Goal: Task Accomplishment & Management: Complete application form

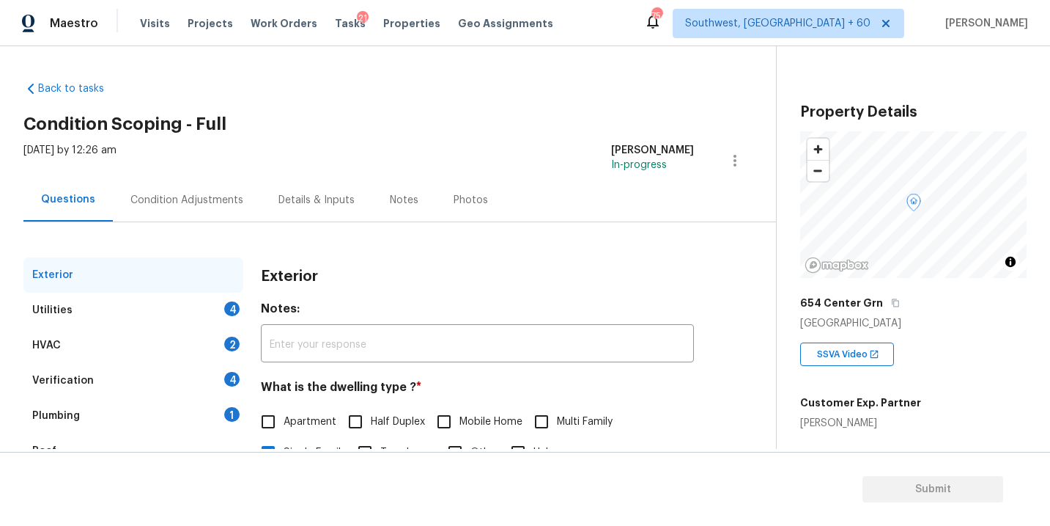
scroll to position [83, 0]
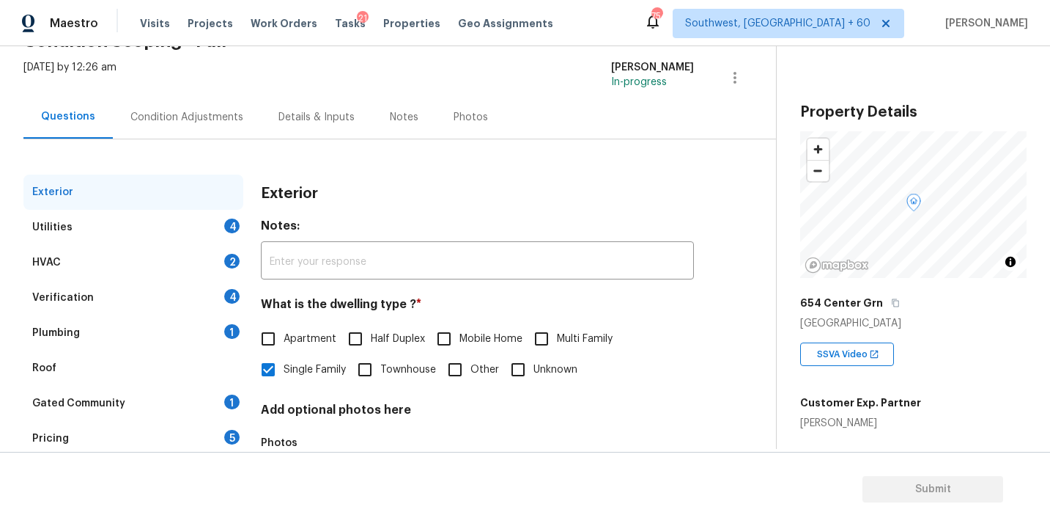
click at [166, 230] on div "Utilities 4" at bounding box center [133, 227] width 220 height 35
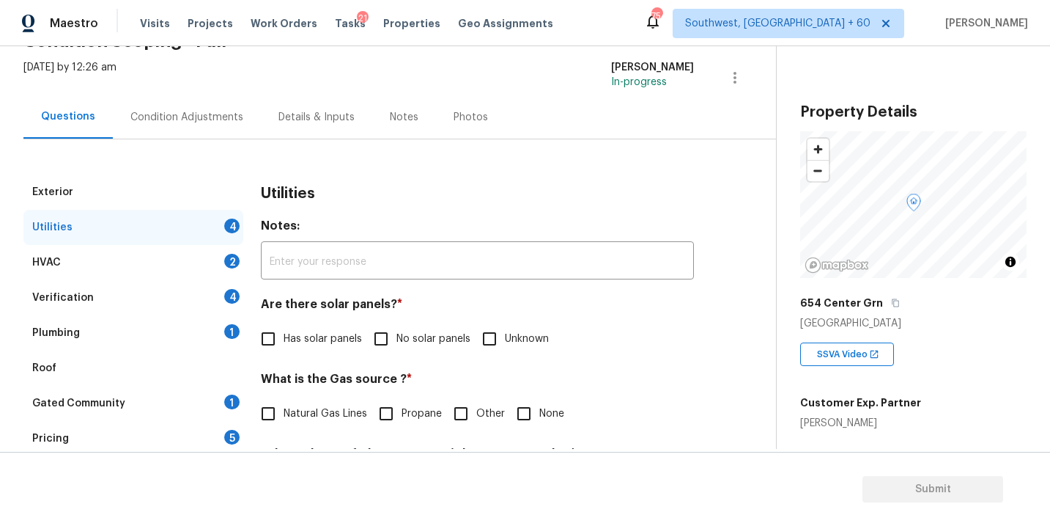
scroll to position [254, 0]
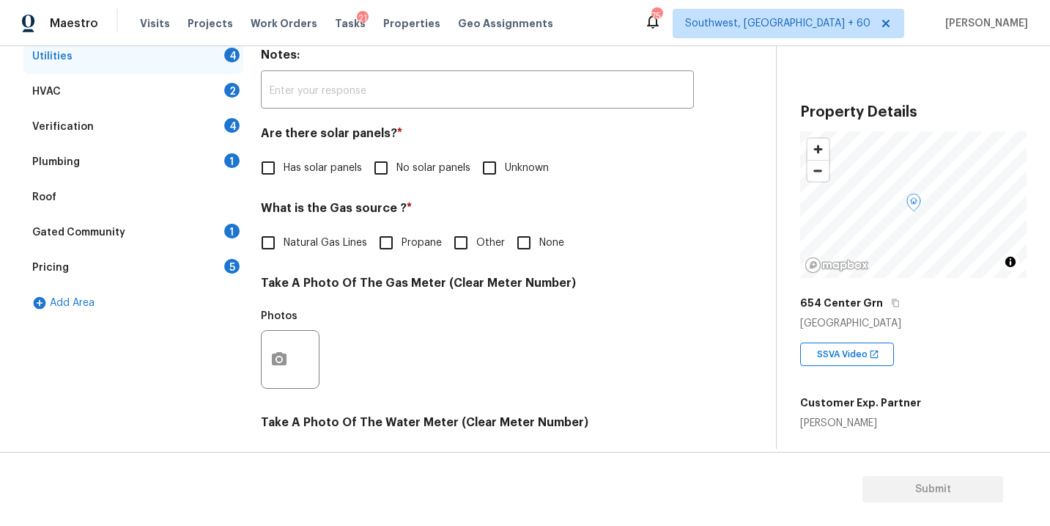
drag, startPoint x: 422, startPoint y: 172, endPoint x: 410, endPoint y: 194, distance: 25.6
click at [422, 172] on span "No solar panels" at bounding box center [434, 168] width 74 height 15
click at [397, 172] on input "No solar panels" at bounding box center [381, 167] width 31 height 31
checkbox input "true"
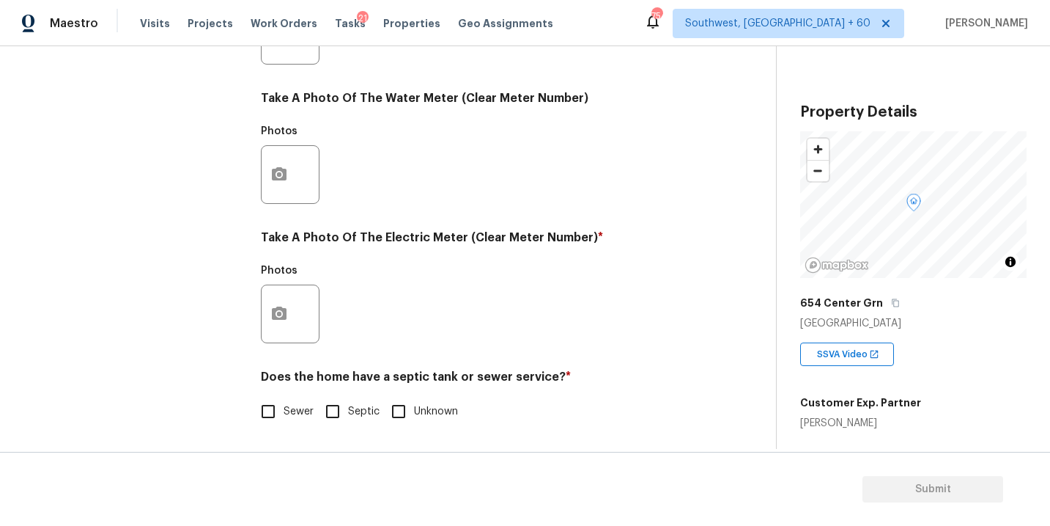
click at [284, 425] on label "Sewer" at bounding box center [283, 411] width 61 height 31
click at [284, 425] on input "Sewer" at bounding box center [268, 411] width 31 height 31
checkbox input "true"
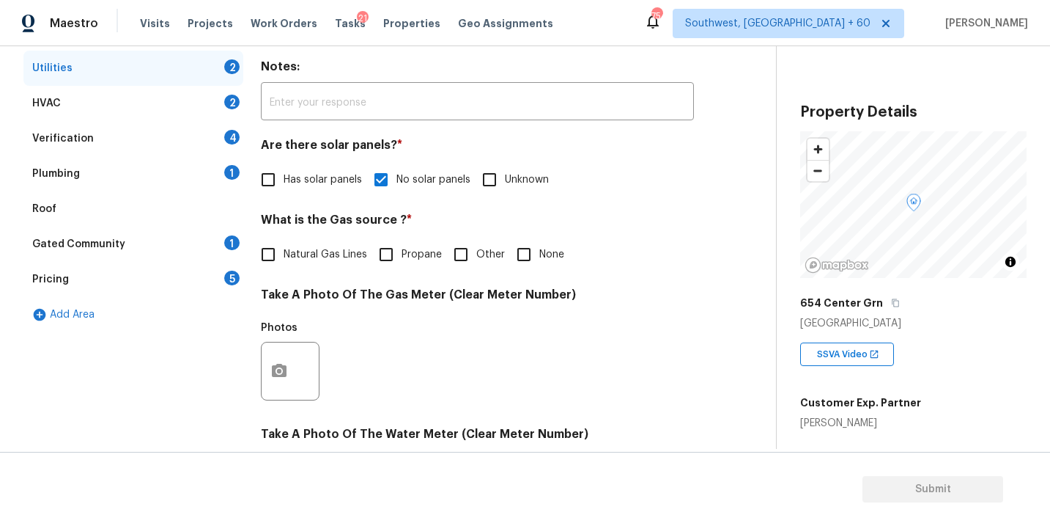
click at [122, 180] on div "Plumbing 1" at bounding box center [133, 173] width 220 height 35
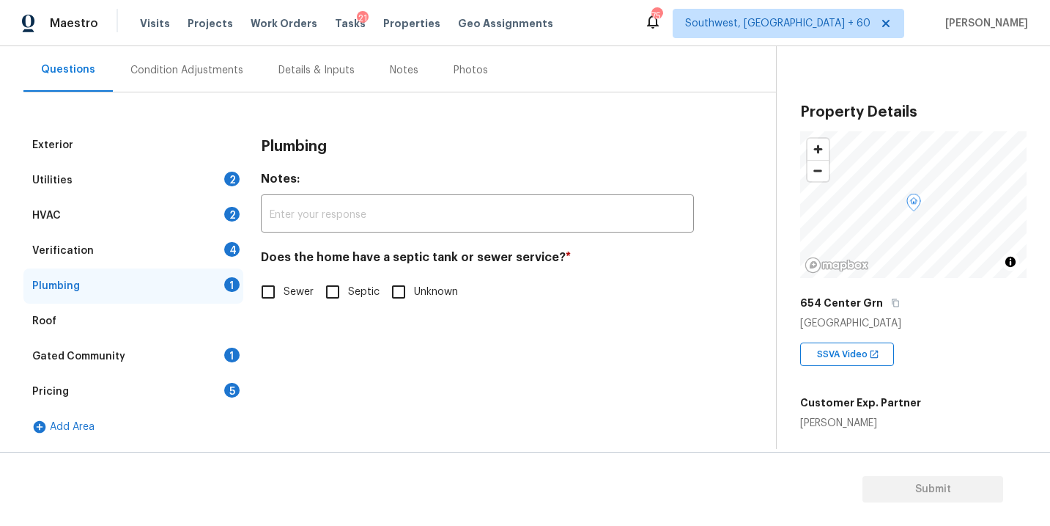
click at [301, 299] on span "Sewer" at bounding box center [299, 291] width 30 height 15
click at [284, 299] on input "Sewer" at bounding box center [268, 291] width 31 height 31
checkbox input "true"
click at [187, 353] on div "Gated Community 1" at bounding box center [133, 356] width 220 height 35
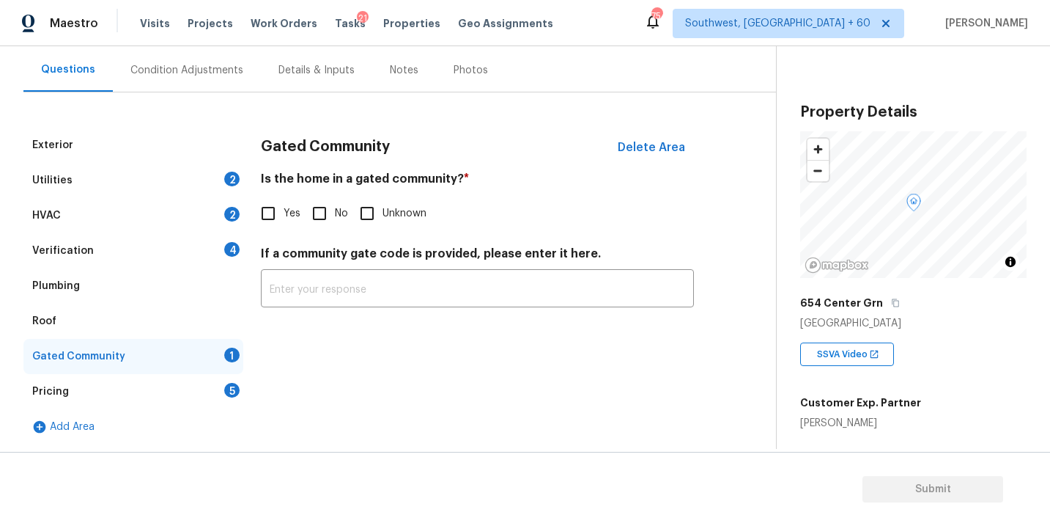
click at [318, 226] on input "No" at bounding box center [319, 213] width 31 height 31
checkbox input "true"
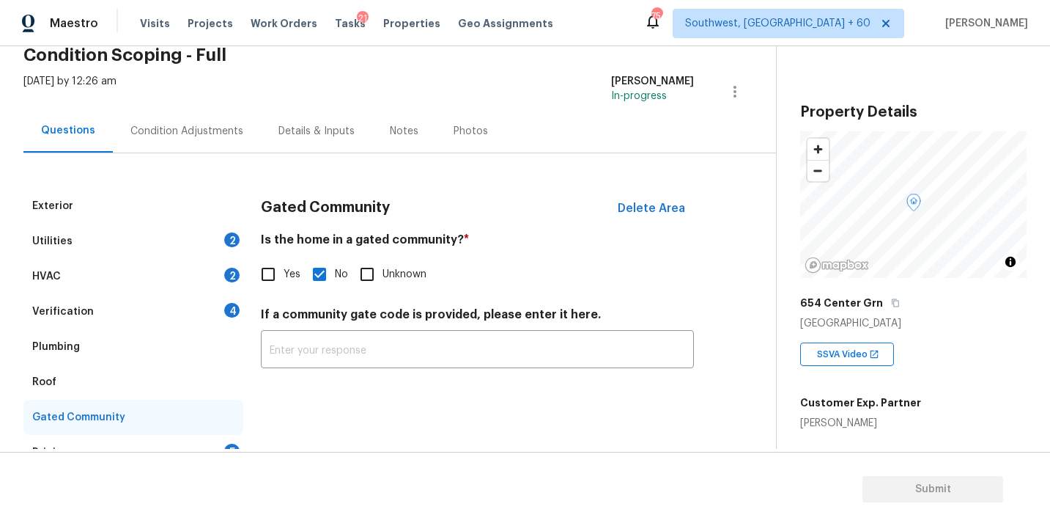
click at [205, 150] on div "Condition Adjustments" at bounding box center [187, 130] width 148 height 43
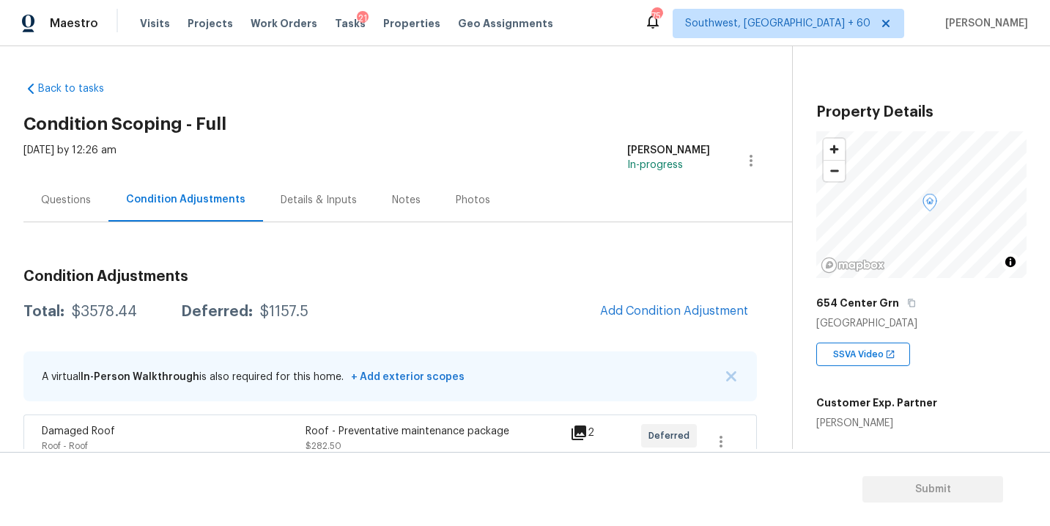
scroll to position [90, 0]
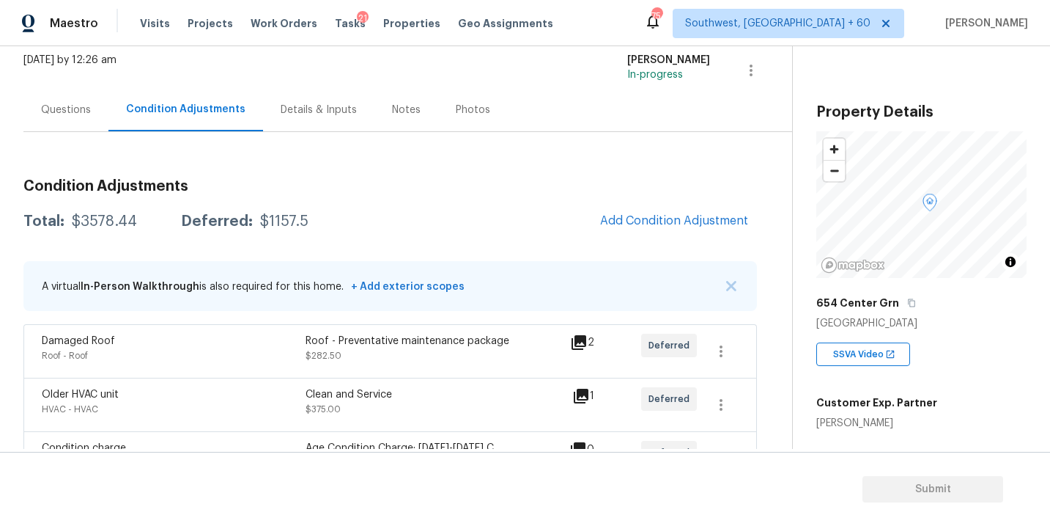
click at [66, 122] on div "Questions" at bounding box center [65, 109] width 85 height 43
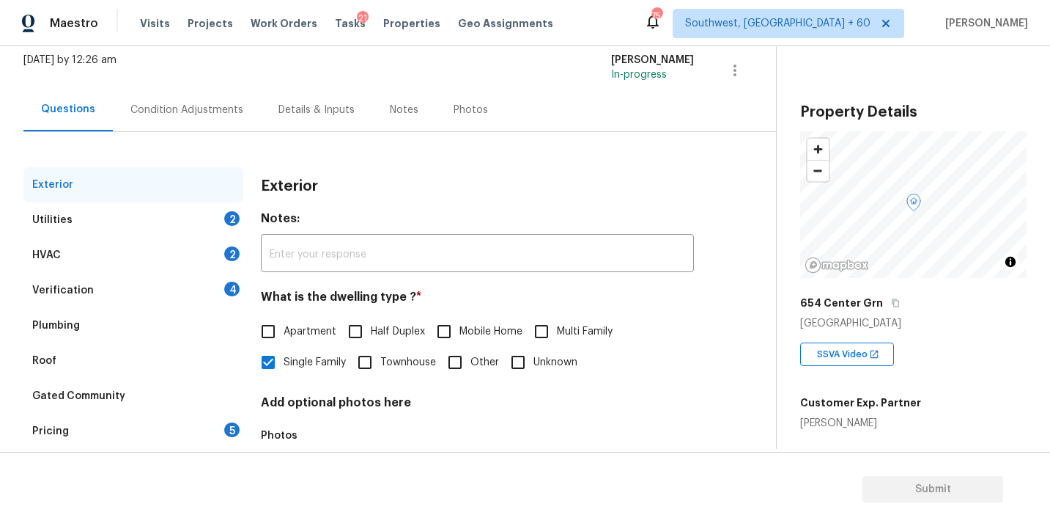
click at [629, 412] on h4 "Add optional photos here" at bounding box center [477, 405] width 433 height 21
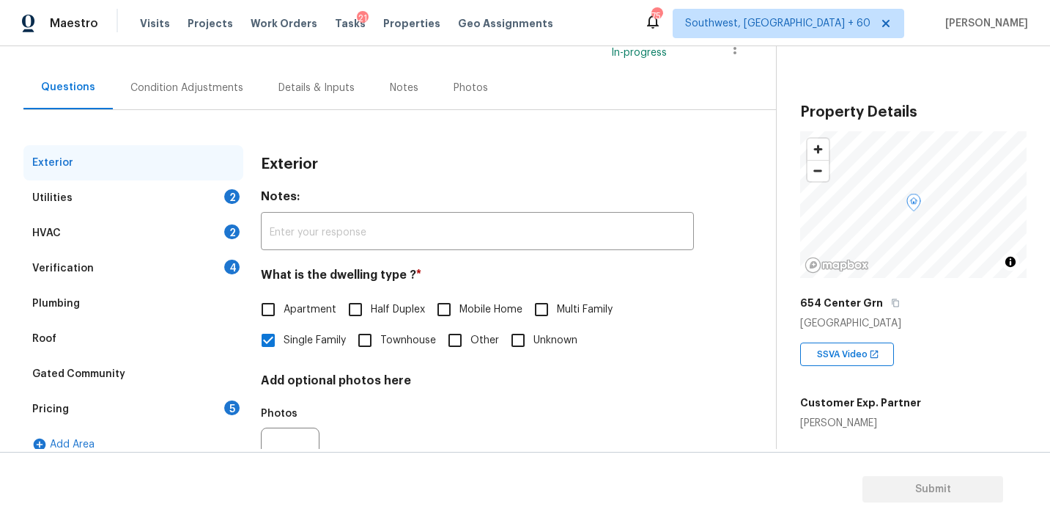
scroll to position [117, 0]
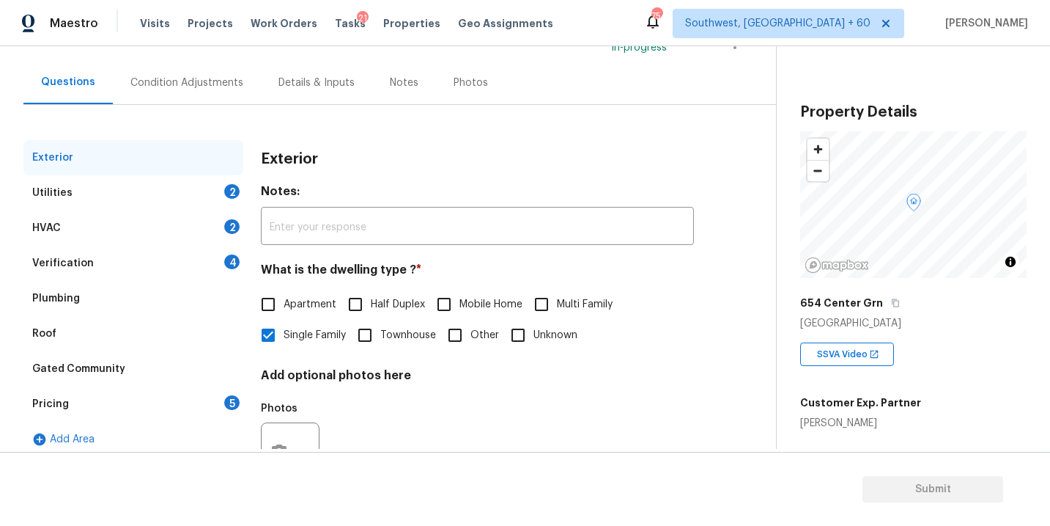
click at [613, 357] on div "Exterior Notes: ​ What is the dwelling type ? * Apartment Half Duplex Mobile Ho…" at bounding box center [477, 323] width 433 height 367
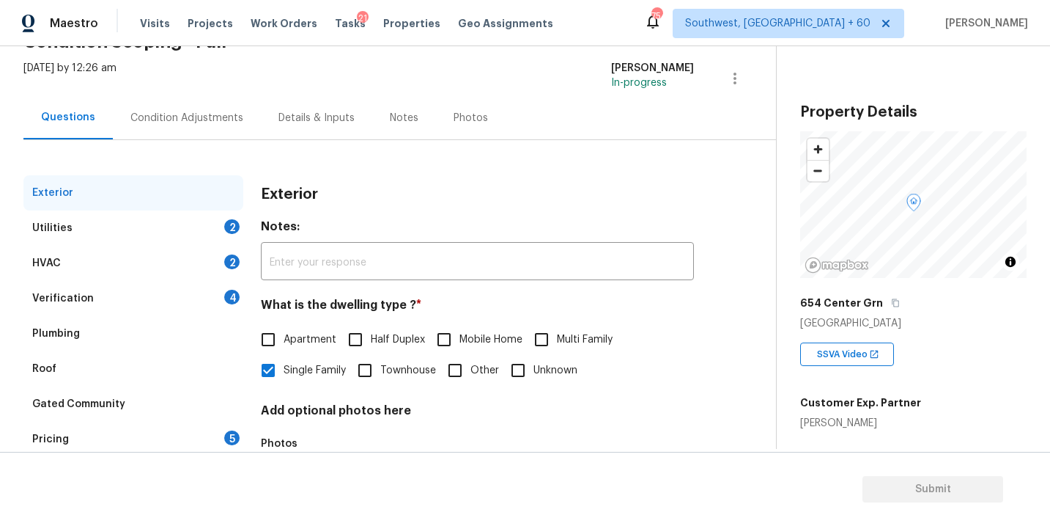
scroll to position [58, 0]
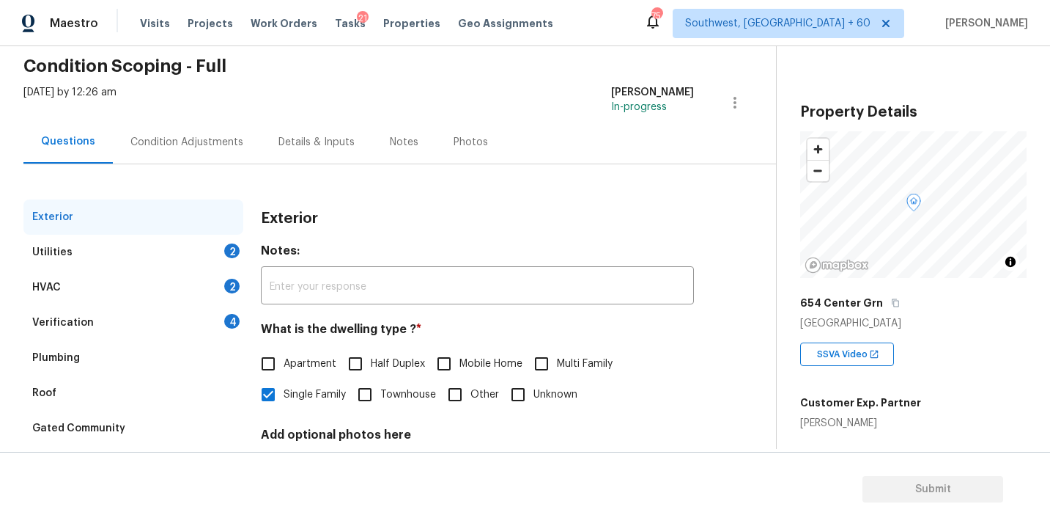
click at [205, 157] on div "Condition Adjustments" at bounding box center [187, 141] width 148 height 43
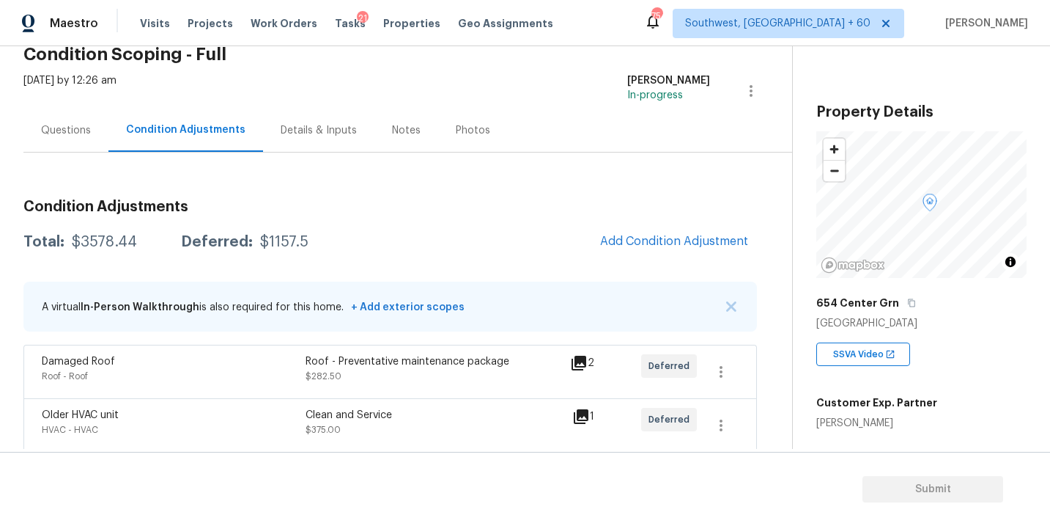
scroll to position [73, 0]
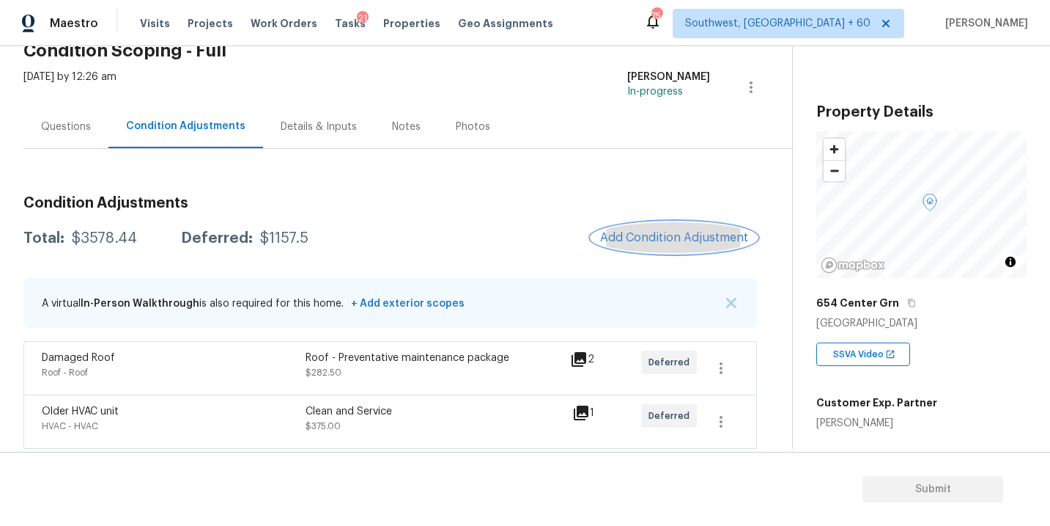
click at [663, 232] on span "Add Condition Adjustment" at bounding box center [674, 237] width 148 height 13
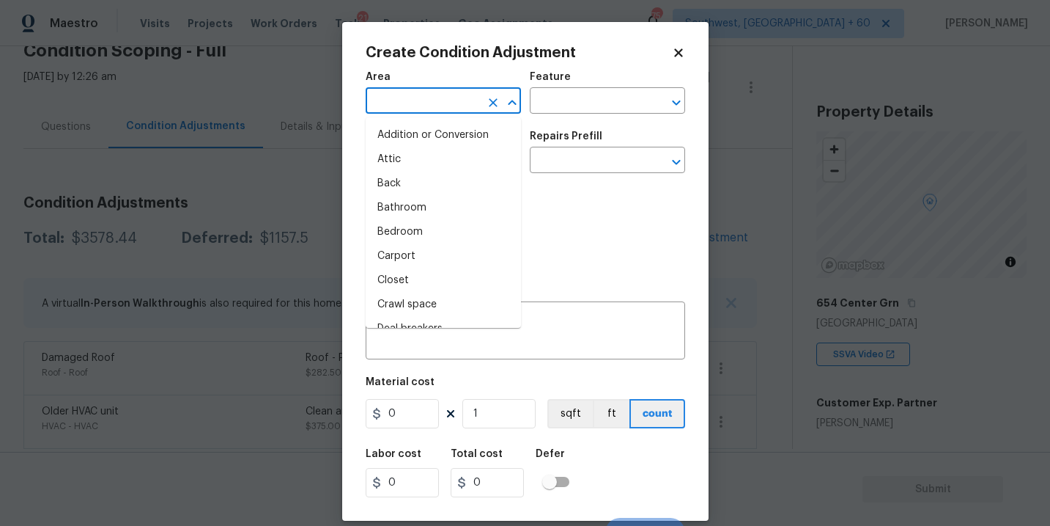
click at [423, 103] on input "text" at bounding box center [423, 102] width 114 height 23
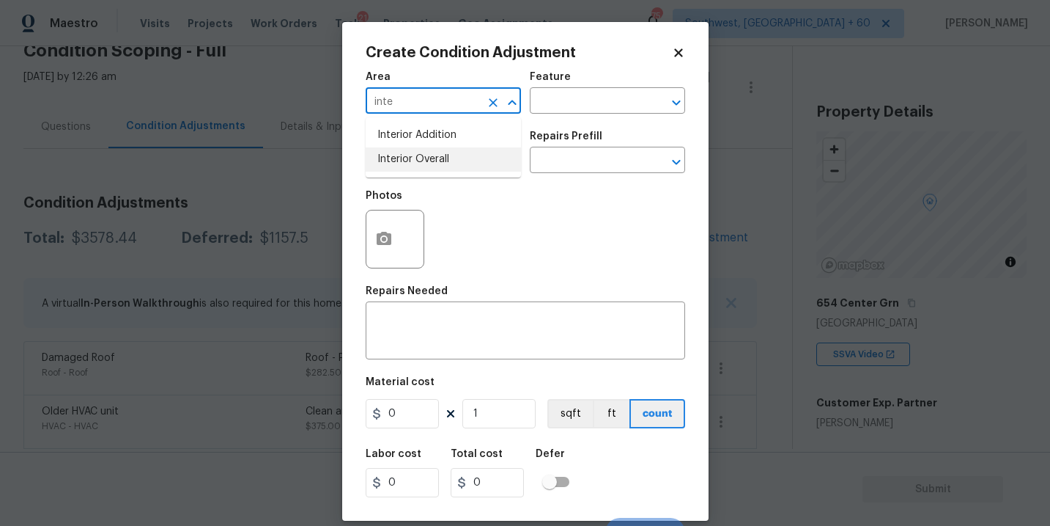
click at [422, 153] on li "Interior Overall" at bounding box center [443, 159] width 155 height 24
type input "Interior Overall"
click at [599, 79] on div "Feature" at bounding box center [607, 81] width 155 height 19
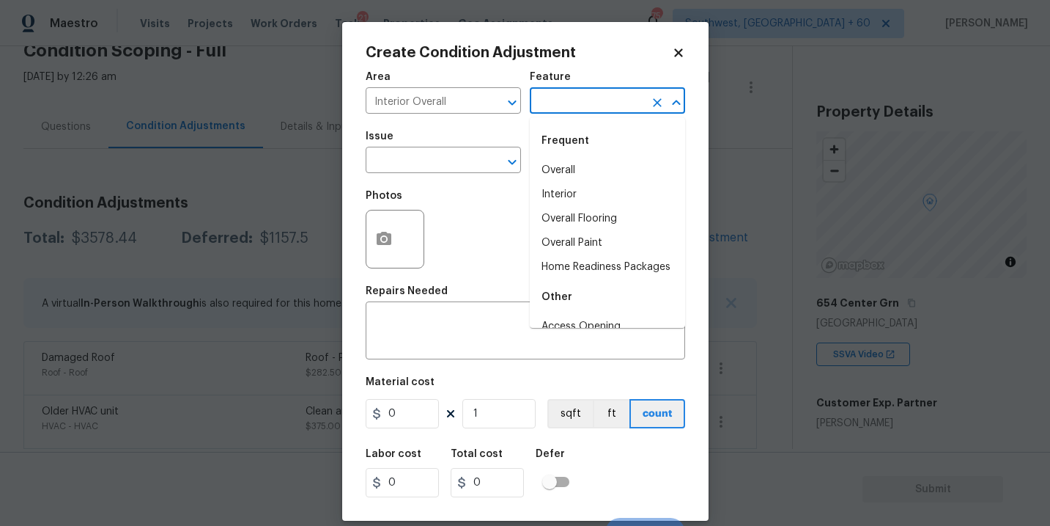
click at [589, 95] on input "text" at bounding box center [587, 102] width 114 height 23
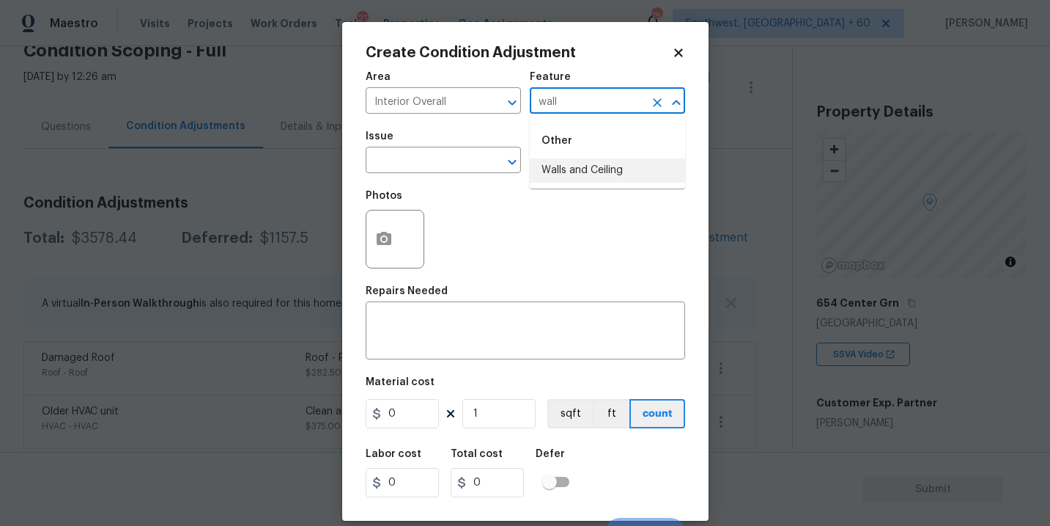
click at [563, 164] on li "Walls and Ceiling" at bounding box center [607, 170] width 155 height 24
click at [483, 163] on button "Clear" at bounding box center [493, 162] width 21 height 21
type input "Walls and Ceiling"
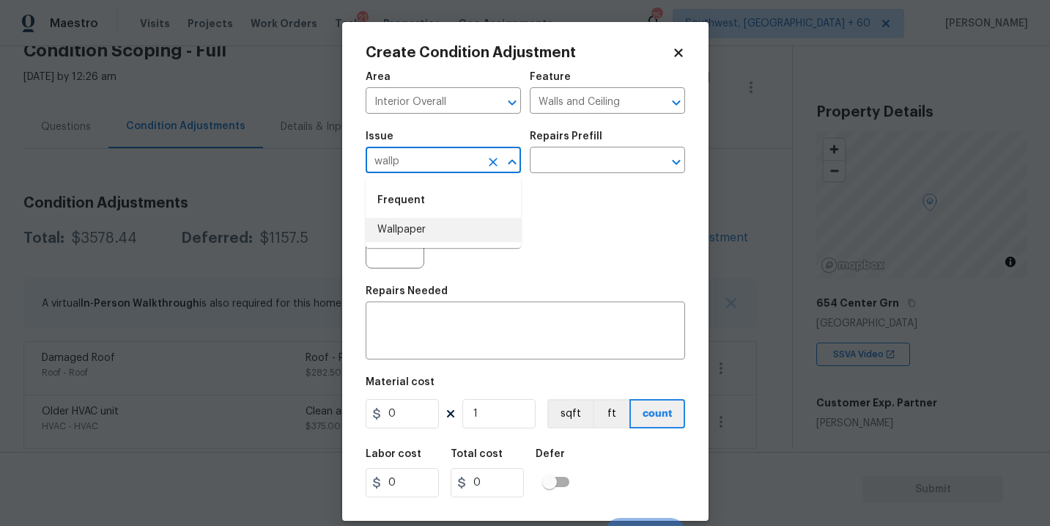
click at [434, 215] on div "Frequent" at bounding box center [443, 200] width 155 height 35
click at [432, 227] on li "Wallpaper" at bounding box center [443, 230] width 155 height 24
type input "Wallpaper"
click at [536, 168] on input "text" at bounding box center [587, 161] width 114 height 23
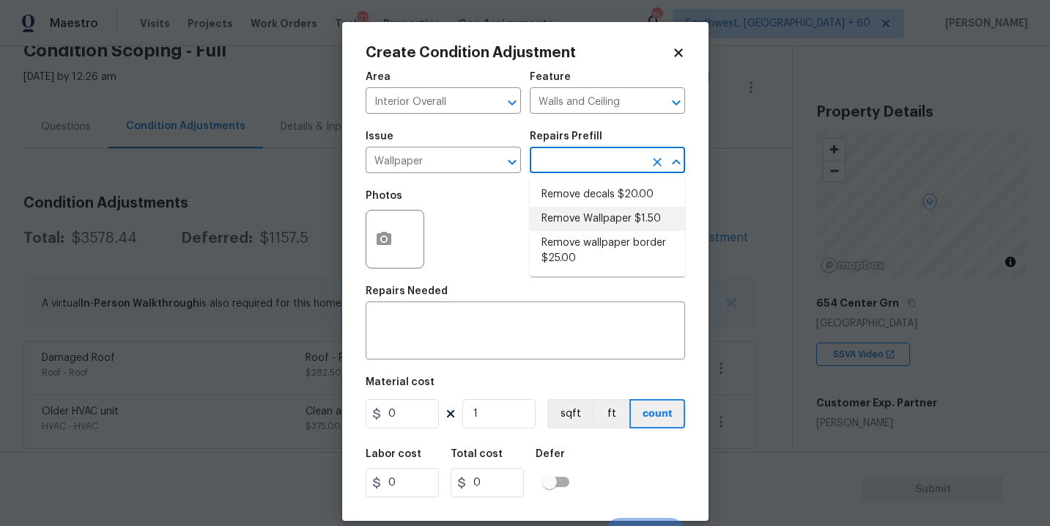
click at [588, 225] on li "Remove Wallpaper $1.50" at bounding box center [607, 219] width 155 height 24
type textarea "Remove wallpaper and texture walls to best match existing conditions"
type input "1.5"
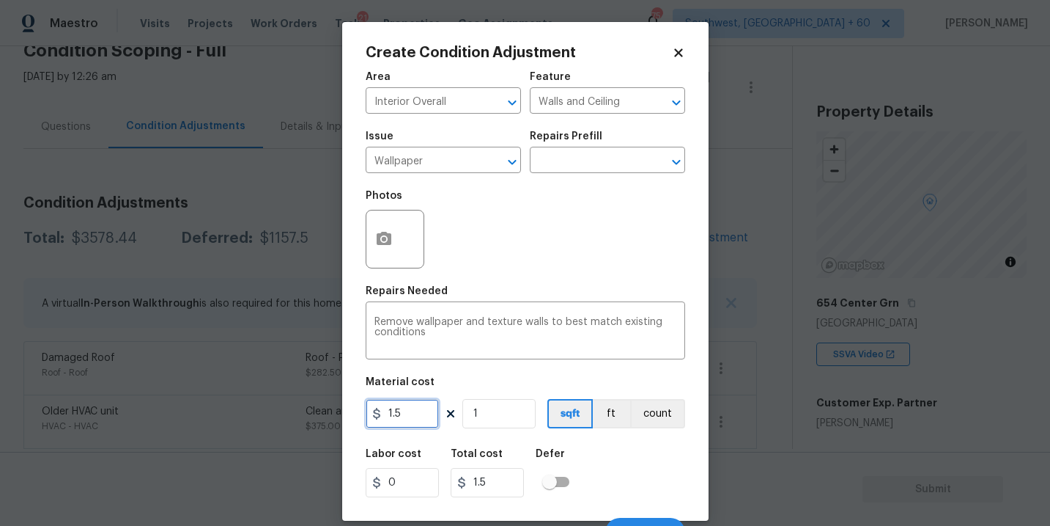
drag, startPoint x: 405, startPoint y: 413, endPoint x: 252, endPoint y: 421, distance: 152.7
click at [252, 421] on div "Create Condition Adjustment Area Interior Overall ​ Feature Walls and Ceiling ​…" at bounding box center [525, 263] width 1050 height 526
type input "200"
click at [394, 252] on button "button" at bounding box center [384, 238] width 35 height 57
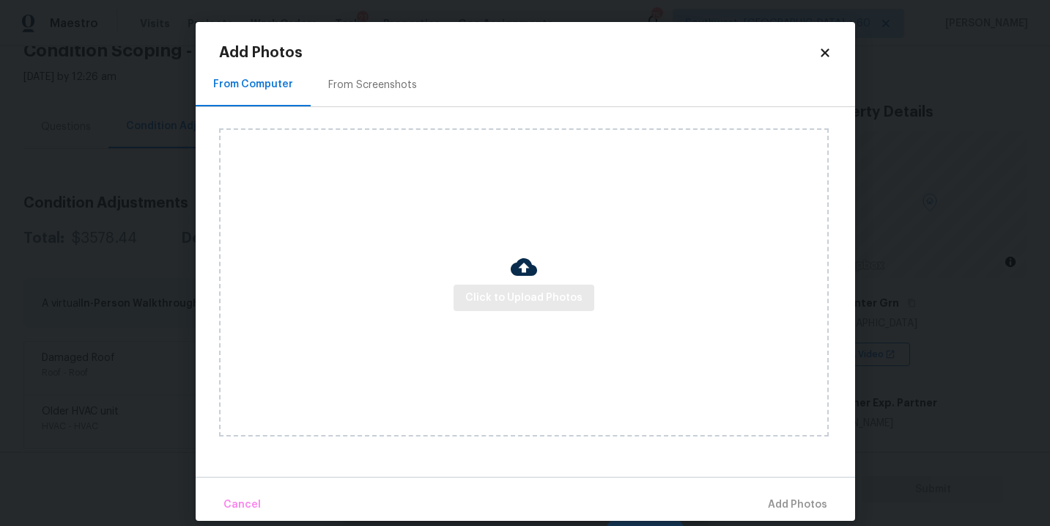
click at [515, 284] on div "Click to Upload Photos" at bounding box center [524, 282] width 610 height 308
click at [544, 295] on span "Click to Upload Photos" at bounding box center [524, 298] width 117 height 18
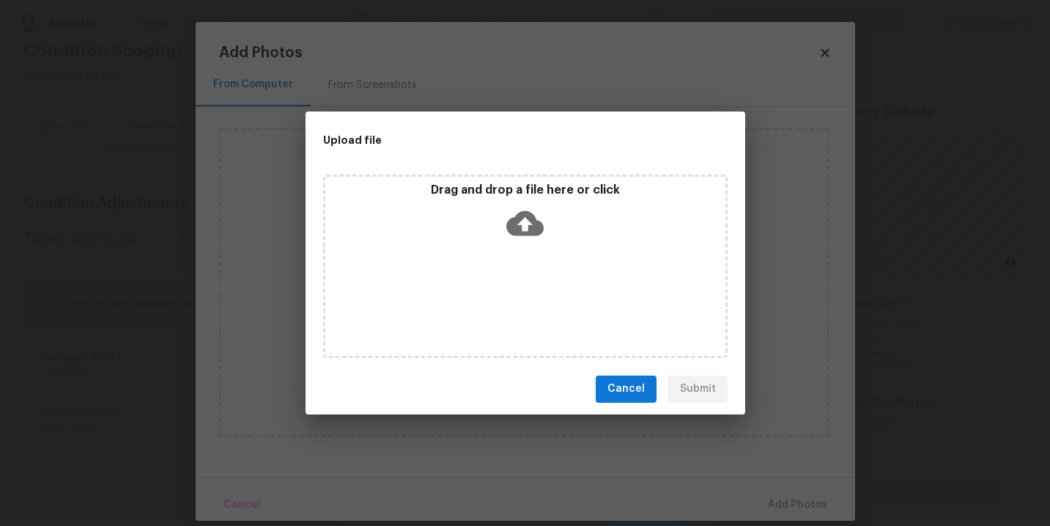
click at [529, 231] on icon at bounding box center [525, 222] width 37 height 25
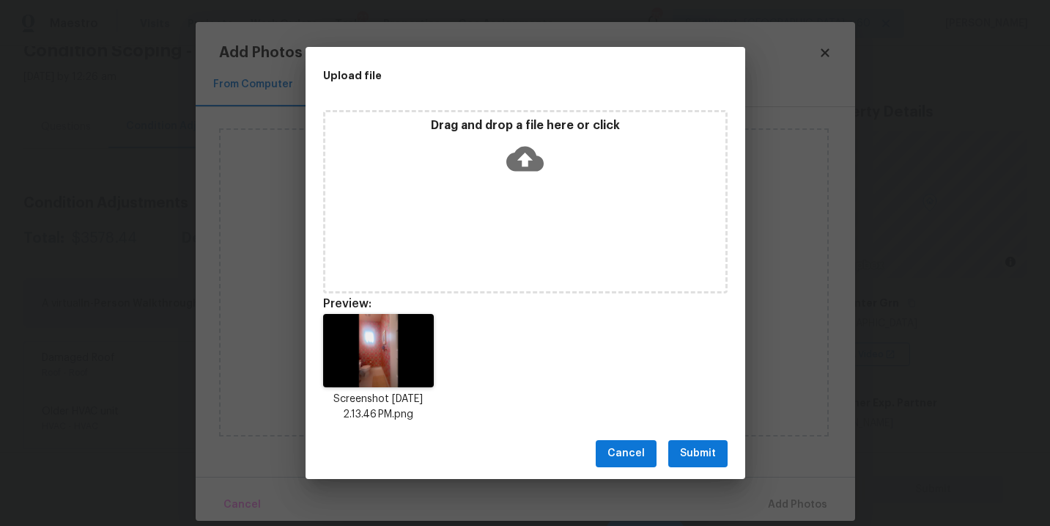
click at [692, 451] on span "Submit" at bounding box center [698, 453] width 36 height 18
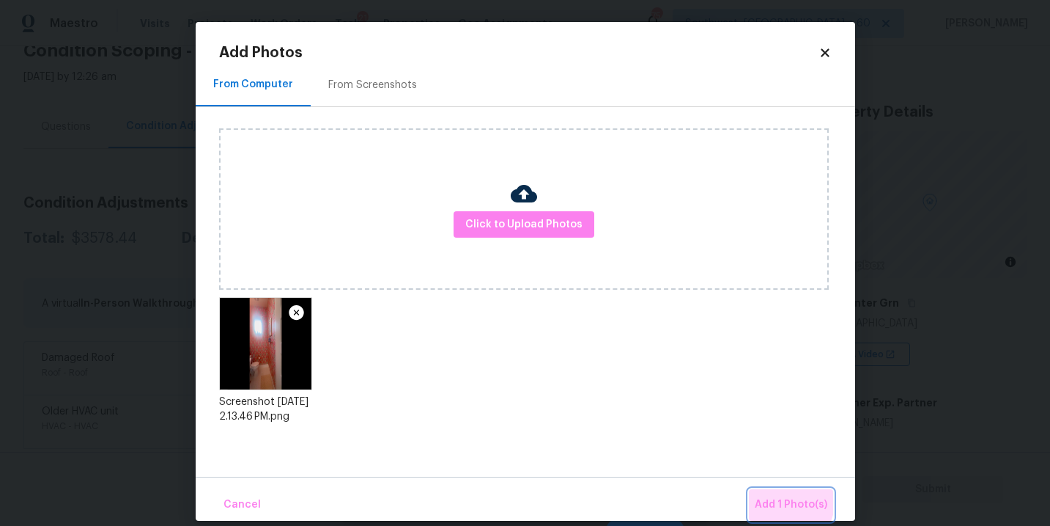
click at [779, 498] on span "Add 1 Photo(s)" at bounding box center [791, 505] width 73 height 18
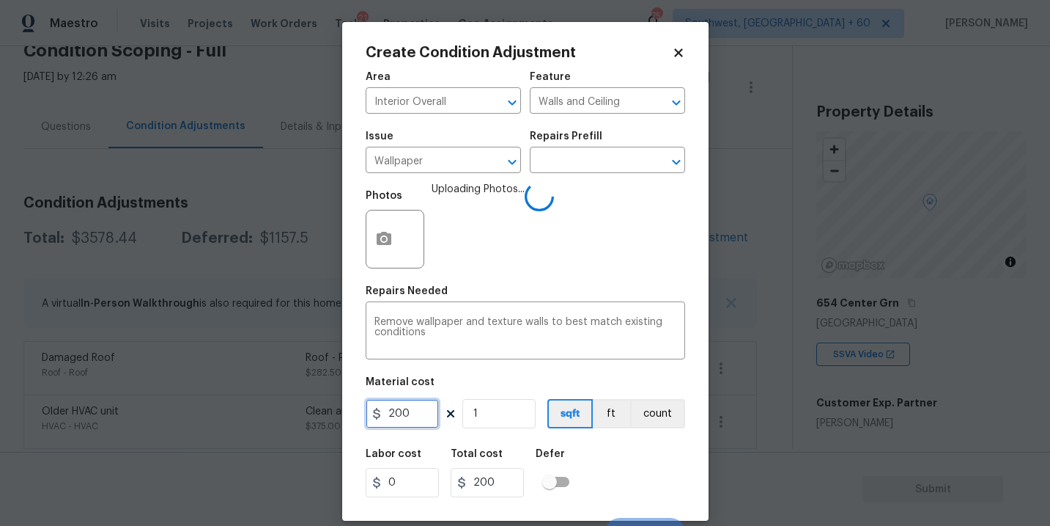
drag, startPoint x: 405, startPoint y: 416, endPoint x: 314, endPoint y: 414, distance: 90.2
click at [314, 414] on div "Create Condition Adjustment Area Interior Overall ​ Feature Walls and Ceiling ​…" at bounding box center [525, 263] width 1050 height 526
type input "300"
click at [670, 486] on div "Labor cost 0 Total cost 300 Defer" at bounding box center [526, 473] width 320 height 66
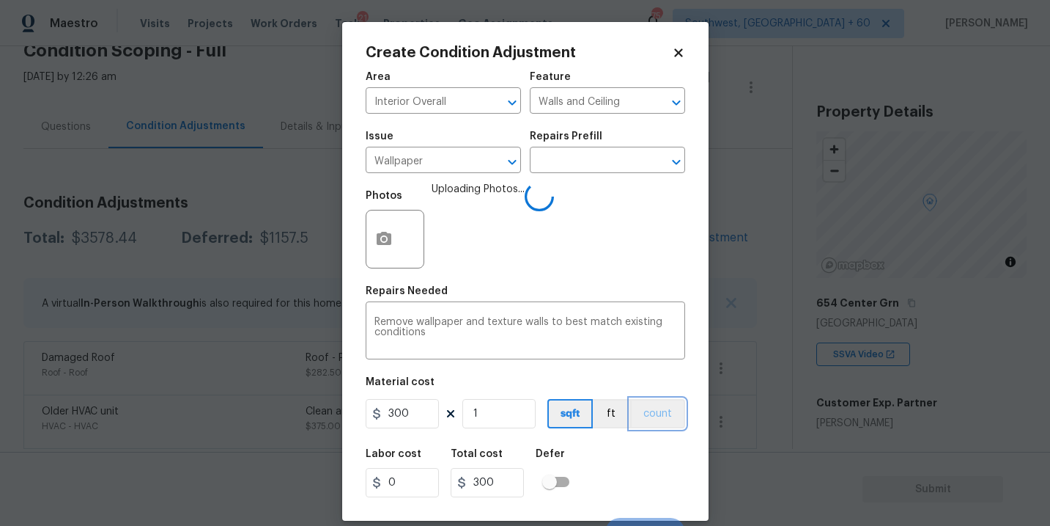
click at [650, 428] on button "count" at bounding box center [657, 413] width 55 height 29
click at [651, 490] on div "Labor cost 0 Total cost 300 Defer" at bounding box center [526, 473] width 320 height 66
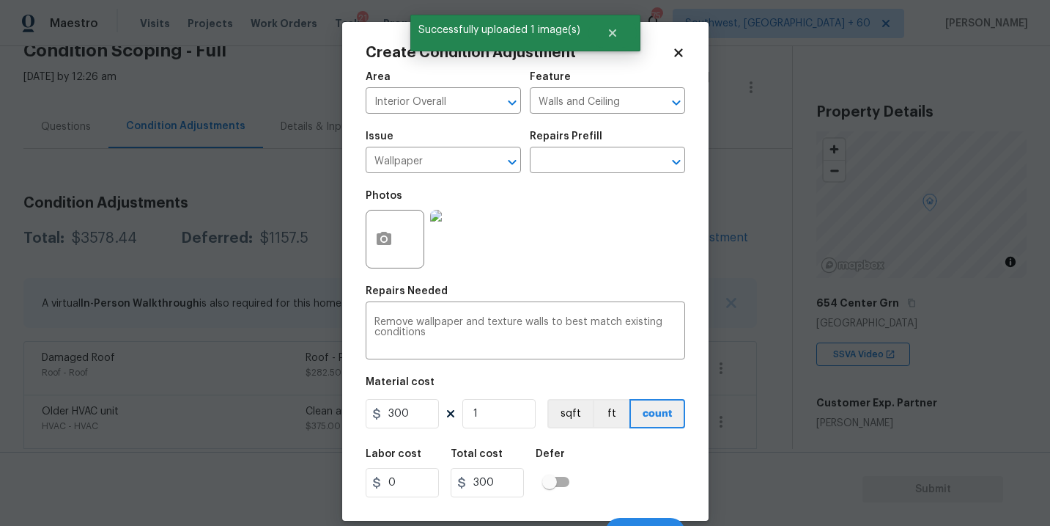
scroll to position [22, 0]
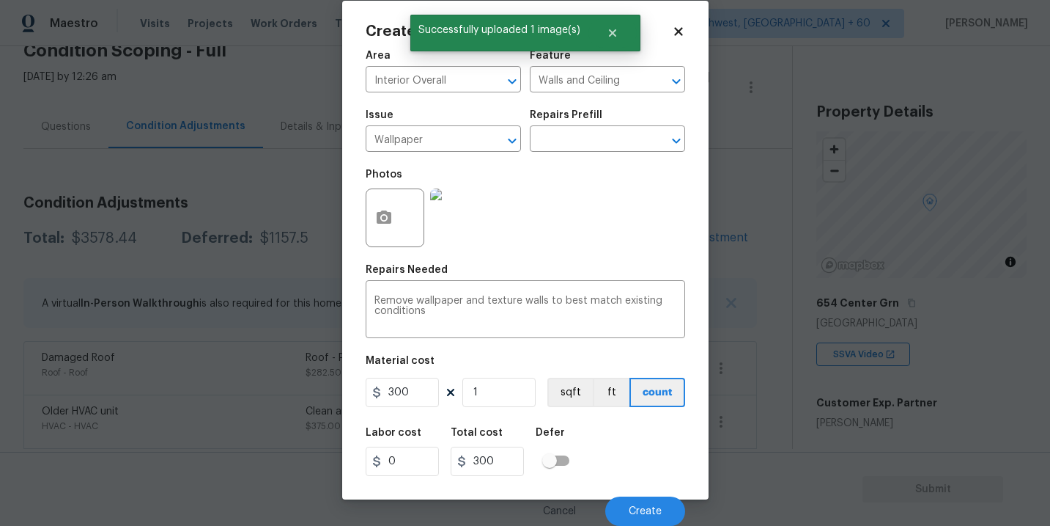
click at [663, 474] on div "Labor cost 0 Total cost 300 Defer" at bounding box center [526, 452] width 320 height 66
click at [662, 508] on button "Create" at bounding box center [646, 510] width 80 height 29
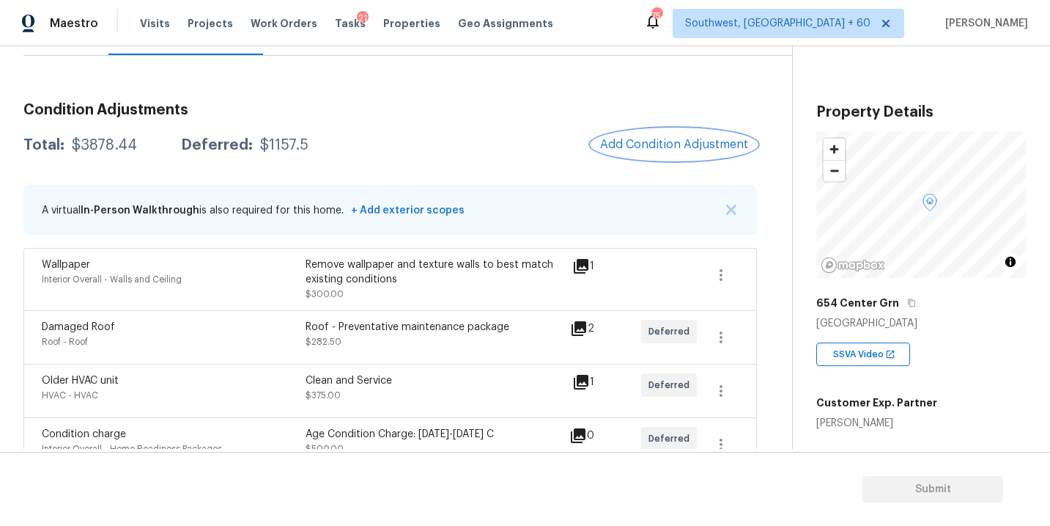
scroll to position [122, 0]
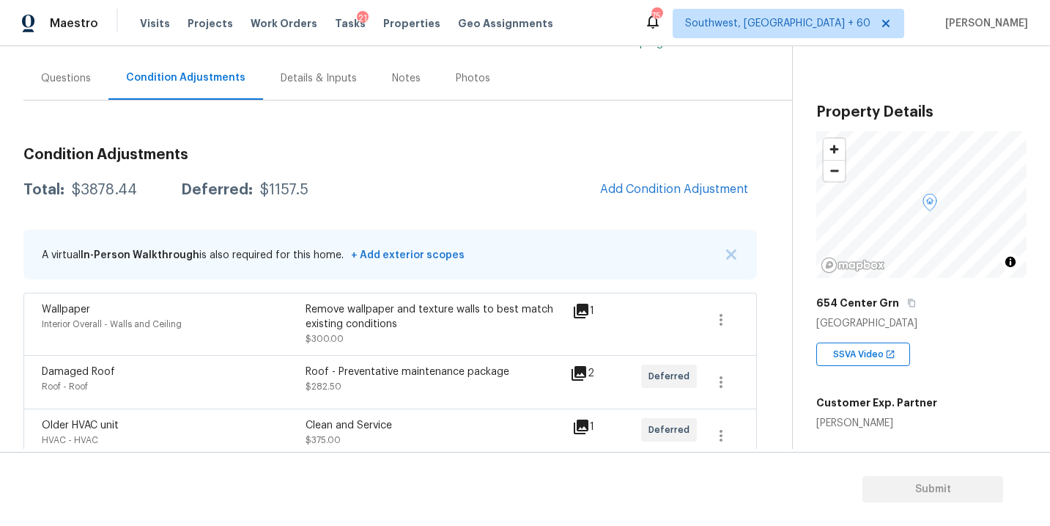
click at [70, 73] on div "Questions" at bounding box center [66, 78] width 50 height 15
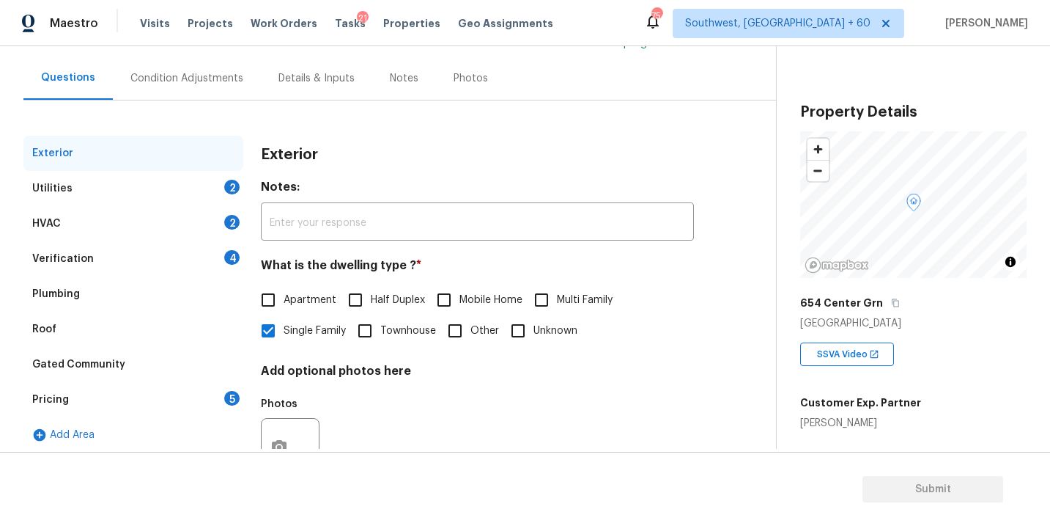
click at [186, 62] on div "Condition Adjustments" at bounding box center [187, 77] width 148 height 43
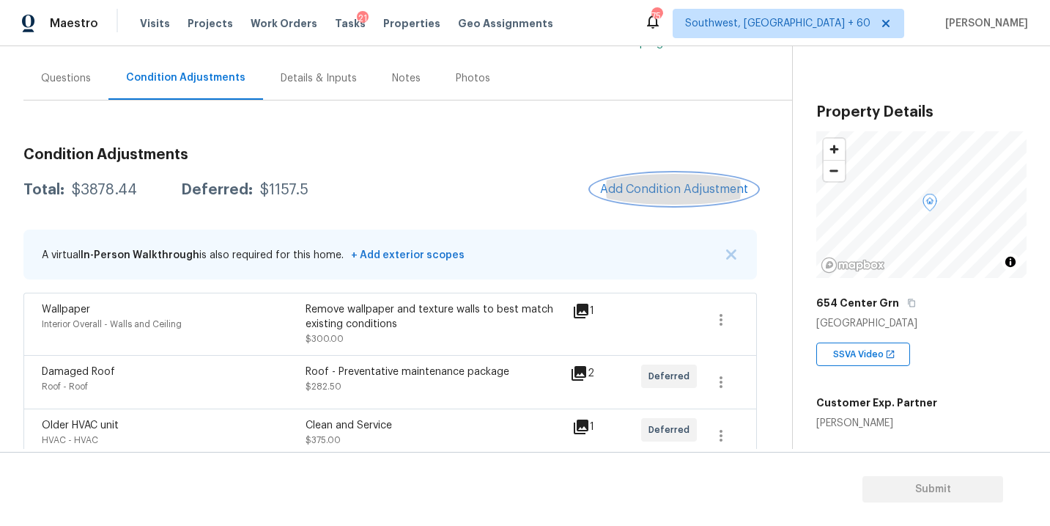
click at [698, 200] on button "Add Condition Adjustment" at bounding box center [675, 189] width 166 height 31
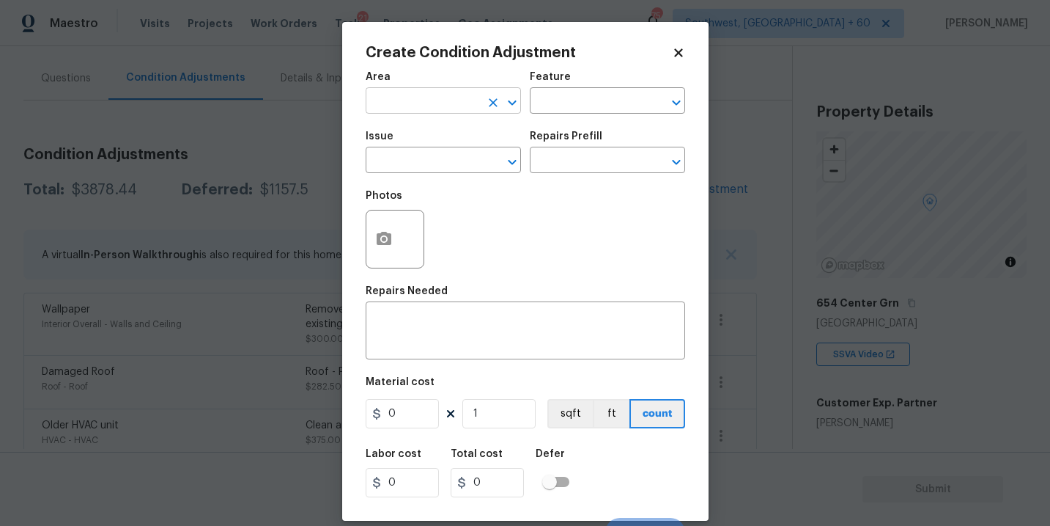
click at [392, 103] on input "text" at bounding box center [423, 102] width 114 height 23
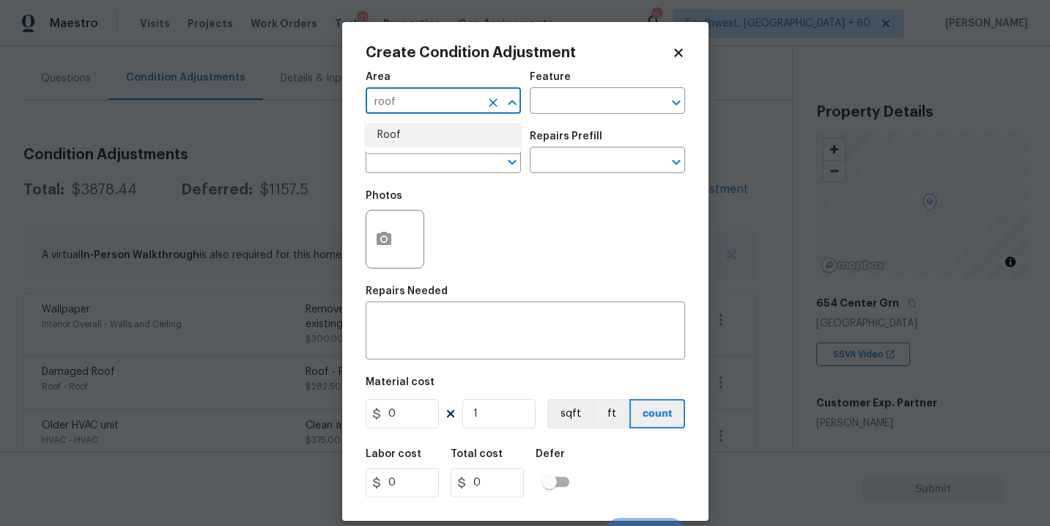
click at [394, 140] on li "Roof" at bounding box center [443, 135] width 155 height 24
type input "Roof"
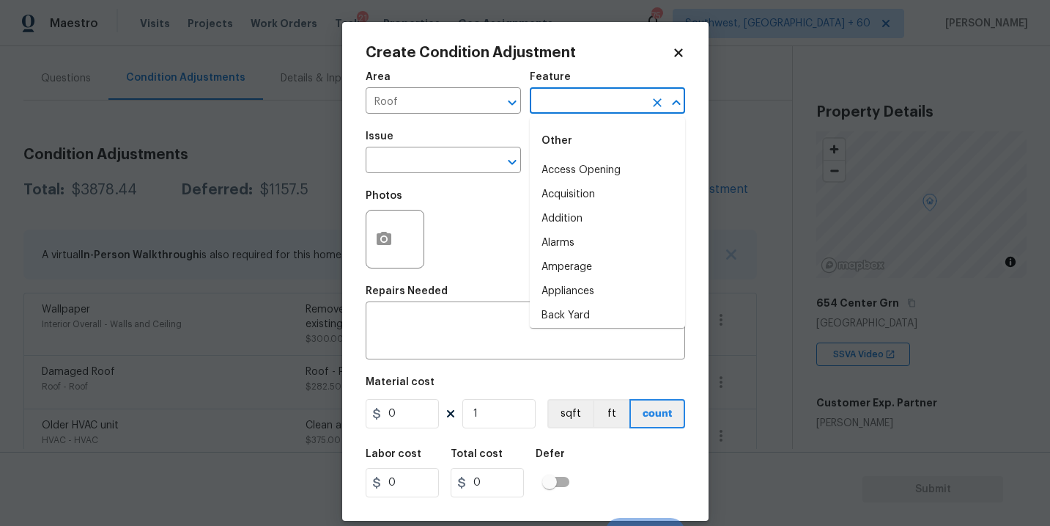
click at [554, 90] on figure "Feature ​" at bounding box center [607, 93] width 155 height 42
click at [559, 205] on li "Roof" at bounding box center [607, 195] width 155 height 24
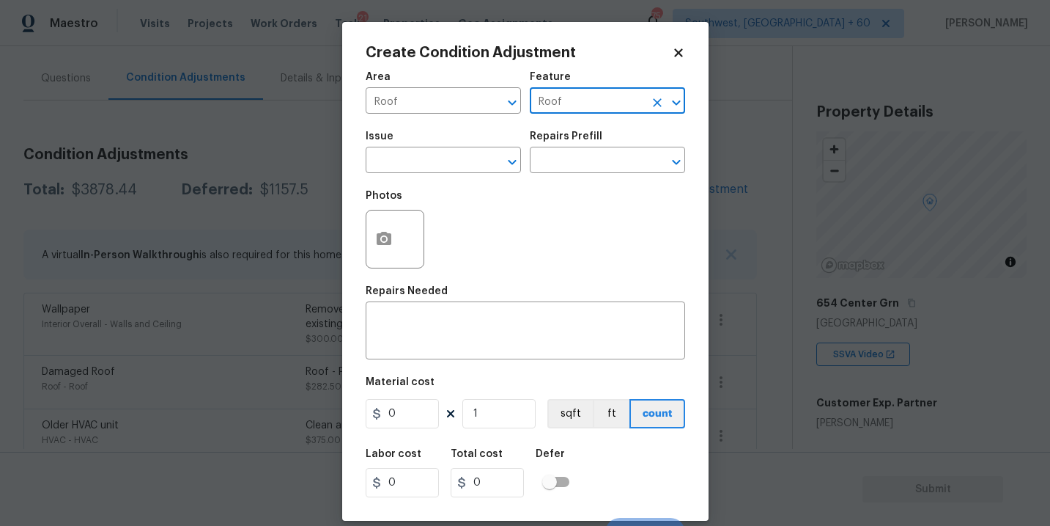
type input "Roof"
click at [482, 174] on span "Issue ​" at bounding box center [443, 151] width 155 height 59
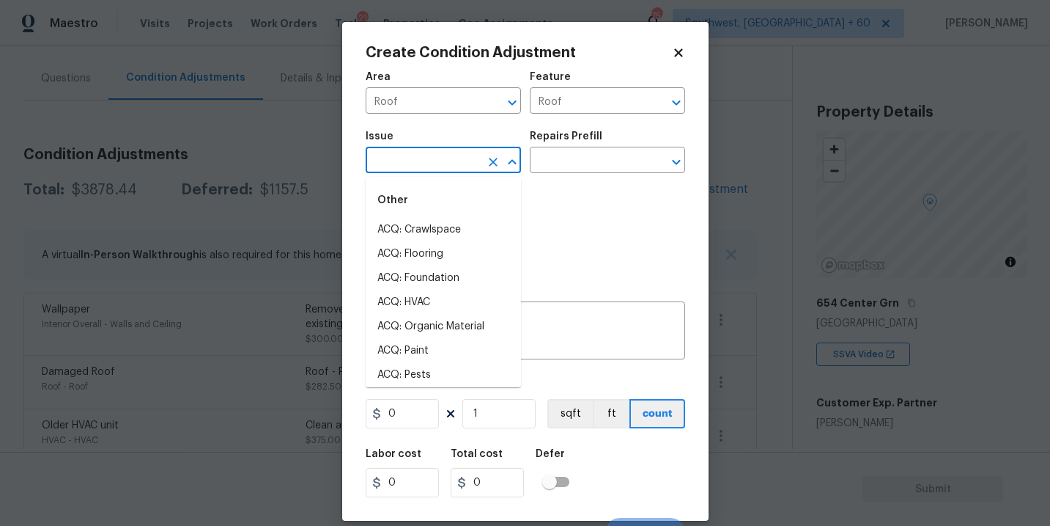
click at [442, 163] on input "text" at bounding box center [423, 161] width 114 height 23
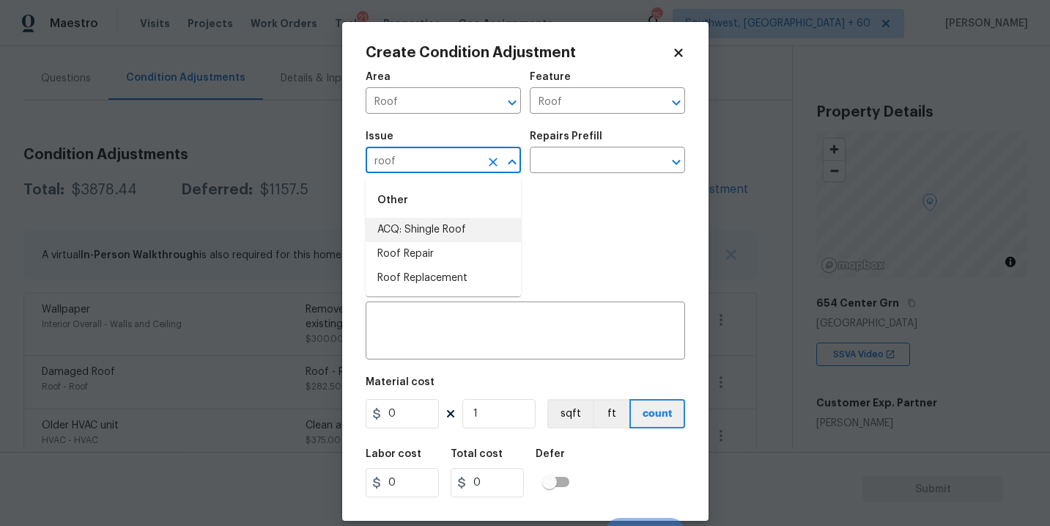
click at [446, 231] on li "ACQ: Shingle Roof" at bounding box center [443, 230] width 155 height 24
type input "ACQ: Shingle Roof"
click at [564, 163] on input "text" at bounding box center [587, 161] width 114 height 23
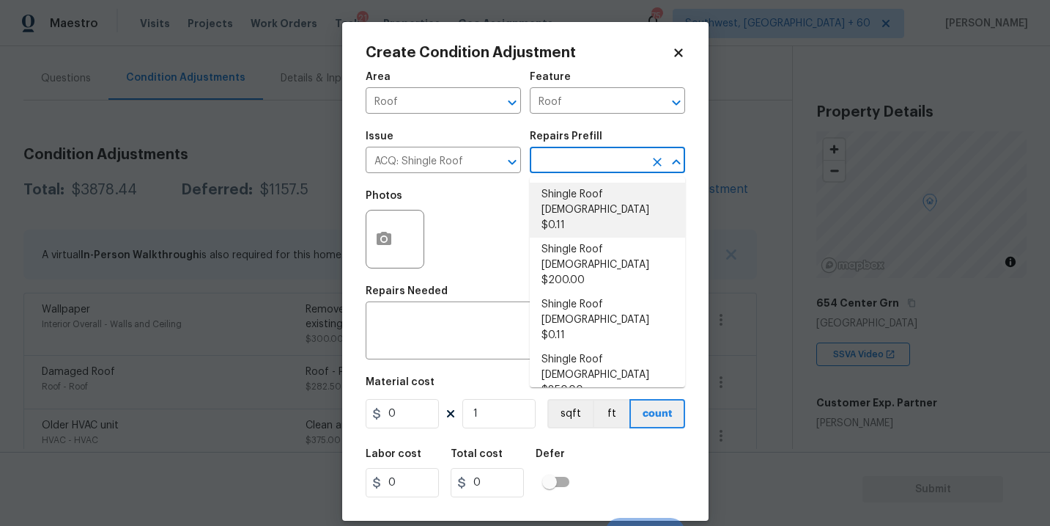
click at [579, 199] on li "Shingle Roof 0-10 Years Old $0.11" at bounding box center [607, 210] width 155 height 55
type input "Acquisition"
type textarea "Acquisition Scope: Shingle Roof 0-10 years in age maintenance."
type input "0.11"
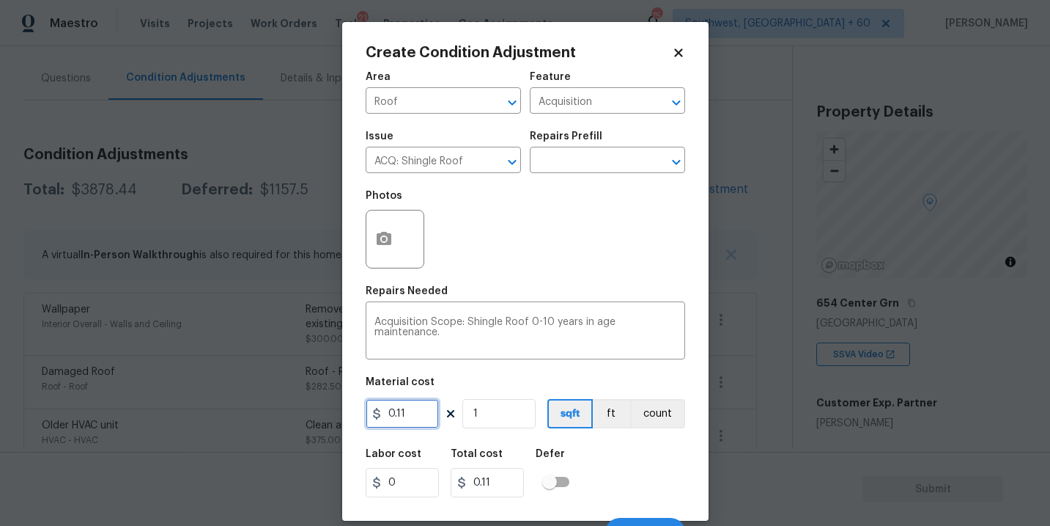
drag, startPoint x: 422, startPoint y: 409, endPoint x: 313, endPoint y: 418, distance: 109.6
click at [314, 417] on div "Create Condition Adjustment Area Roof ​ Feature Acquisition ​ Issue ACQ: Shingl…" at bounding box center [525, 263] width 1050 height 526
type input "334"
click at [614, 468] on div "Labor cost 0 Total cost 334 Defer" at bounding box center [526, 473] width 320 height 66
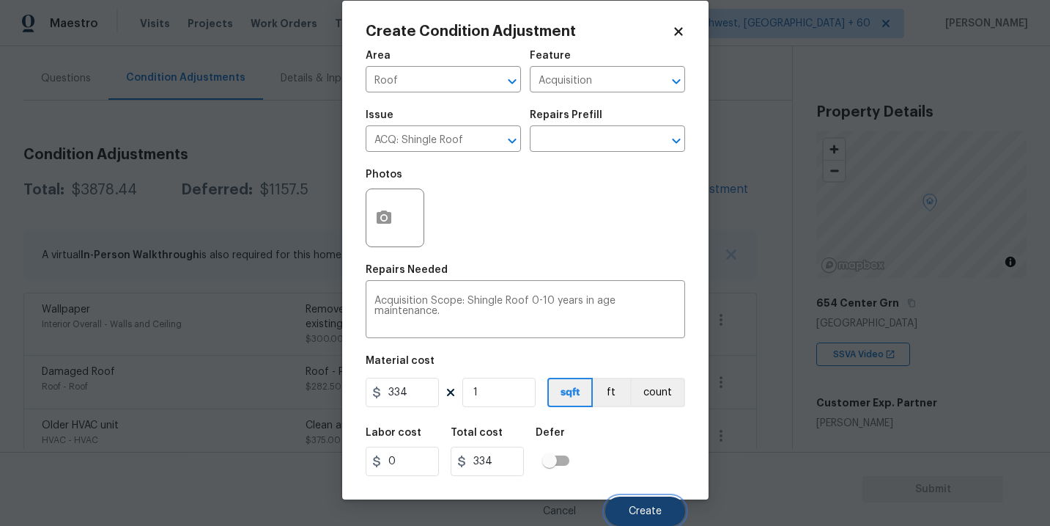
click at [634, 503] on button "Create" at bounding box center [646, 510] width 80 height 29
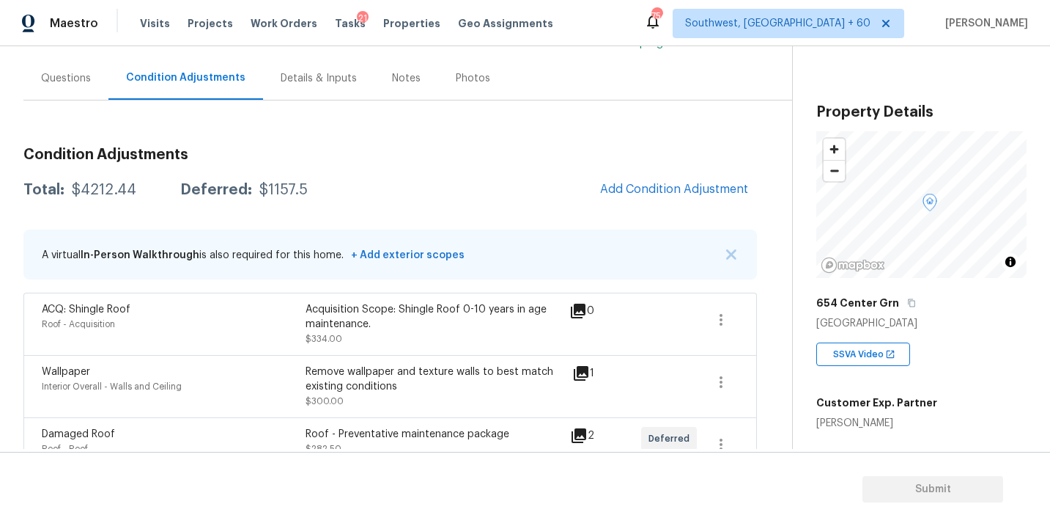
click at [562, 201] on div "Total: $4212.44 Deferred: $1157.5 Add Condition Adjustment" at bounding box center [390, 190] width 734 height 32
click at [628, 177] on button "Add Condition Adjustment" at bounding box center [675, 189] width 166 height 31
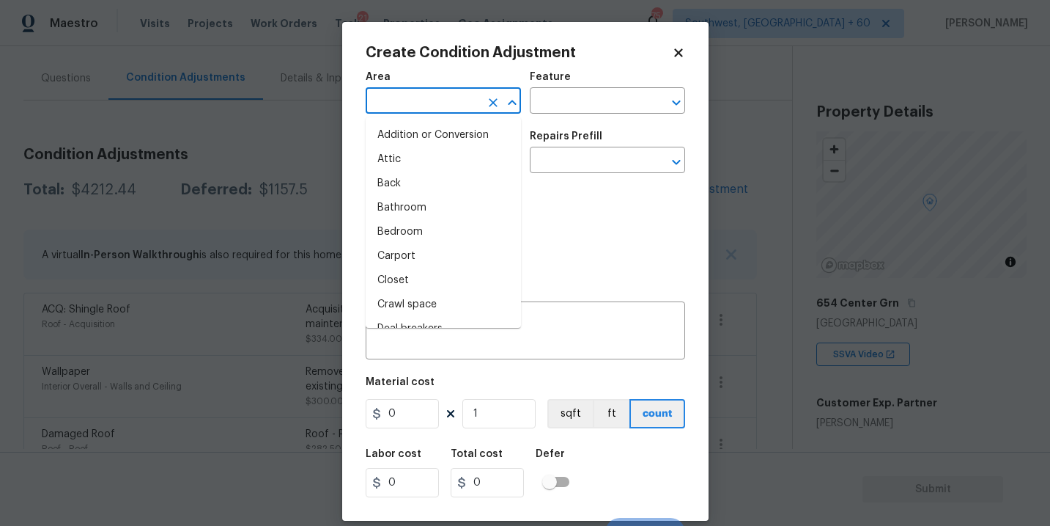
click at [432, 105] on input "text" at bounding box center [423, 102] width 114 height 23
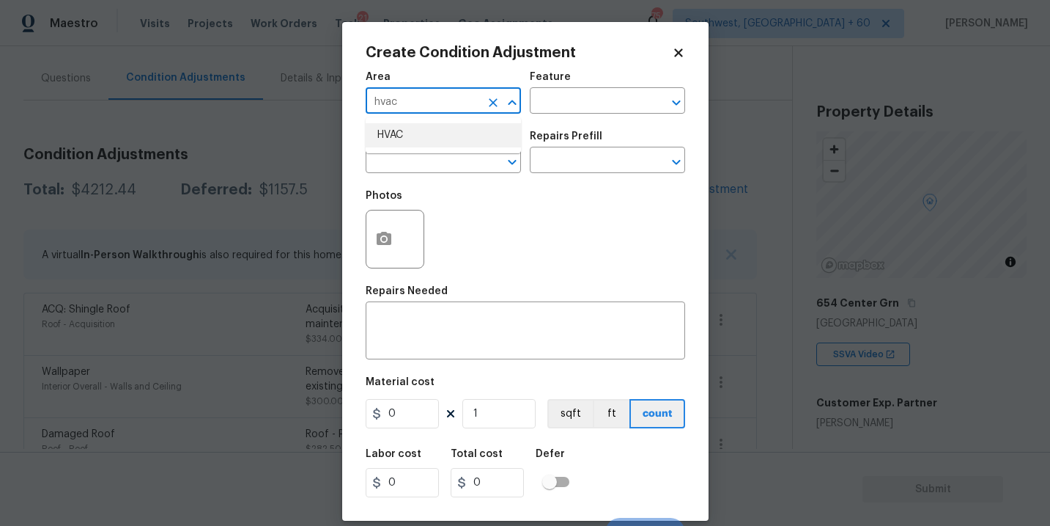
click at [448, 141] on li "HVAC" at bounding box center [443, 135] width 155 height 24
type input "HVAC"
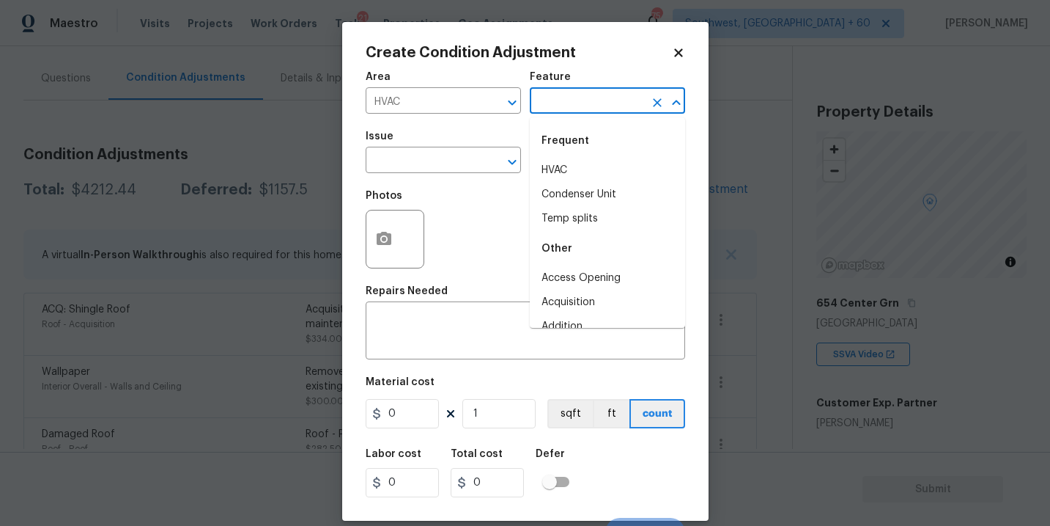
click at [558, 108] on input "text" at bounding box center [587, 102] width 114 height 23
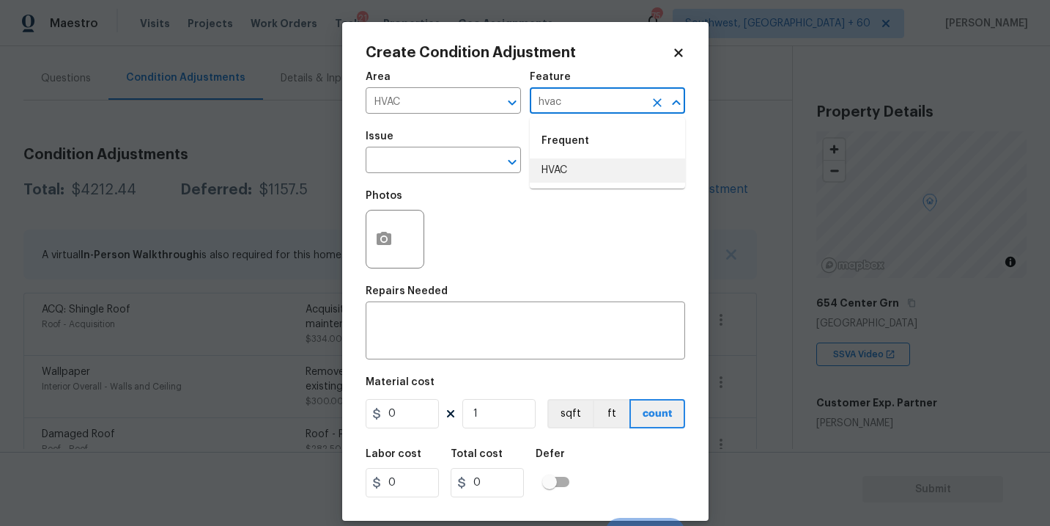
click at [556, 167] on li "HVAC" at bounding box center [607, 170] width 155 height 24
type input "HVAC"
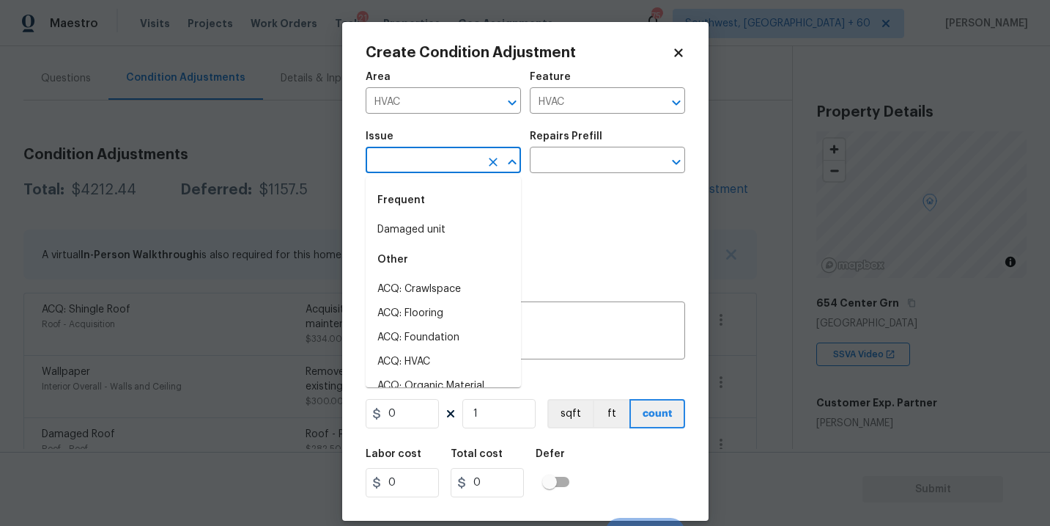
drag, startPoint x: 457, startPoint y: 167, endPoint x: 449, endPoint y: 167, distance: 8.1
click at [449, 167] on input "text" at bounding box center [423, 161] width 114 height 23
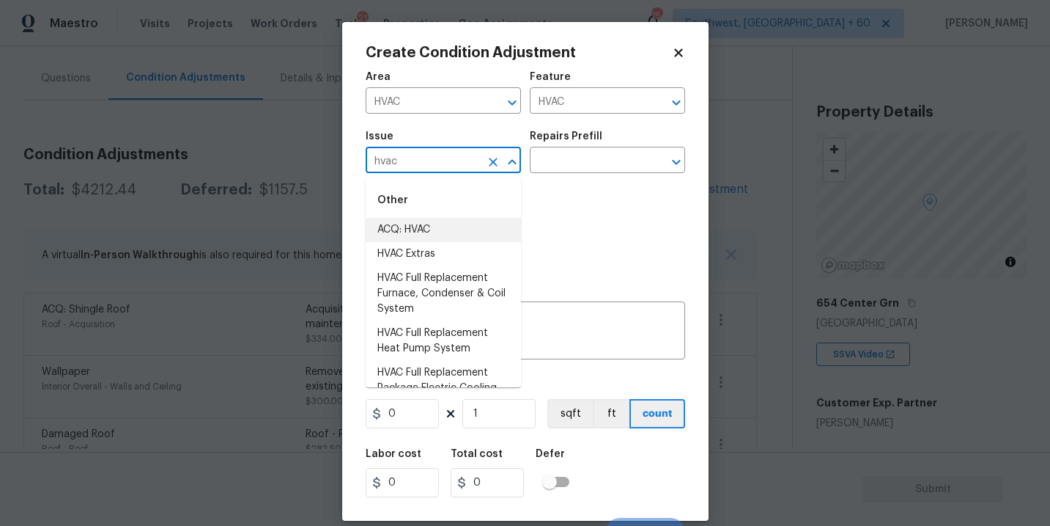
click at [446, 232] on li "ACQ: HVAC" at bounding box center [443, 230] width 155 height 24
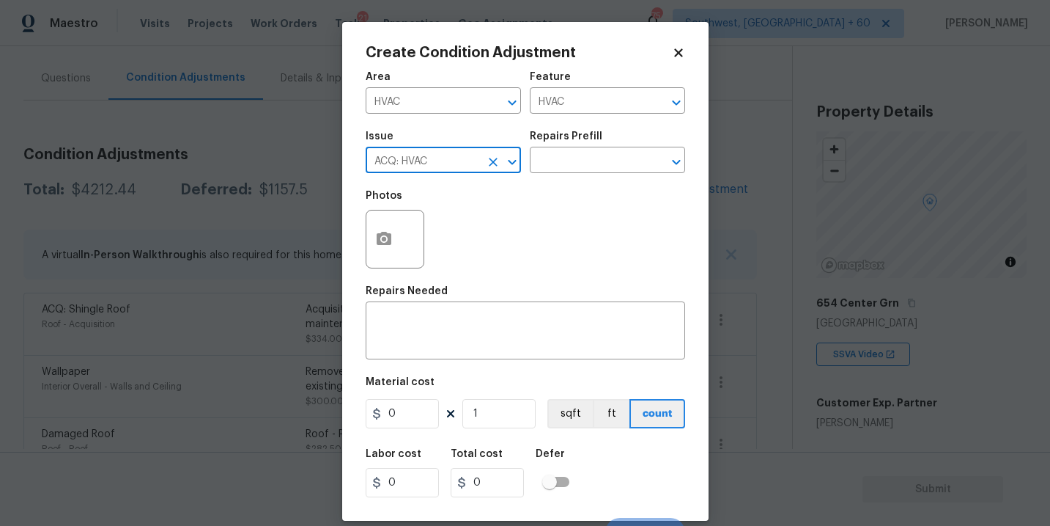
type input "ACQ: HVAC"
click at [590, 179] on div "Issue ACQ: HVAC ​ Repairs Prefill ​" at bounding box center [526, 151] width 320 height 59
click at [618, 159] on input "text" at bounding box center [587, 161] width 114 height 23
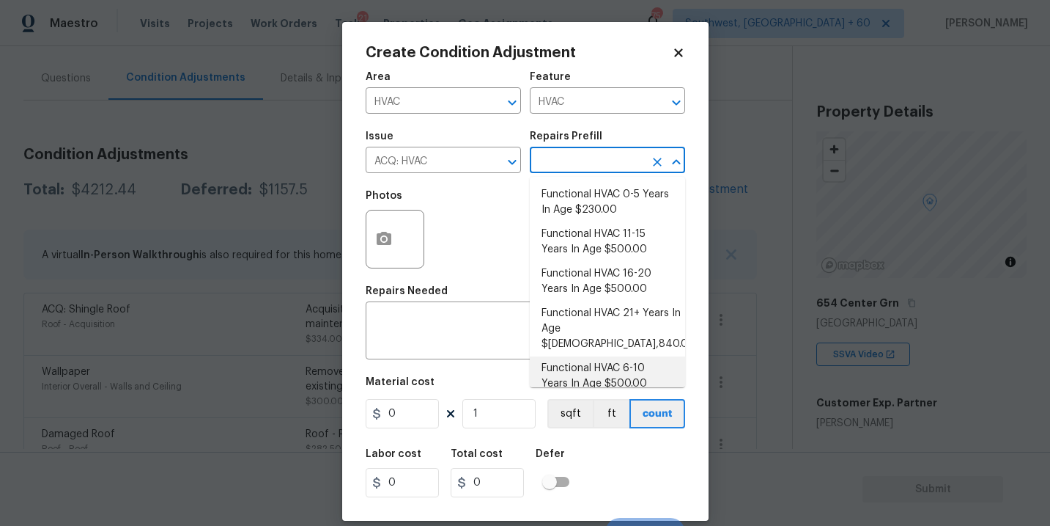
click at [616, 361] on li "Functional HVAC 6-10 Years In Age $500.00" at bounding box center [607, 376] width 155 height 40
type input "Acquisition"
type textarea "Acquisition Scope: Functional HVAC 6-10 years"
type input "500"
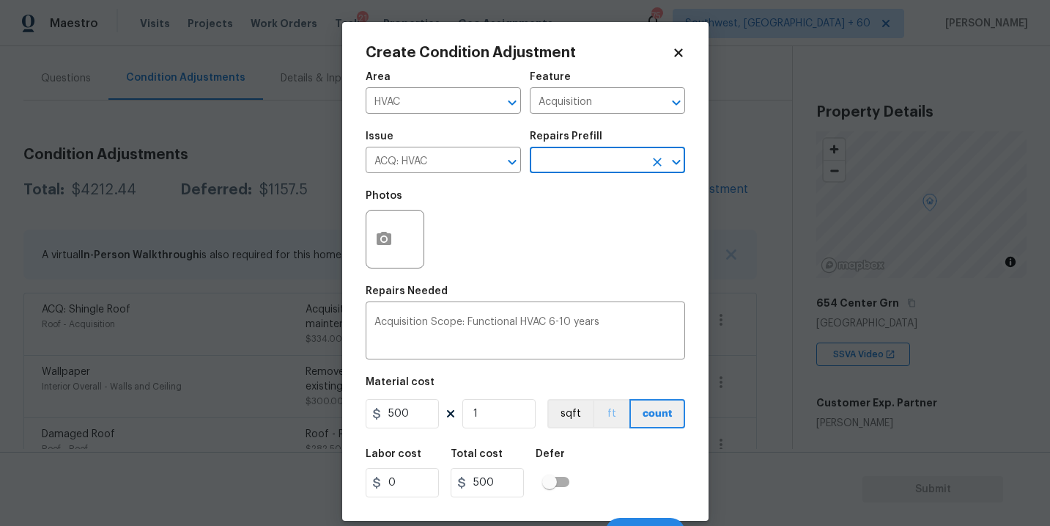
scroll to position [22, 0]
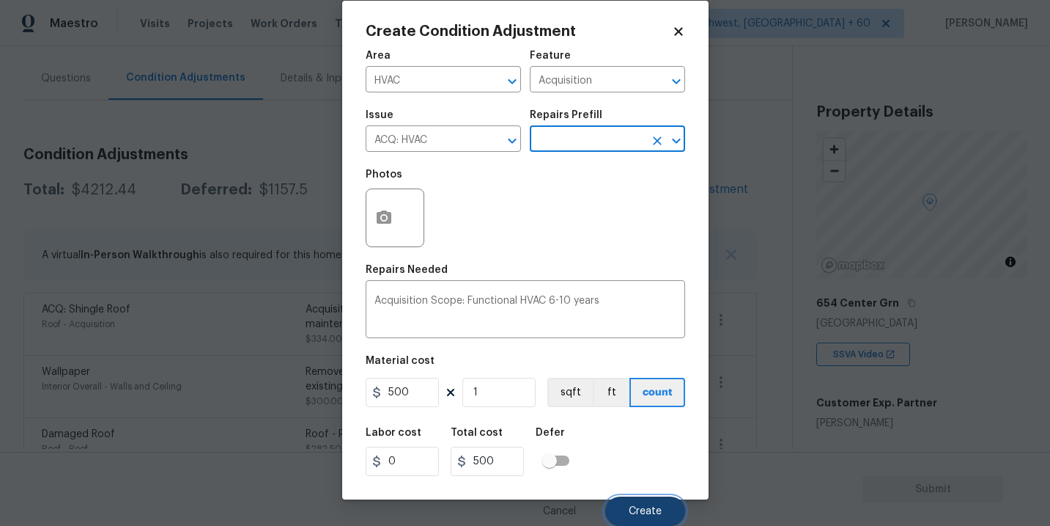
click at [640, 516] on span "Create" at bounding box center [645, 511] width 33 height 11
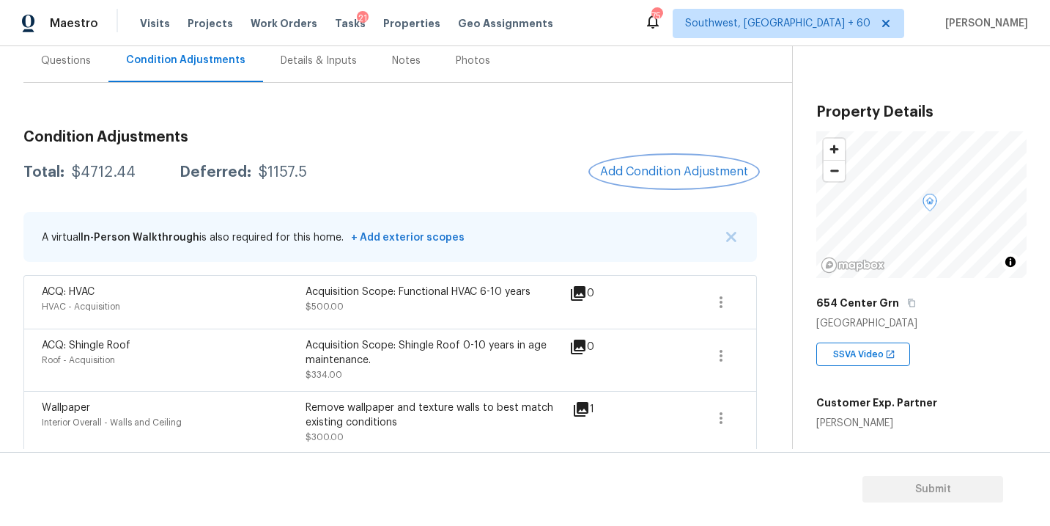
scroll to position [129, 0]
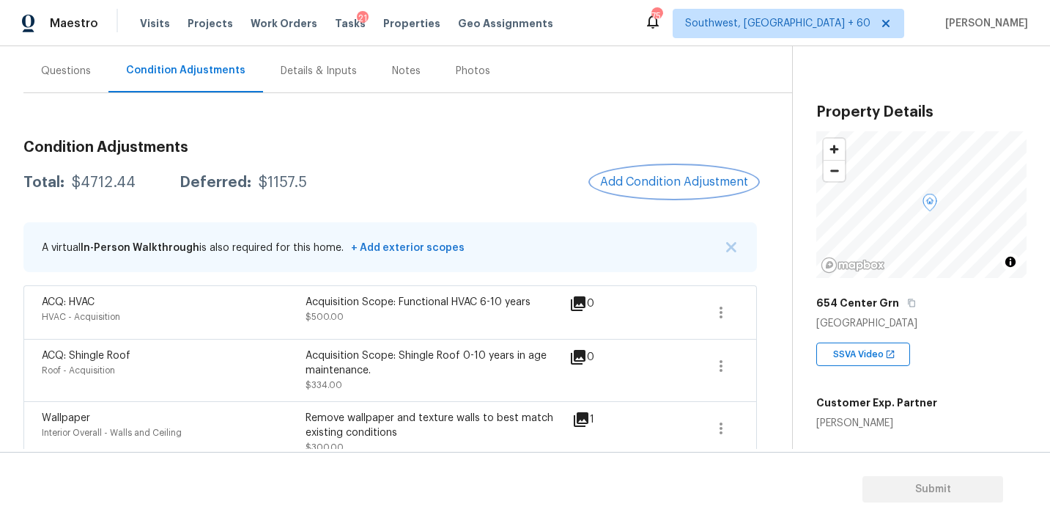
click at [681, 194] on button "Add Condition Adjustment" at bounding box center [675, 181] width 166 height 31
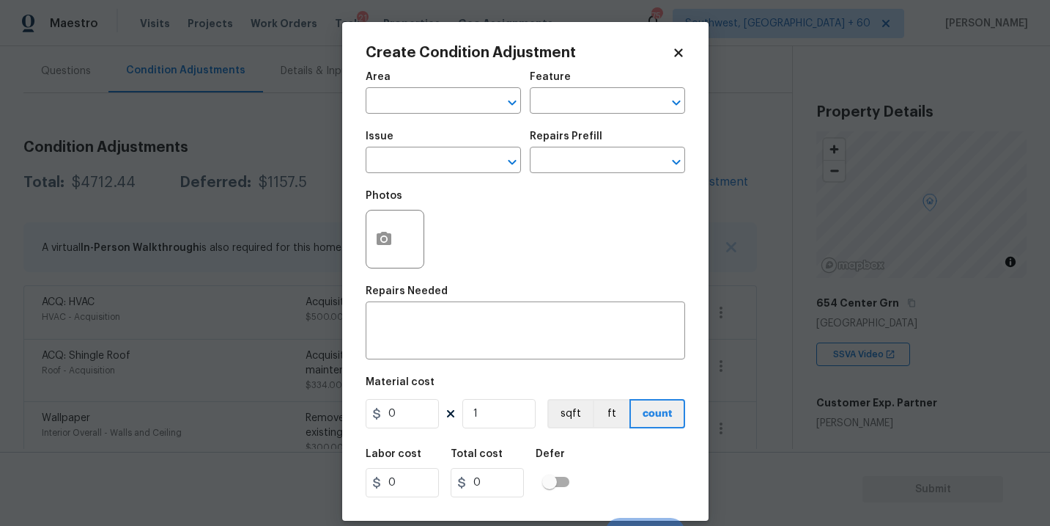
click at [450, 118] on span "Area ​" at bounding box center [443, 92] width 155 height 59
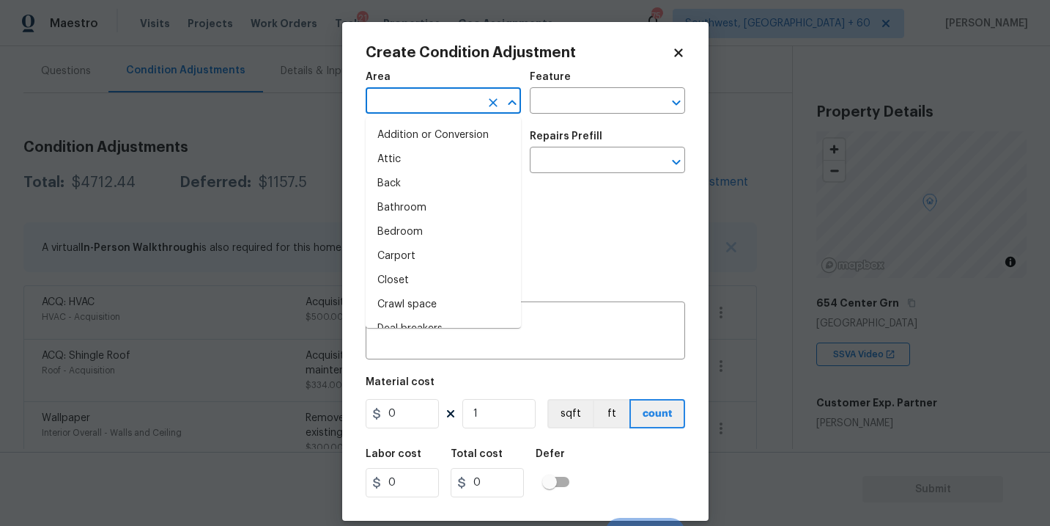
click at [428, 98] on input "text" at bounding box center [423, 102] width 114 height 23
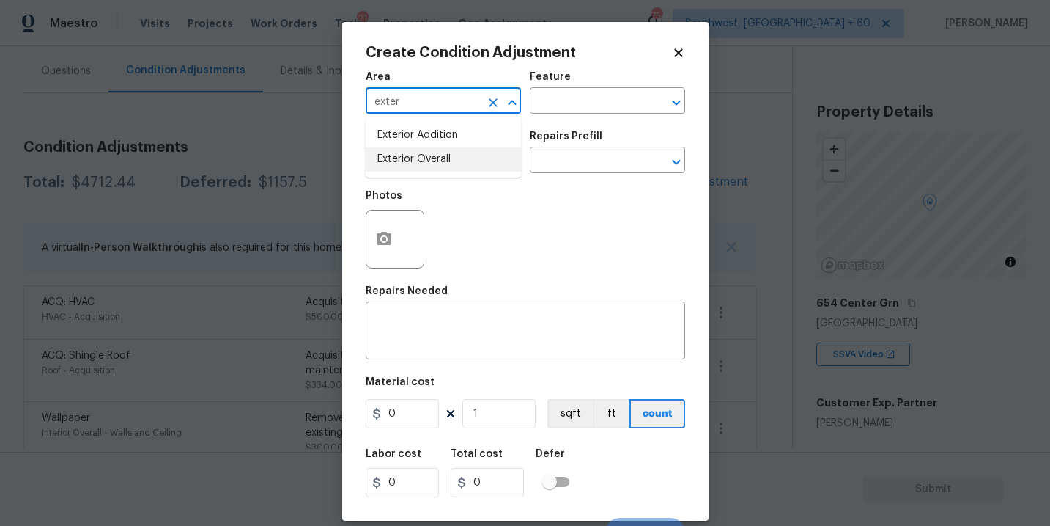
click at [434, 155] on li "Exterior Overall" at bounding box center [443, 159] width 155 height 24
type input "Exterior Overall"
click at [564, 100] on input "text" at bounding box center [587, 102] width 114 height 23
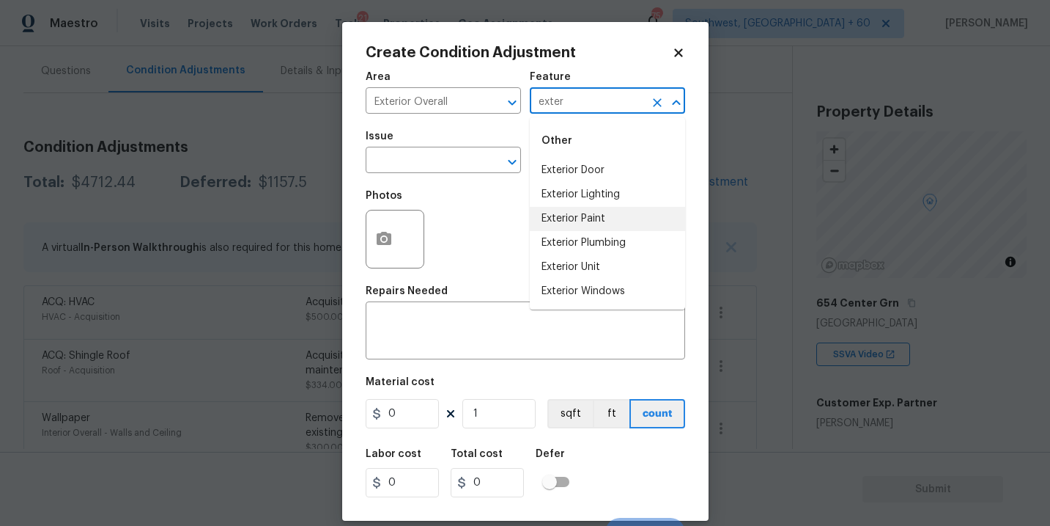
click at [569, 222] on li "Exterior Paint" at bounding box center [607, 219] width 155 height 24
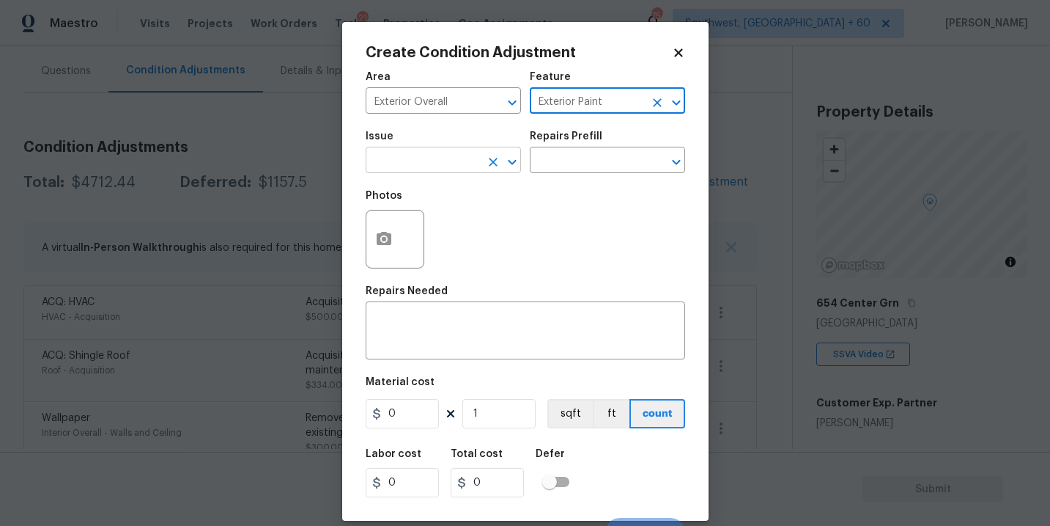
type input "Exterior Paint"
click at [444, 172] on input "text" at bounding box center [423, 161] width 114 height 23
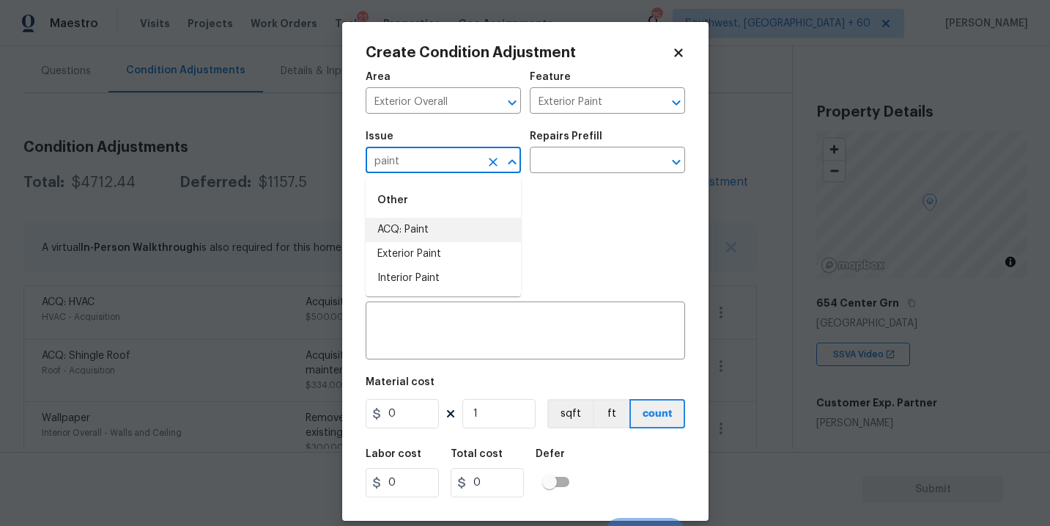
click at [456, 238] on li "ACQ: Paint" at bounding box center [443, 230] width 155 height 24
type input "ACQ: Paint"
click at [576, 169] on input "text" at bounding box center [587, 161] width 114 height 23
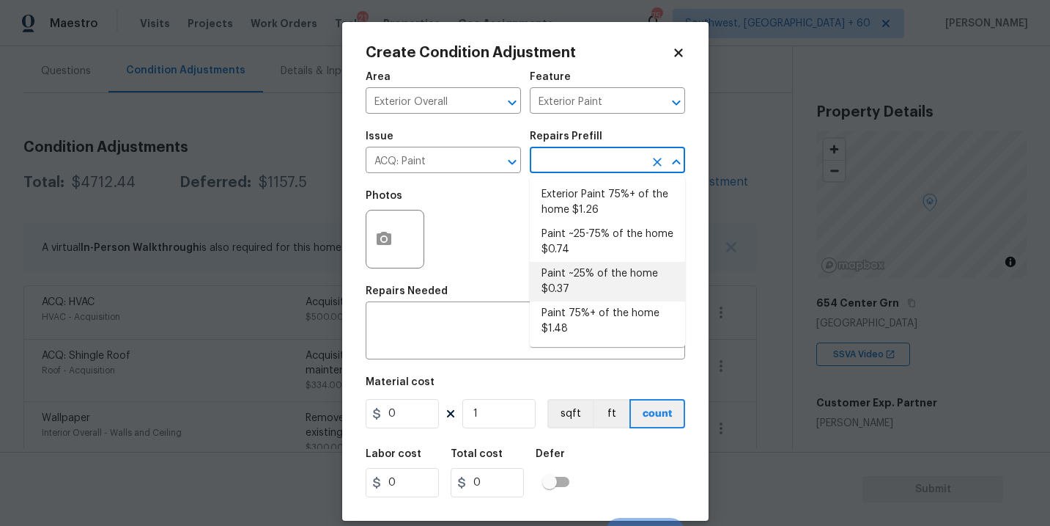
click at [592, 308] on li "Paint 75%+ of the home $1.48" at bounding box center [607, 321] width 155 height 40
type input "Acquisition"
type textarea "Acquisition Scope: 75%+ of the home will likely require interior paint"
type input "1.48"
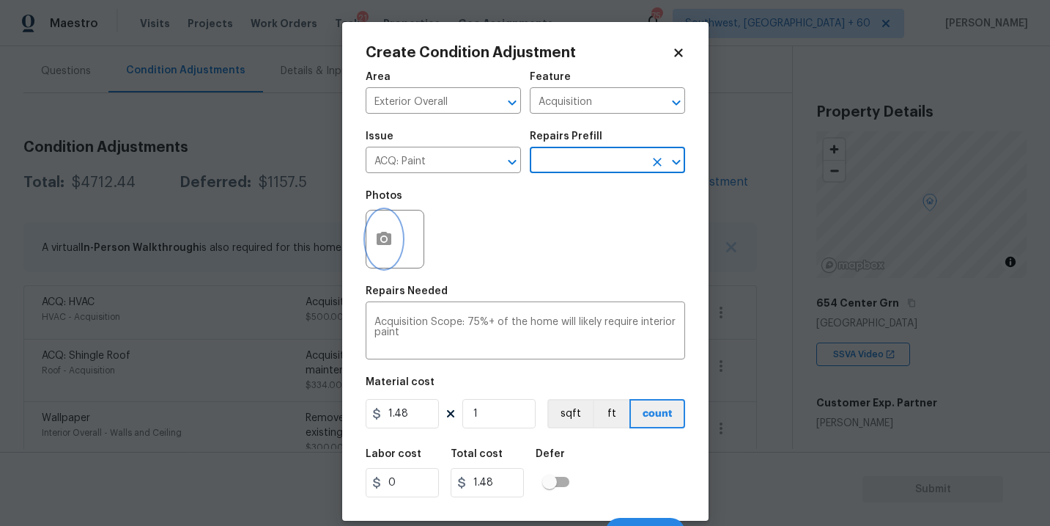
click at [381, 264] on button "button" at bounding box center [384, 238] width 35 height 57
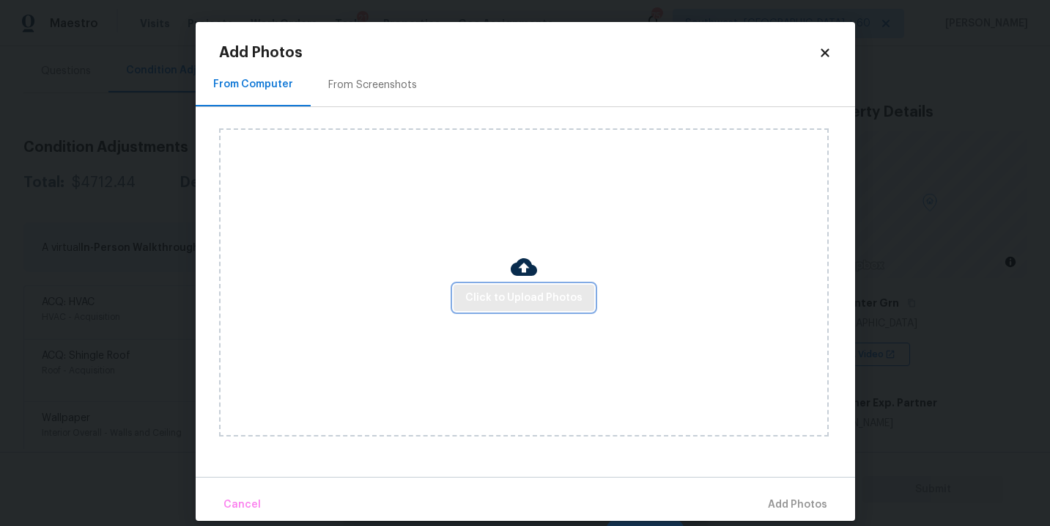
click at [534, 304] on span "Click to Upload Photos" at bounding box center [524, 298] width 117 height 18
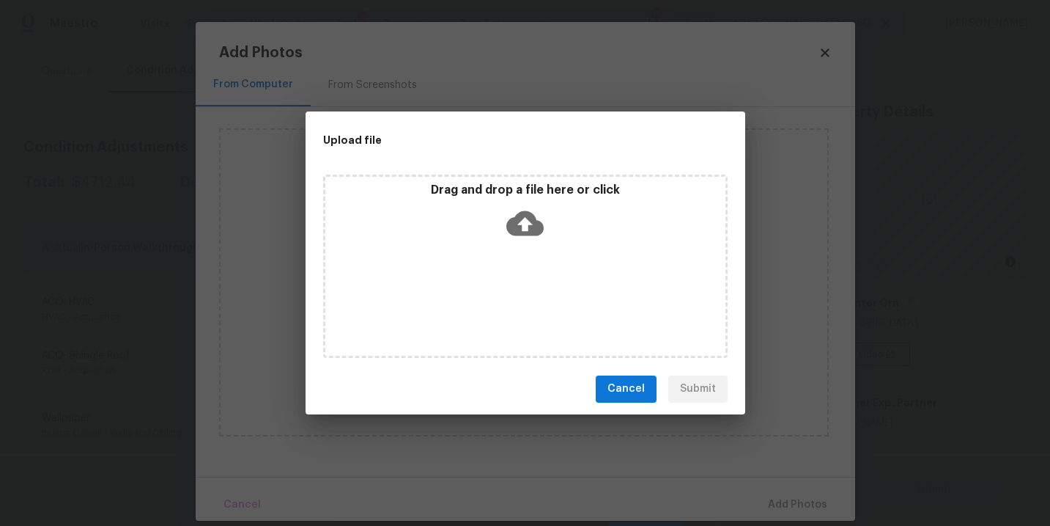
click at [524, 226] on icon at bounding box center [525, 223] width 37 height 37
click at [655, 381] on button "Cancel" at bounding box center [626, 388] width 61 height 27
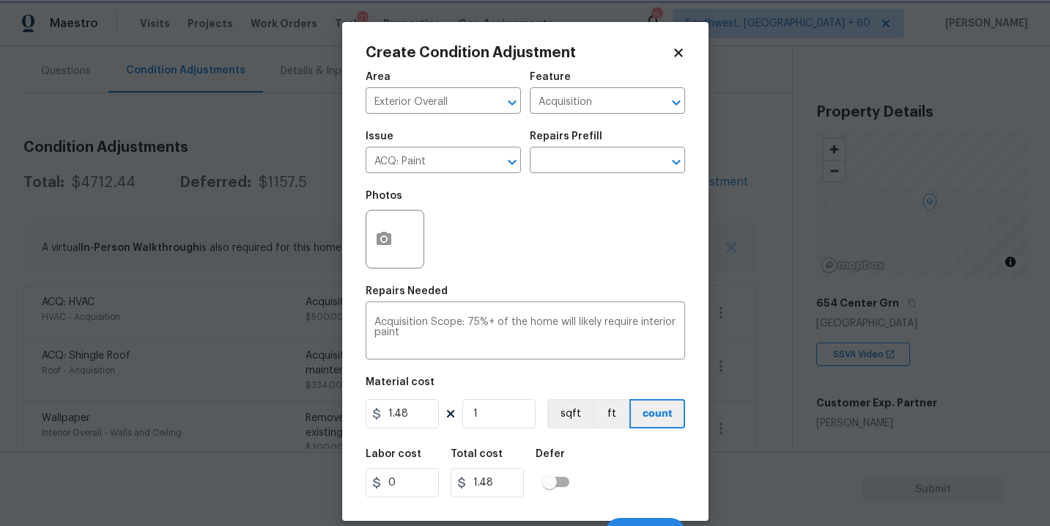
click at [883, 343] on body "Maestro Visits Projects Work Orders Tasks 21 Properties Geo Assignments 754 Sou…" at bounding box center [525, 263] width 1050 height 526
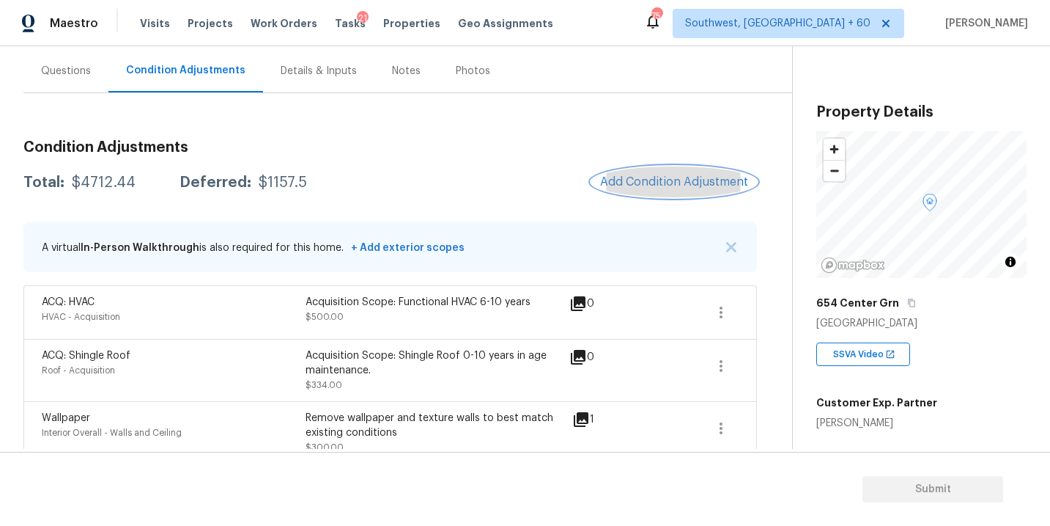
click at [670, 192] on button "Add Condition Adjustment" at bounding box center [675, 181] width 166 height 31
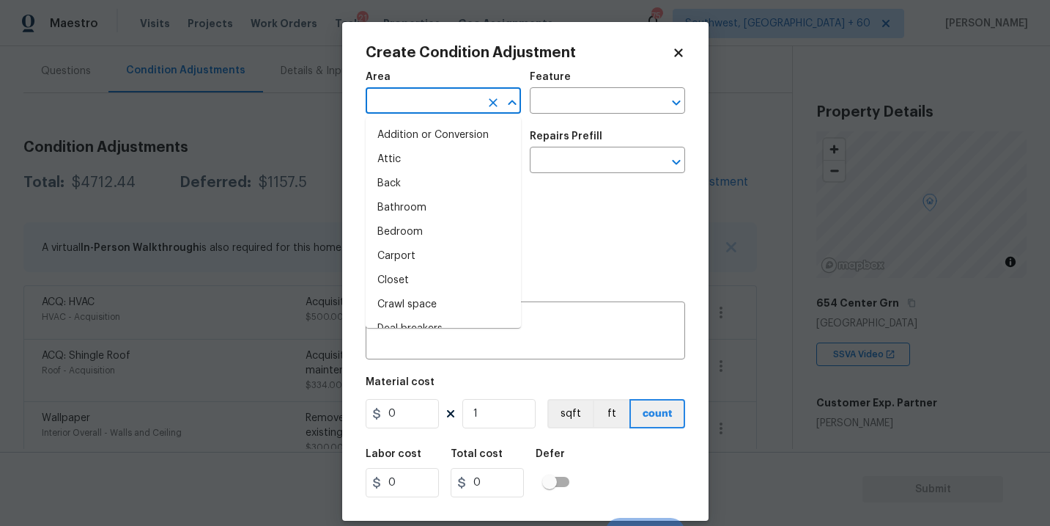
click at [411, 108] on input "text" at bounding box center [423, 102] width 114 height 23
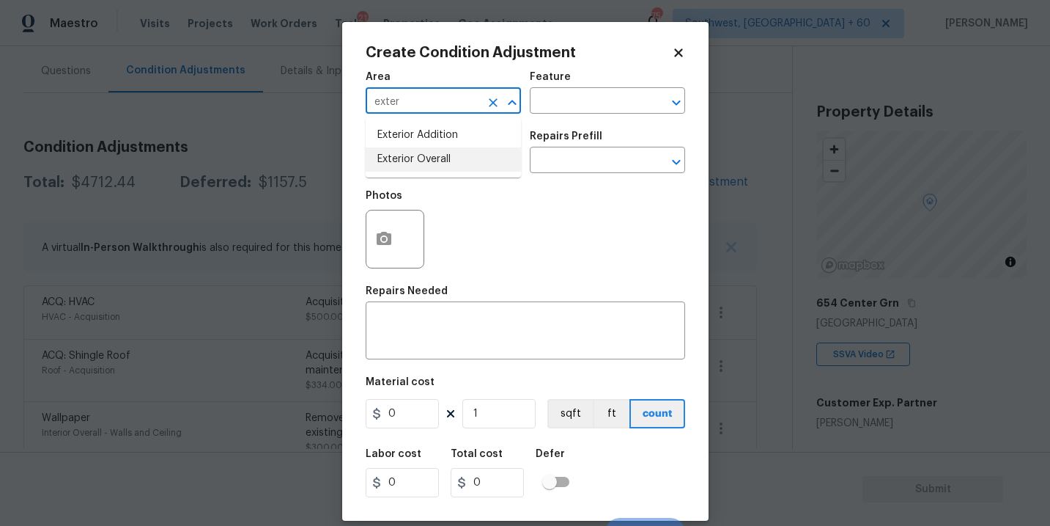
click at [425, 169] on li "Exterior Overall" at bounding box center [443, 159] width 155 height 24
type input "Exterior Overall"
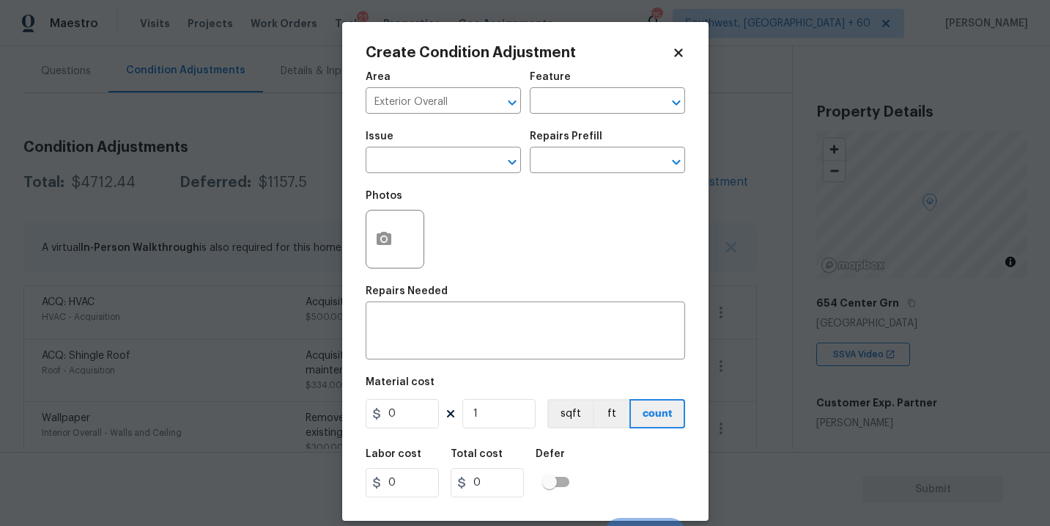
click at [548, 119] on div "Area Exterior Overall ​ Feature ​" at bounding box center [526, 92] width 320 height 59
click at [568, 108] on input "text" at bounding box center [587, 102] width 114 height 23
click at [568, 166] on li "Siding" at bounding box center [607, 170] width 155 height 24
type input "Siding"
click at [401, 172] on input "text" at bounding box center [423, 161] width 114 height 23
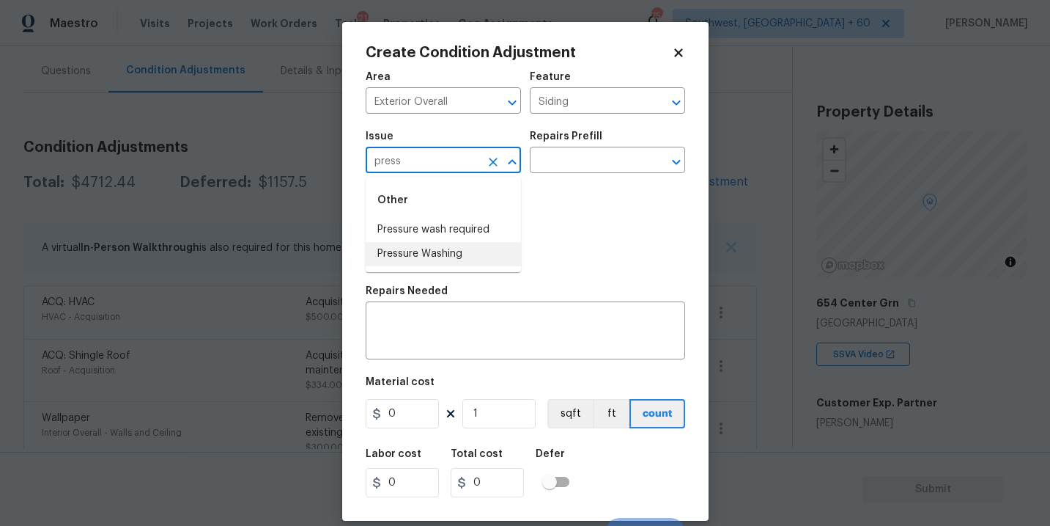
click at [413, 243] on li "Pressure Washing" at bounding box center [443, 254] width 155 height 24
type input "Pressure Washing"
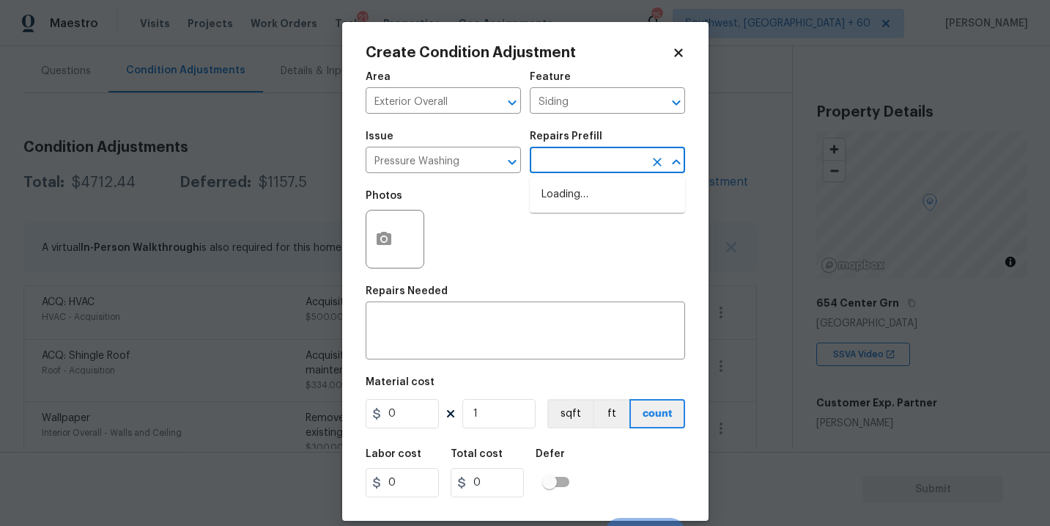
click at [540, 172] on input "text" at bounding box center [587, 161] width 114 height 23
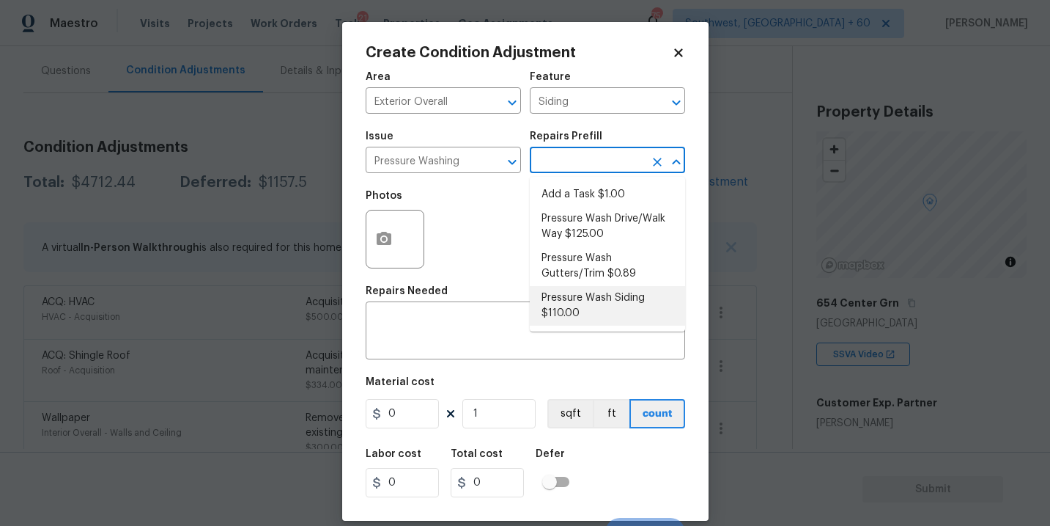
click at [583, 309] on li "Pressure Wash Siding $110.00" at bounding box center [607, 306] width 155 height 40
type textarea "Protect areas as needed for pressure washing. Pressure wash the siding on the h…"
type input "110"
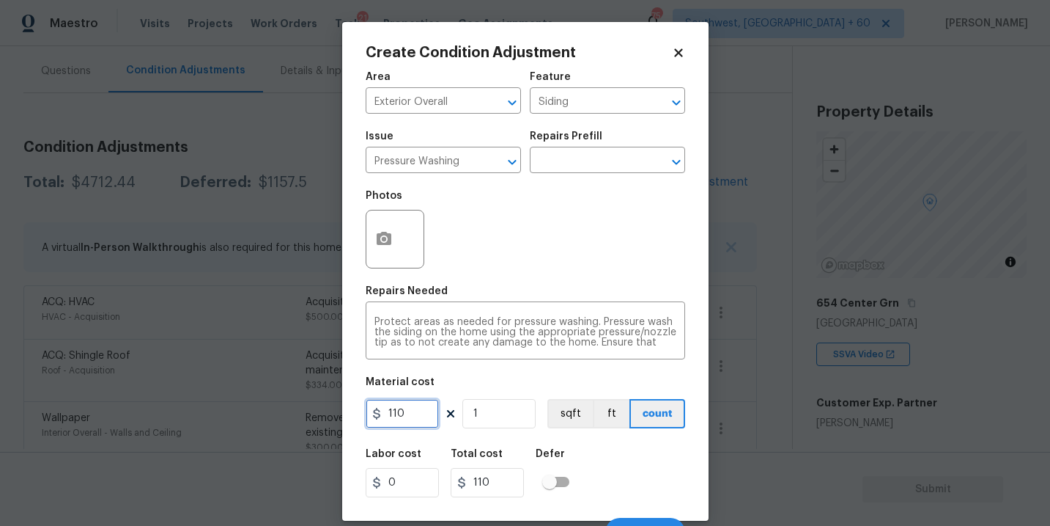
click at [400, 415] on input "110" at bounding box center [402, 413] width 73 height 29
drag, startPoint x: 419, startPoint y: 415, endPoint x: 269, endPoint y: 420, distance: 150.4
click at [269, 420] on div "Create Condition Adjustment Area Exterior Overall ​ Feature Siding ​ Issue Pres…" at bounding box center [525, 263] width 1050 height 526
type input "200"
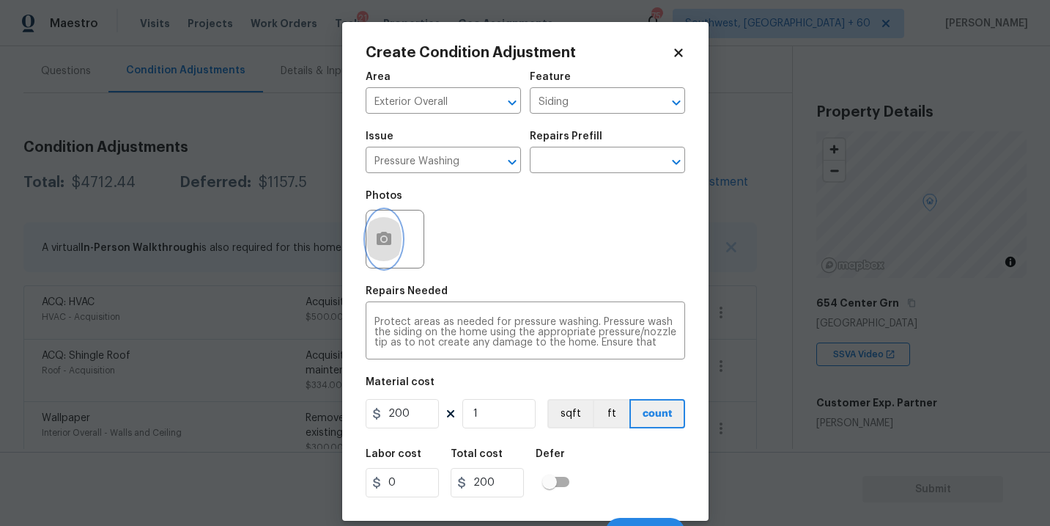
click at [388, 233] on icon "button" at bounding box center [384, 239] width 18 height 18
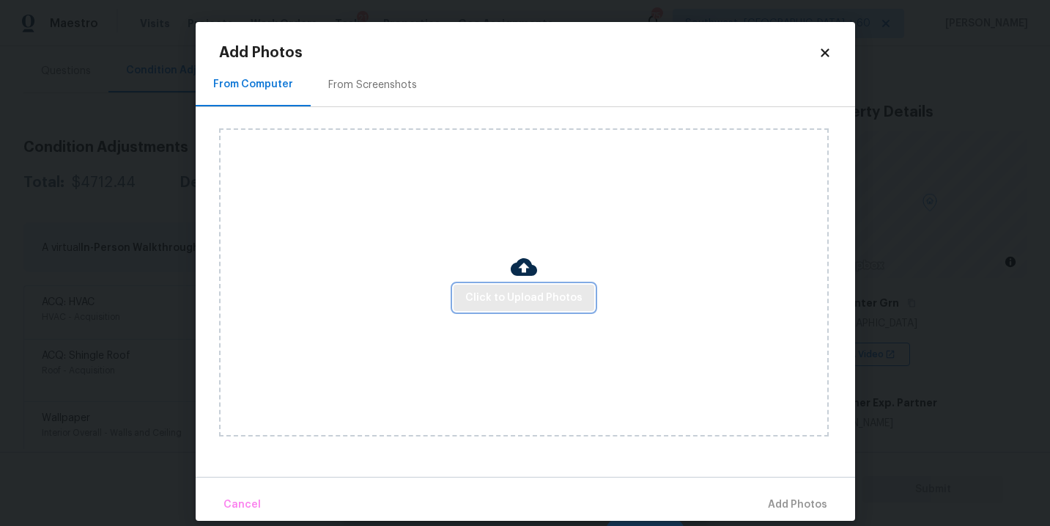
click at [530, 308] on button "Click to Upload Photos" at bounding box center [524, 297] width 141 height 27
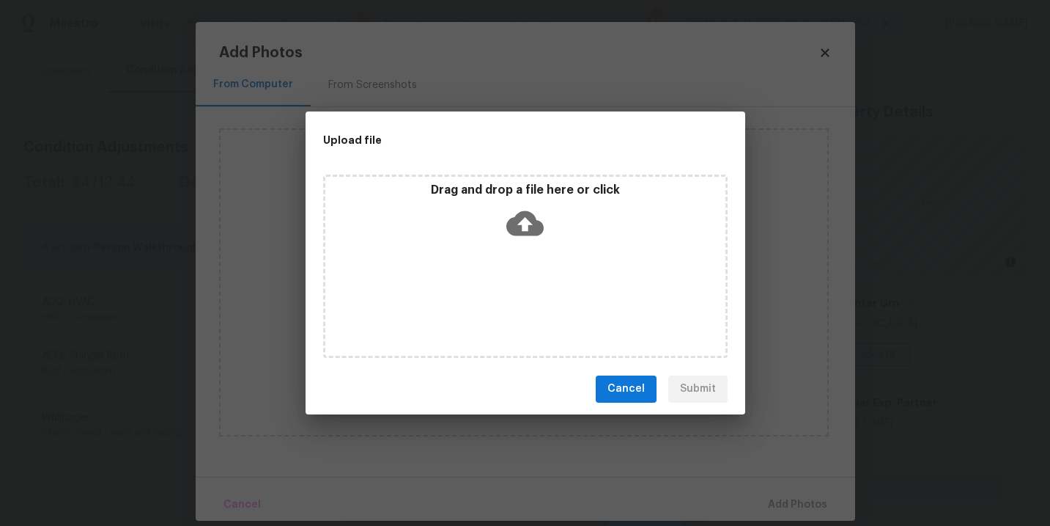
click at [531, 268] on div "Drag and drop a file here or click" at bounding box center [525, 265] width 405 height 183
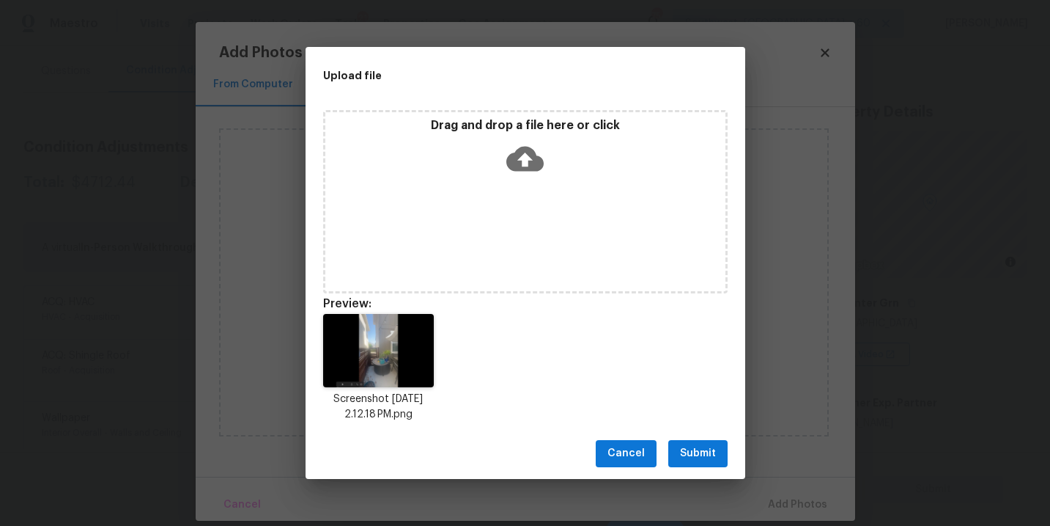
click at [703, 457] on span "Submit" at bounding box center [698, 453] width 36 height 18
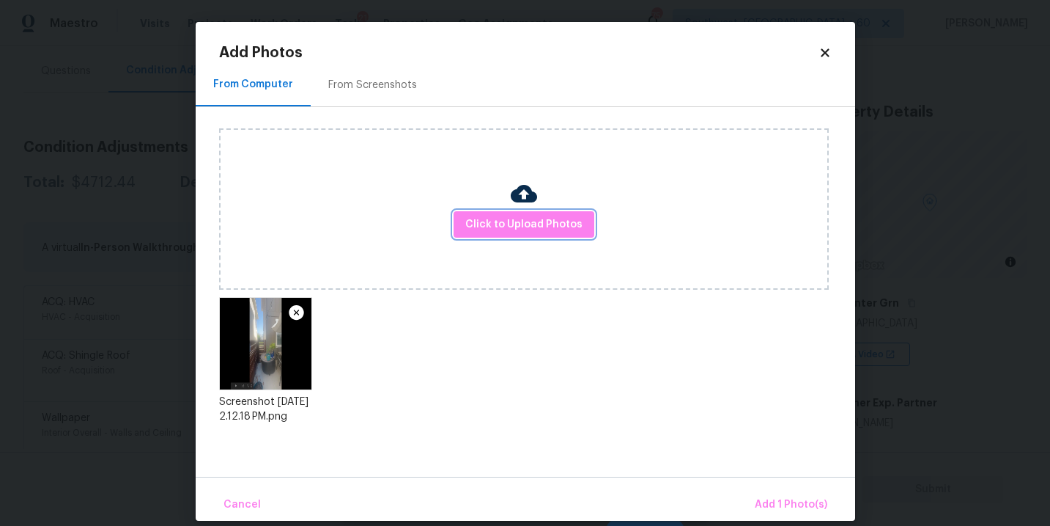
scroll to position [17, 0]
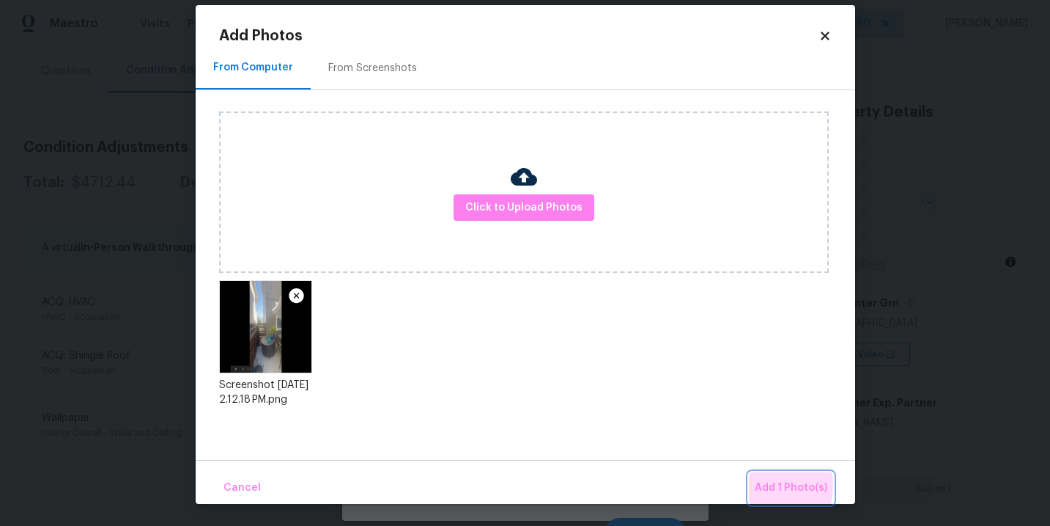
click at [759, 485] on span "Add 1 Photo(s)" at bounding box center [791, 488] width 73 height 18
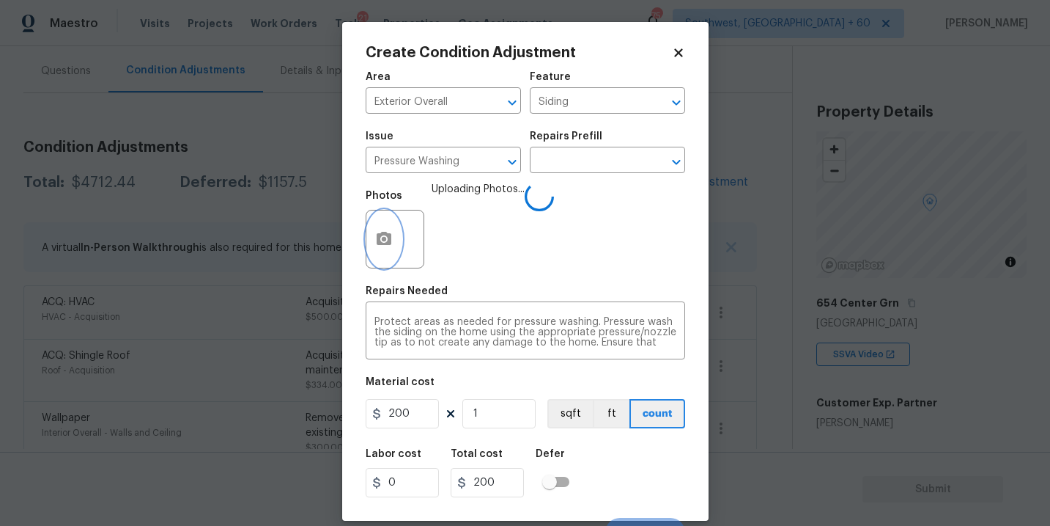
scroll to position [22, 0]
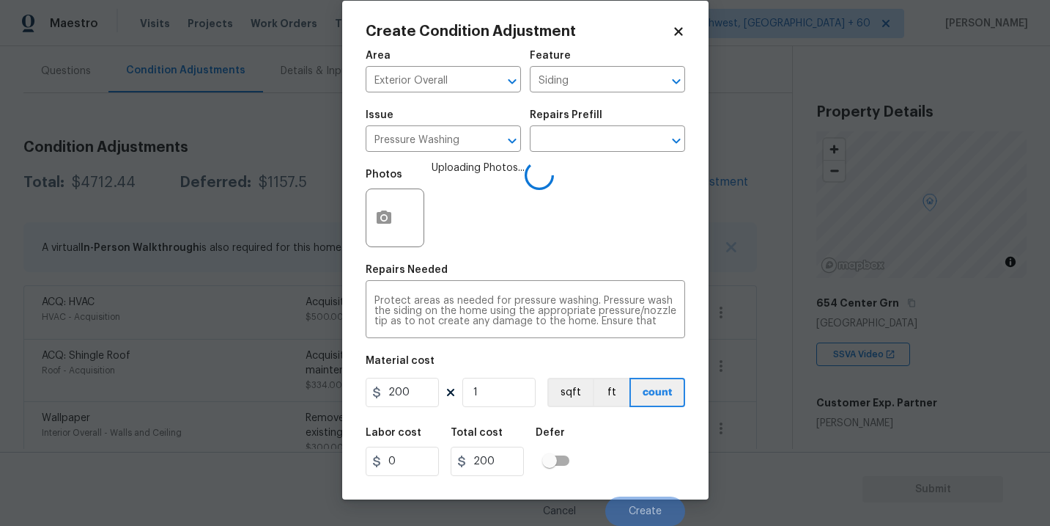
click at [641, 455] on div "Labor cost 0 Total cost 200 Defer" at bounding box center [526, 452] width 320 height 66
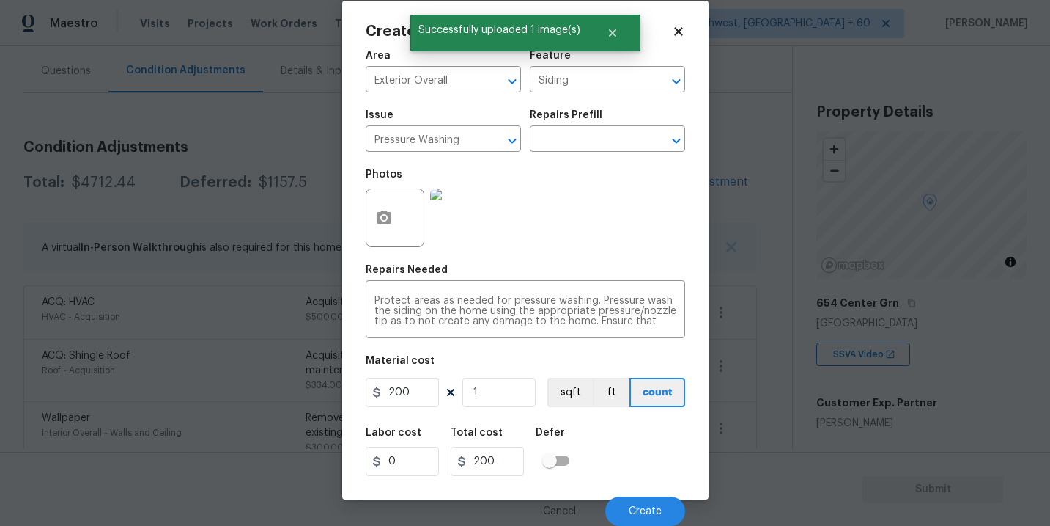
click at [630, 249] on div "Photos" at bounding box center [526, 208] width 320 height 95
click at [639, 515] on span "Create" at bounding box center [645, 511] width 33 height 11
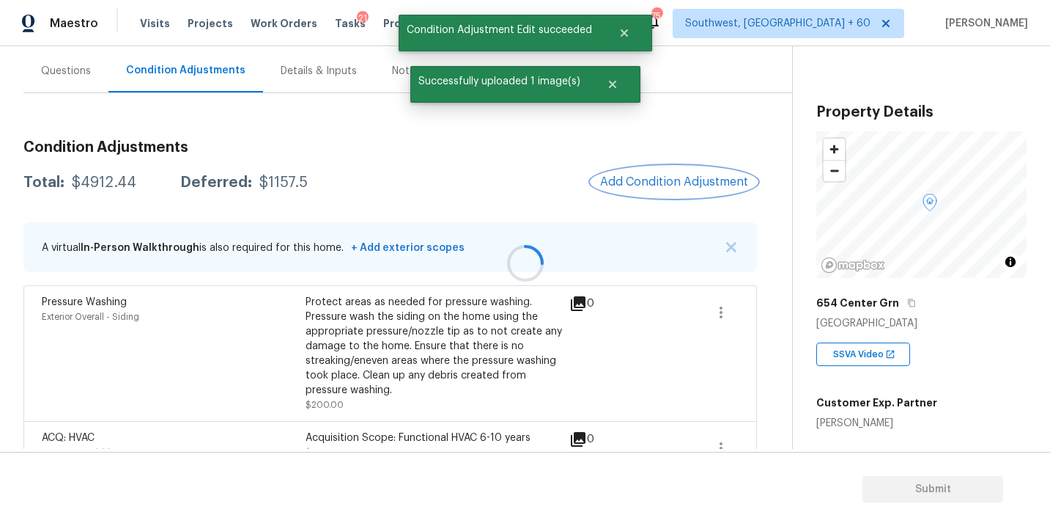
scroll to position [0, 0]
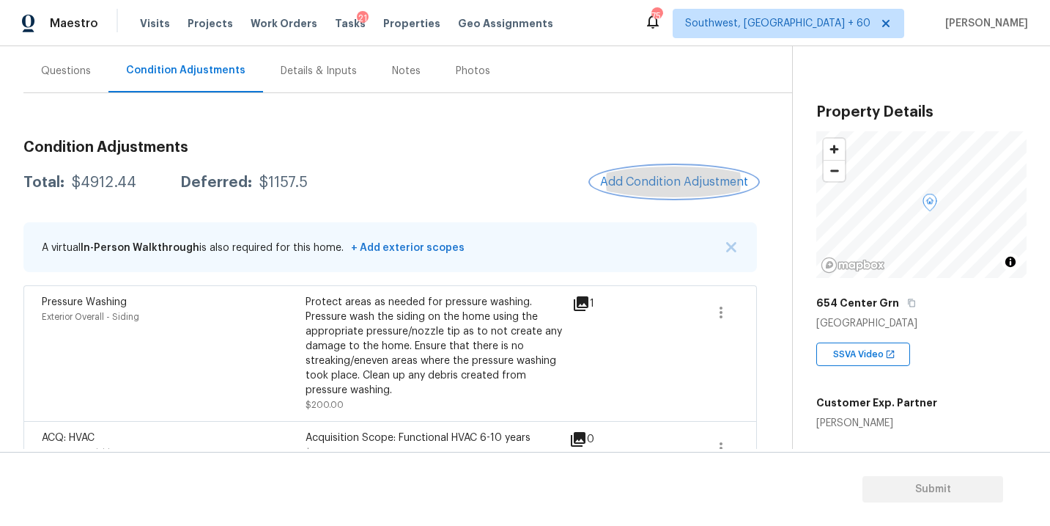
click at [681, 174] on button "Add Condition Adjustment" at bounding box center [675, 181] width 166 height 31
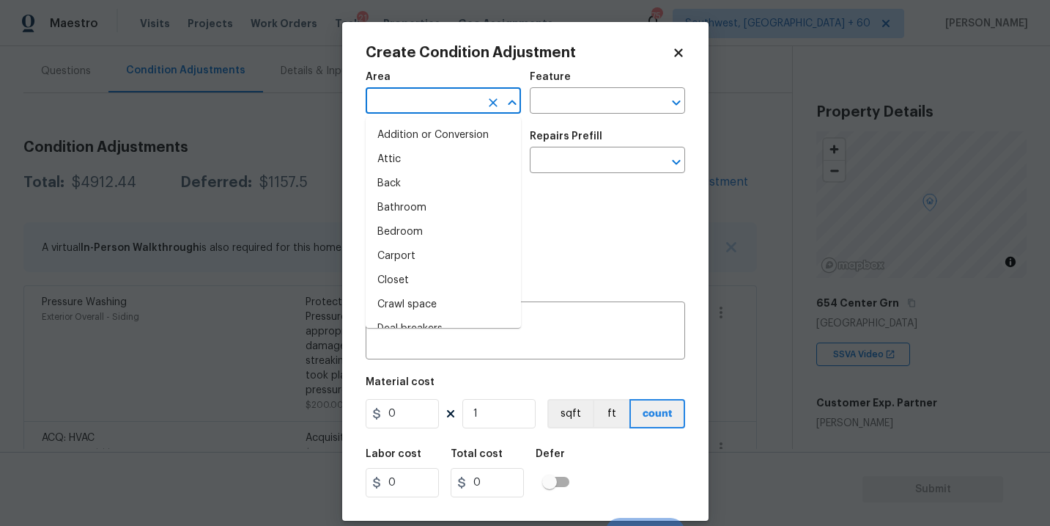
click at [389, 93] on input "text" at bounding box center [423, 102] width 114 height 23
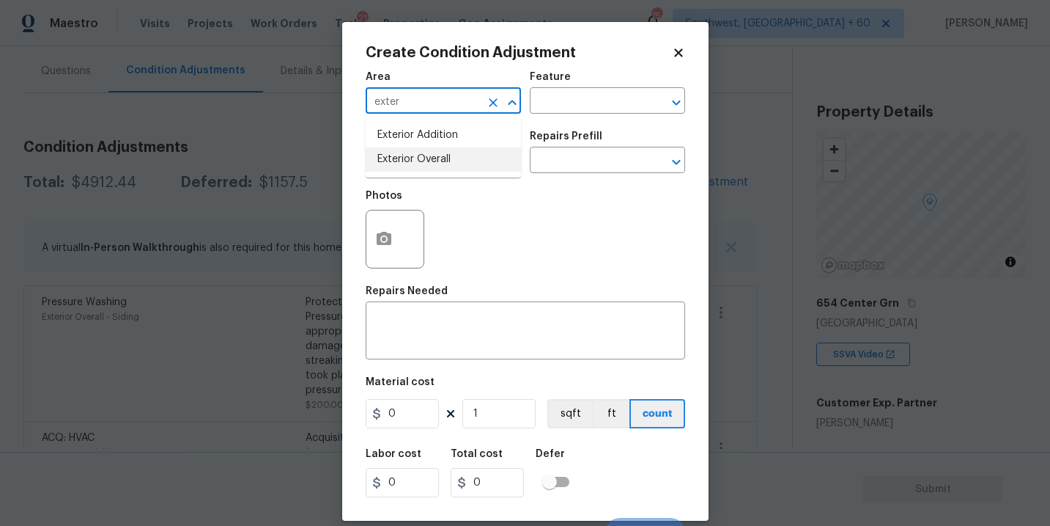
click at [411, 152] on li "Exterior Overall" at bounding box center [443, 159] width 155 height 24
type input "Exterior Overall"
click at [531, 123] on div "Issue ​ Repairs Prefill ​" at bounding box center [526, 151] width 320 height 59
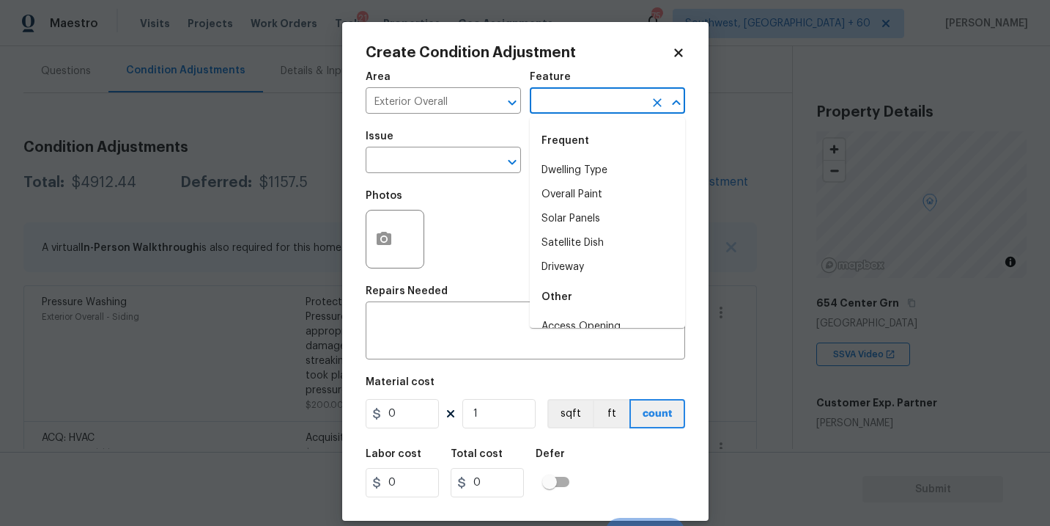
click at [570, 100] on input "text" at bounding box center [587, 102] width 114 height 23
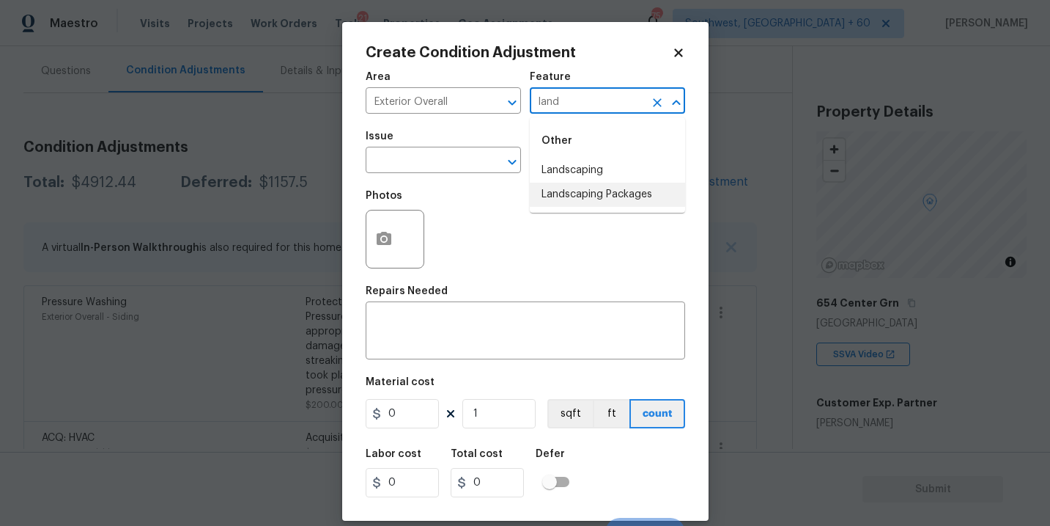
click at [572, 183] on li "Landscaping Packages" at bounding box center [607, 195] width 155 height 24
type input "Landscaping Packages"
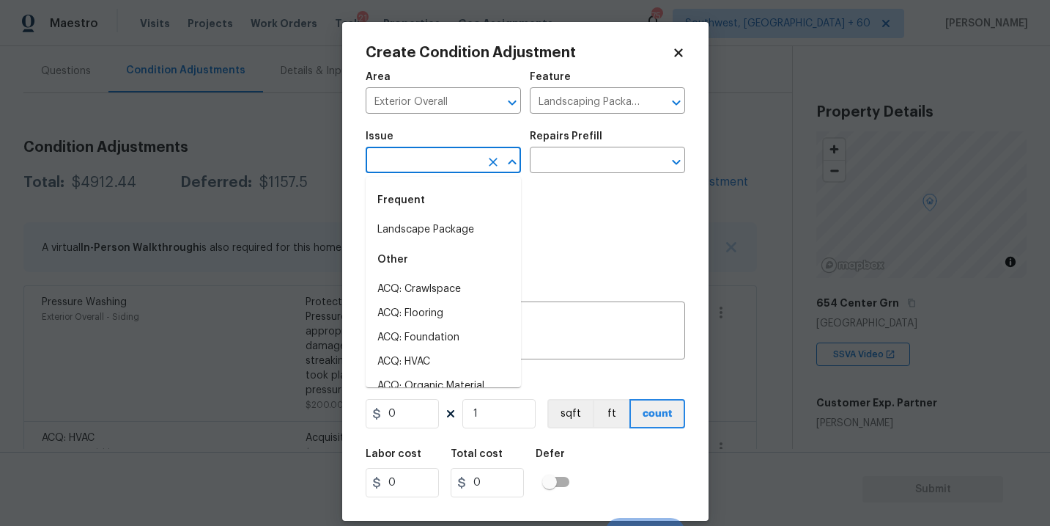
click at [463, 169] on input "text" at bounding box center [423, 161] width 114 height 23
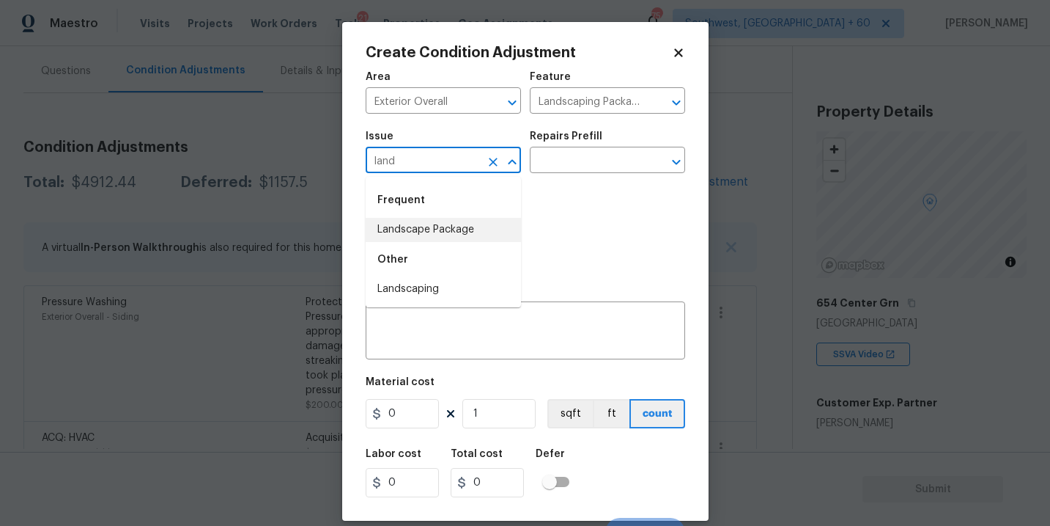
click at [468, 229] on li "Landscape Package" at bounding box center [443, 230] width 155 height 24
type input "Landscape Package"
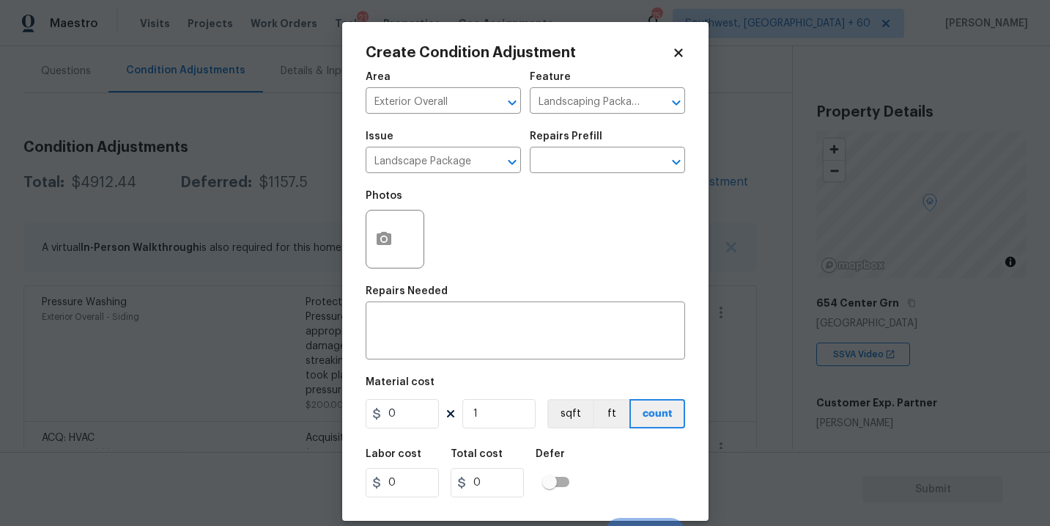
click at [559, 174] on div "Issue Landscape Package ​ Repairs Prefill ​" at bounding box center [526, 151] width 320 height 59
click at [593, 167] on input "text" at bounding box center [587, 161] width 114 height 23
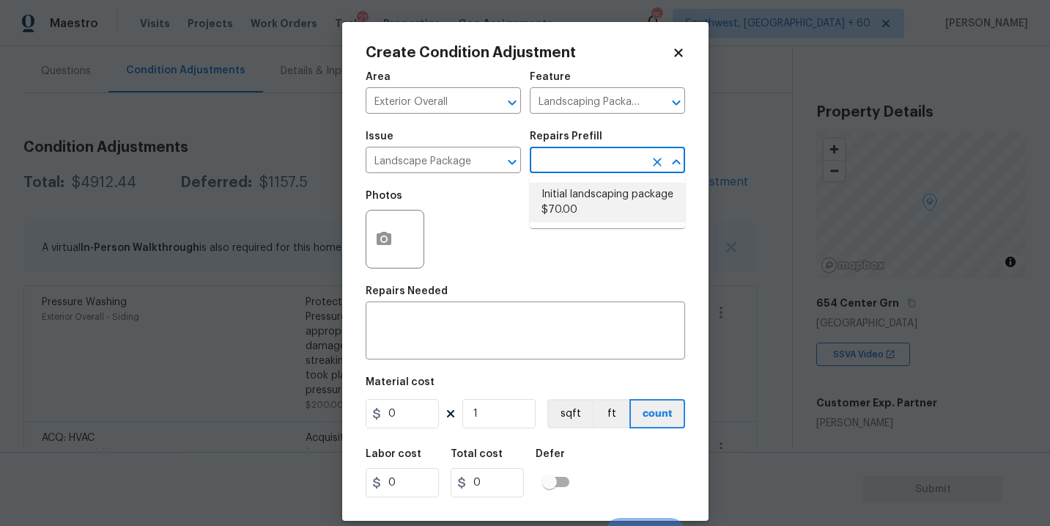
click at [608, 210] on li "Initial landscaping package $70.00" at bounding box center [607, 203] width 155 height 40
type input "Home Readiness Packages"
type textarea "Mowing of grass up to 6" in height. Mow, edge along driveways & sidewalks, trim…"
type input "70"
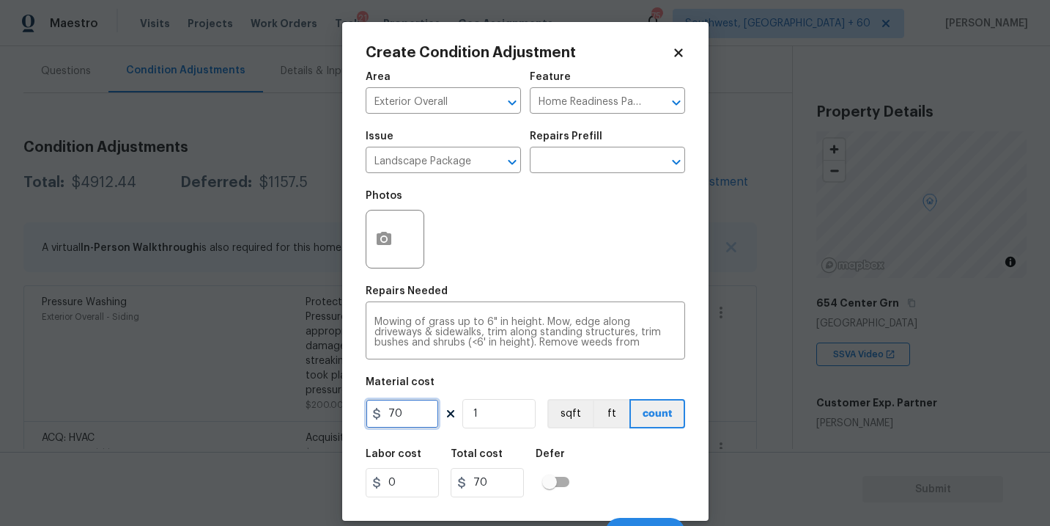
drag, startPoint x: 426, startPoint y: 417, endPoint x: 298, endPoint y: 417, distance: 127.6
click at [298, 417] on div "Create Condition Adjustment Area Exterior Overall ​ Feature Home Readiness Pack…" at bounding box center [525, 263] width 1050 height 526
type input "300"
click at [394, 246] on button "button" at bounding box center [384, 238] width 35 height 57
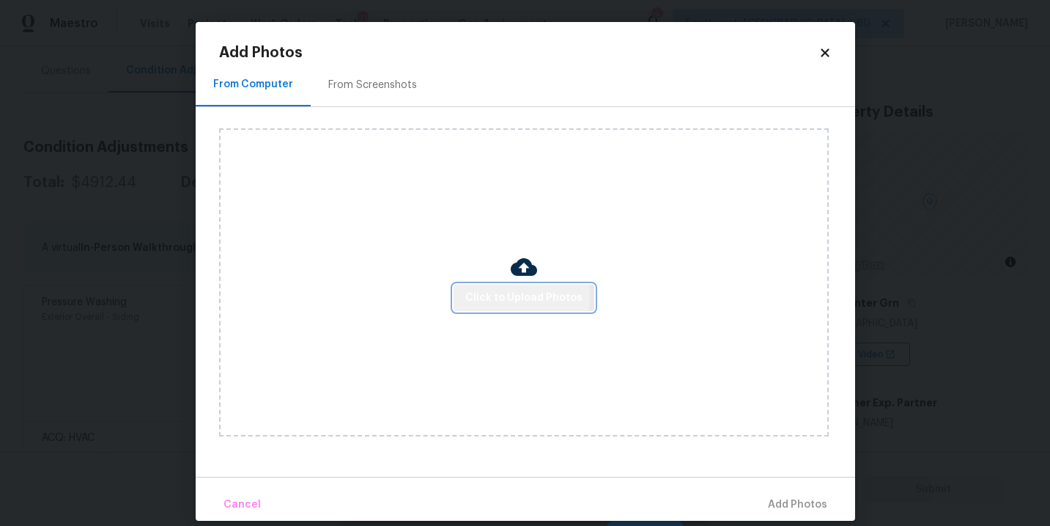
click at [518, 298] on span "Click to Upload Photos" at bounding box center [524, 298] width 117 height 18
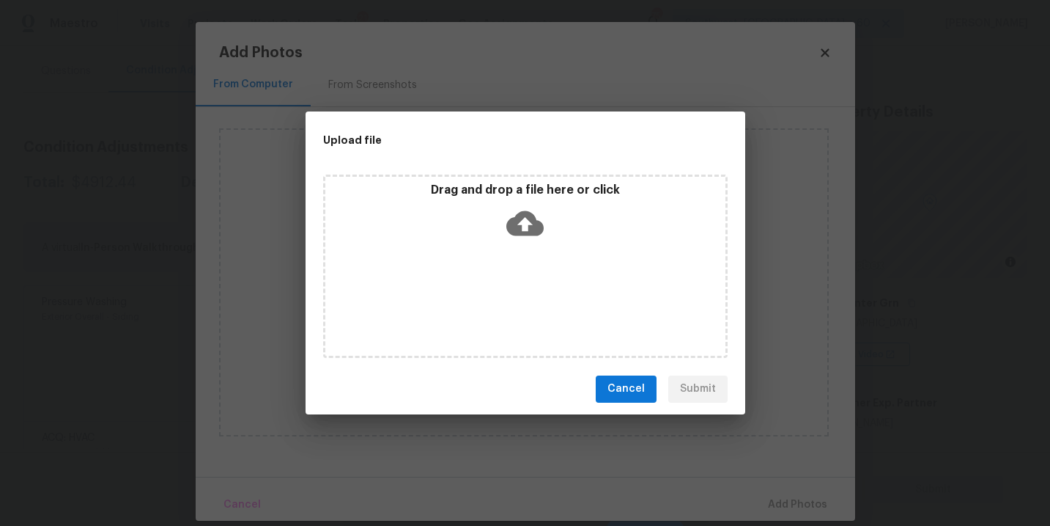
click at [546, 242] on div "Drag and drop a file here or click" at bounding box center [525, 214] width 400 height 63
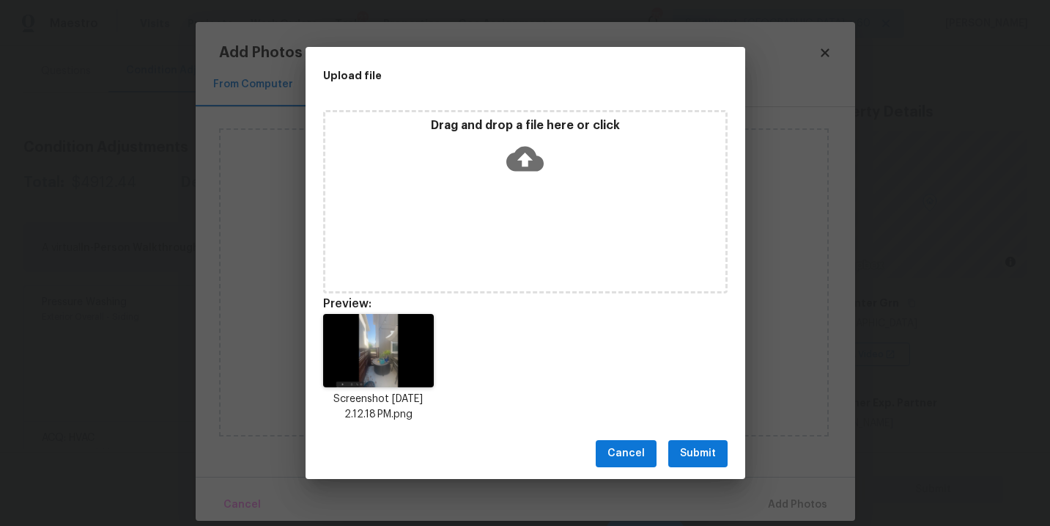
click at [687, 457] on span "Submit" at bounding box center [698, 453] width 36 height 18
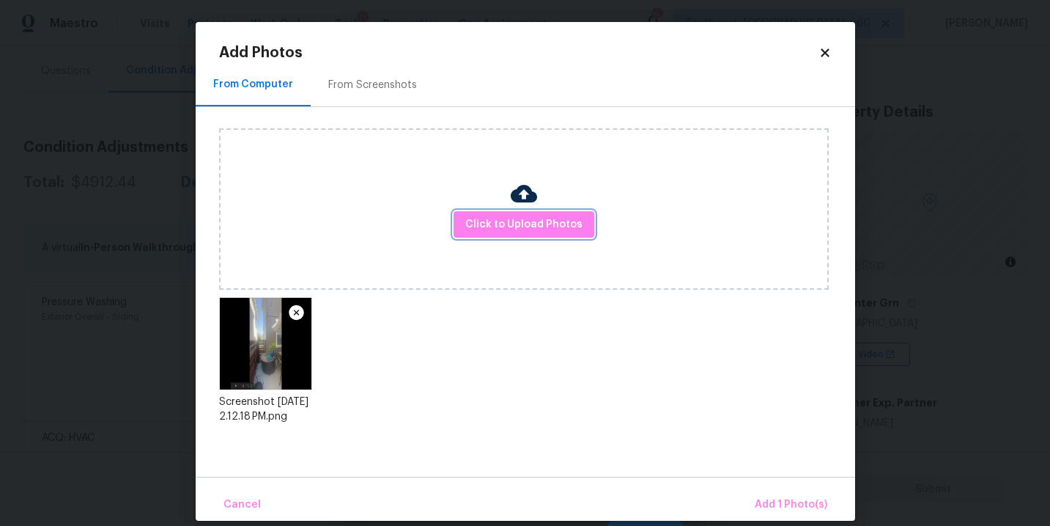
scroll to position [17, 0]
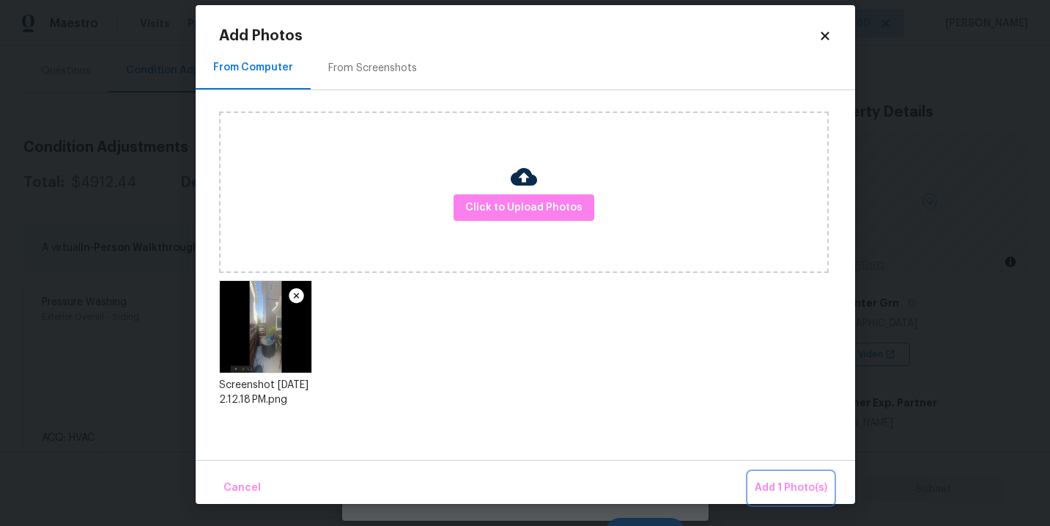
click at [782, 493] on span "Add 1 Photo(s)" at bounding box center [791, 488] width 73 height 18
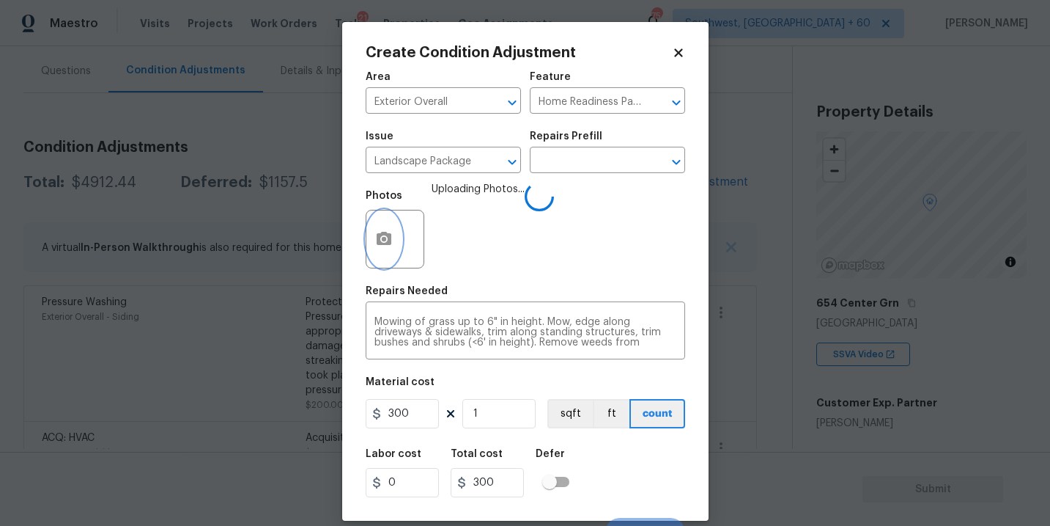
scroll to position [22, 0]
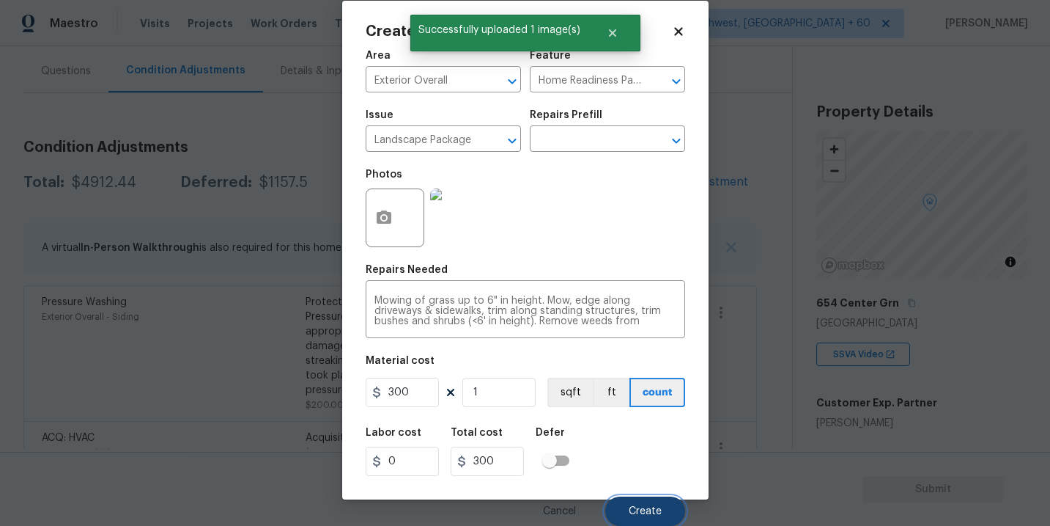
click at [637, 504] on button "Create" at bounding box center [646, 510] width 80 height 29
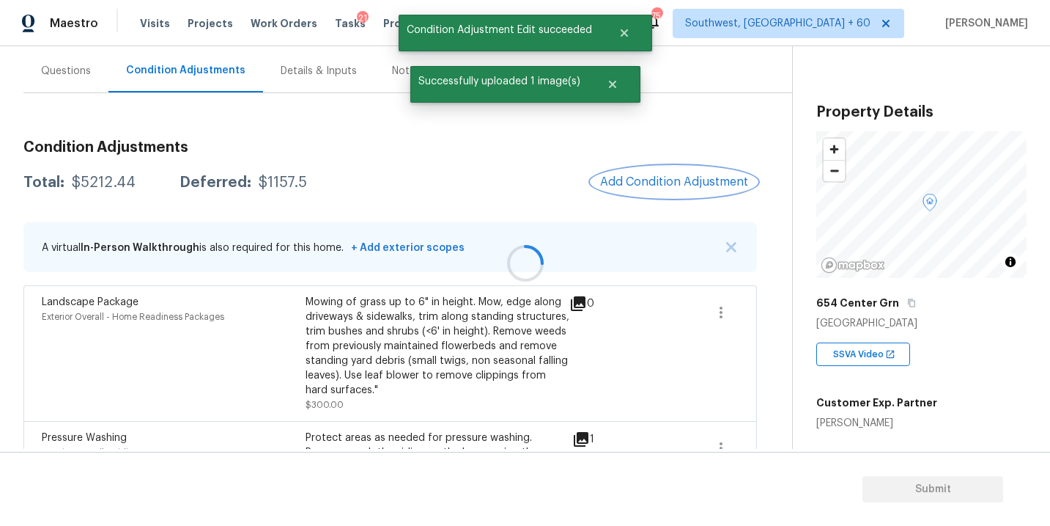
scroll to position [0, 0]
click at [658, 191] on button "Add Condition Adjustment" at bounding box center [675, 181] width 166 height 31
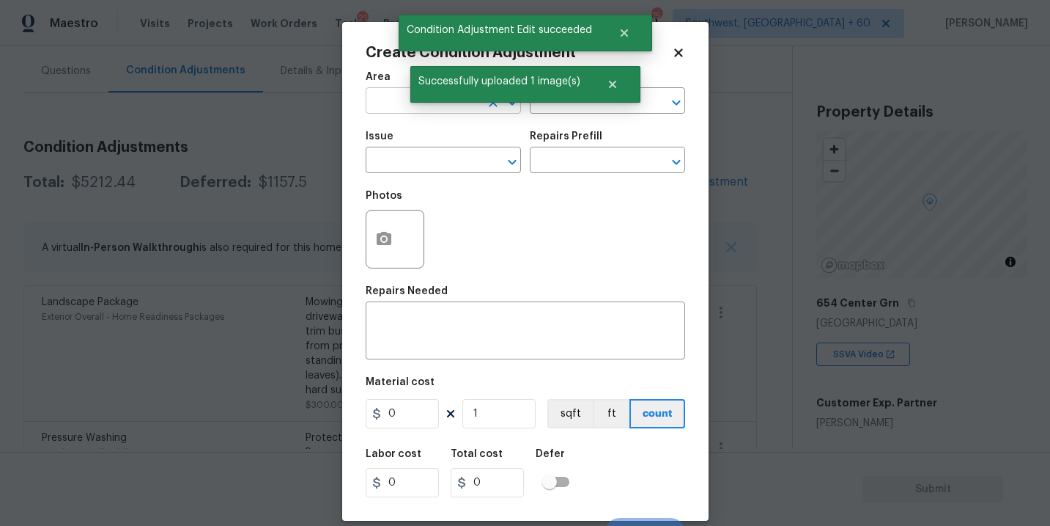
click at [376, 109] on input "text" at bounding box center [423, 102] width 114 height 23
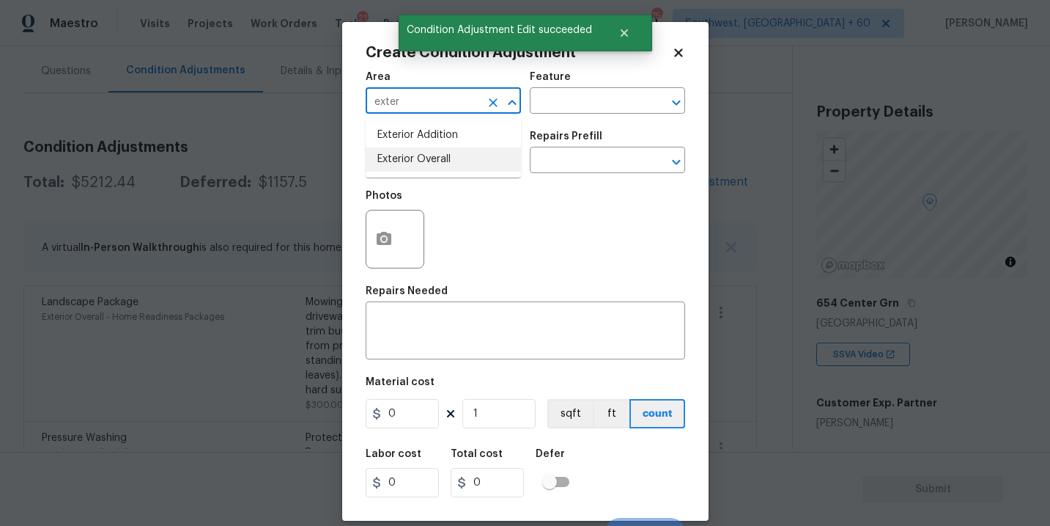
click at [413, 170] on li "Exterior Overall" at bounding box center [443, 159] width 155 height 24
type input "Exterior Overall"
click at [413, 170] on input "text" at bounding box center [423, 161] width 114 height 23
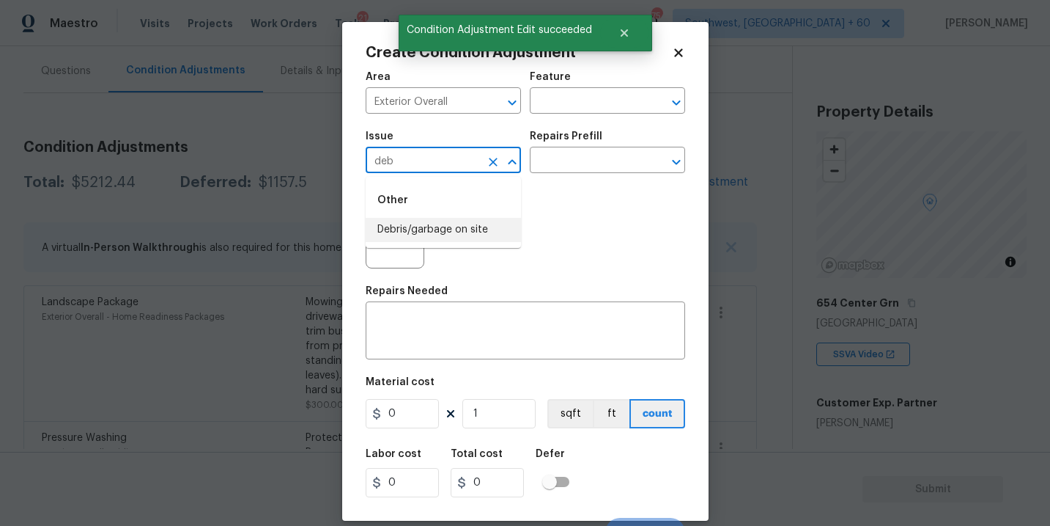
click at [430, 221] on li "Debris/garbage on site" at bounding box center [443, 230] width 155 height 24
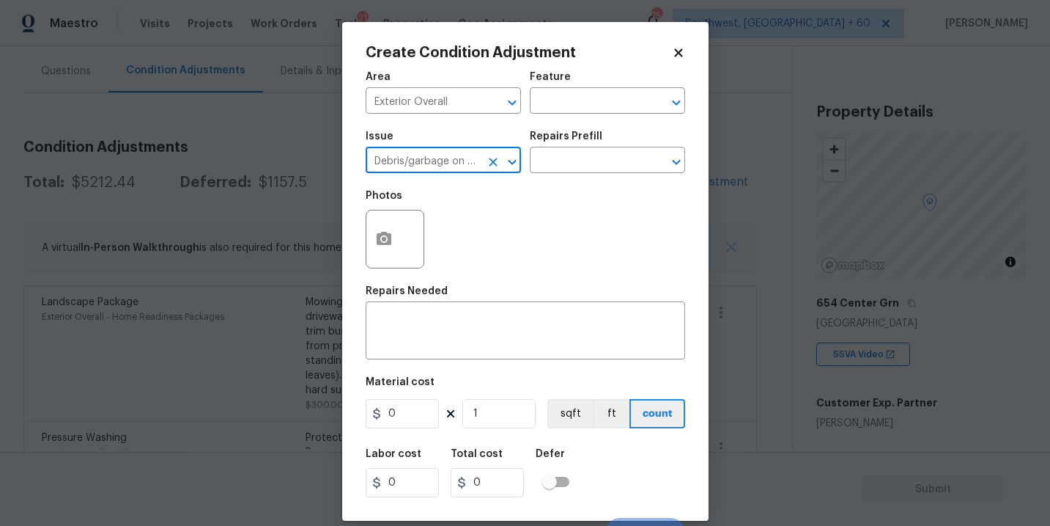
type input "Debris/garbage on site"
click at [553, 178] on div "Issue Debris/garbage on site ​ Repairs Prefill ​" at bounding box center [526, 151] width 320 height 59
click at [598, 149] on div "Repairs Prefill" at bounding box center [607, 140] width 155 height 19
click at [604, 161] on input "text" at bounding box center [587, 161] width 114 height 23
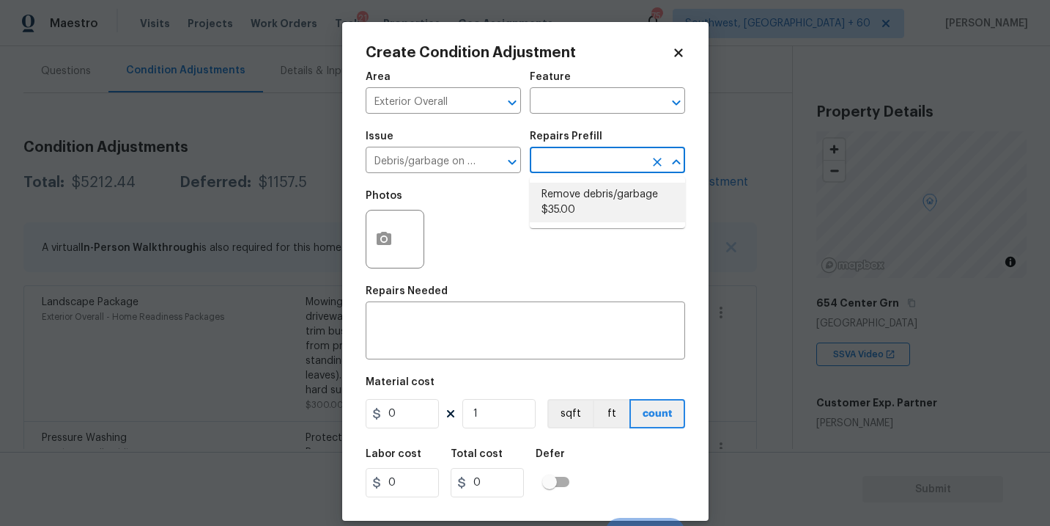
click at [595, 158] on input "text" at bounding box center [587, 161] width 114 height 23
click at [591, 199] on li "Remove debris/garbage $35.00" at bounding box center [607, 203] width 155 height 40
type textarea "Remove, haul off, and properly dispose of any debris left by seller to offsite …"
type input "35"
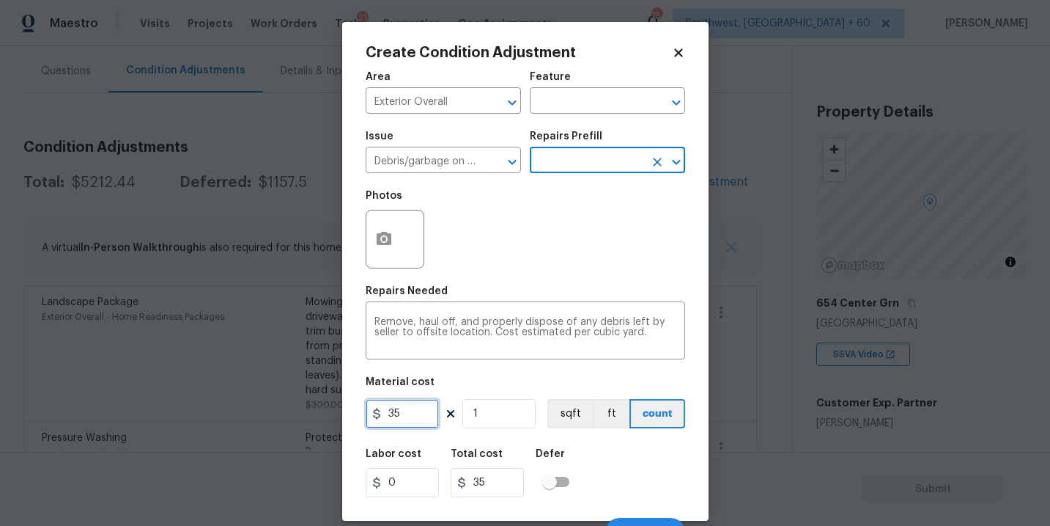
drag, startPoint x: 383, startPoint y: 416, endPoint x: 212, endPoint y: 412, distance: 170.9
click at [212, 412] on div "Create Condition Adjustment Area Exterior Overall ​ Feature ​ Issue Debris/garb…" at bounding box center [525, 263] width 1050 height 526
type input "250"
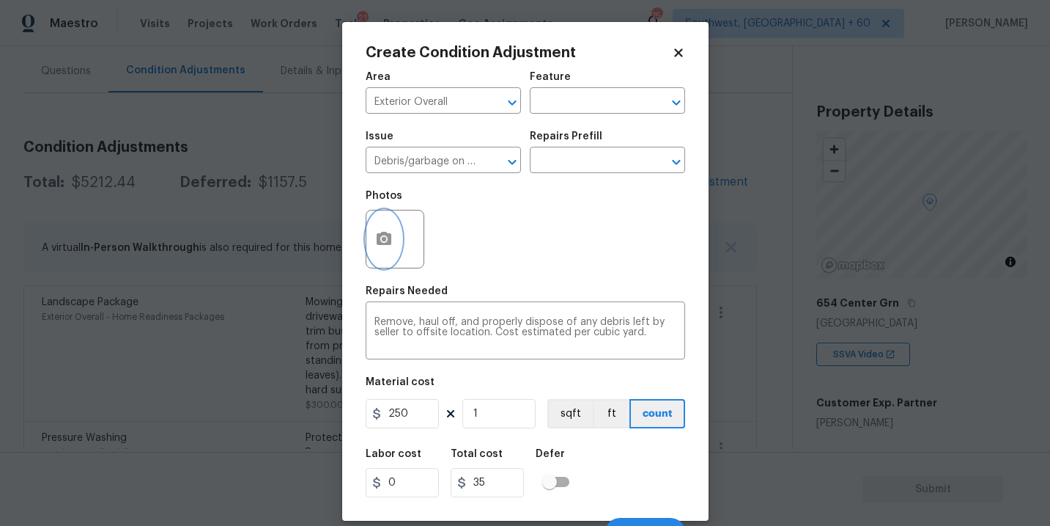
type input "250"
click at [379, 255] on button "button" at bounding box center [384, 238] width 35 height 57
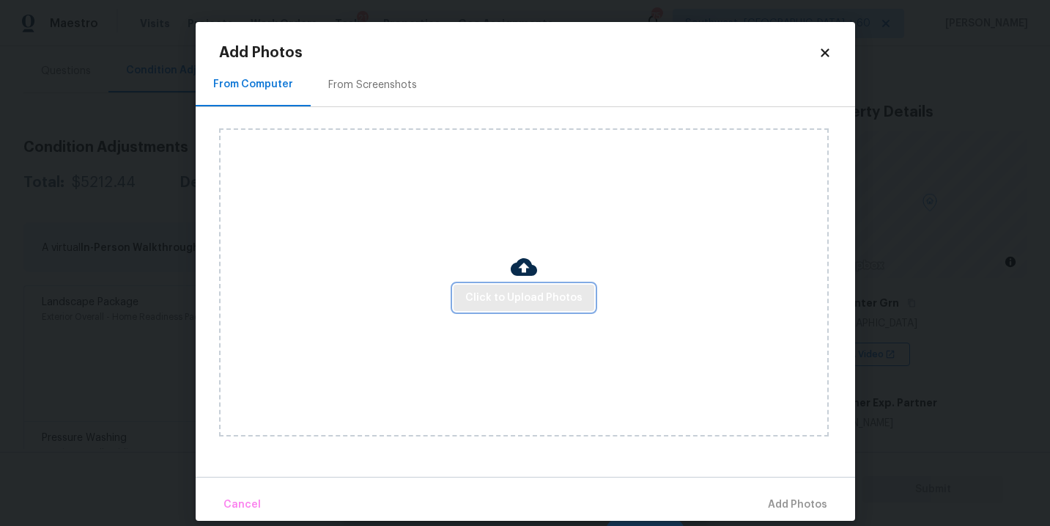
click at [489, 300] on span "Click to Upload Photos" at bounding box center [524, 298] width 117 height 18
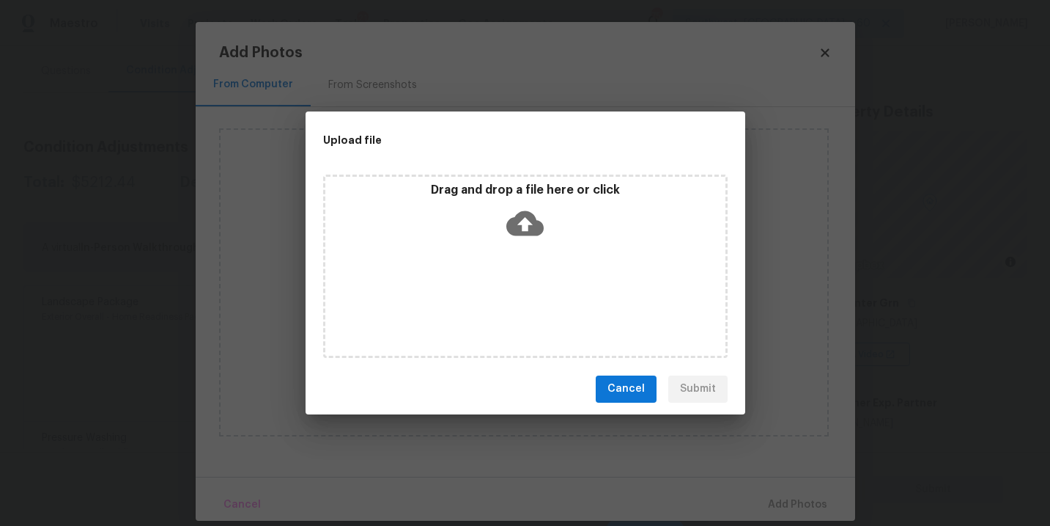
click at [511, 245] on div "Drag and drop a file here or click" at bounding box center [525, 265] width 405 height 183
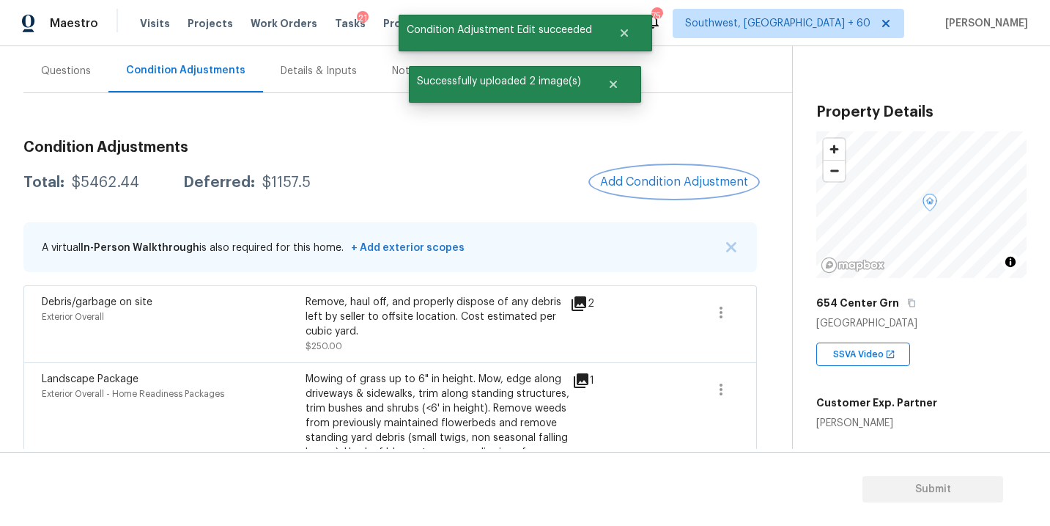
click at [649, 173] on button "Add Condition Adjustment" at bounding box center [675, 181] width 166 height 31
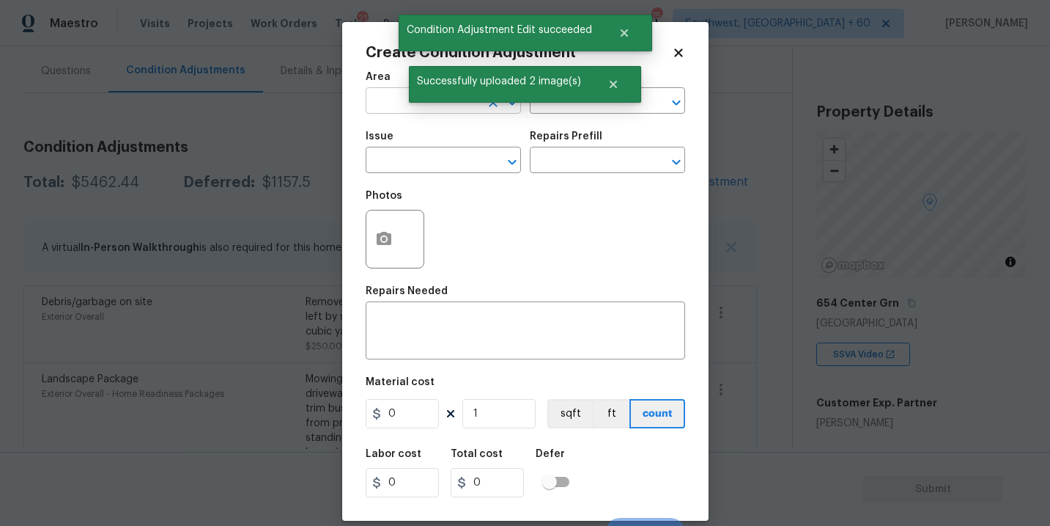
click at [379, 102] on input "text" at bounding box center [423, 102] width 114 height 23
click at [409, 167] on li "Interior Overall" at bounding box center [443, 159] width 155 height 24
type input "Interior Overall"
click at [573, 111] on input "text" at bounding box center [587, 102] width 114 height 23
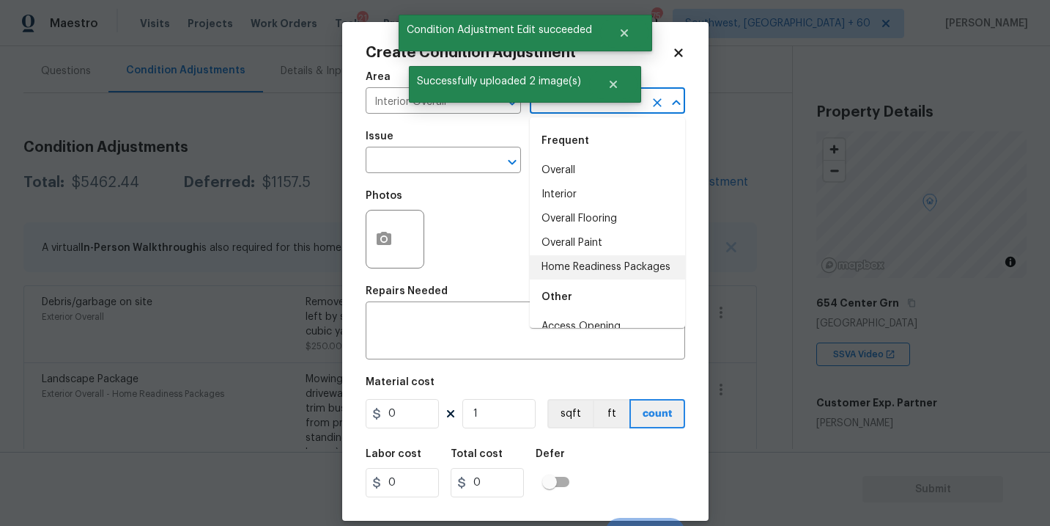
click at [578, 250] on li "Overall Paint" at bounding box center [607, 243] width 155 height 24
type input "Overall Paint"
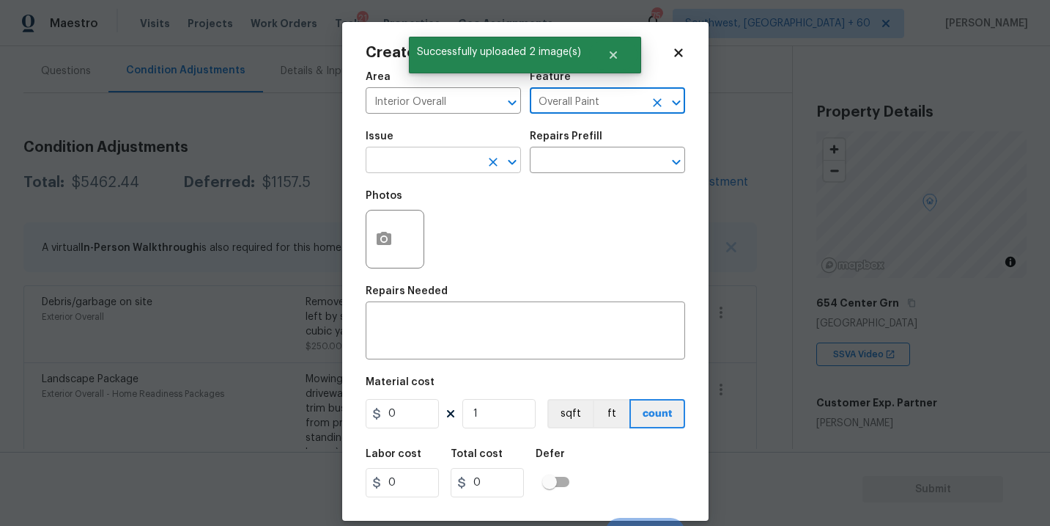
click at [462, 164] on input "text" at bounding box center [423, 161] width 114 height 23
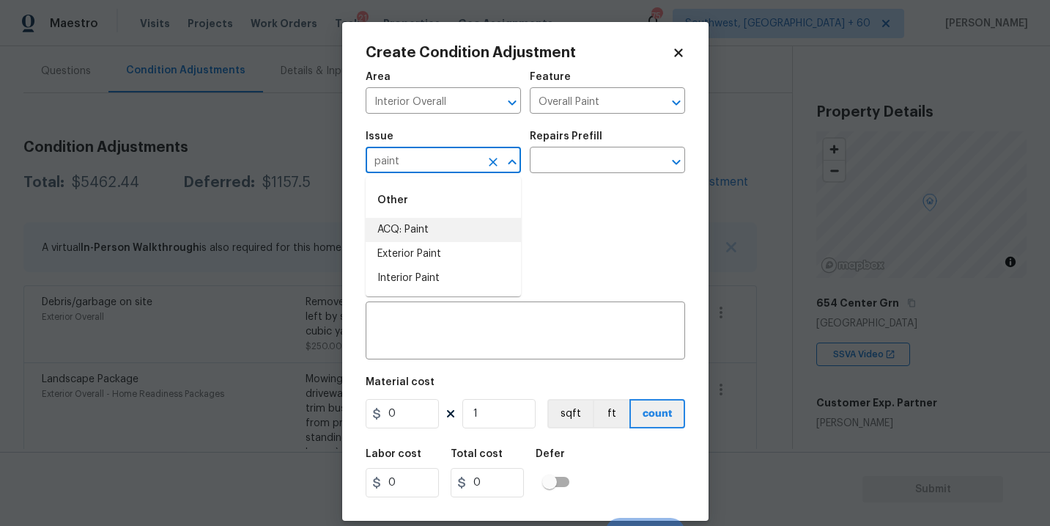
click at [460, 226] on li "ACQ: Paint" at bounding box center [443, 230] width 155 height 24
type input "ACQ: Paint"
click at [579, 172] on input "text" at bounding box center [587, 161] width 114 height 23
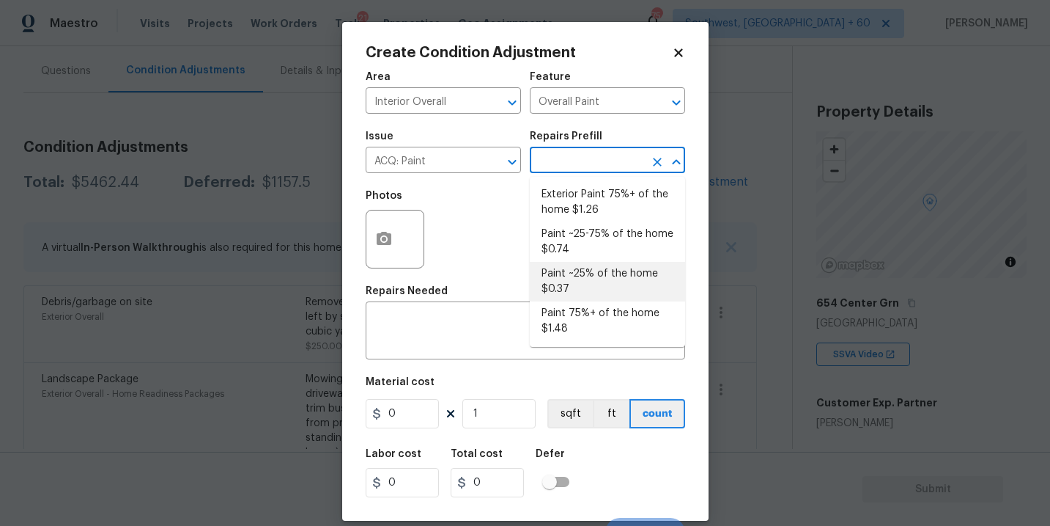
click at [582, 287] on li "Paint ~25% of the home $0.37" at bounding box center [607, 282] width 155 height 40
type input "Acquisition"
type textarea "Acquisition Scope: ~25% of the home needs interior paint"
type input "0.37"
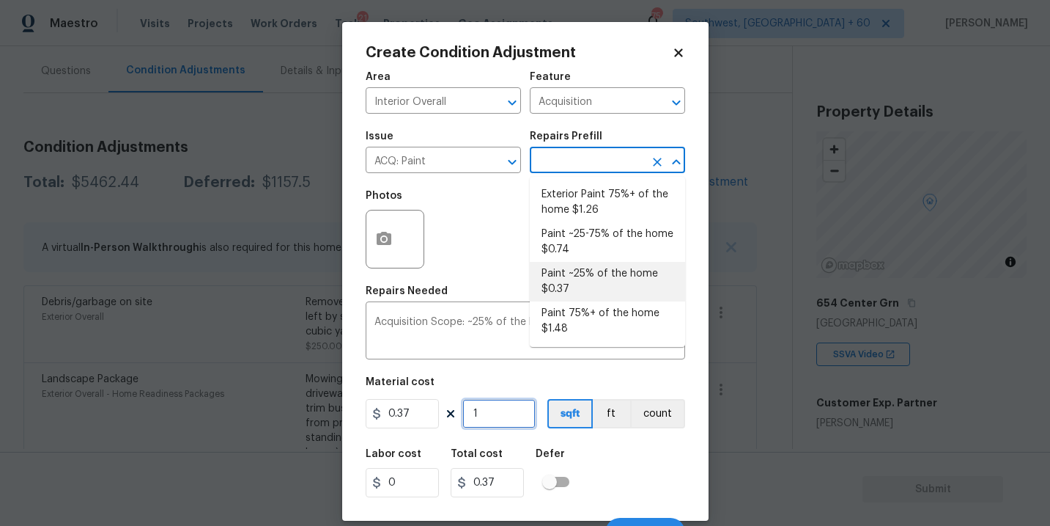
click at [493, 413] on input "1" at bounding box center [499, 413] width 73 height 29
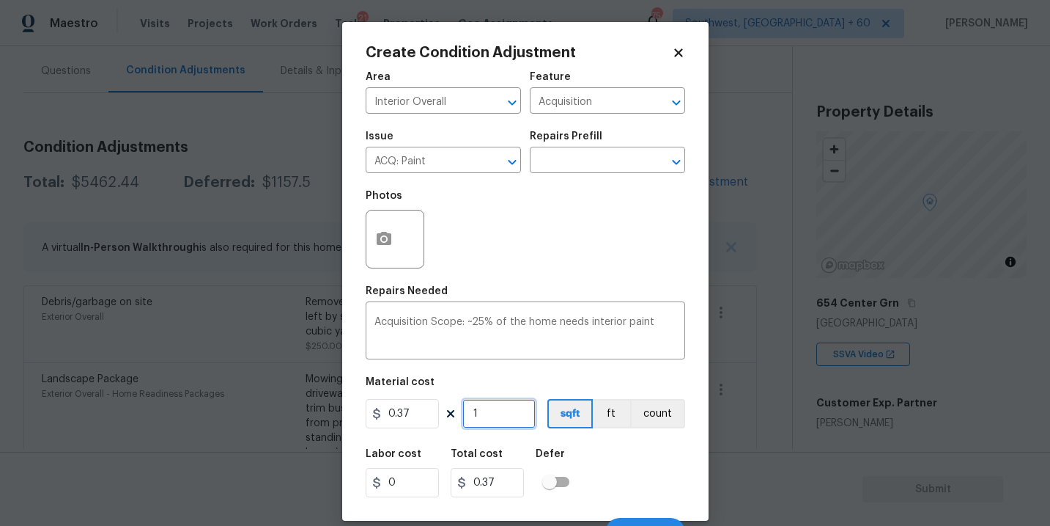
type input "0"
type input "2"
type input "0.74"
type input "23"
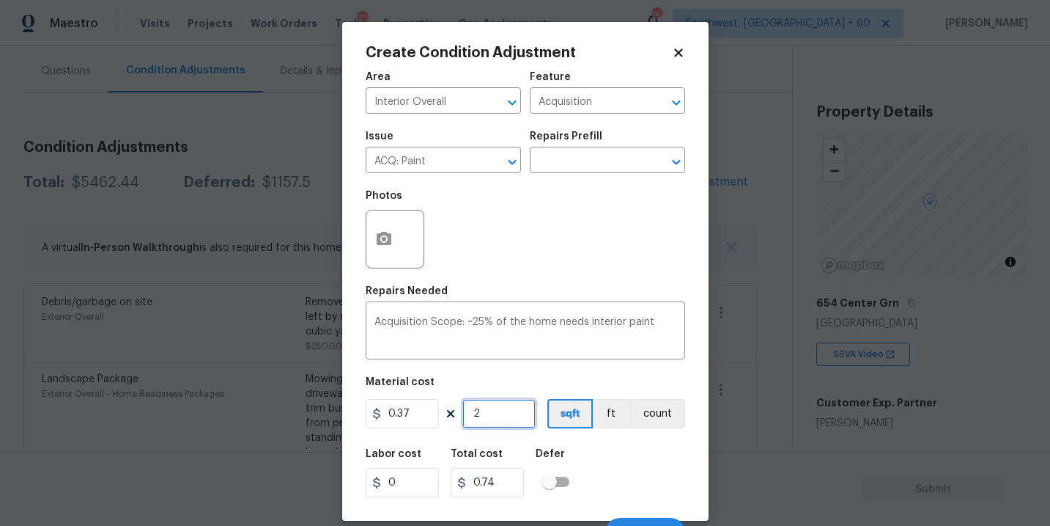
type input "8.51"
type input "238"
type input "88.06"
type input "2389"
type input "883.93"
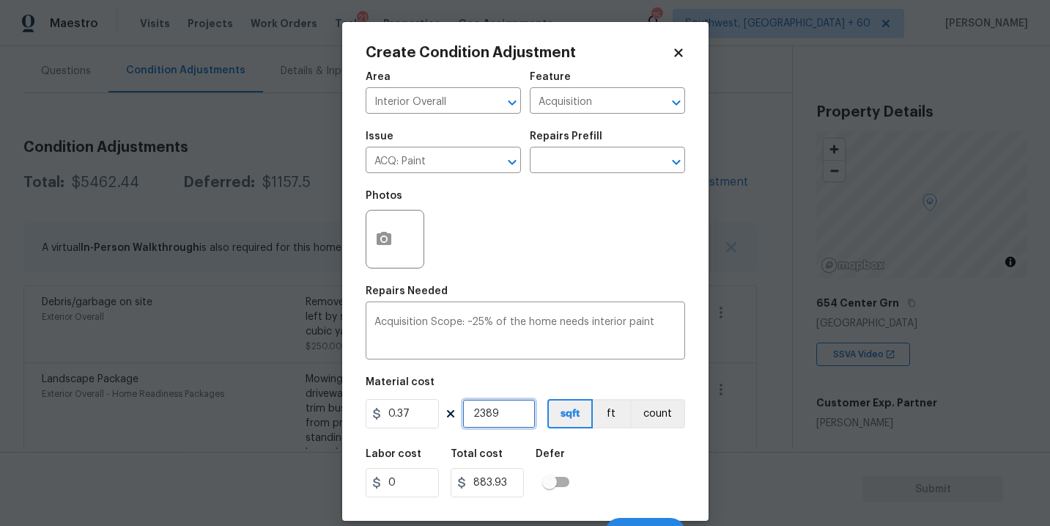
type input "2389"
click at [606, 469] on div "Labor cost 0 Total cost 883.93 Defer" at bounding box center [526, 473] width 320 height 66
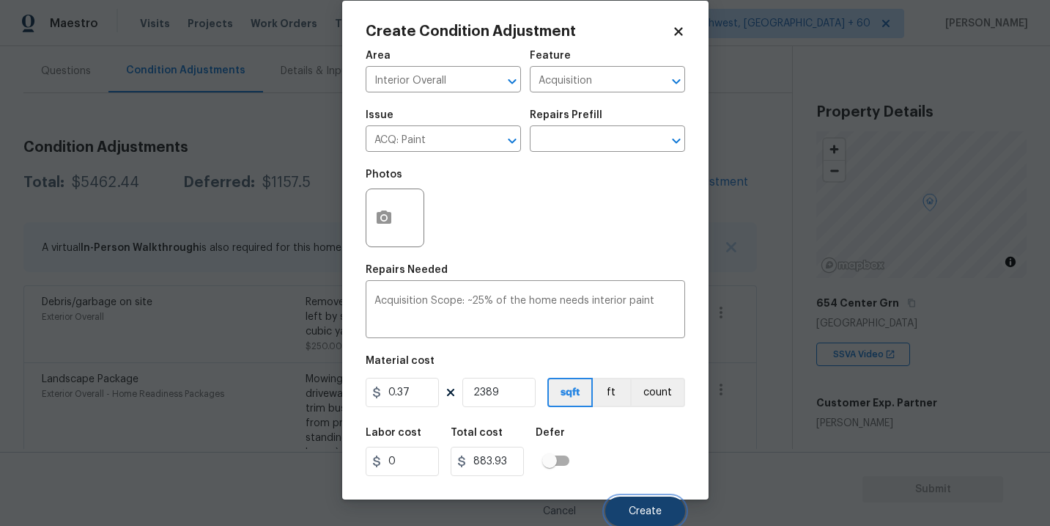
click at [624, 501] on button "Create" at bounding box center [646, 510] width 80 height 29
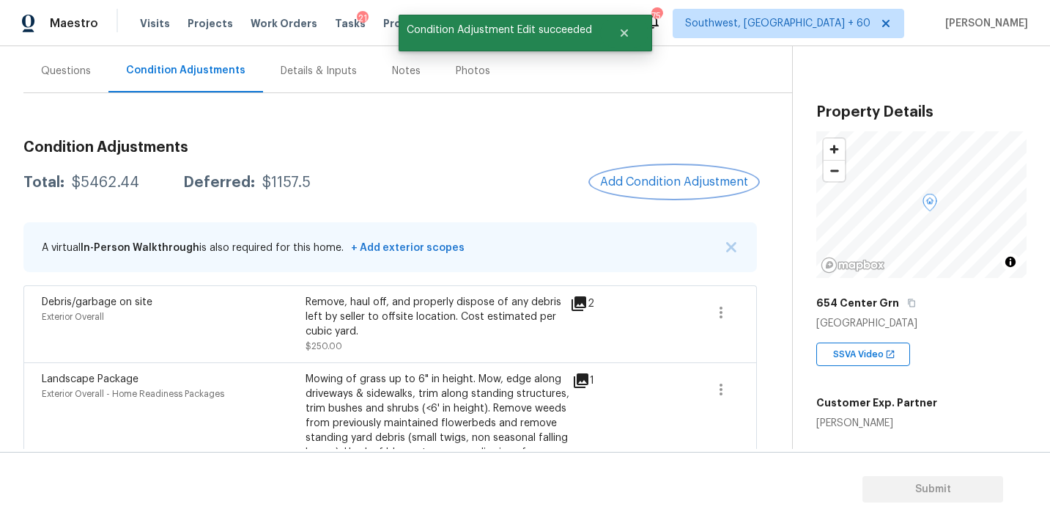
scroll to position [0, 0]
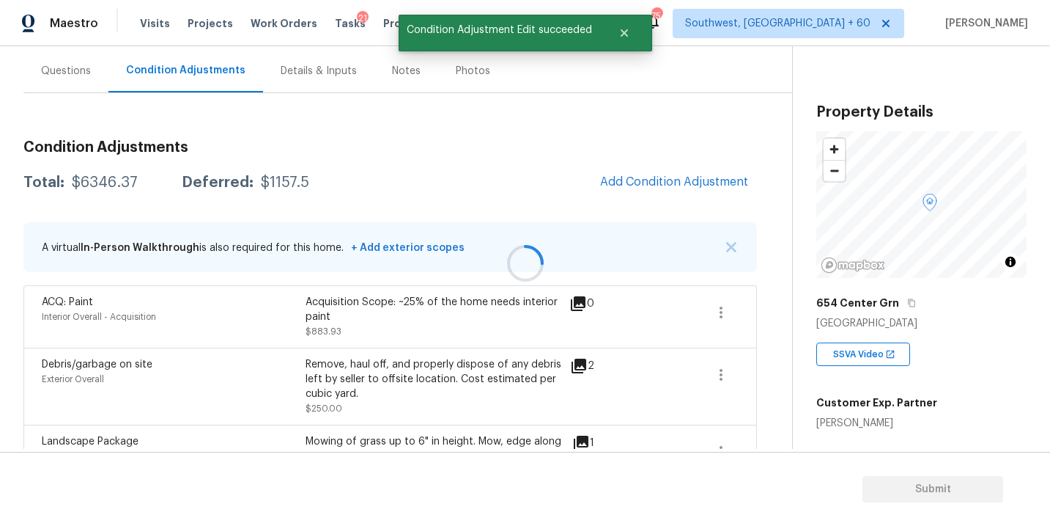
click at [685, 183] on div at bounding box center [525, 263] width 1050 height 526
click at [685, 183] on span "Add Condition Adjustment" at bounding box center [674, 181] width 148 height 13
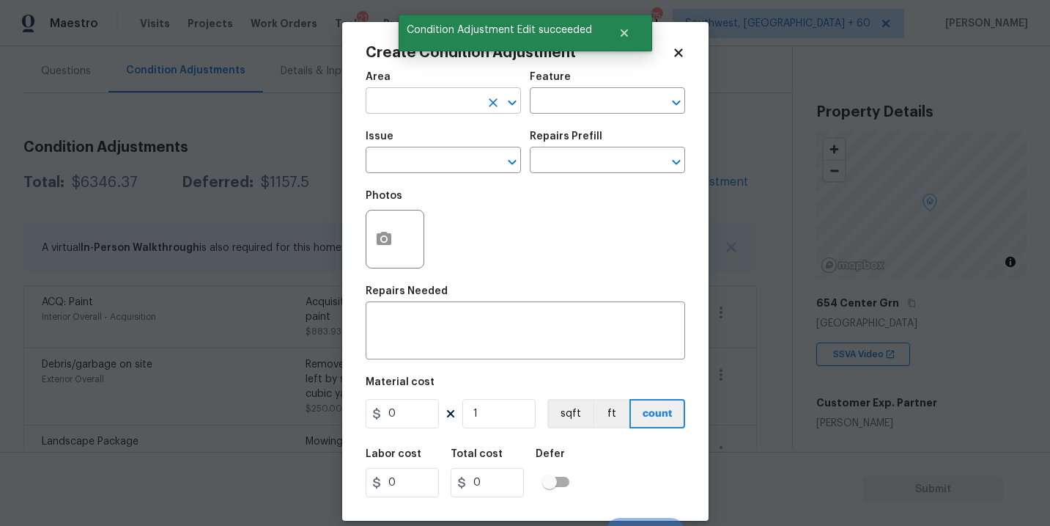
click at [466, 111] on input "text" at bounding box center [423, 102] width 114 height 23
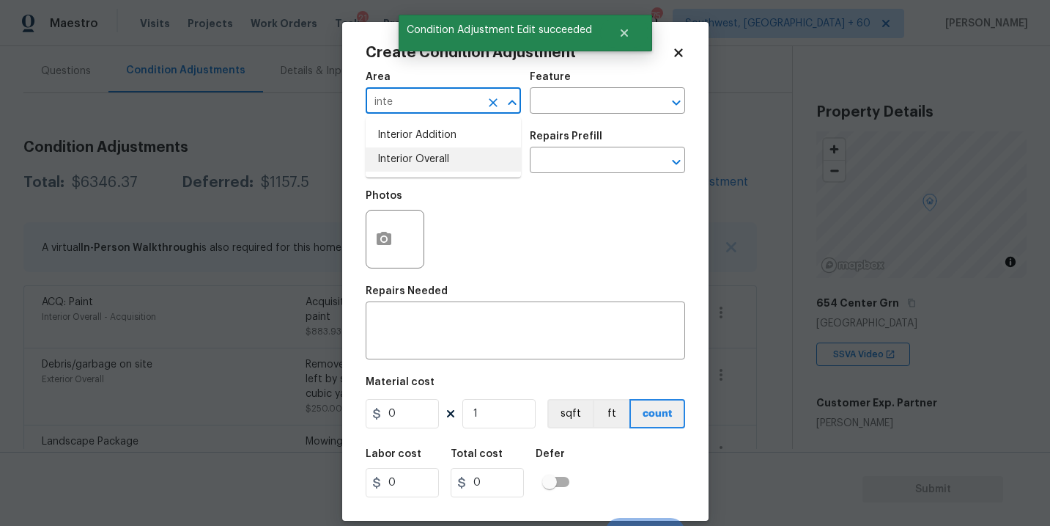
click at [479, 163] on li "Interior Overall" at bounding box center [443, 159] width 155 height 24
type input "Interior Overall"
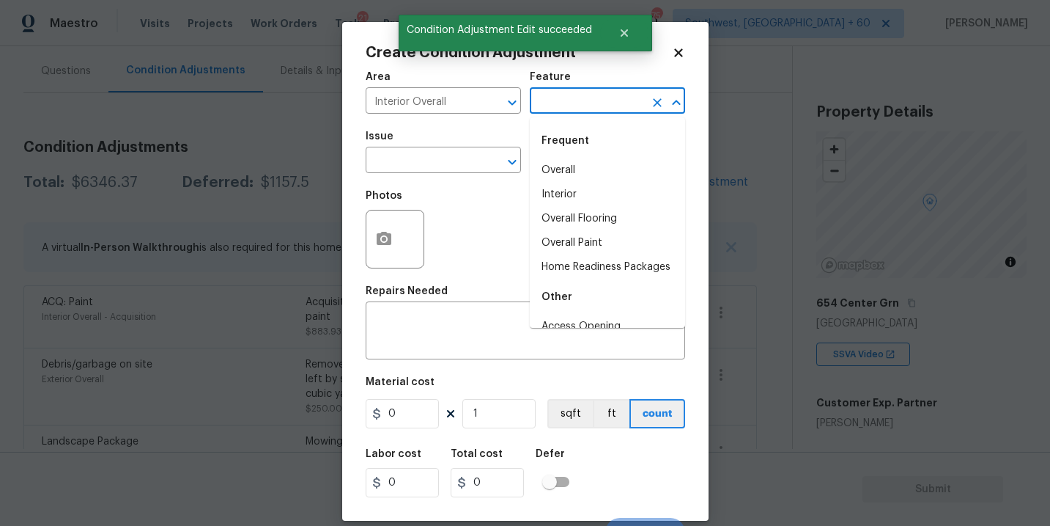
click at [592, 113] on input "text" at bounding box center [587, 102] width 114 height 23
click at [608, 229] on li "Overall Flooring" at bounding box center [607, 219] width 155 height 24
type input "Overall Flooring"
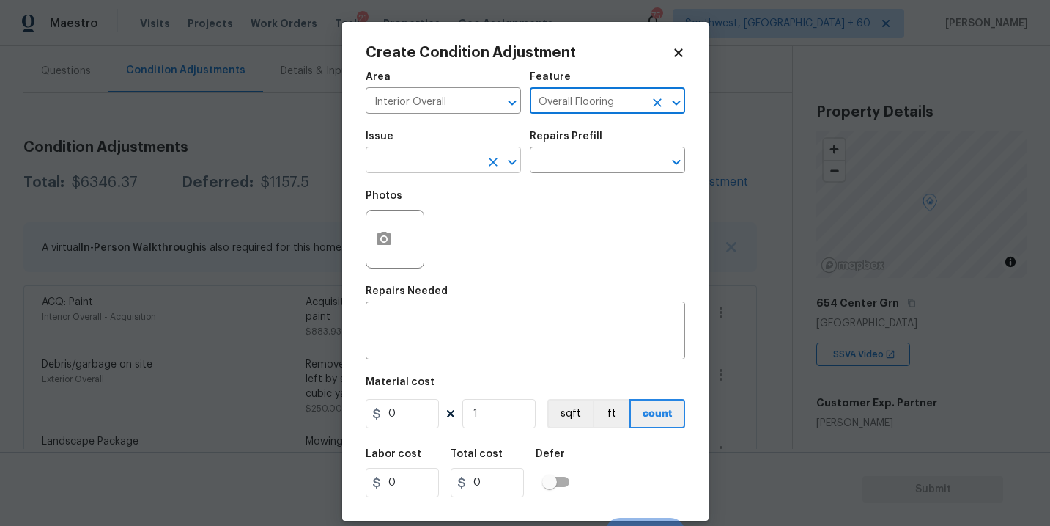
click at [452, 172] on input "text" at bounding box center [423, 161] width 114 height 23
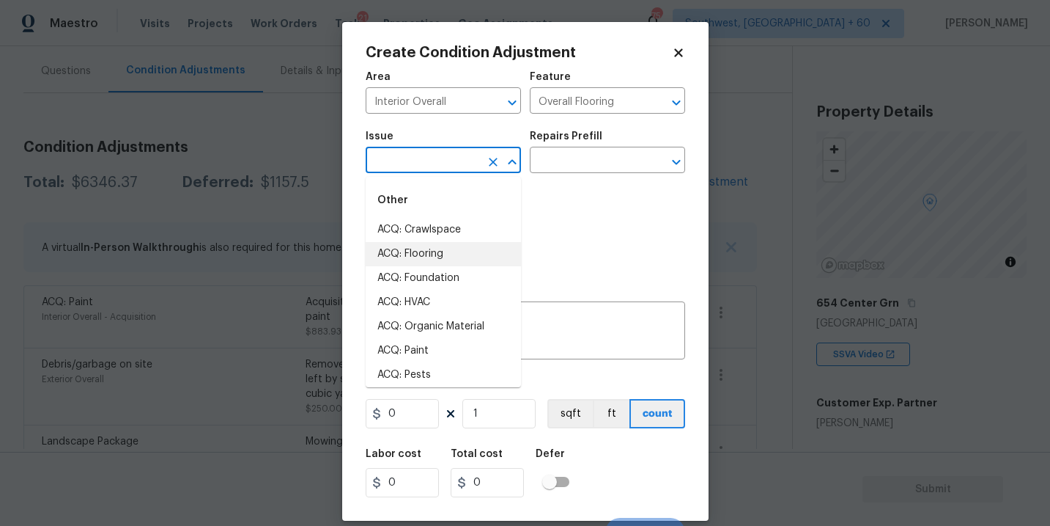
click at [450, 250] on li "ACQ: Flooring" at bounding box center [443, 254] width 155 height 24
type input "ACQ: Flooring"
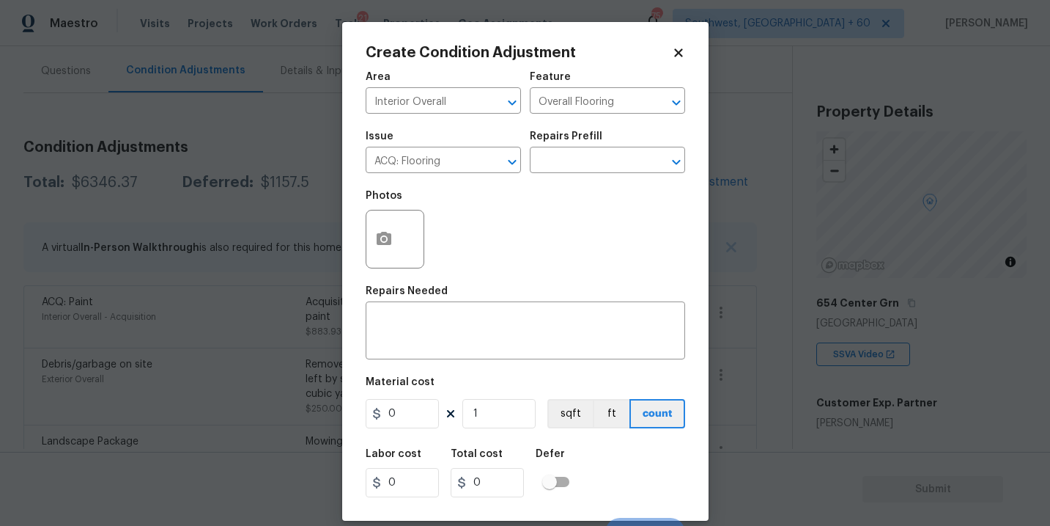
click at [562, 181] on div "Issue ACQ: Flooring ​ Repairs Prefill ​" at bounding box center [526, 151] width 320 height 59
click at [575, 173] on div "Issue ACQ: Flooring ​ Repairs Prefill ​" at bounding box center [526, 151] width 320 height 59
click at [578, 173] on body "Maestro Visits Projects Work Orders Tasks 21 Properties Geo Assignments 754 Sou…" at bounding box center [525, 263] width 1050 height 526
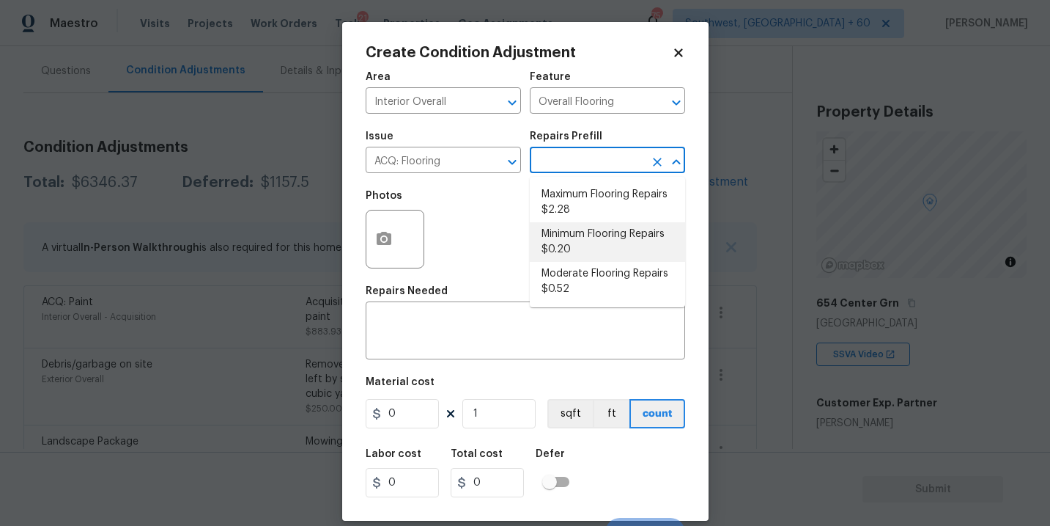
click at [578, 242] on li "Minimum Flooring Repairs $0.20" at bounding box center [607, 242] width 155 height 40
type input "Acquisition"
type textarea "Acquisition Scope: Minimum flooring repairs"
type input "0.2"
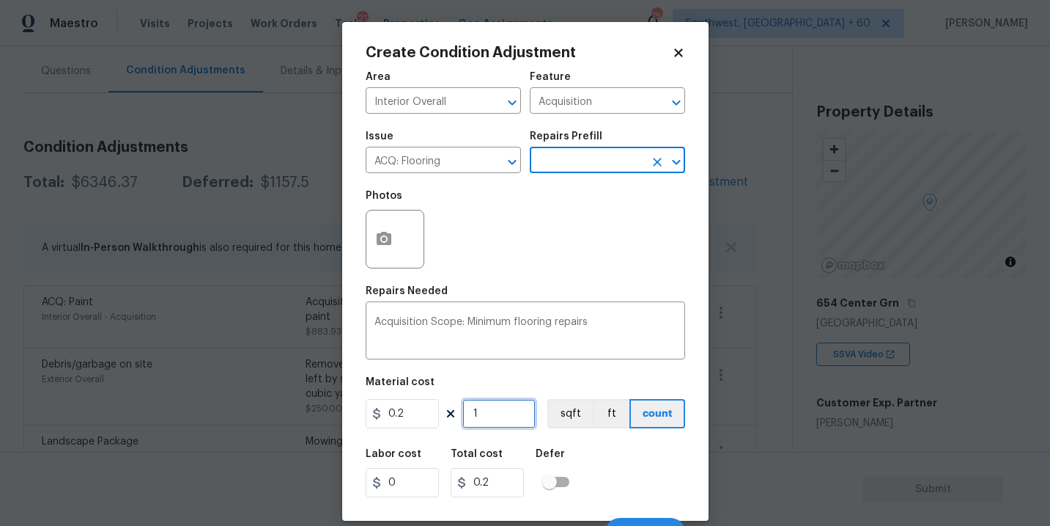
click at [495, 415] on input "1" at bounding box center [499, 413] width 73 height 29
type input "0"
type input "2"
type input "0.4"
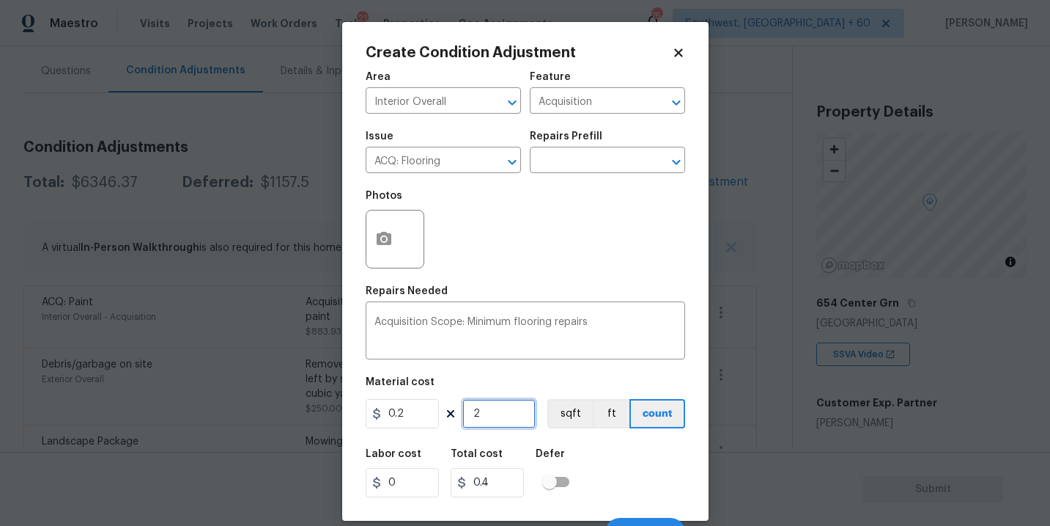
type input "23"
type input "4.6"
type input "238"
type input "47.6"
type input "2389"
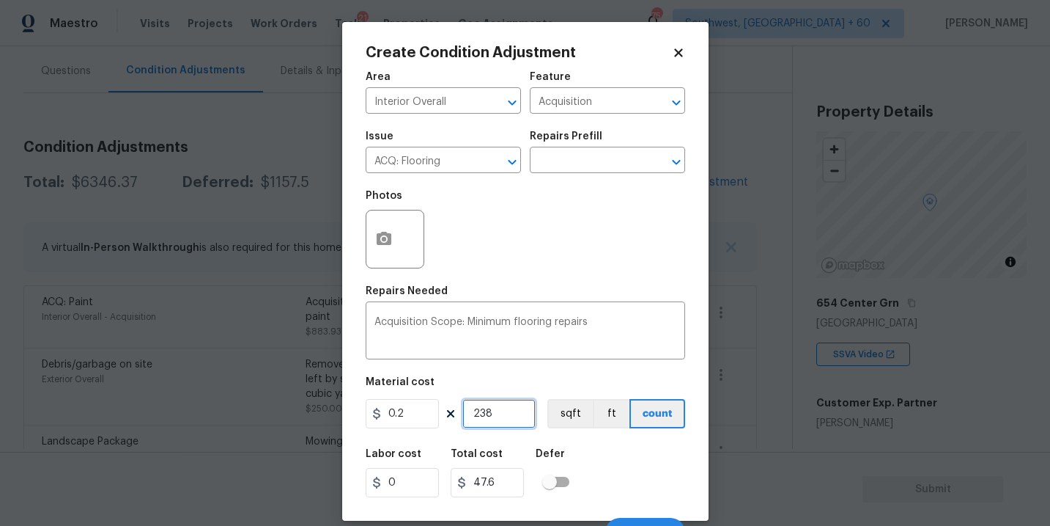
type input "477.8"
type input "2389"
click at [564, 409] on button "sqft" at bounding box center [570, 413] width 45 height 29
click at [599, 456] on div "Labor cost 0 Total cost 477.8 Defer" at bounding box center [526, 473] width 320 height 66
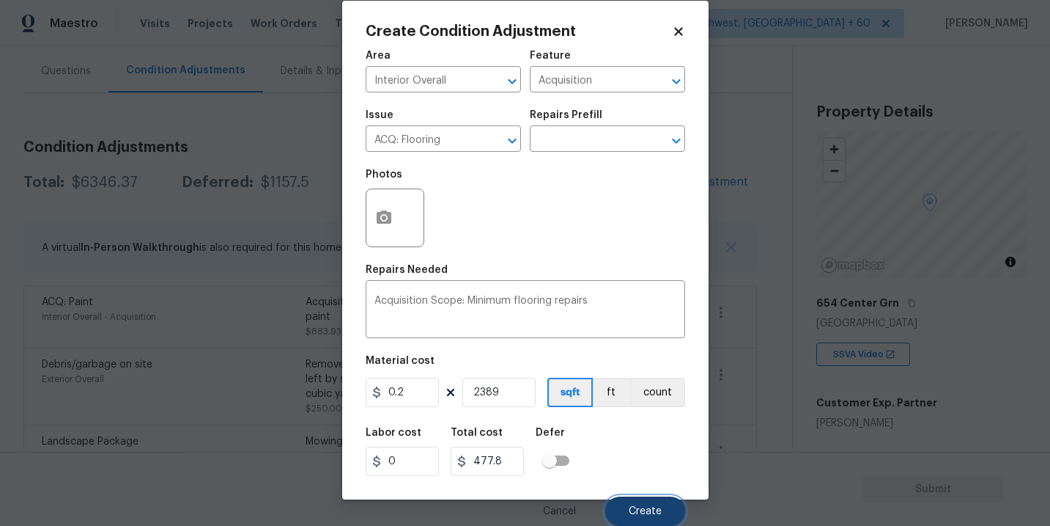
click at [628, 504] on button "Create" at bounding box center [646, 510] width 80 height 29
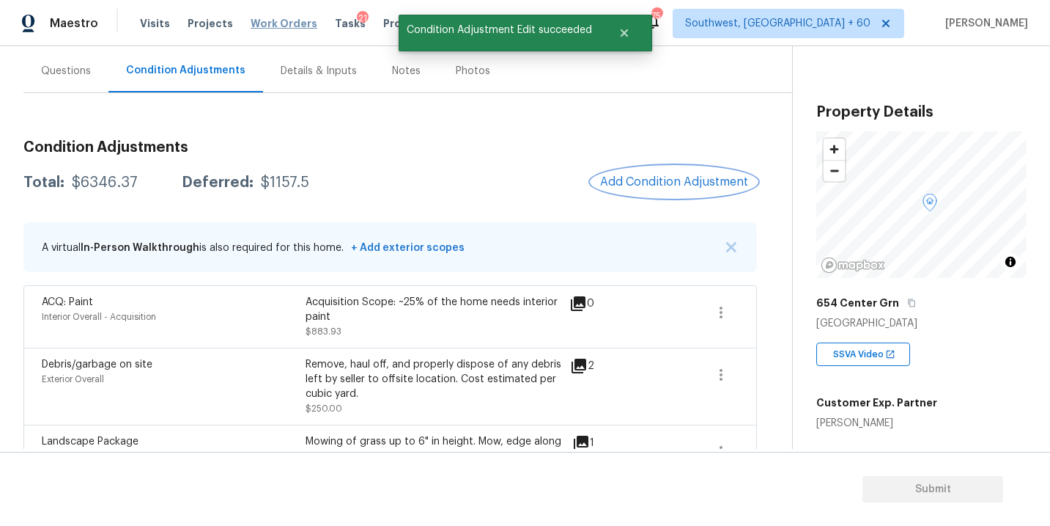
scroll to position [0, 0]
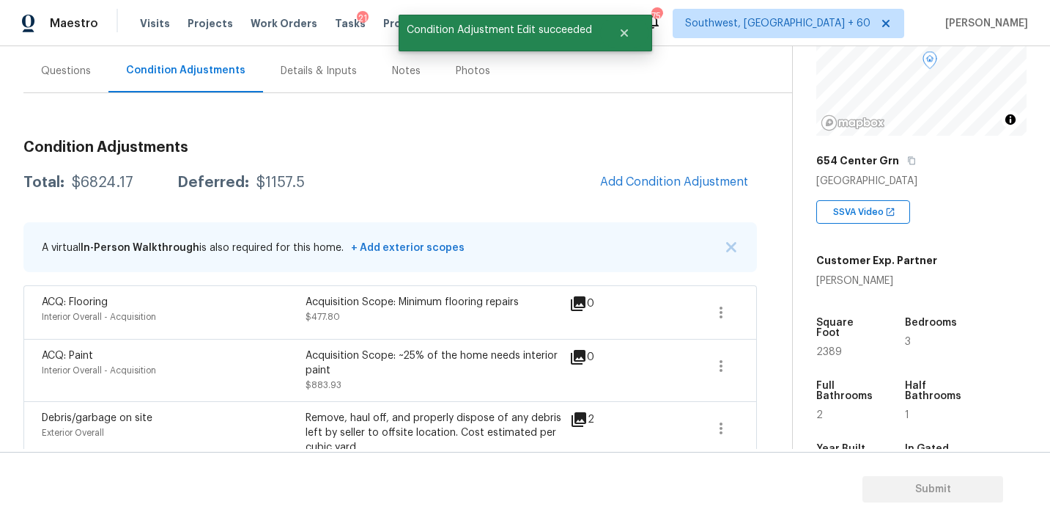
scroll to position [287, 0]
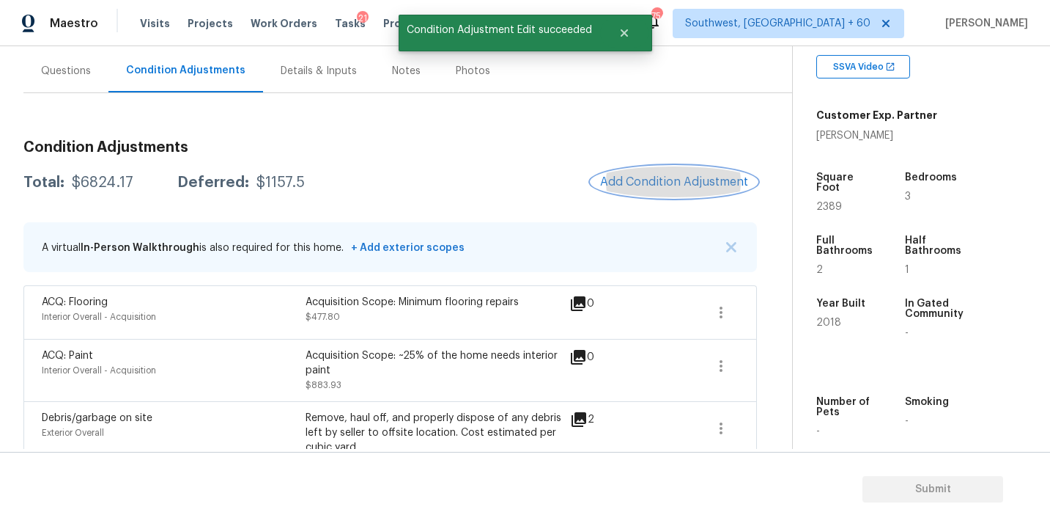
click at [652, 183] on span "Add Condition Adjustment" at bounding box center [674, 181] width 148 height 13
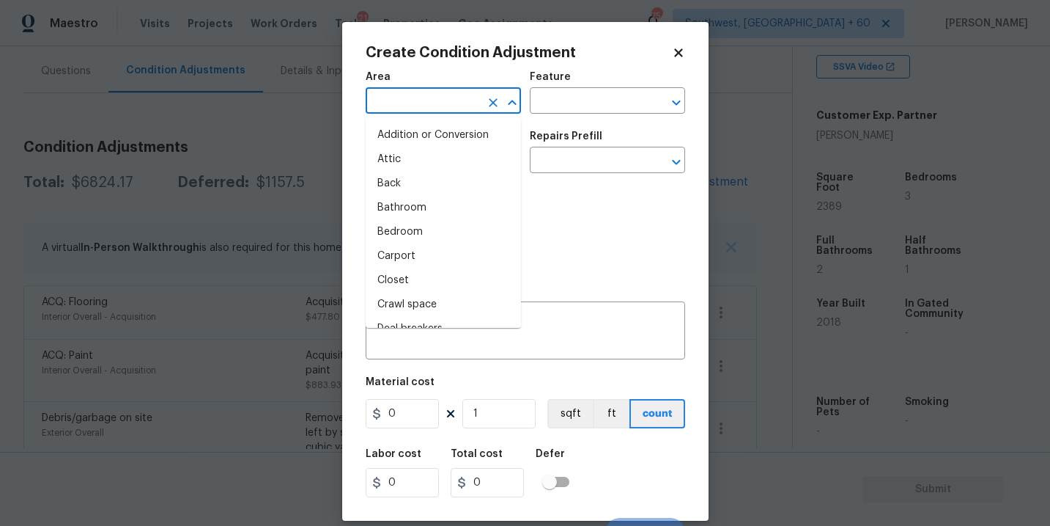
click at [407, 103] on input "text" at bounding box center [423, 102] width 114 height 23
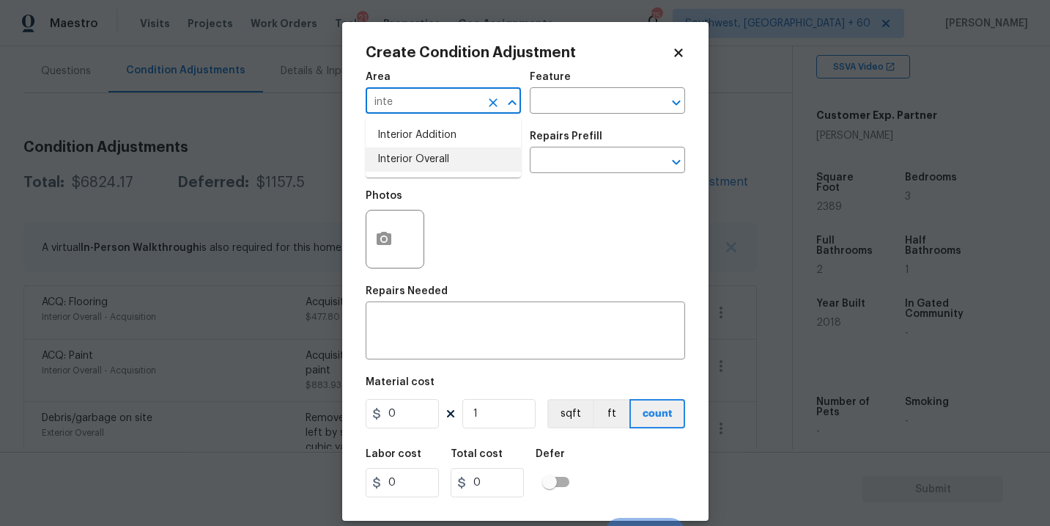
click at [421, 161] on li "Interior Overall" at bounding box center [443, 159] width 155 height 24
type input "Interior Overall"
click at [598, 97] on input "text" at bounding box center [587, 102] width 114 height 23
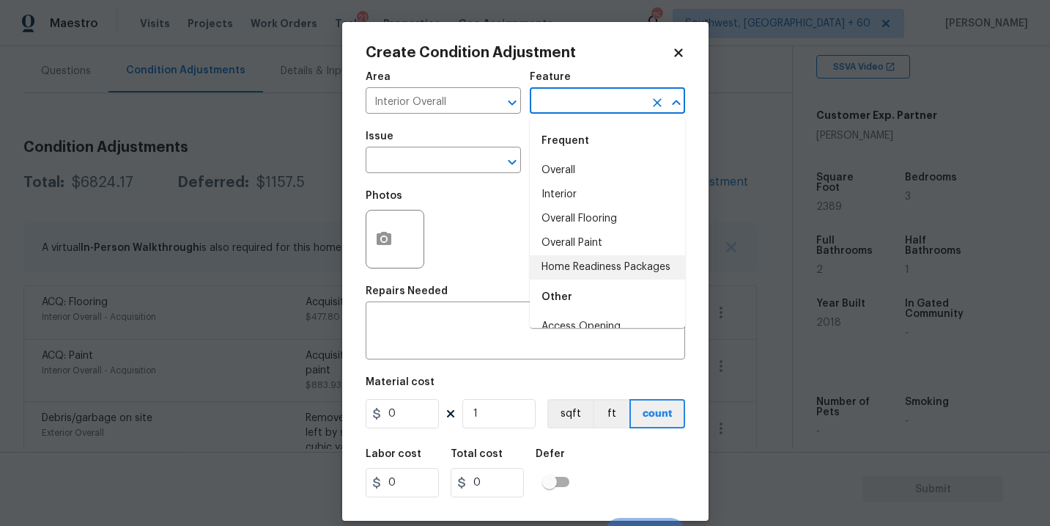
click at [607, 259] on li "Home Readiness Packages" at bounding box center [607, 267] width 155 height 24
type input "Home Readiness Packages"
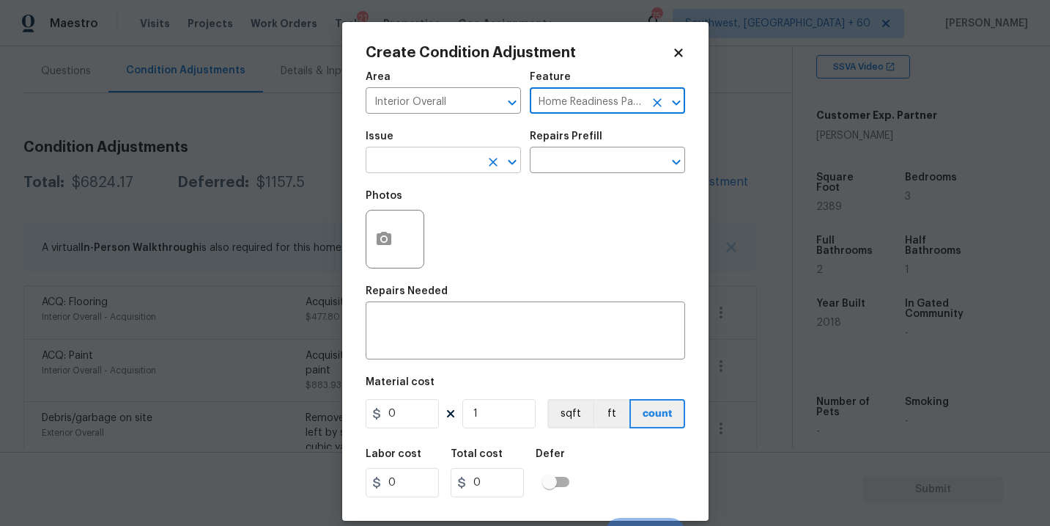
click at [460, 166] on input "text" at bounding box center [423, 161] width 114 height 23
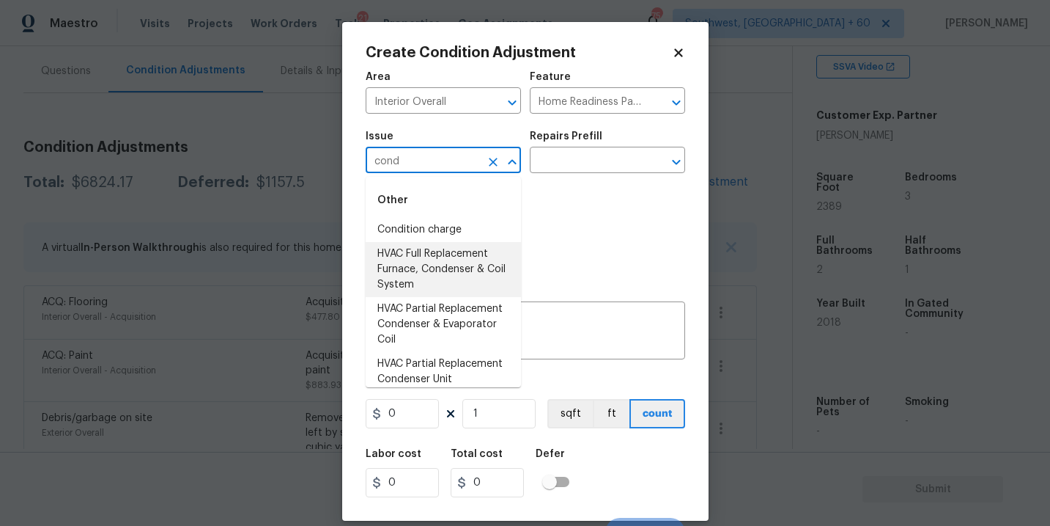
click at [460, 229] on li "Condition charge" at bounding box center [443, 230] width 155 height 24
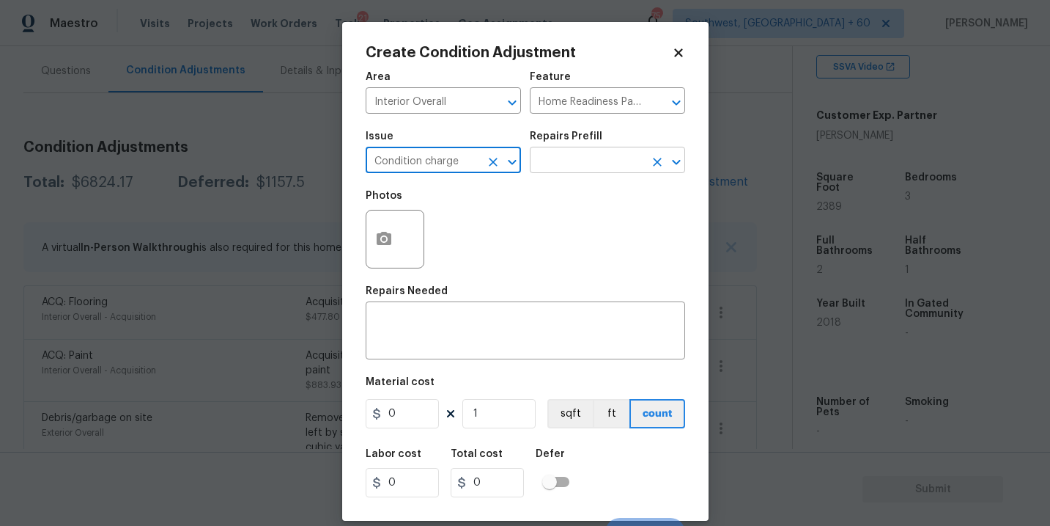
type input "Condition charge"
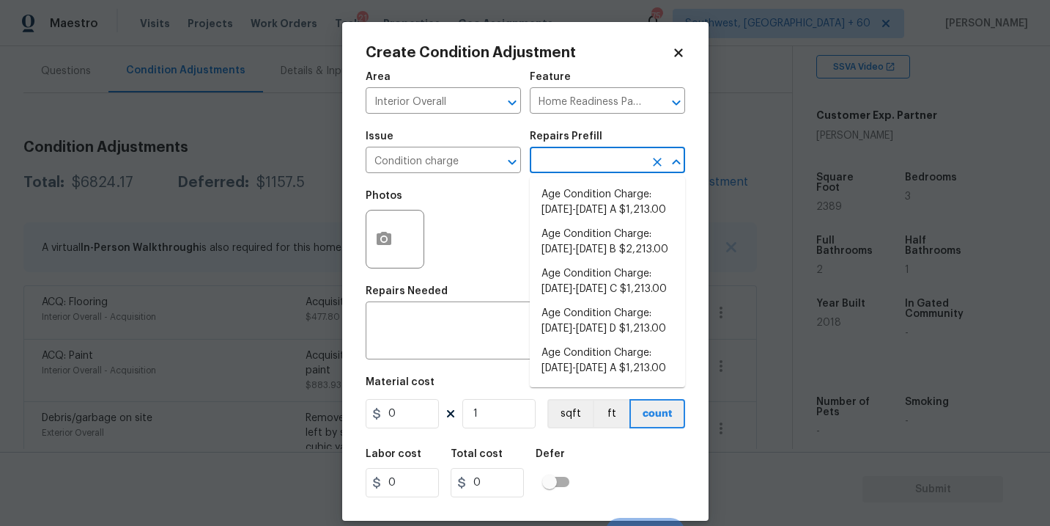
click at [592, 150] on input "text" at bounding box center [587, 161] width 114 height 23
type input "2023"
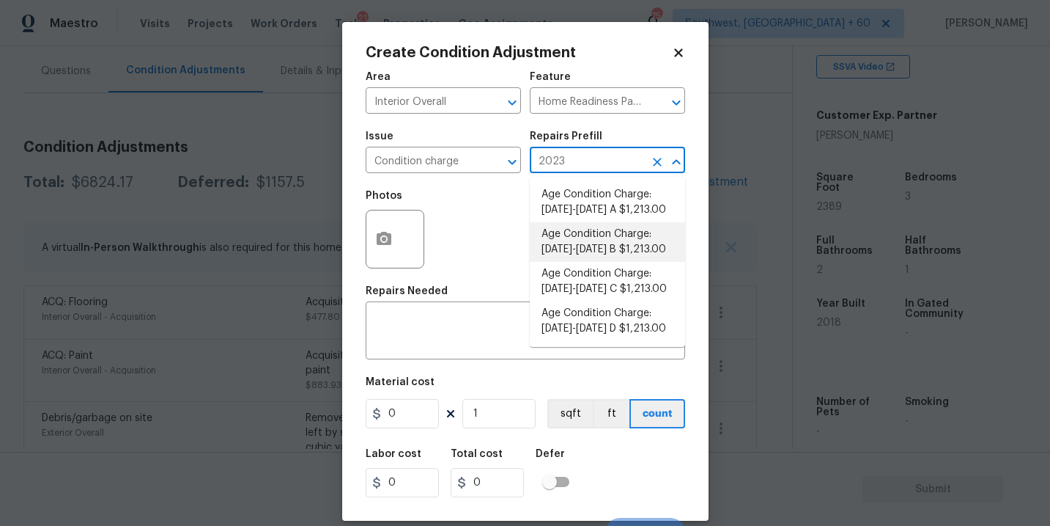
click at [603, 234] on li "Age Condition Charge: 2009-2023 B $1,213.00" at bounding box center [607, 242] width 155 height 40
type textarea "Age Condition Charge: 2009-2023 B"
type input "1213"
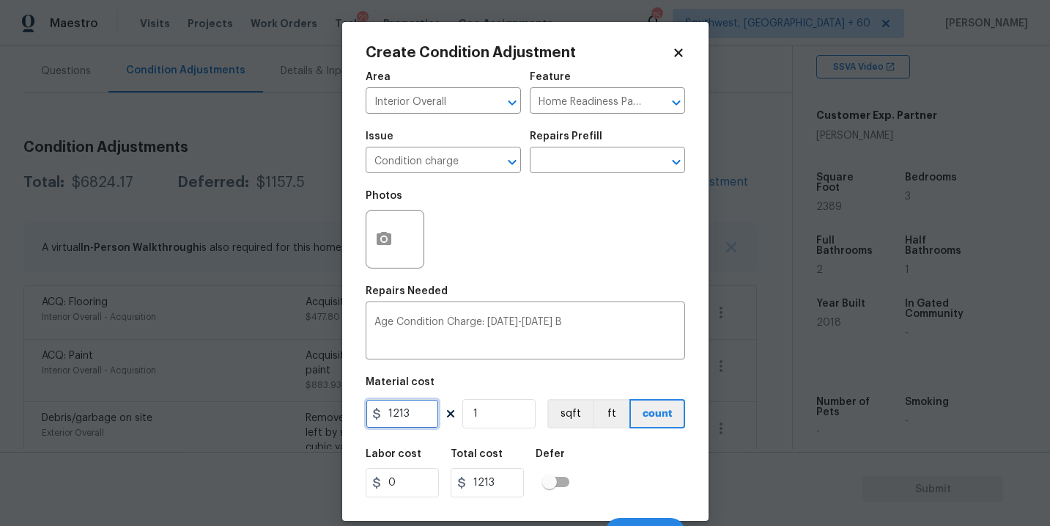
drag, startPoint x: 421, startPoint y: 413, endPoint x: 334, endPoint y: 413, distance: 87.2
click at [334, 413] on div "Create Condition Adjustment Area Interior Overall ​ Feature Home Readiness Pack…" at bounding box center [525, 263] width 1050 height 526
type input "2000"
click at [595, 455] on div "Labor cost 0 Total cost 2000 Defer" at bounding box center [526, 473] width 320 height 66
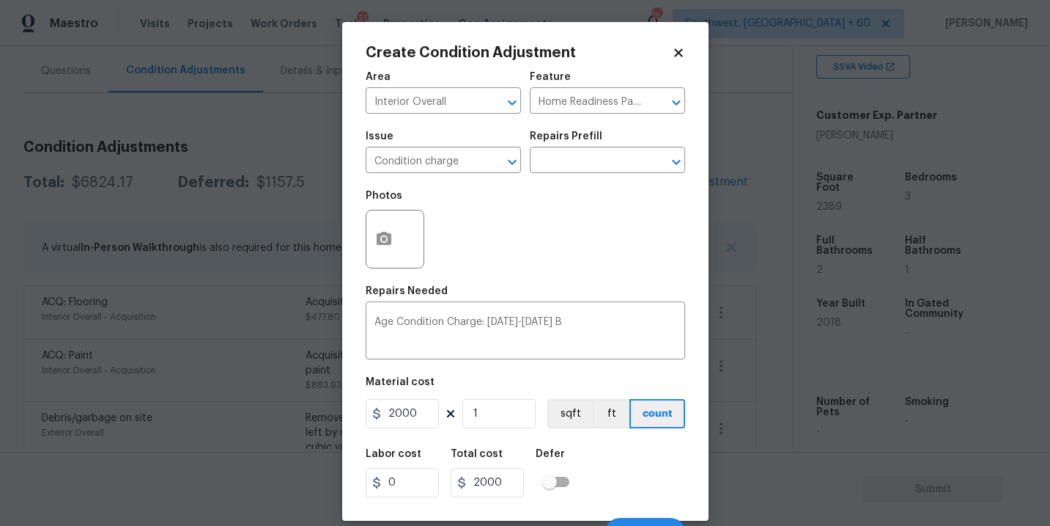
scroll to position [22, 0]
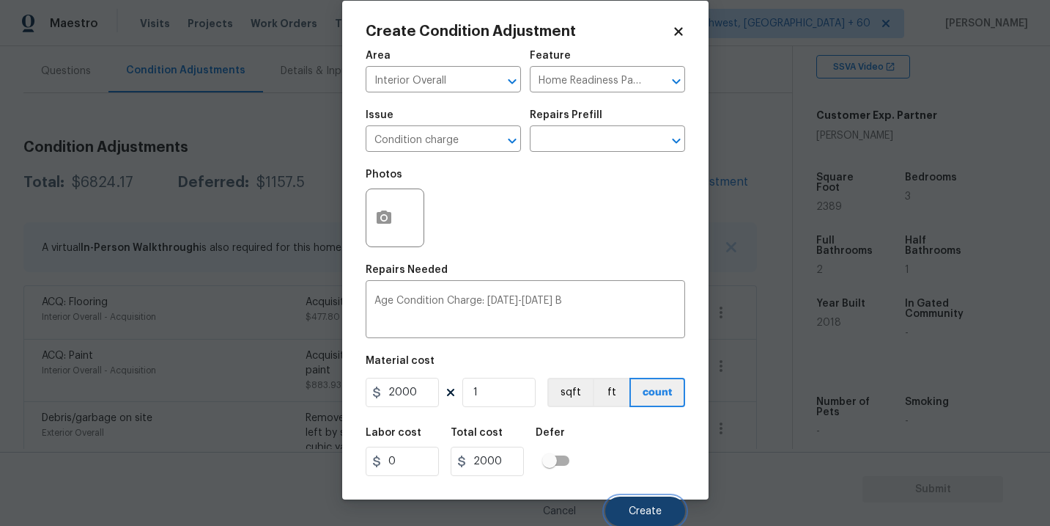
click at [629, 501] on button "Create" at bounding box center [646, 510] width 80 height 29
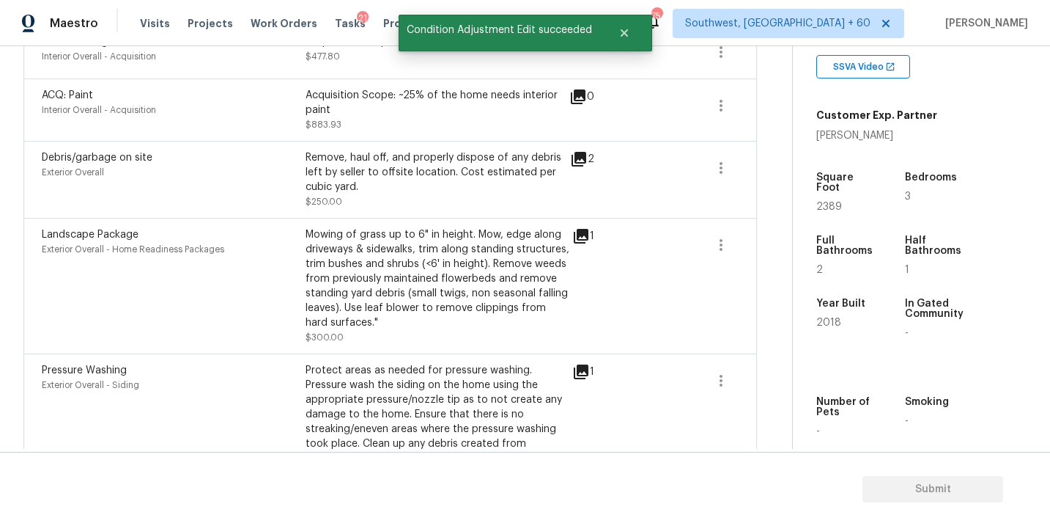
scroll to position [0, 0]
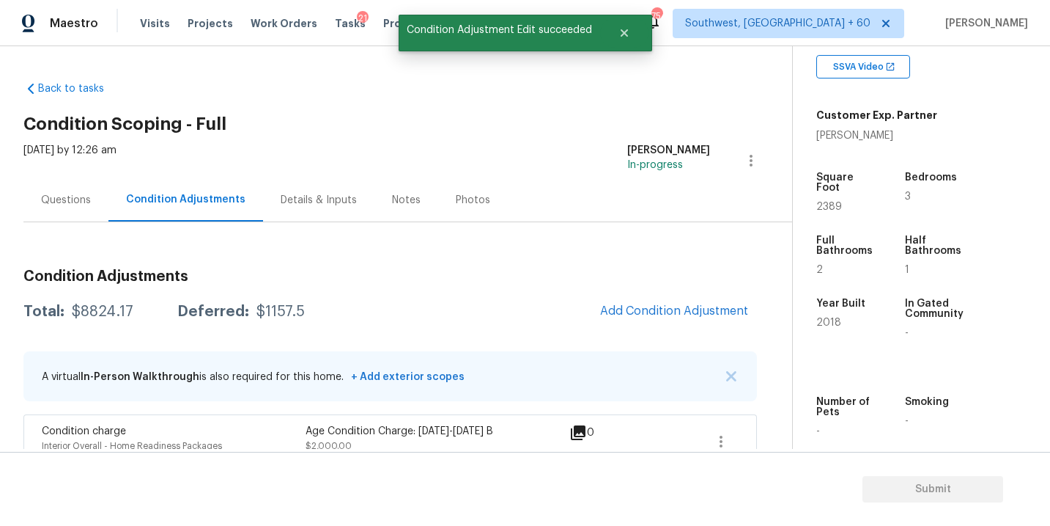
click at [62, 191] on div "Questions" at bounding box center [65, 199] width 85 height 43
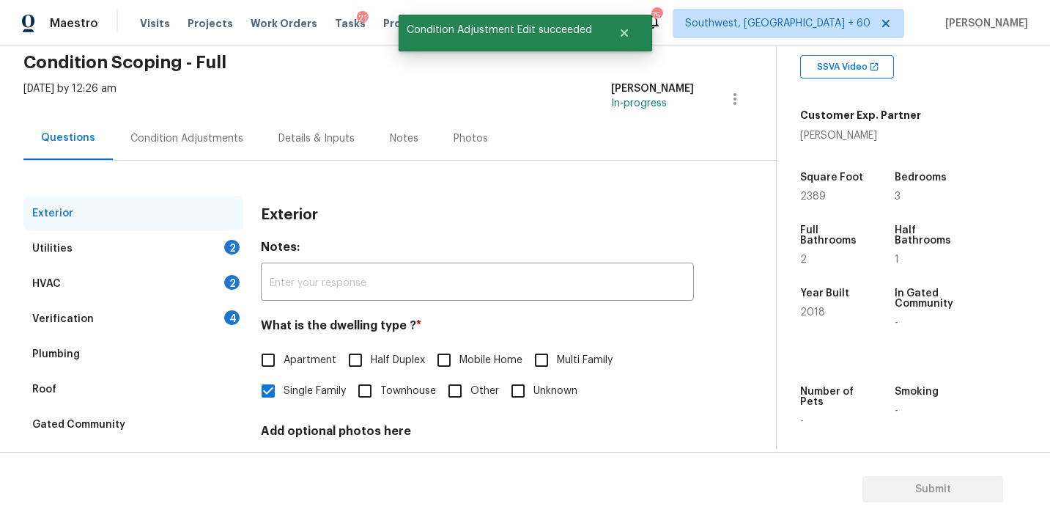
click at [128, 243] on div "Utilities 2" at bounding box center [133, 248] width 220 height 35
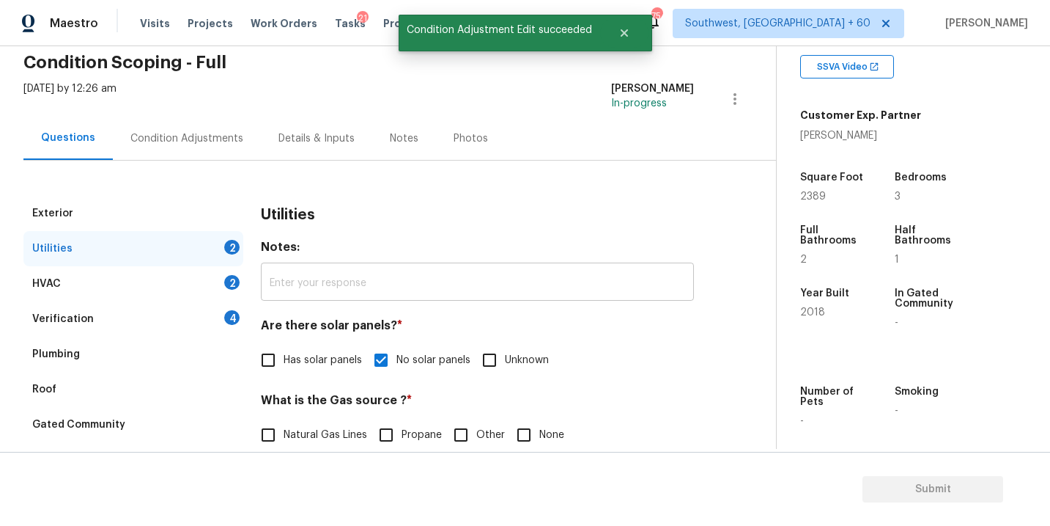
scroll to position [216, 0]
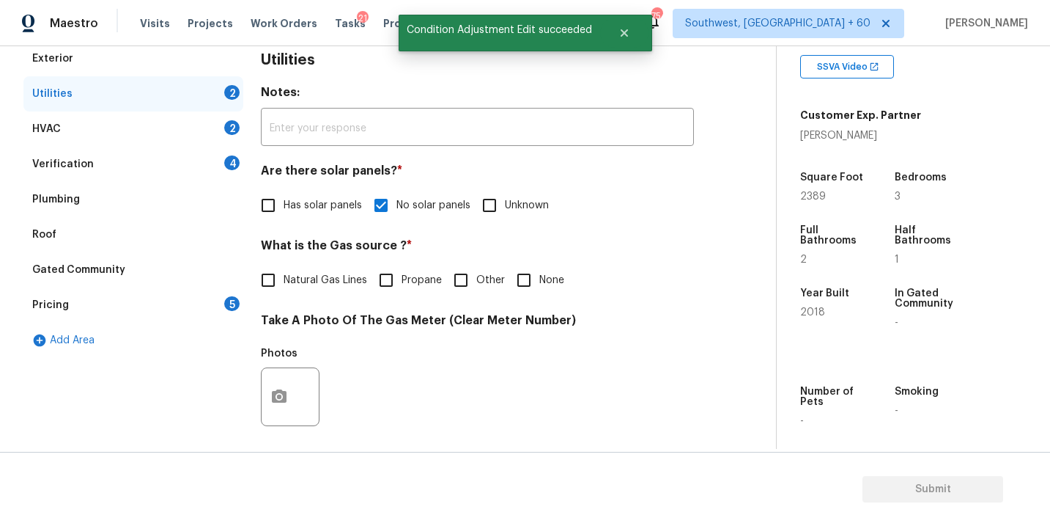
click at [317, 279] on span "Natural Gas Lines" at bounding box center [326, 280] width 84 height 15
click at [284, 279] on input "Natural Gas Lines" at bounding box center [268, 280] width 31 height 31
checkbox input "true"
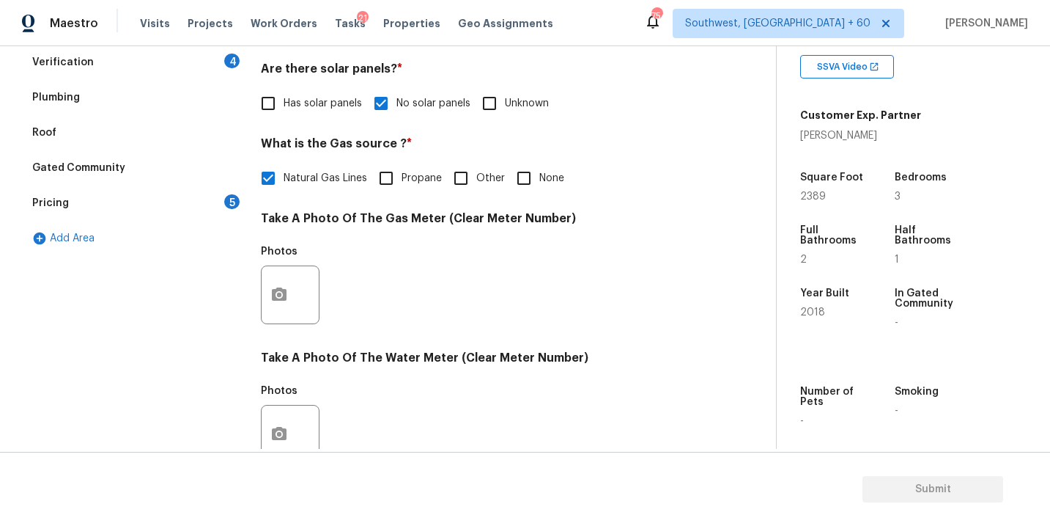
scroll to position [331, 0]
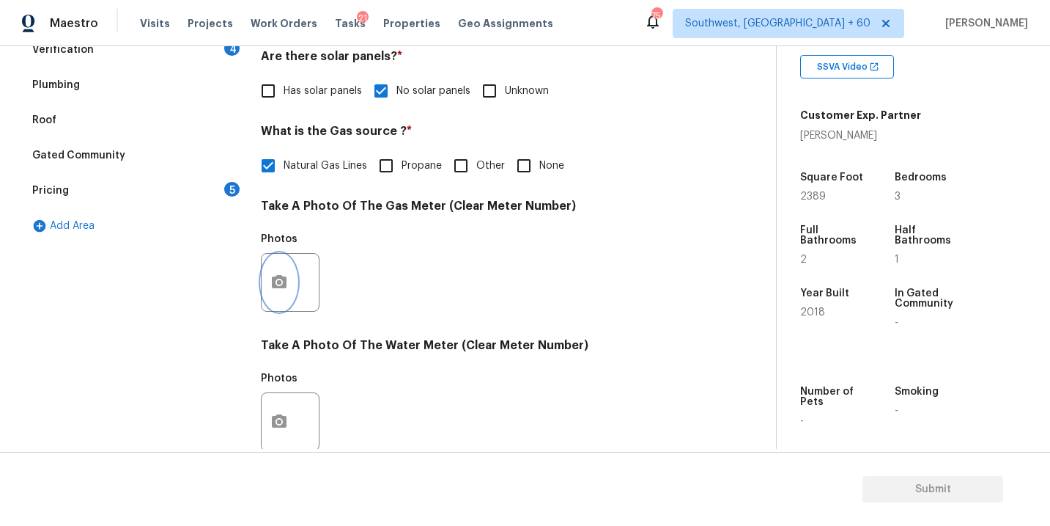
click at [267, 272] on button "button" at bounding box center [279, 282] width 35 height 57
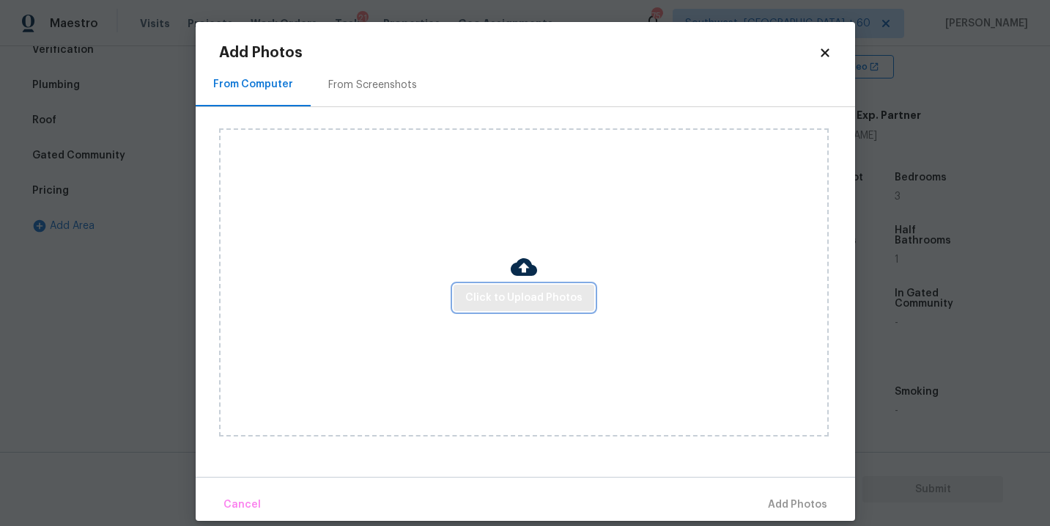
click at [499, 284] on button "Click to Upload Photos" at bounding box center [524, 297] width 141 height 27
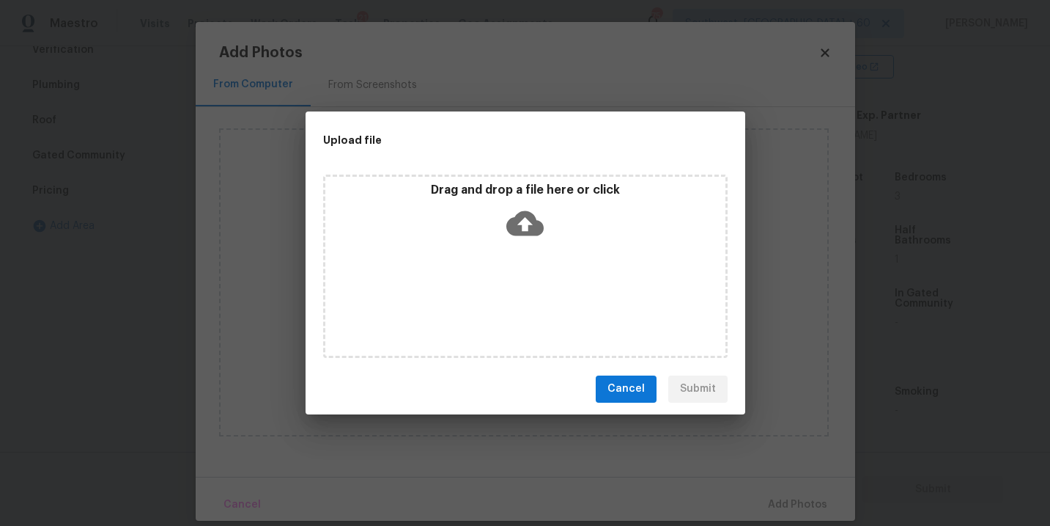
click at [529, 238] on icon at bounding box center [525, 223] width 37 height 37
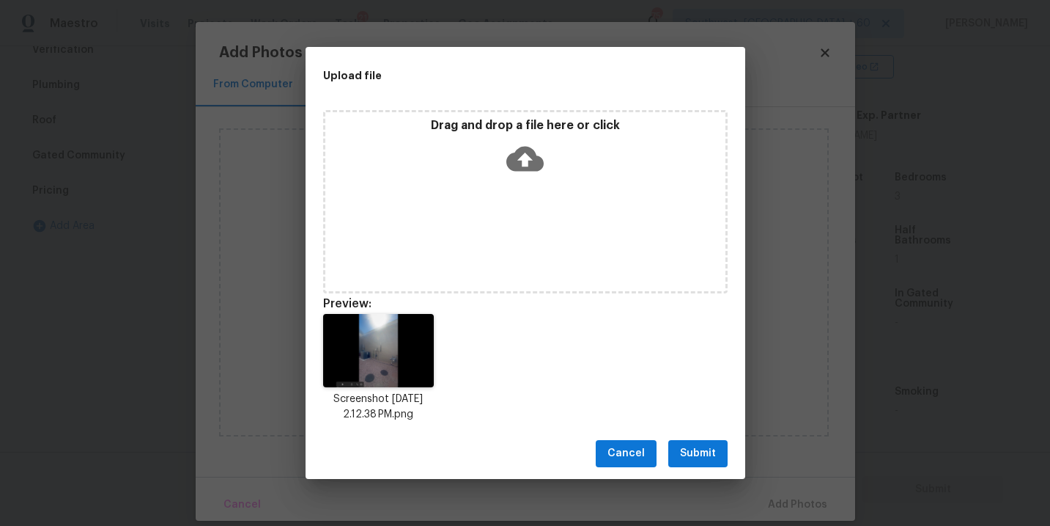
click at [677, 442] on button "Submit" at bounding box center [698, 453] width 59 height 27
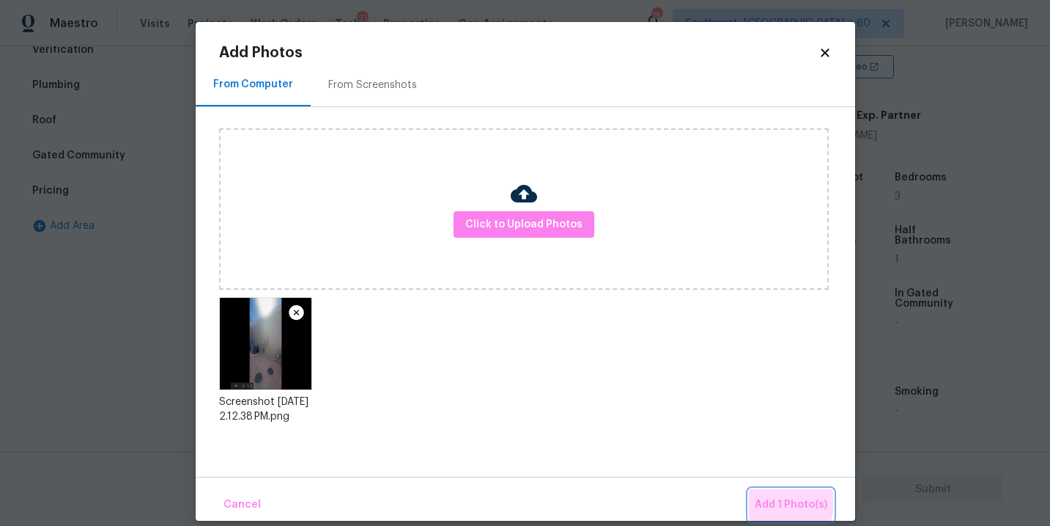
click at [778, 502] on span "Add 1 Photo(s)" at bounding box center [791, 505] width 73 height 18
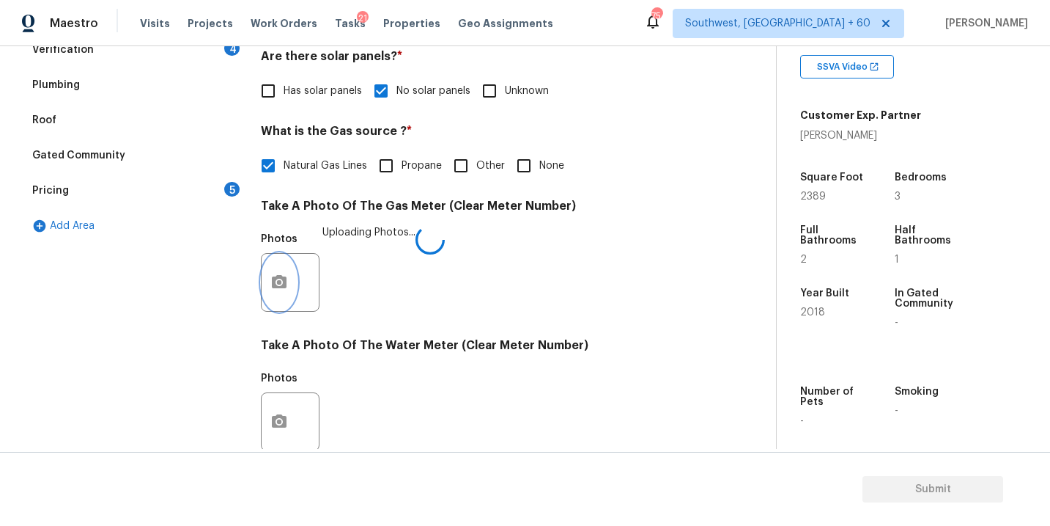
scroll to position [578, 0]
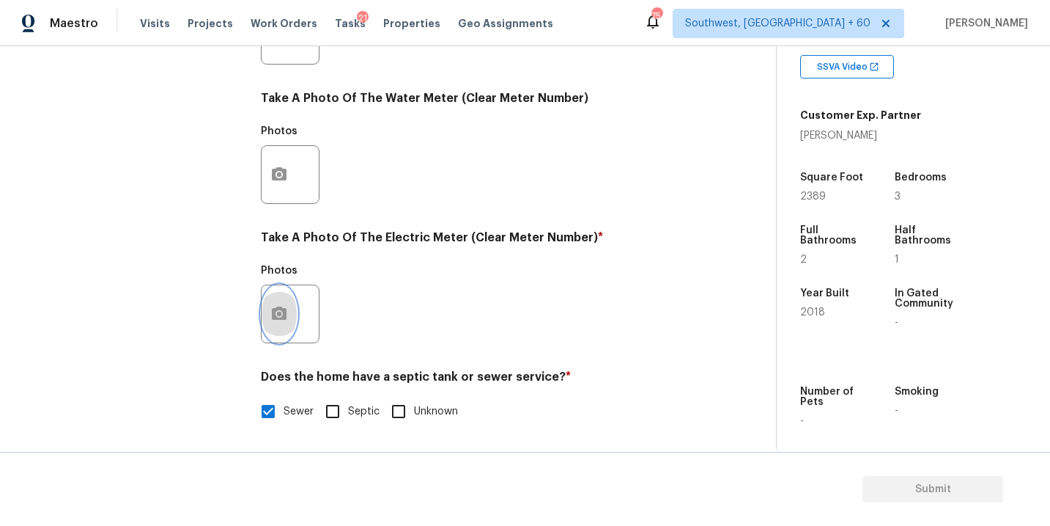
click at [272, 303] on button "button" at bounding box center [279, 313] width 35 height 57
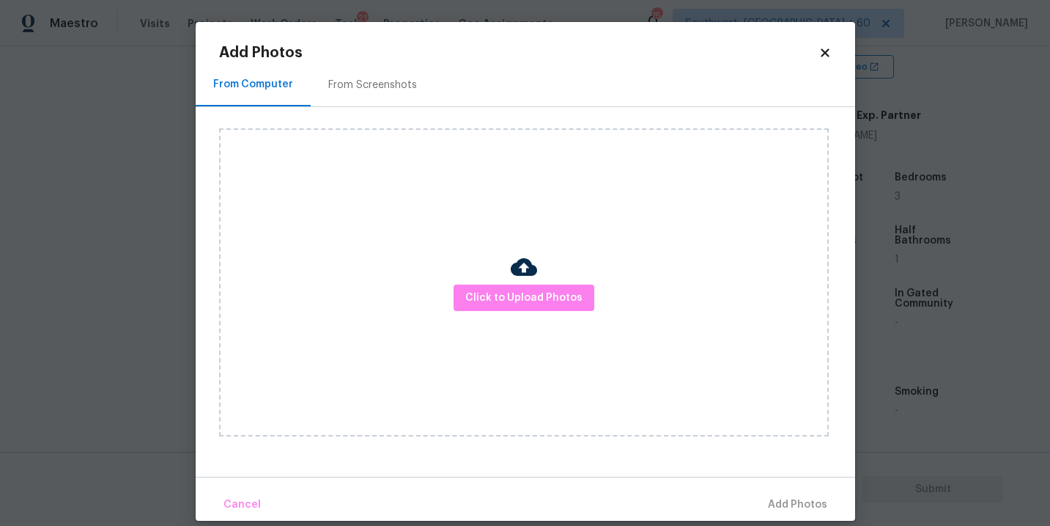
click at [558, 282] on div "Click to Upload Photos" at bounding box center [524, 282] width 610 height 308
click at [533, 247] on div "Click to Upload Photos" at bounding box center [524, 282] width 610 height 308
click at [528, 295] on span "Click to Upload Photos" at bounding box center [524, 298] width 117 height 18
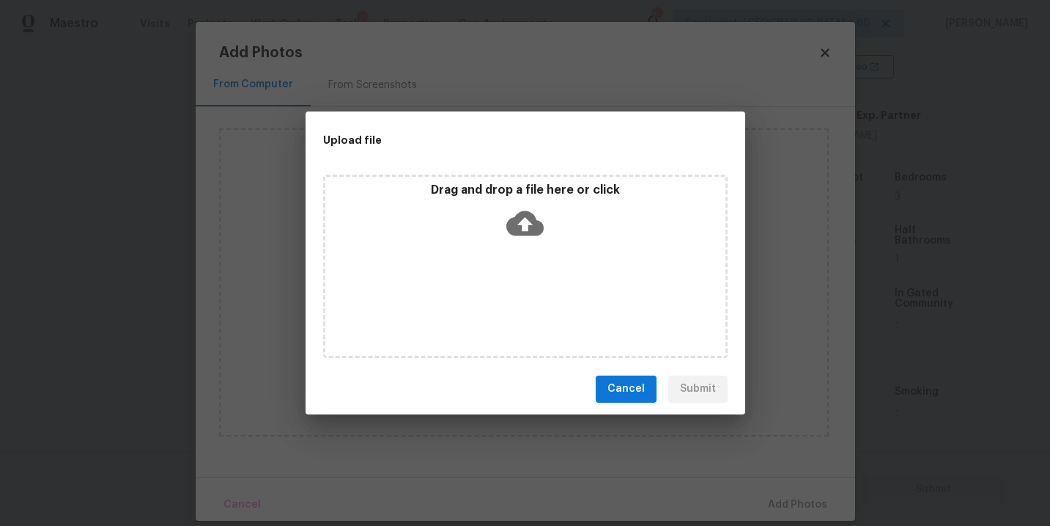
click at [529, 262] on div "Drag and drop a file here or click" at bounding box center [525, 265] width 405 height 183
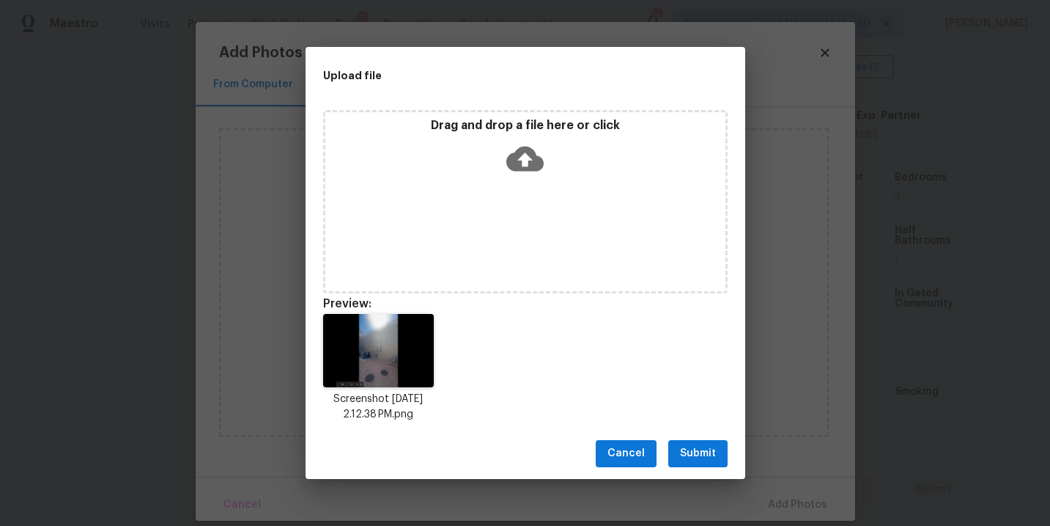
click at [703, 456] on span "Submit" at bounding box center [698, 453] width 36 height 18
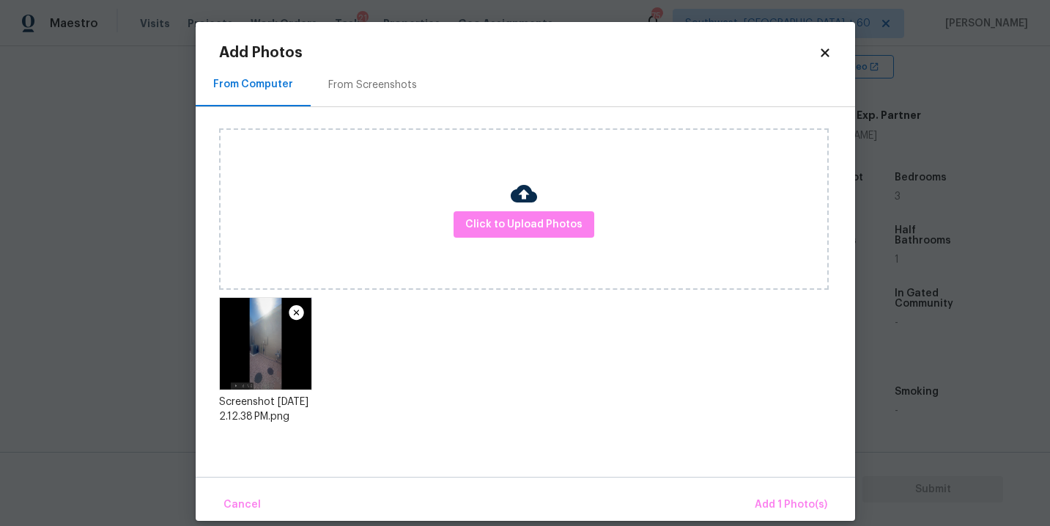
click at [773, 487] on div "Cancel Add 1 Photo(s)" at bounding box center [526, 498] width 660 height 44
click at [773, 499] on span "Add 1 Photo(s)" at bounding box center [791, 505] width 73 height 18
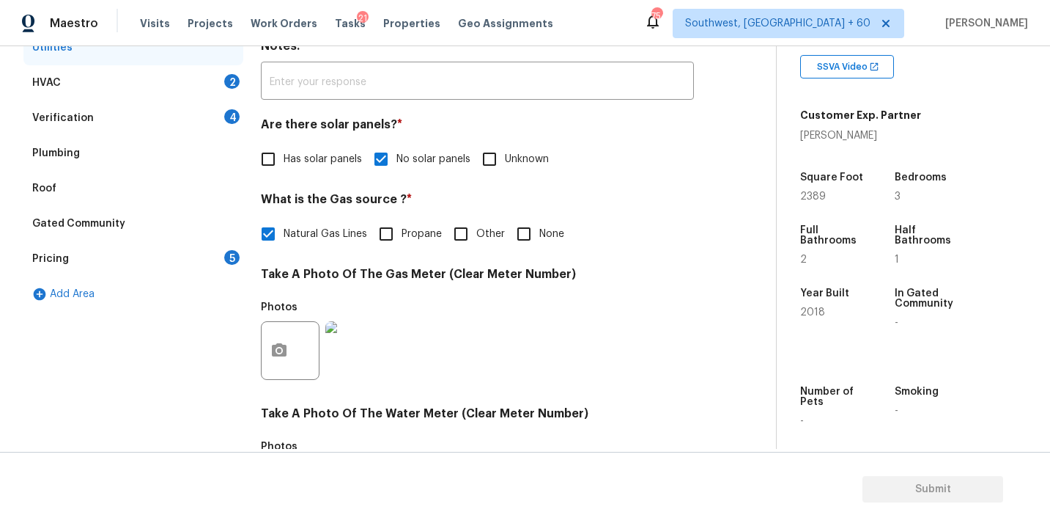
scroll to position [169, 0]
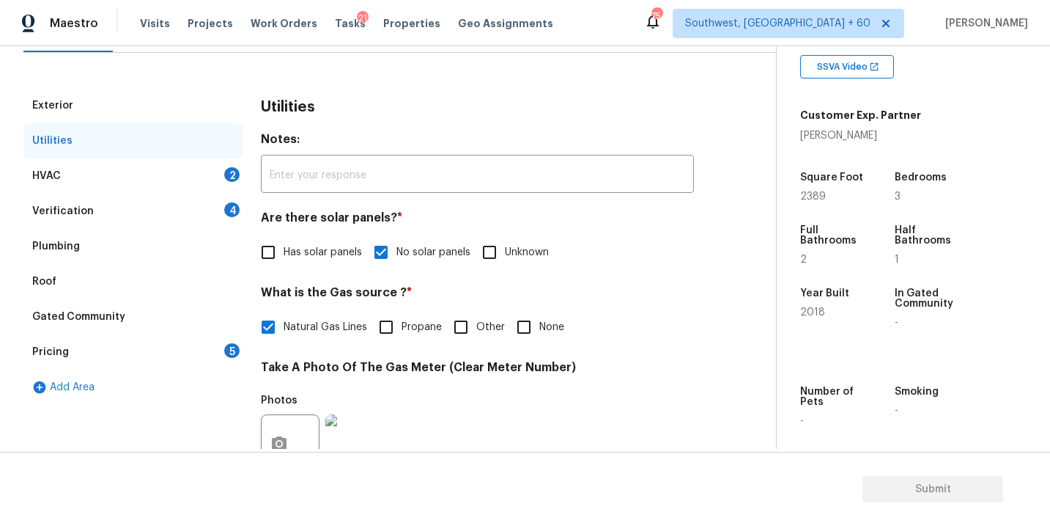
click at [144, 185] on div "HVAC 2" at bounding box center [133, 175] width 220 height 35
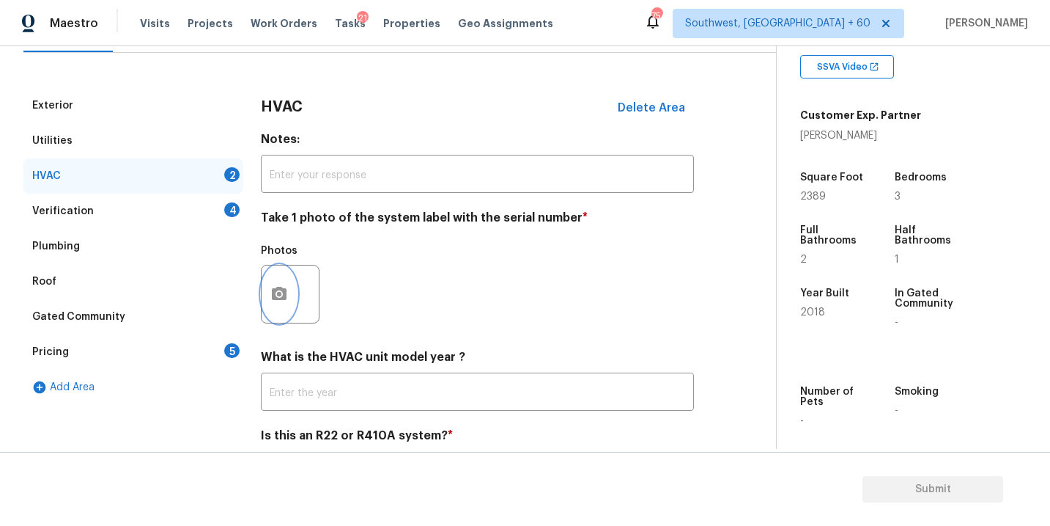
click at [287, 298] on icon "button" at bounding box center [280, 294] width 18 height 18
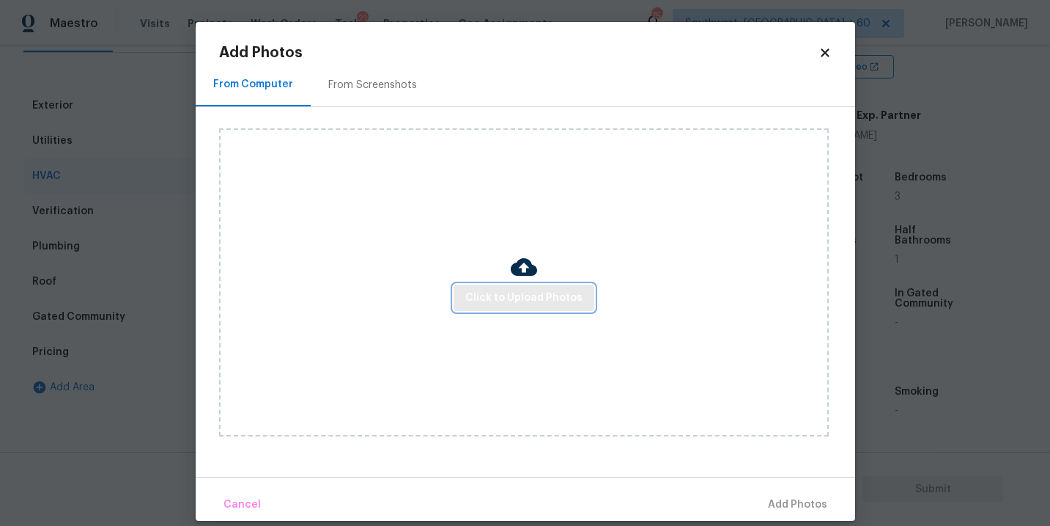
click at [488, 301] on span "Click to Upload Photos" at bounding box center [524, 298] width 117 height 18
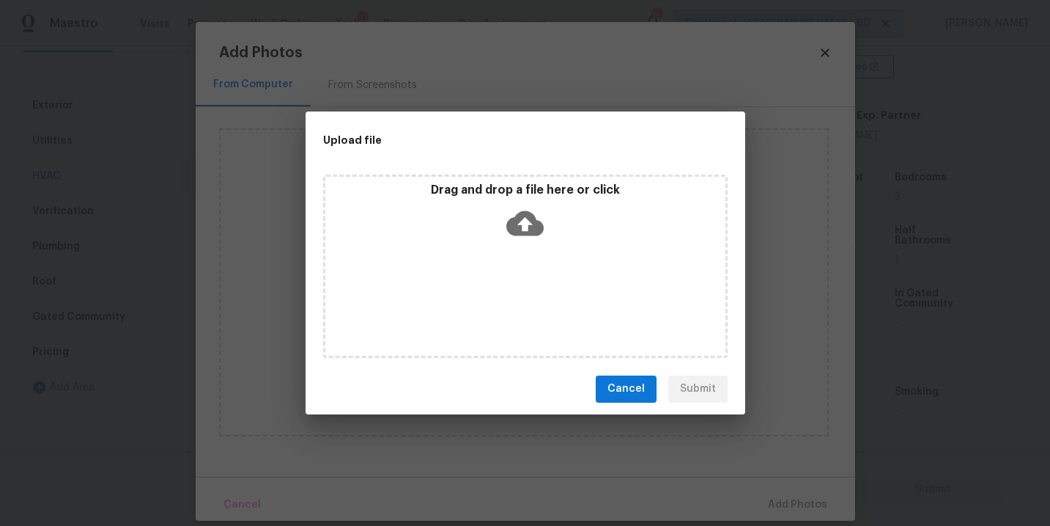
click at [517, 258] on div "Drag and drop a file here or click" at bounding box center [525, 265] width 405 height 183
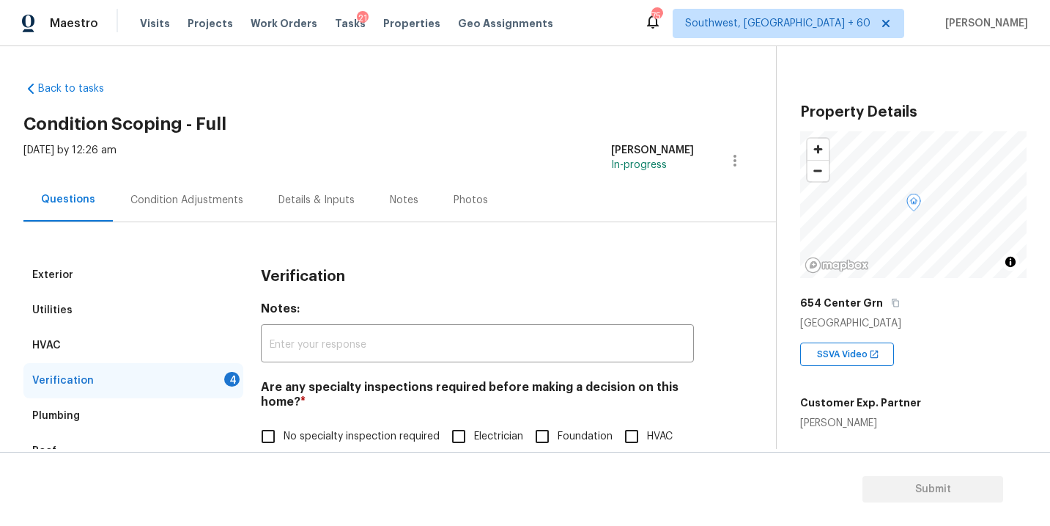
click at [317, 452] on label "Land Surveying" at bounding box center [305, 467] width 104 height 31
click at [284, 452] on input "Land Surveying" at bounding box center [268, 467] width 31 height 31
checkbox input "true"
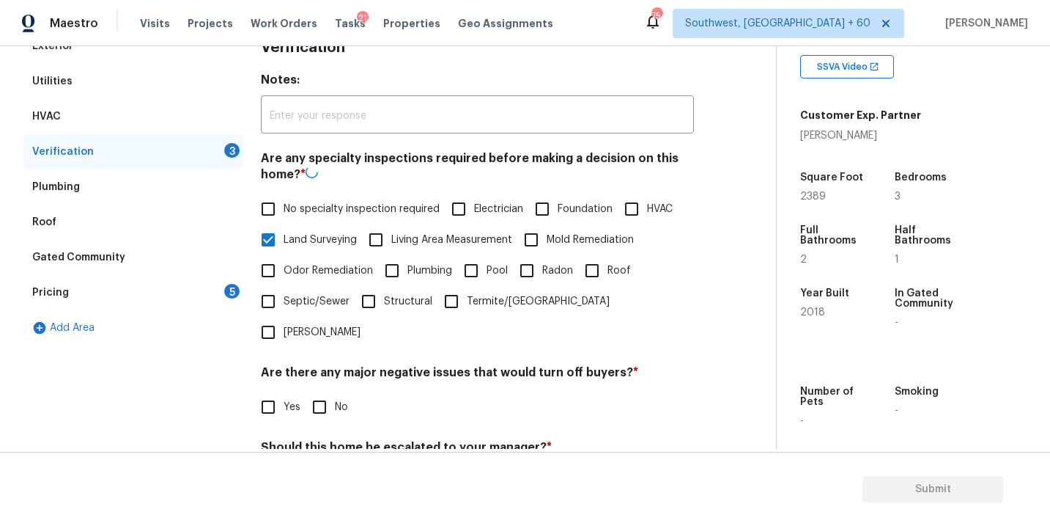
click at [328, 217] on label "No specialty inspection required" at bounding box center [346, 209] width 187 height 31
click at [284, 217] on input "No specialty inspection required" at bounding box center [268, 209] width 31 height 31
checkbox input "true"
click at [310, 254] on div "No specialty inspection required Electrician Foundation HVAC Land Surveying Liv…" at bounding box center [477, 271] width 433 height 154
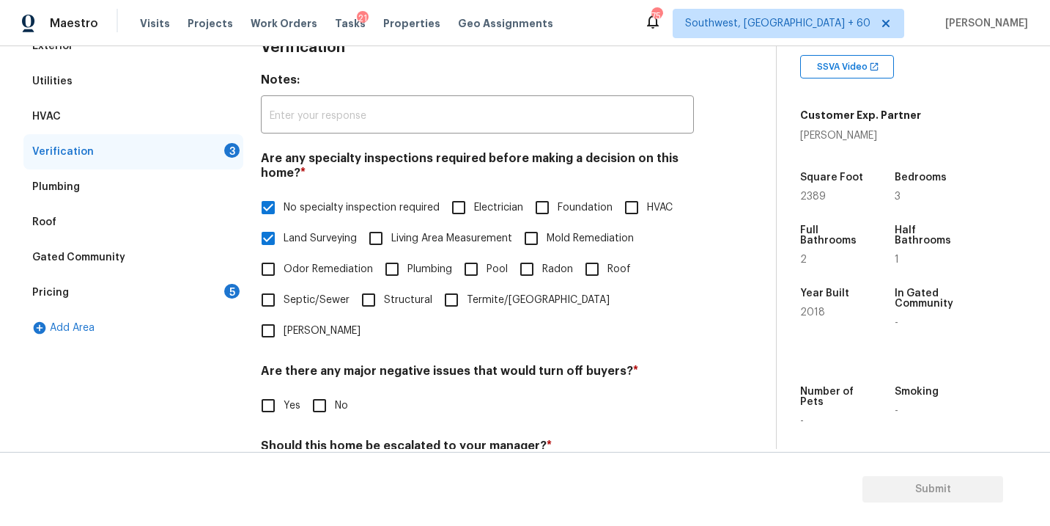
click at [321, 234] on span "Land Surveying" at bounding box center [320, 238] width 73 height 15
click at [284, 234] on input "Land Surveying" at bounding box center [268, 238] width 31 height 31
checkbox input "false"
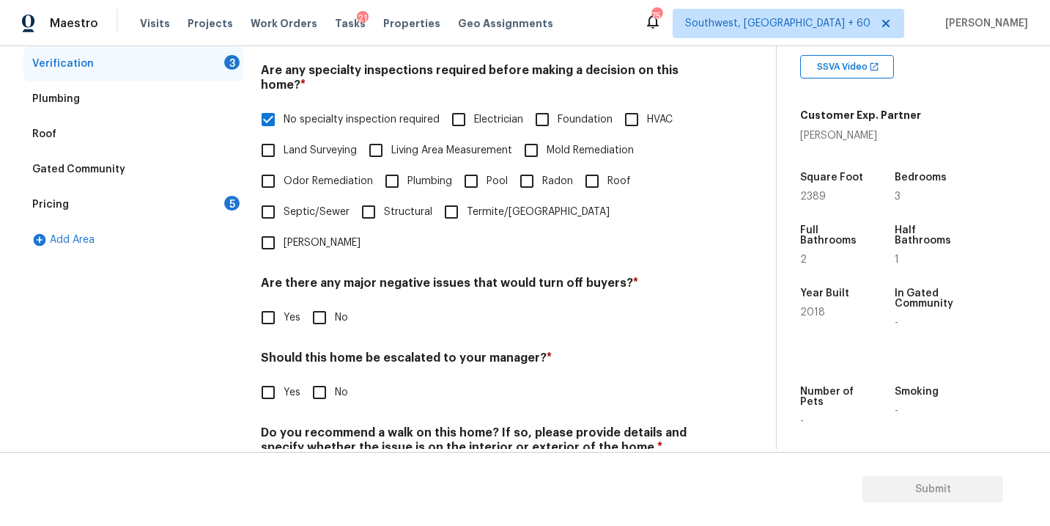
click at [319, 302] on input "No" at bounding box center [319, 317] width 31 height 31
checkbox input "true"
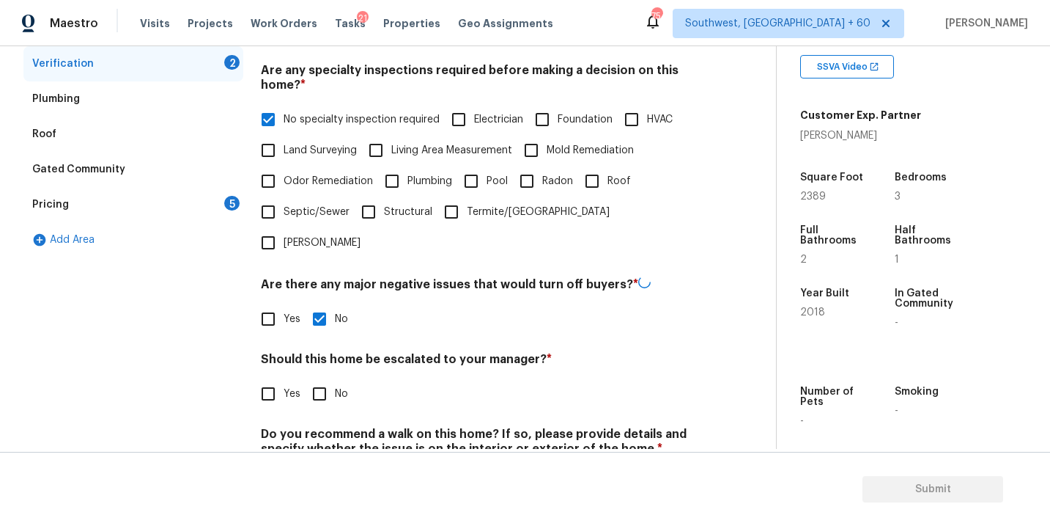
scroll to position [356, 0]
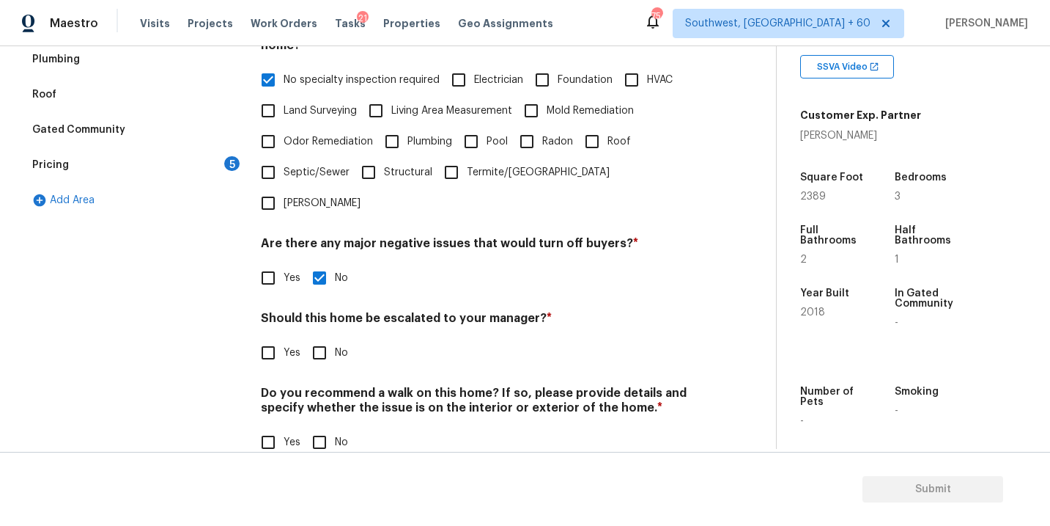
click at [324, 427] on input "No" at bounding box center [319, 442] width 31 height 31
checkbox input "true"
click at [290, 345] on div "Verification Notes: ​ Are any specialty inspections required before making a de…" at bounding box center [477, 188] width 433 height 575
click at [283, 338] on div "Verification Notes: ​ Are any specialty inspections required before making a de…" at bounding box center [477, 188] width 433 height 574
click at [279, 337] on input "Yes" at bounding box center [268, 352] width 31 height 31
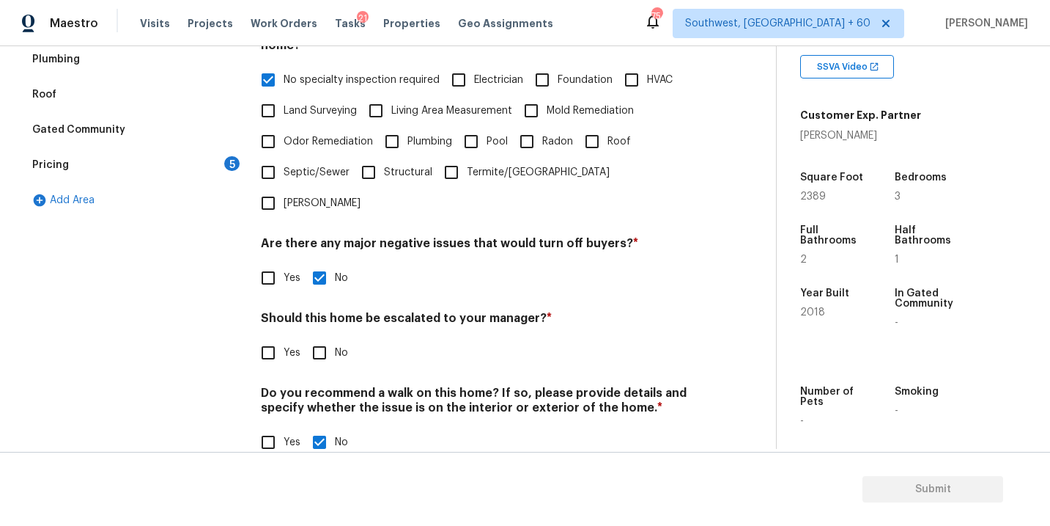
checkbox input "true"
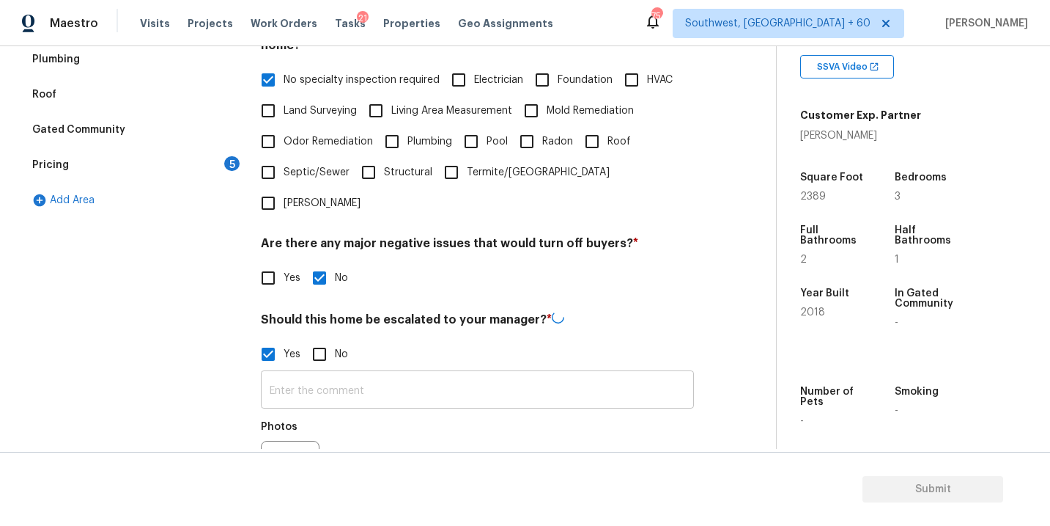
click at [313, 374] on input "text" at bounding box center [477, 391] width 433 height 34
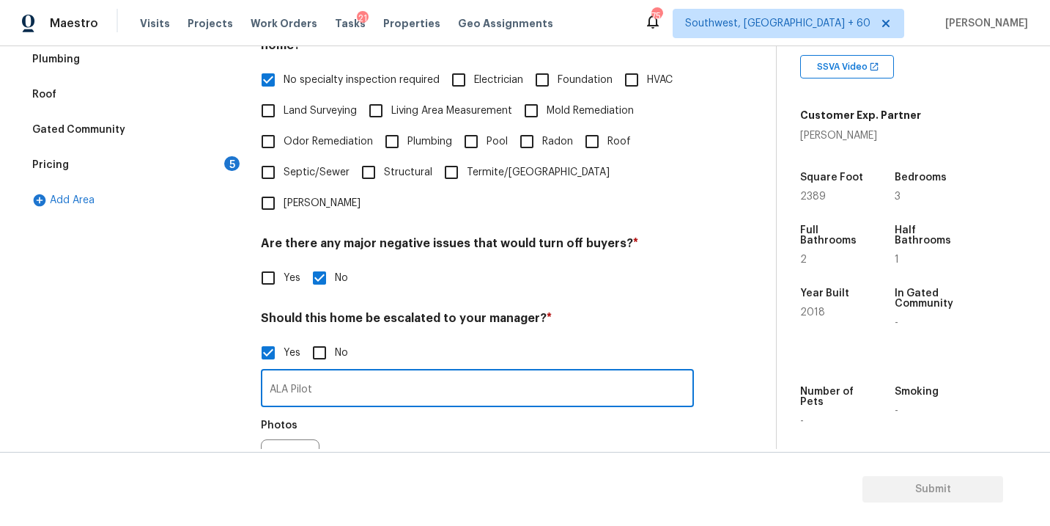
click at [341, 372] on input "ALA Pilot" at bounding box center [477, 389] width 433 height 34
type input "ALA Pilot"
click at [354, 411] on div "Photos" at bounding box center [477, 458] width 433 height 95
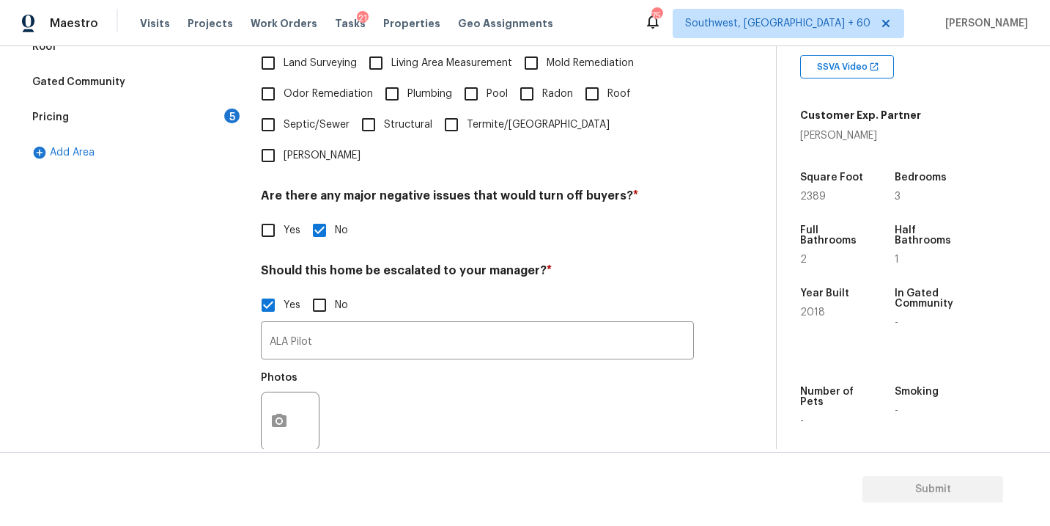
scroll to position [418, 0]
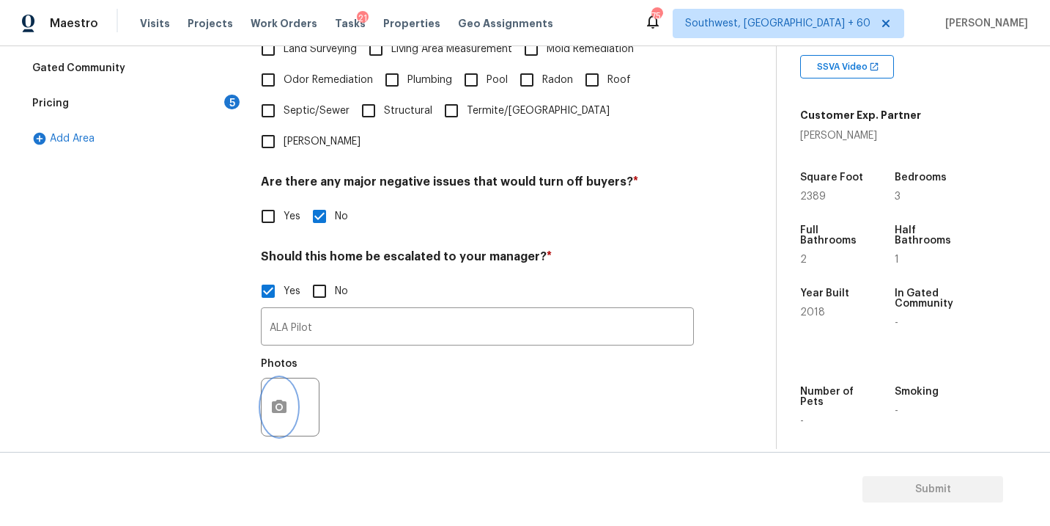
click at [277, 400] on icon "button" at bounding box center [279, 406] width 15 height 13
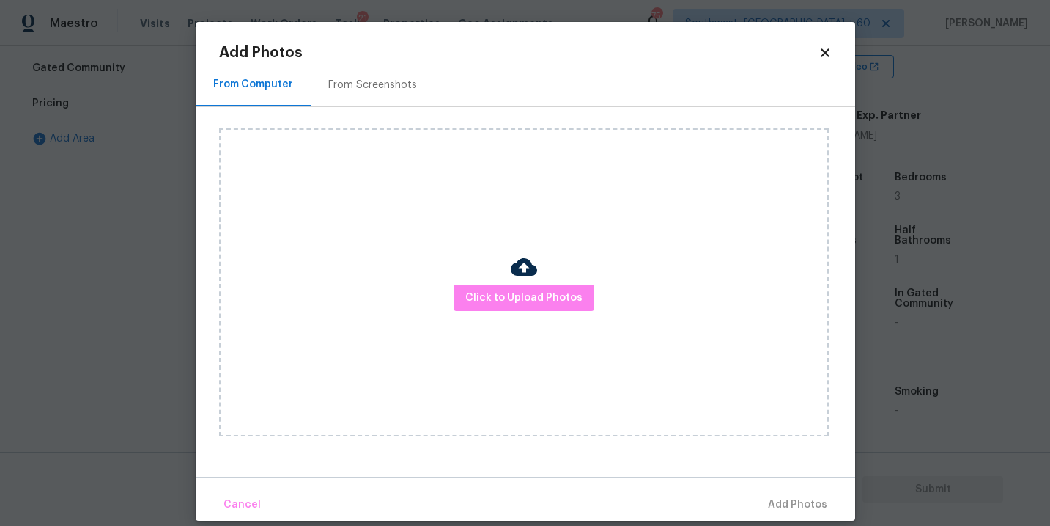
click at [434, 334] on div "Click to Upload Photos" at bounding box center [524, 282] width 610 height 308
click at [487, 292] on span "Click to Upload Photos" at bounding box center [524, 298] width 117 height 18
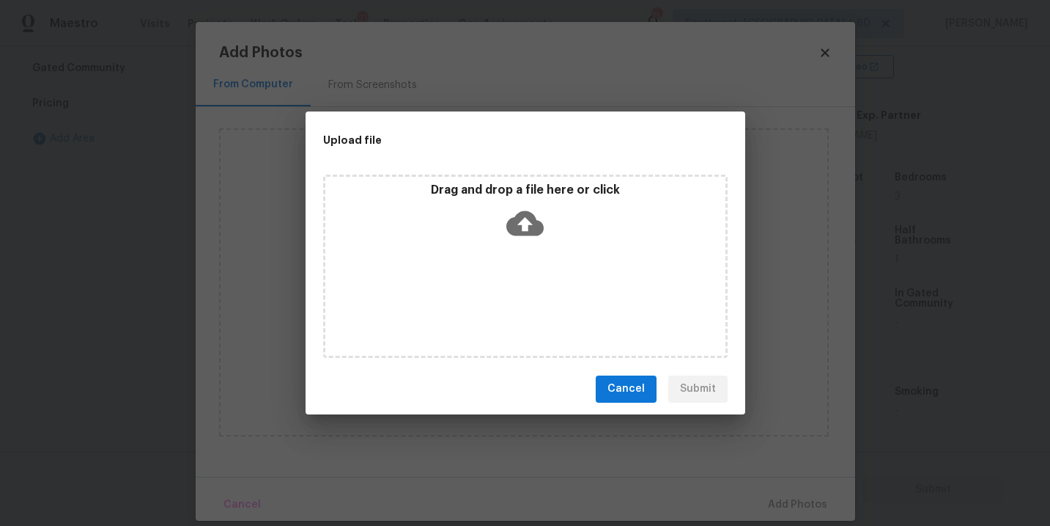
click at [520, 227] on icon at bounding box center [525, 222] width 37 height 25
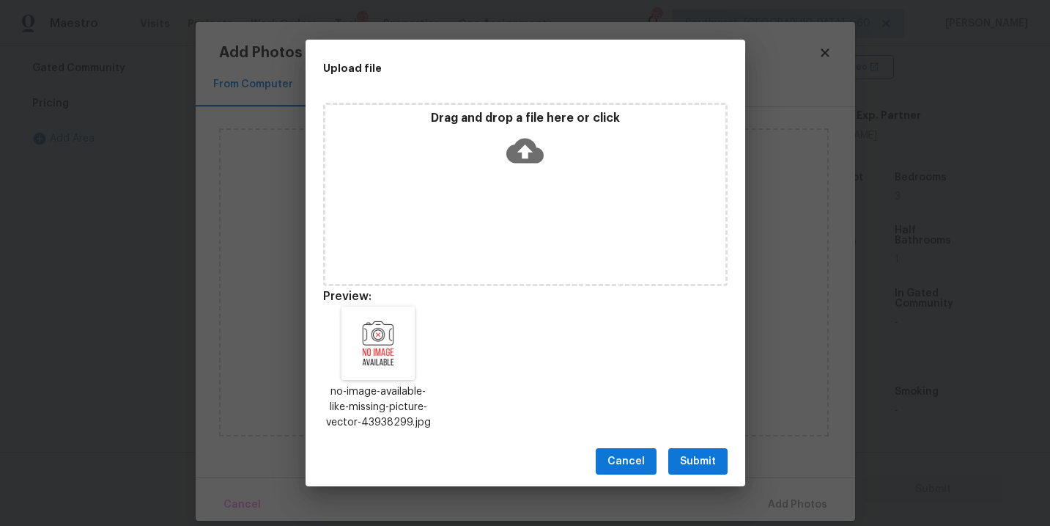
click at [705, 460] on span "Submit" at bounding box center [698, 461] width 36 height 18
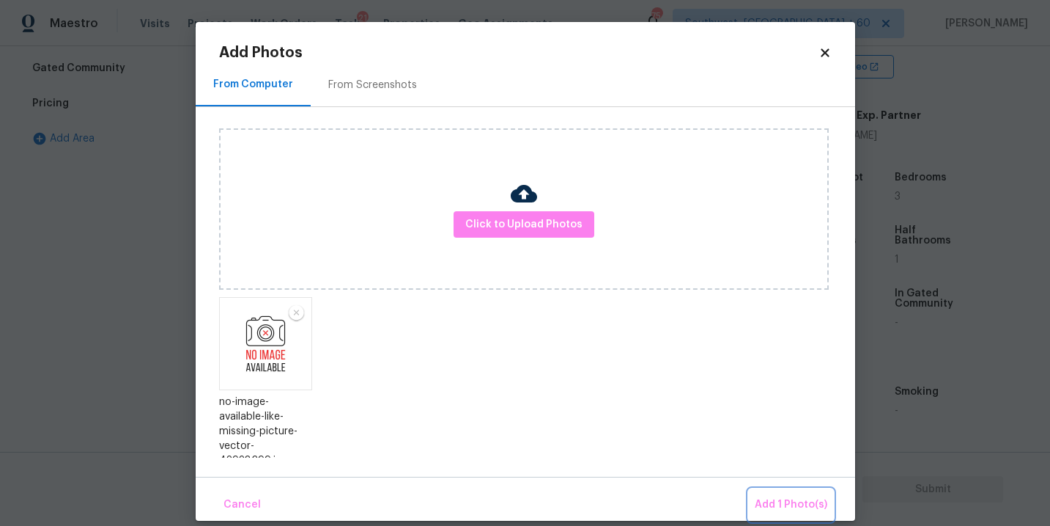
click at [797, 518] on button "Add 1 Photo(s)" at bounding box center [791, 505] width 84 height 32
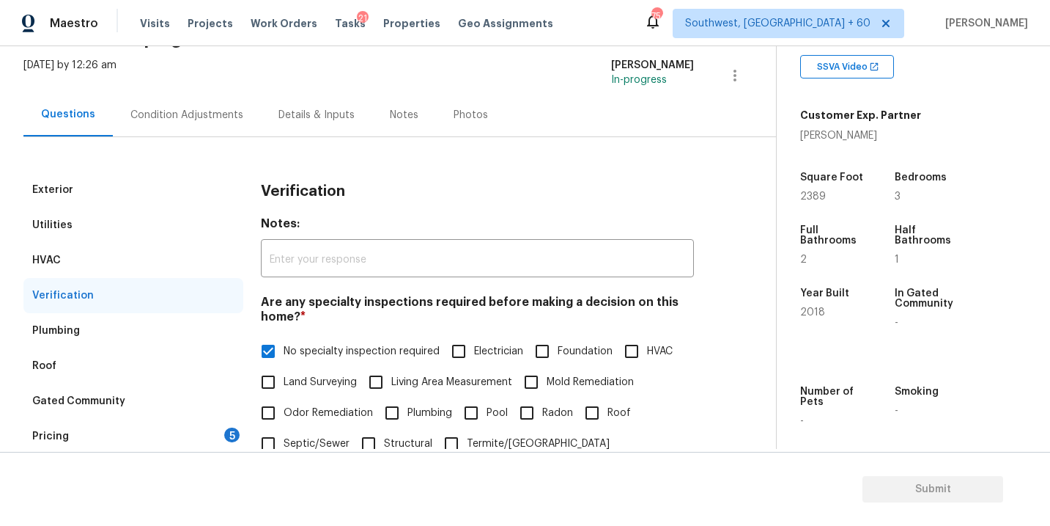
scroll to position [127, 0]
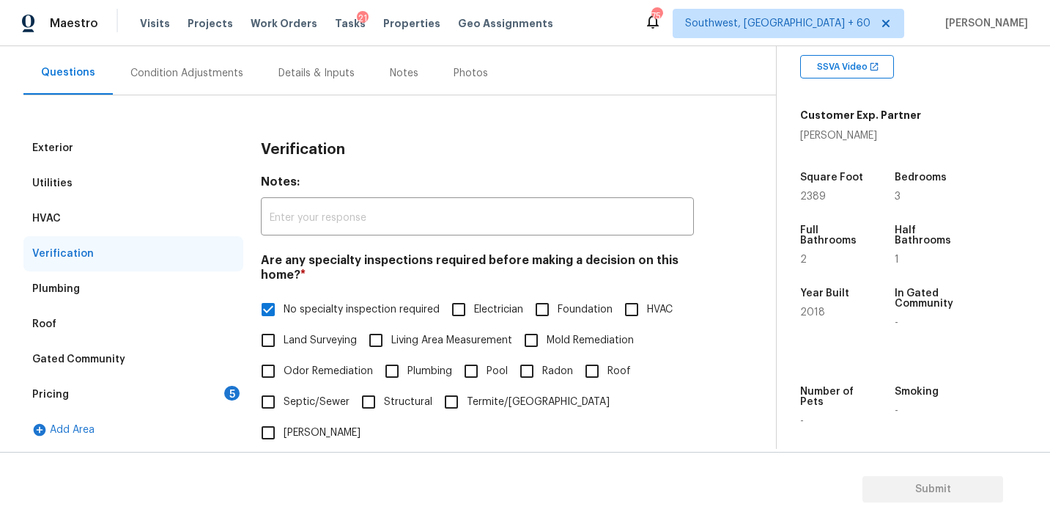
click at [142, 410] on div "Pricing 5" at bounding box center [133, 394] width 220 height 35
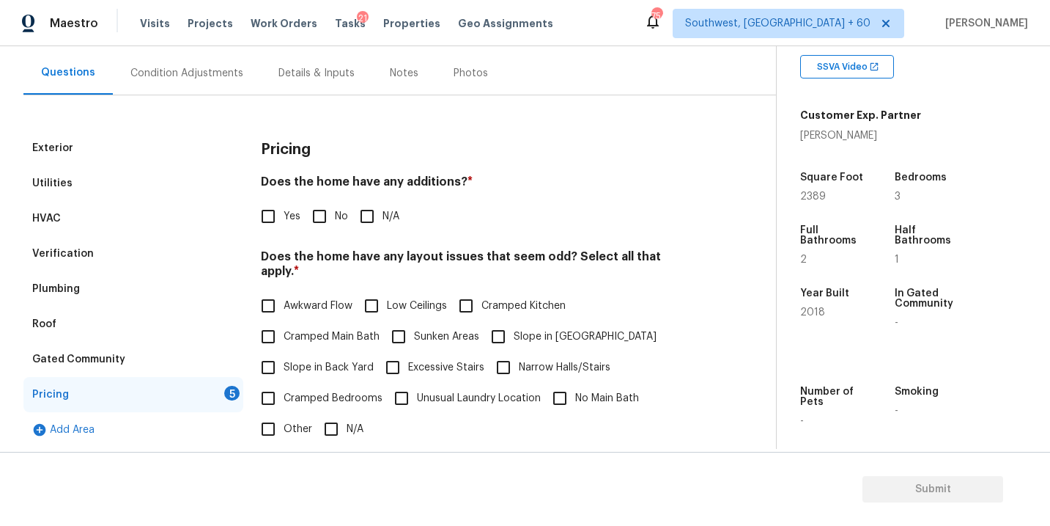
click at [370, 230] on input "N/A" at bounding box center [367, 216] width 31 height 31
checkbox input "true"
click at [523, 329] on span "Slope in Front Yard" at bounding box center [585, 336] width 143 height 15
click at [514, 321] on input "Slope in Front Yard" at bounding box center [498, 336] width 31 height 31
checkbox input "true"
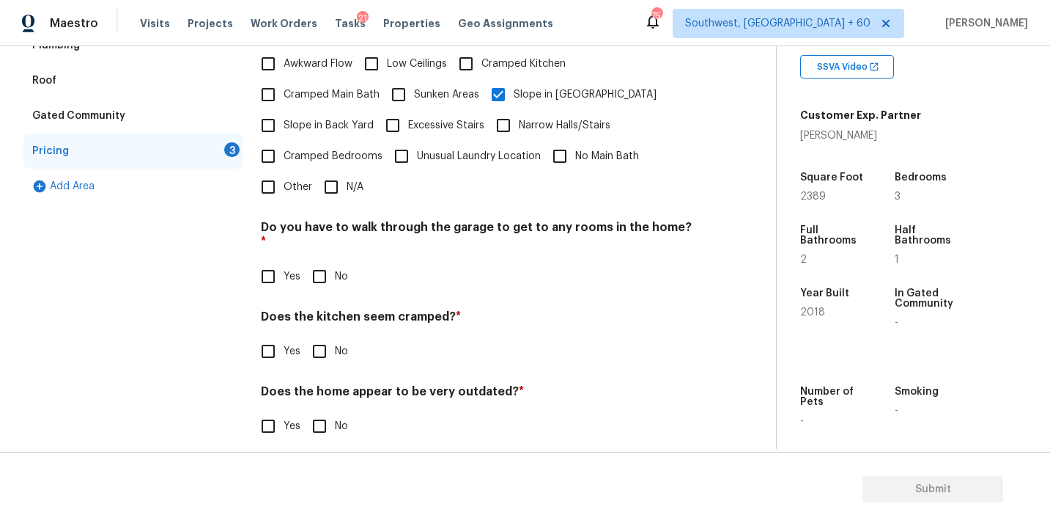
scroll to position [354, 0]
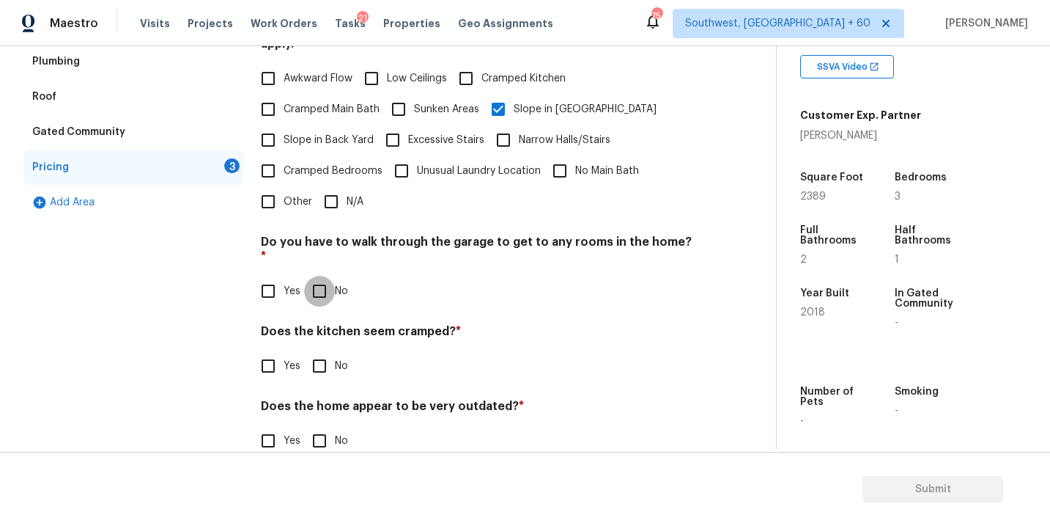
click at [329, 276] on input "No" at bounding box center [319, 291] width 31 height 31
checkbox input "true"
click at [328, 352] on input "No" at bounding box center [319, 367] width 31 height 31
checkbox input "true"
click at [327, 425] on input "No" at bounding box center [319, 440] width 31 height 31
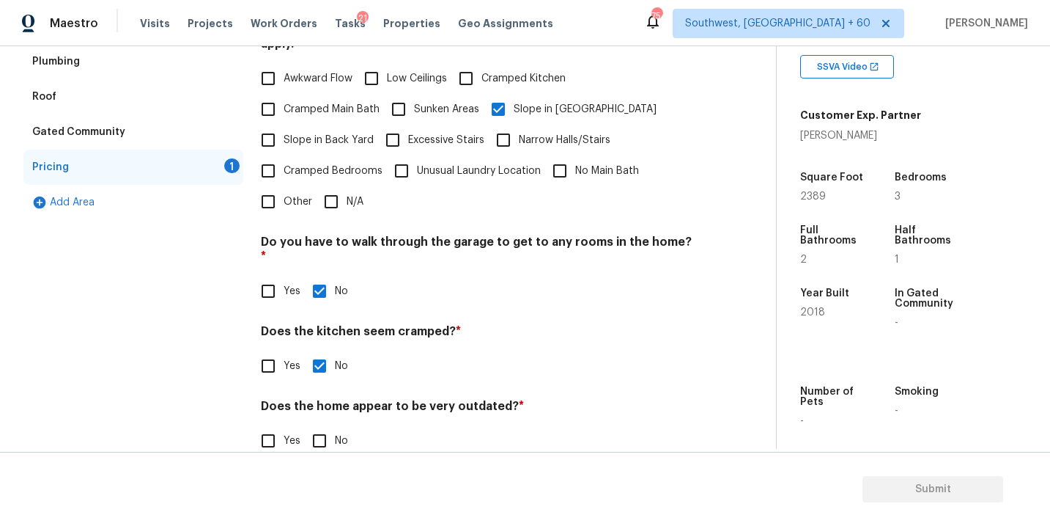
checkbox input "true"
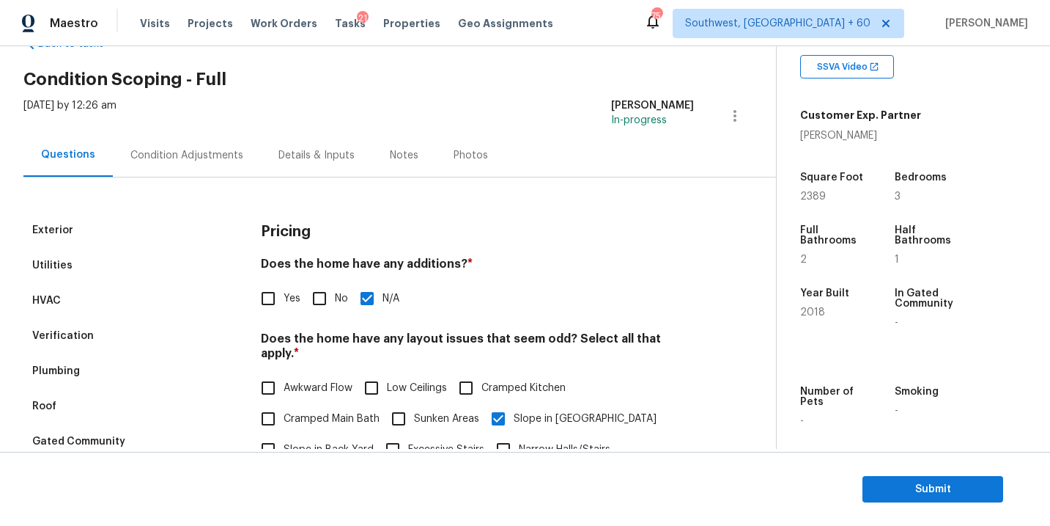
scroll to position [0, 0]
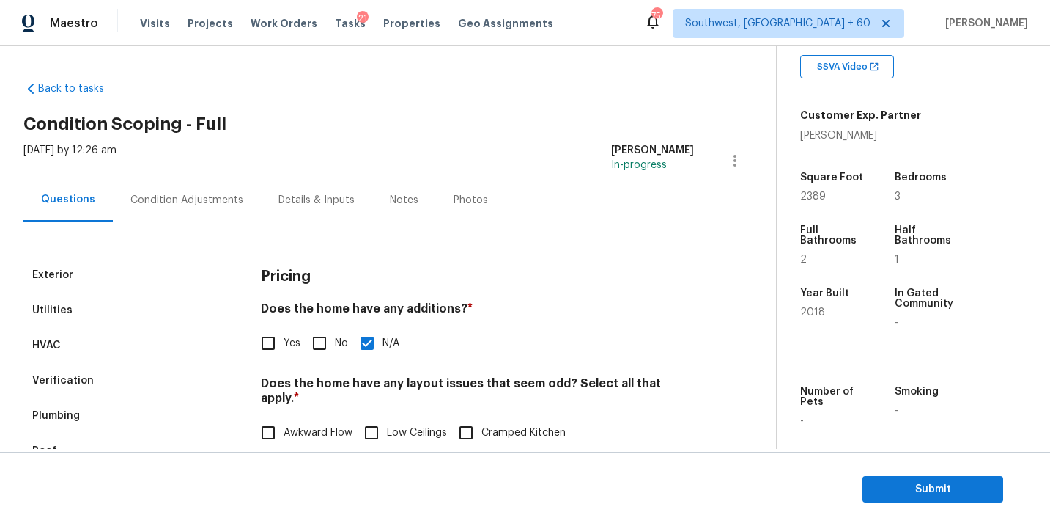
click at [216, 203] on div "Condition Adjustments" at bounding box center [186, 200] width 113 height 15
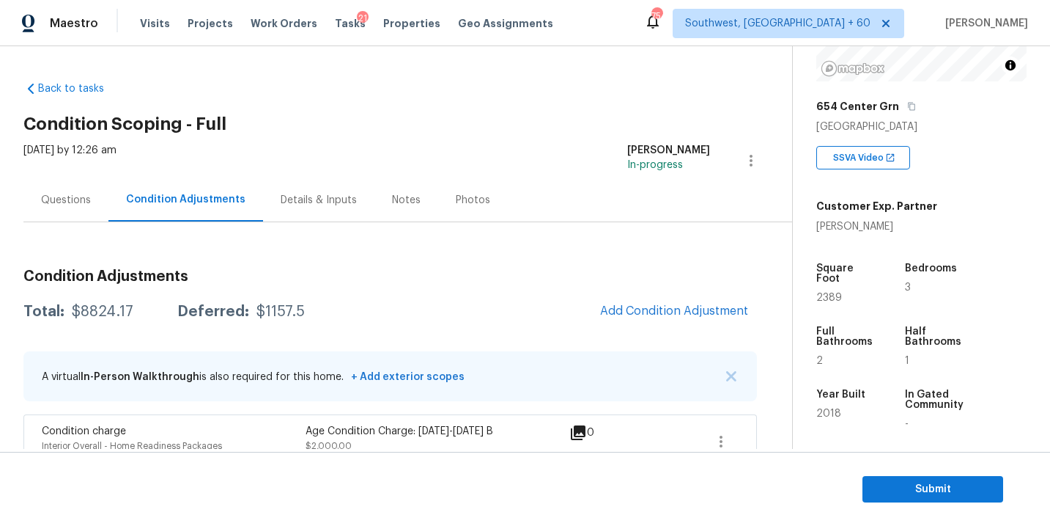
scroll to position [151, 0]
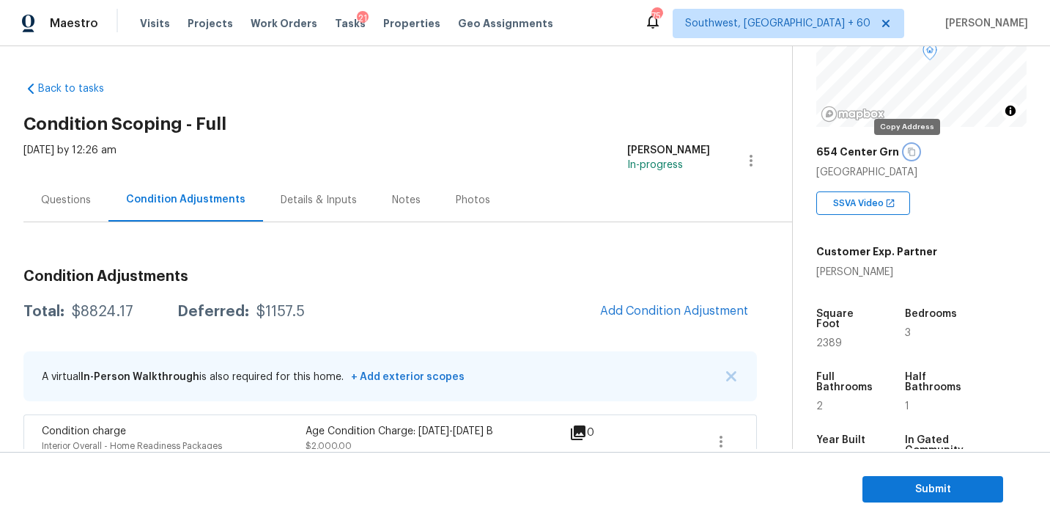
click at [908, 152] on icon "button" at bounding box center [912, 151] width 9 height 9
click at [53, 198] on div "Questions" at bounding box center [66, 200] width 50 height 15
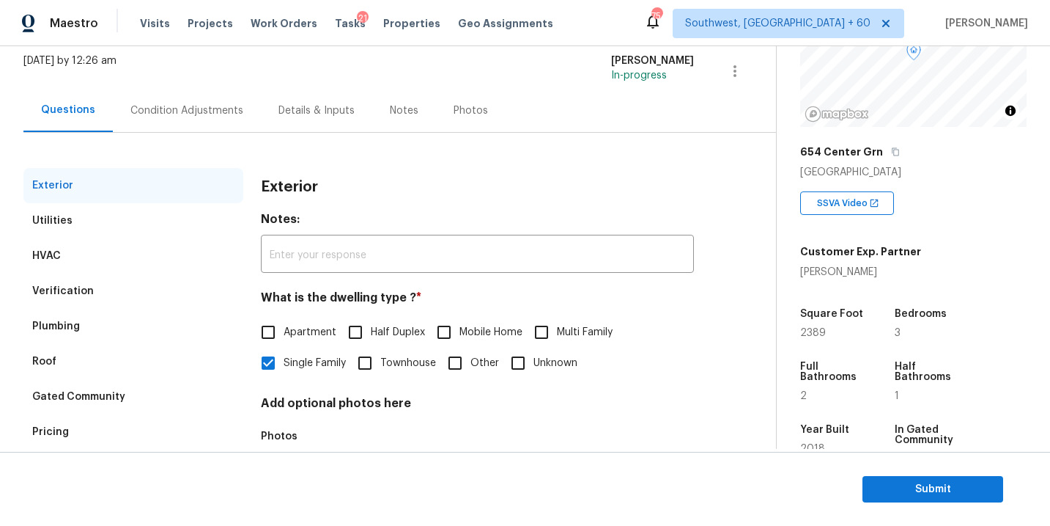
click at [113, 297] on div "Verification" at bounding box center [133, 290] width 220 height 35
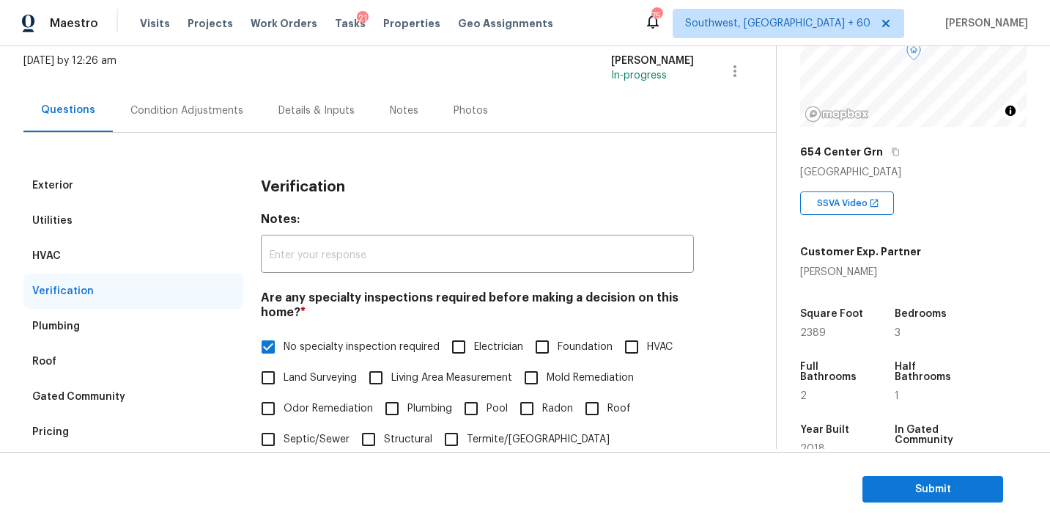
scroll to position [496, 0]
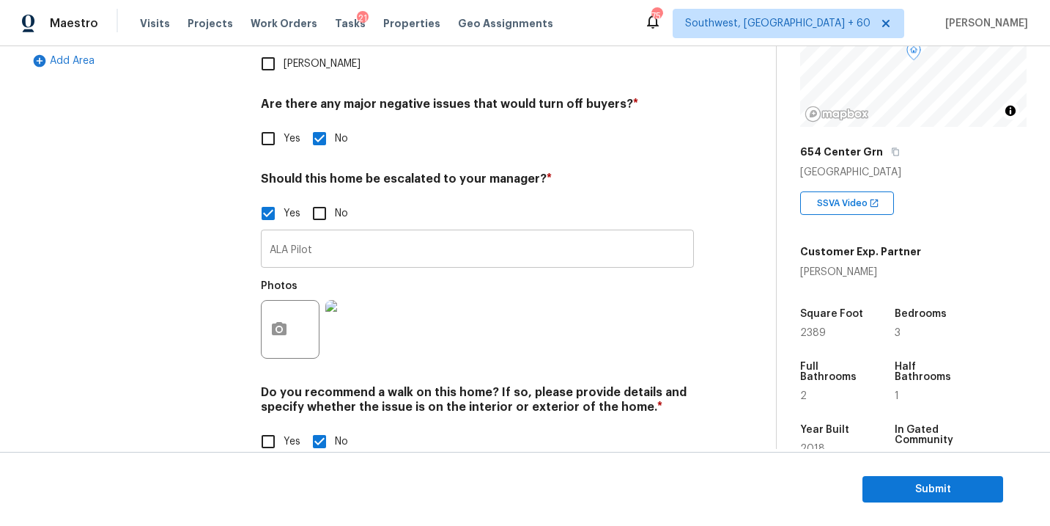
click at [356, 233] on input "ALA Pilot" at bounding box center [477, 250] width 433 height 34
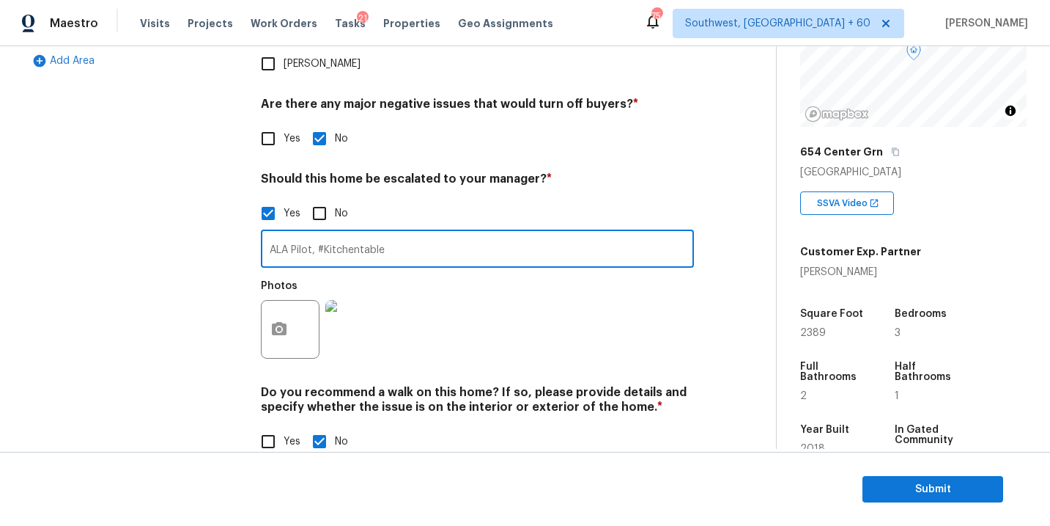
type input "ALA Pilot, #Kitchentable"
click at [471, 272] on div "Photos" at bounding box center [477, 319] width 433 height 95
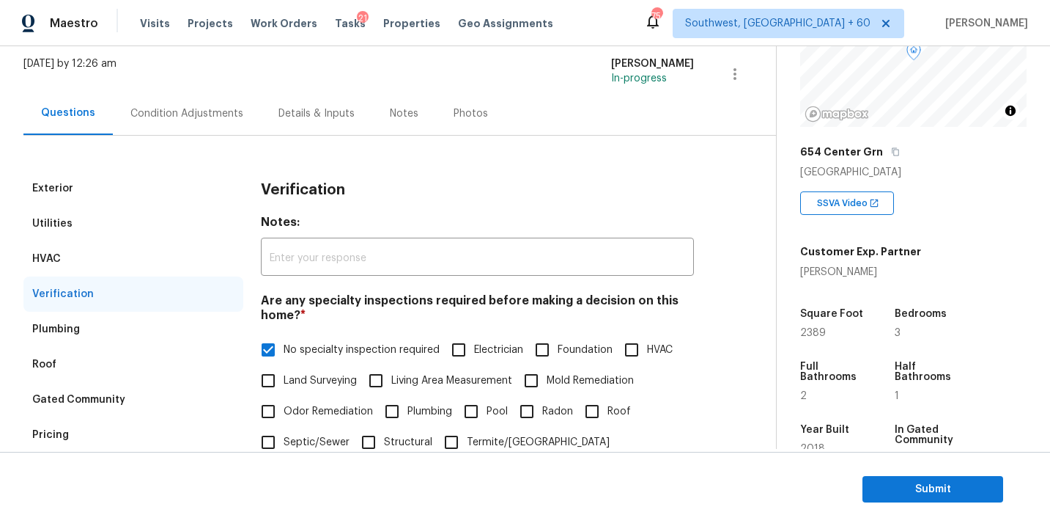
click at [218, 125] on div "Condition Adjustments" at bounding box center [187, 113] width 148 height 43
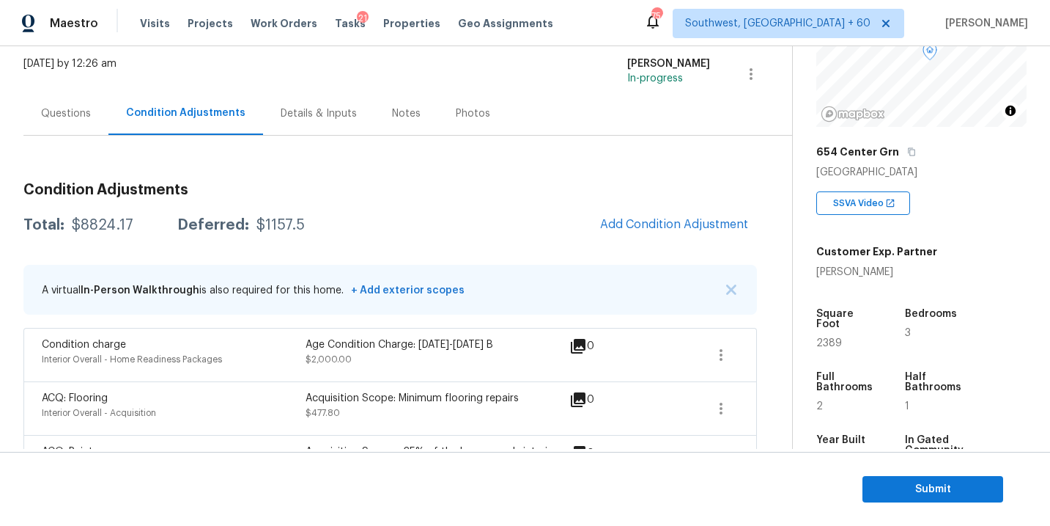
scroll to position [174, 0]
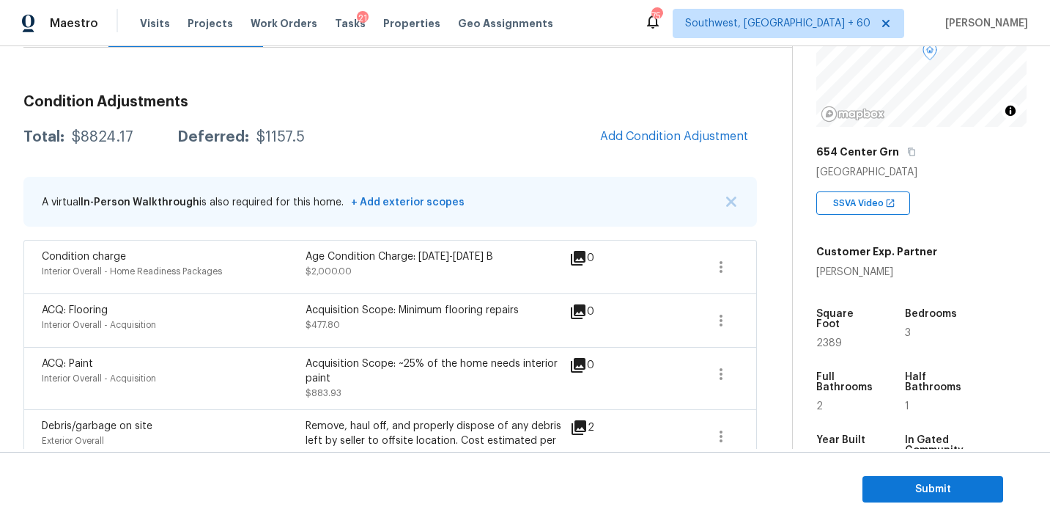
click at [102, 137] on div "$8824.17" at bounding box center [103, 137] width 62 height 15
copy div "$8824.17"
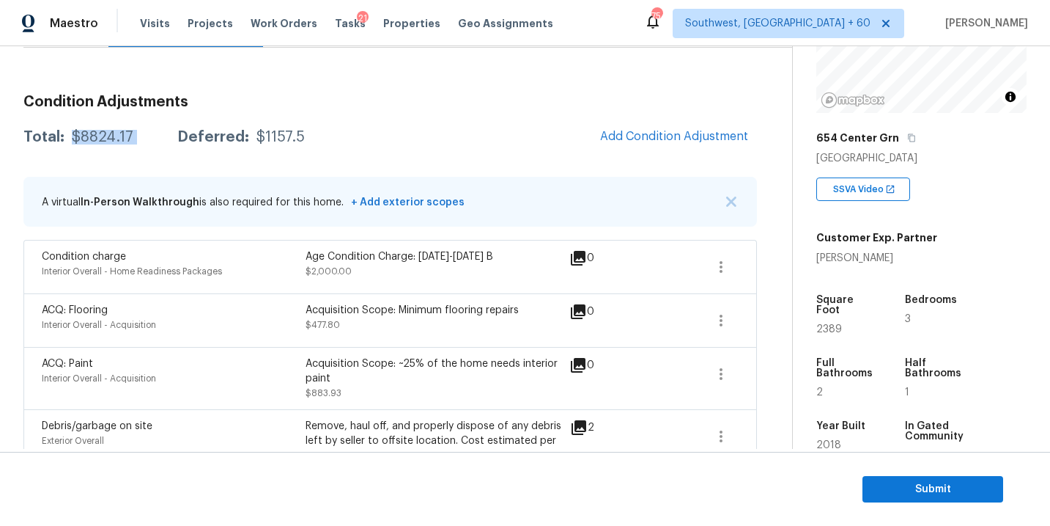
scroll to position [176, 0]
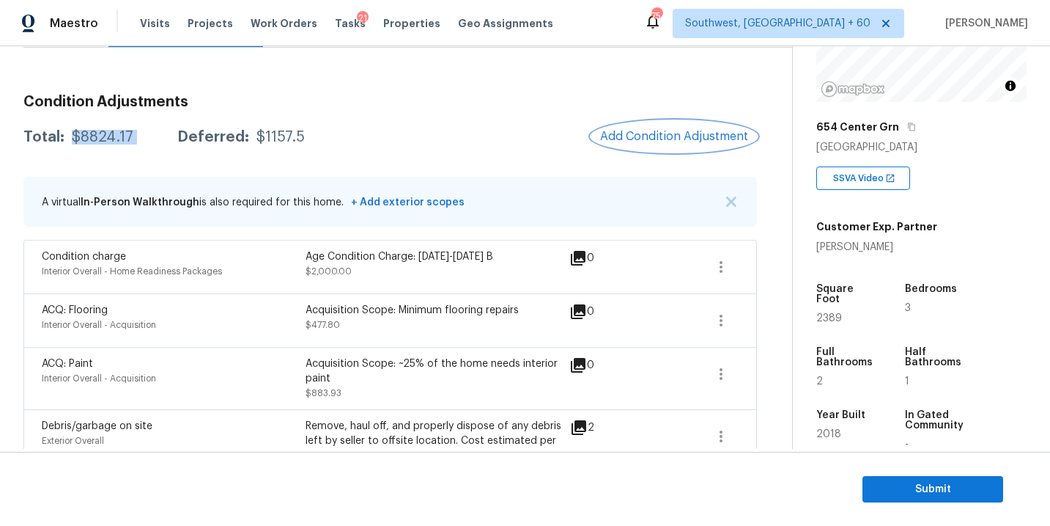
click at [655, 130] on span "Add Condition Adjustment" at bounding box center [674, 136] width 148 height 13
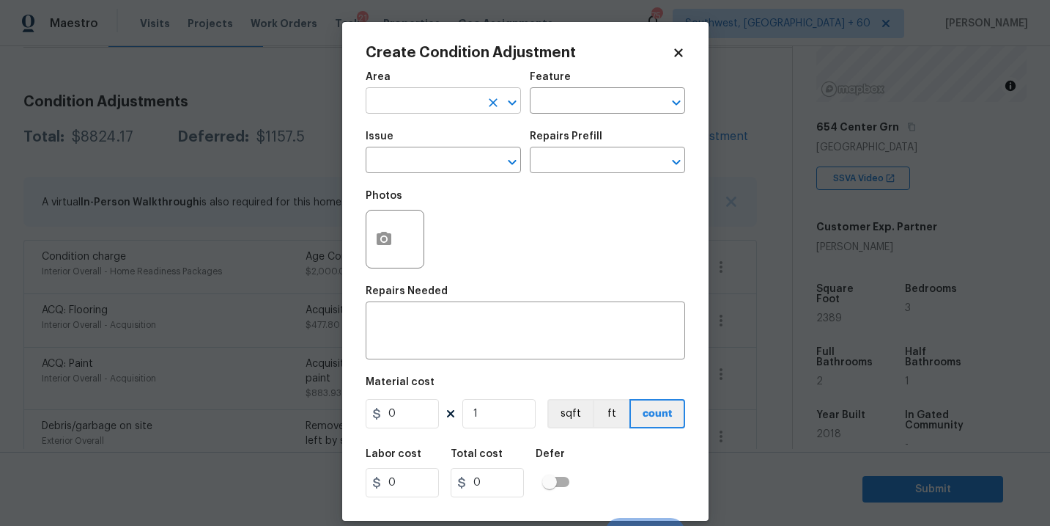
click at [460, 113] on input "text" at bounding box center [423, 102] width 114 height 23
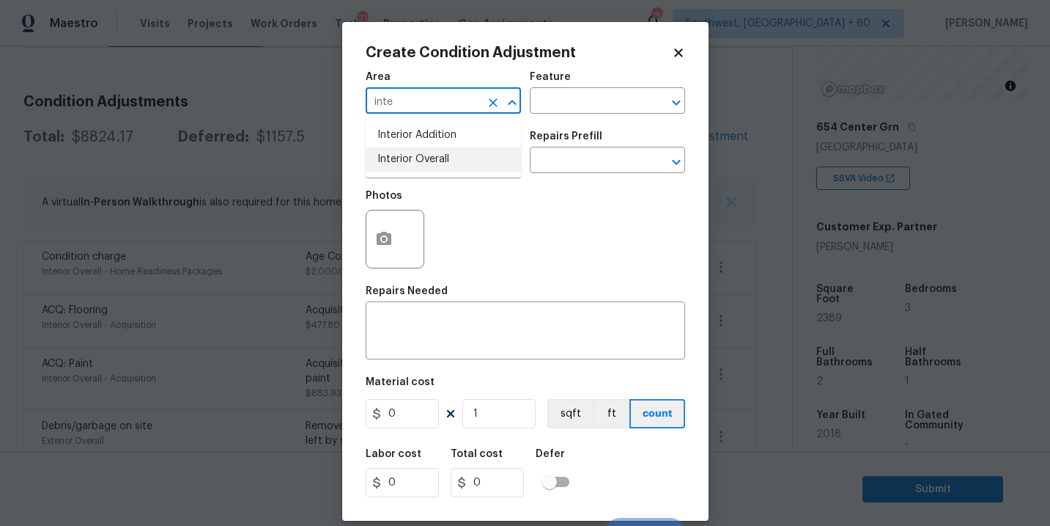
click at [457, 158] on li "Interior Overall" at bounding box center [443, 159] width 155 height 24
type input "Interior Overall"
click at [534, 114] on div "Area Interior Overall ​ Feature ​" at bounding box center [526, 92] width 320 height 59
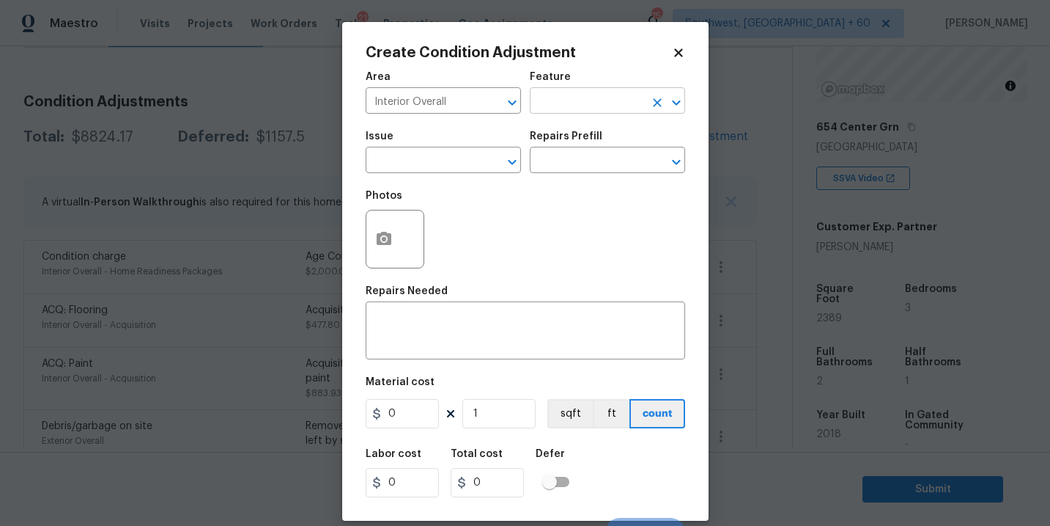
click at [554, 105] on input "text" at bounding box center [587, 102] width 114 height 23
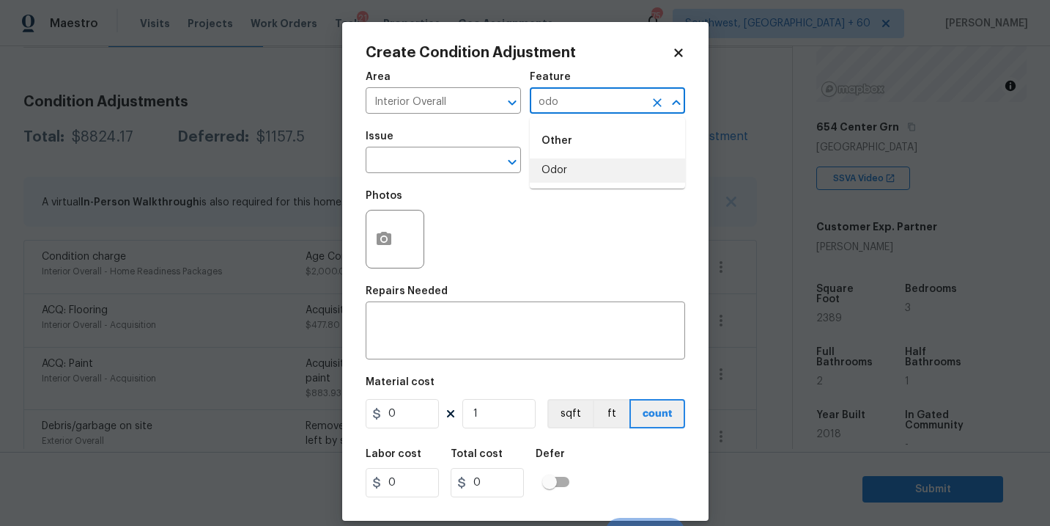
click at [564, 169] on li "Odor" at bounding box center [607, 170] width 155 height 24
type input "Odor"
click at [436, 175] on span "Issue ​" at bounding box center [443, 151] width 155 height 59
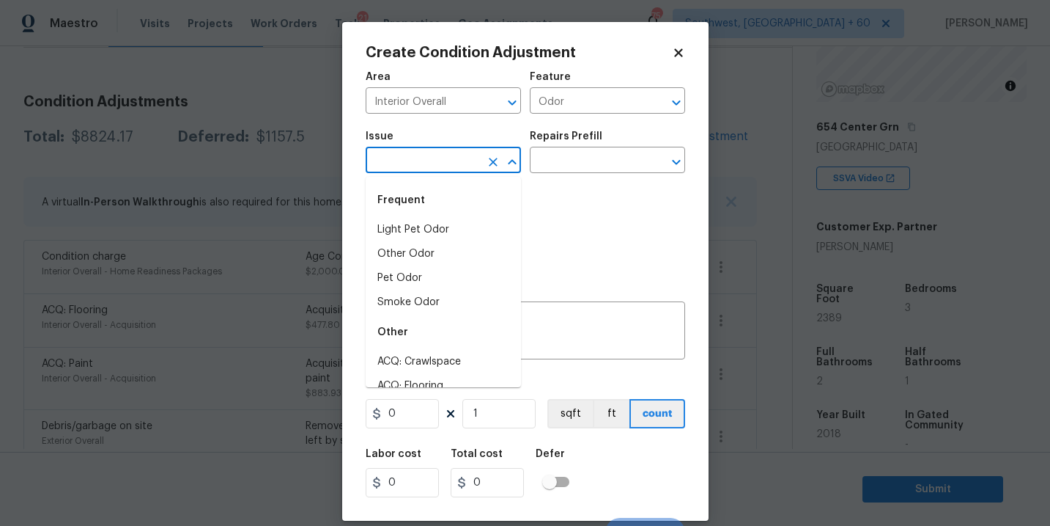
click at [440, 171] on input "text" at bounding box center [423, 161] width 114 height 23
click at [439, 217] on div "Frequent" at bounding box center [443, 200] width 155 height 35
click at [439, 219] on li "Light Pet Odor" at bounding box center [443, 230] width 155 height 24
type input "Light Pet Odor"
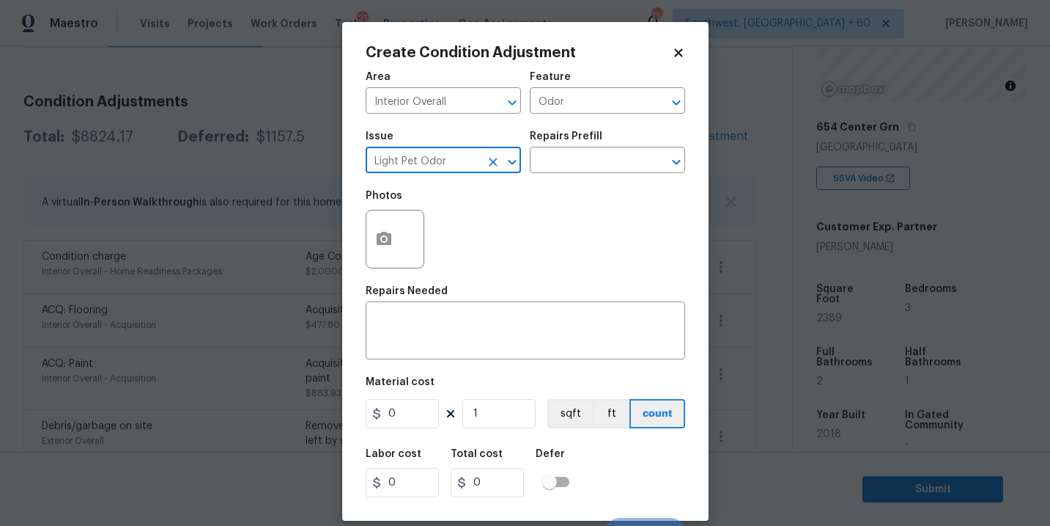
click at [542, 178] on div "Issue Light Pet Odor ​ Repairs Prefill ​" at bounding box center [526, 151] width 320 height 59
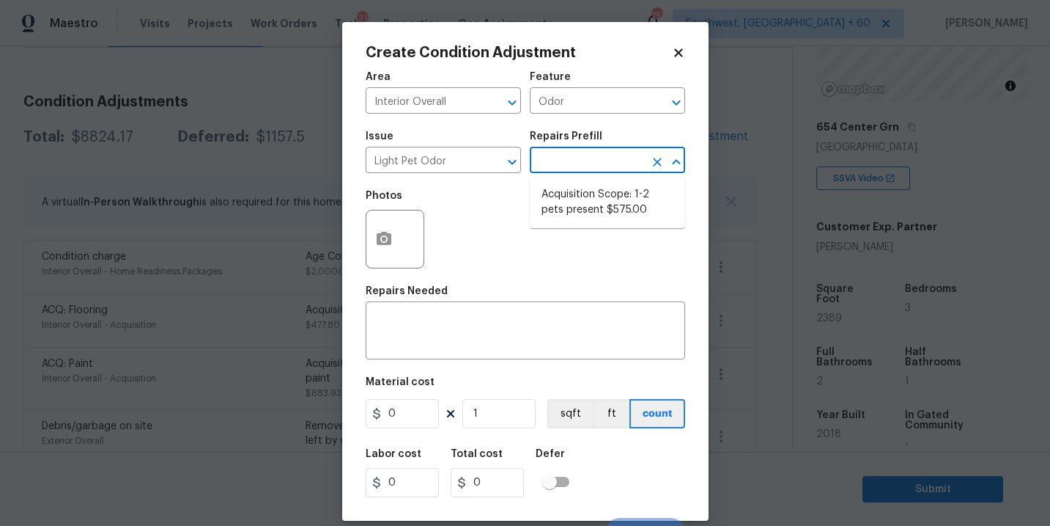
click at [573, 160] on input "text" at bounding box center [587, 161] width 114 height 23
click at [578, 202] on li "Acquisition Scope: 1-2 pets present $575.00" at bounding box center [607, 203] width 155 height 40
type textarea "Acquisition Scope: 1-2 pets present"
type input "575"
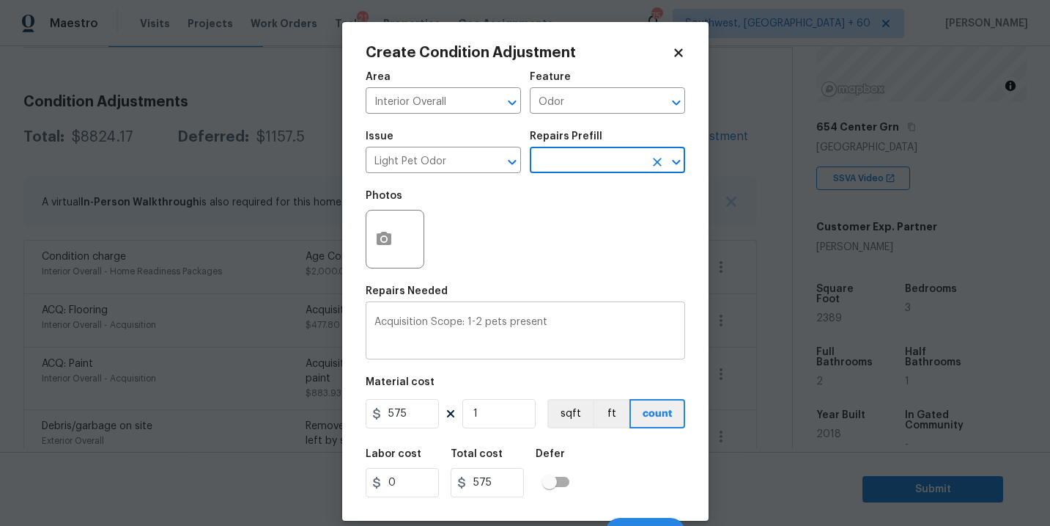
scroll to position [22, 0]
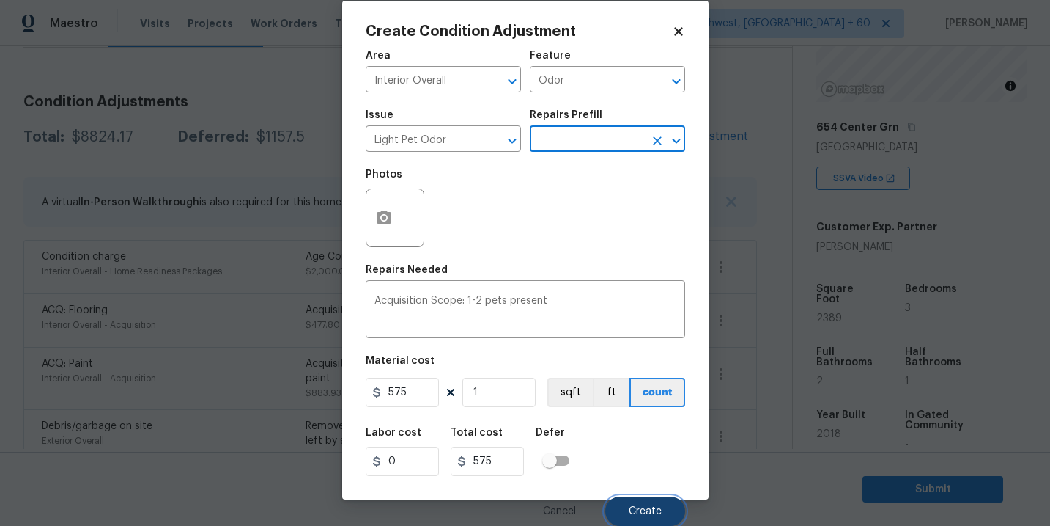
click at [630, 507] on span "Create" at bounding box center [645, 511] width 33 height 11
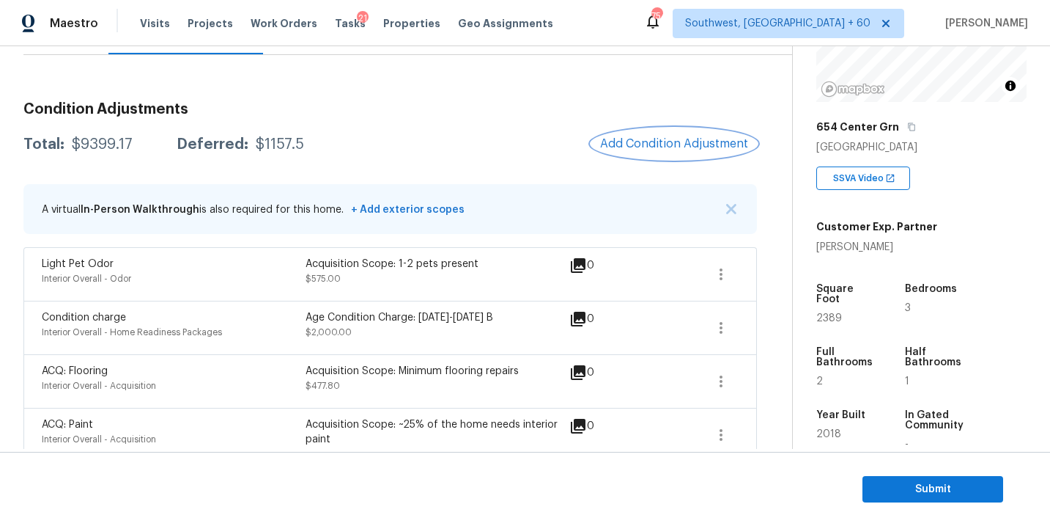
scroll to position [166, 0]
click at [879, 478] on button "Submit" at bounding box center [933, 489] width 141 height 27
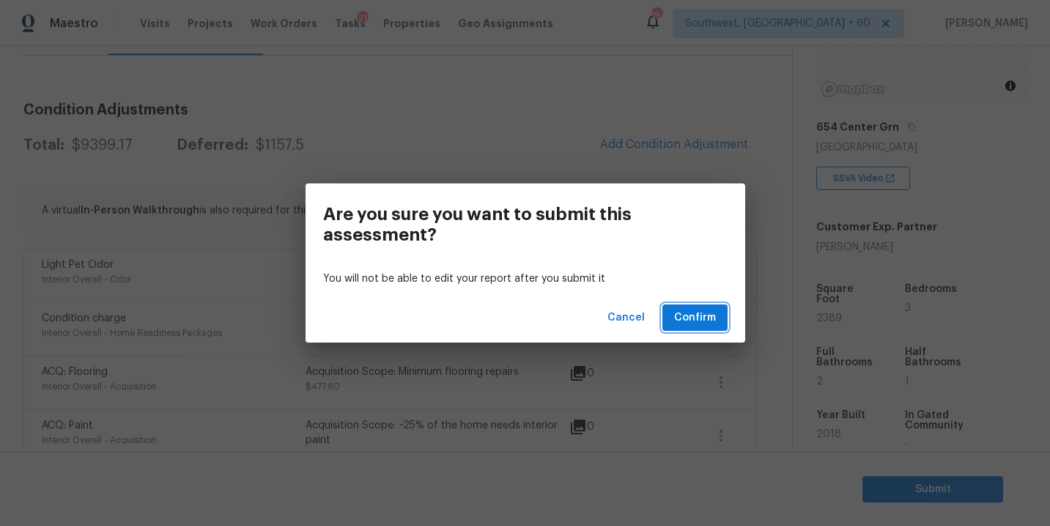
click at [702, 319] on span "Confirm" at bounding box center [695, 318] width 42 height 18
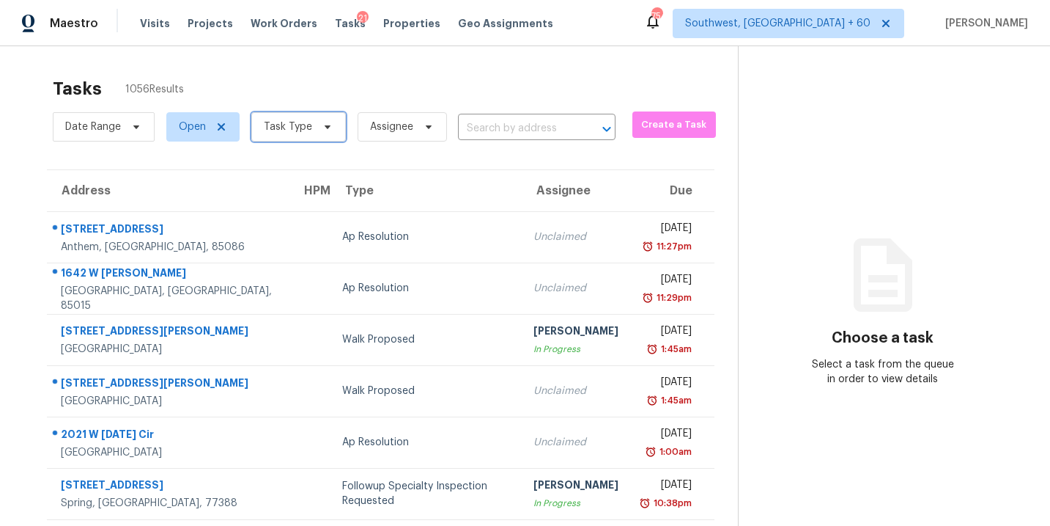
click at [287, 129] on span "Task Type" at bounding box center [288, 126] width 48 height 15
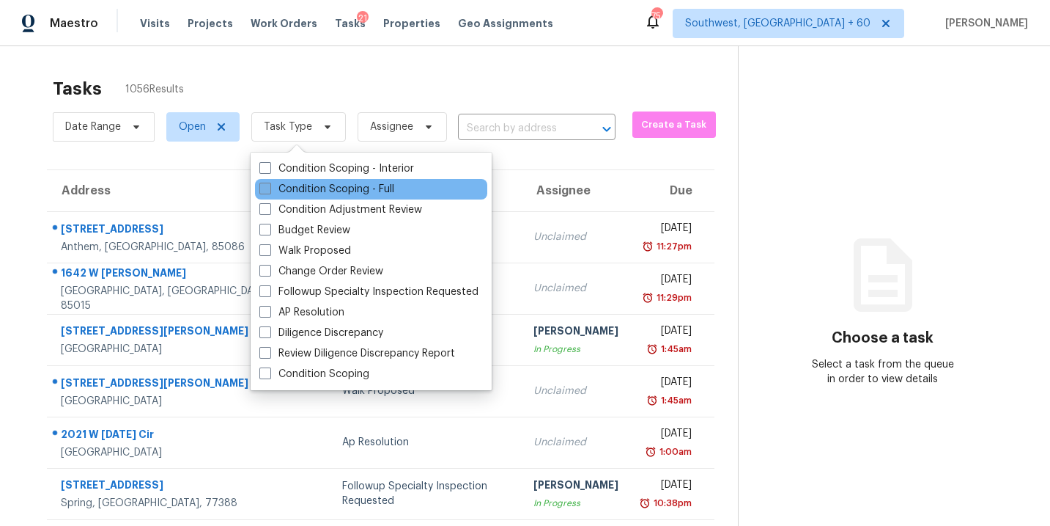
click at [310, 185] on label "Condition Scoping - Full" at bounding box center [327, 189] width 135 height 15
click at [269, 185] on input "Condition Scoping - Full" at bounding box center [265, 187] width 10 height 10
checkbox input "true"
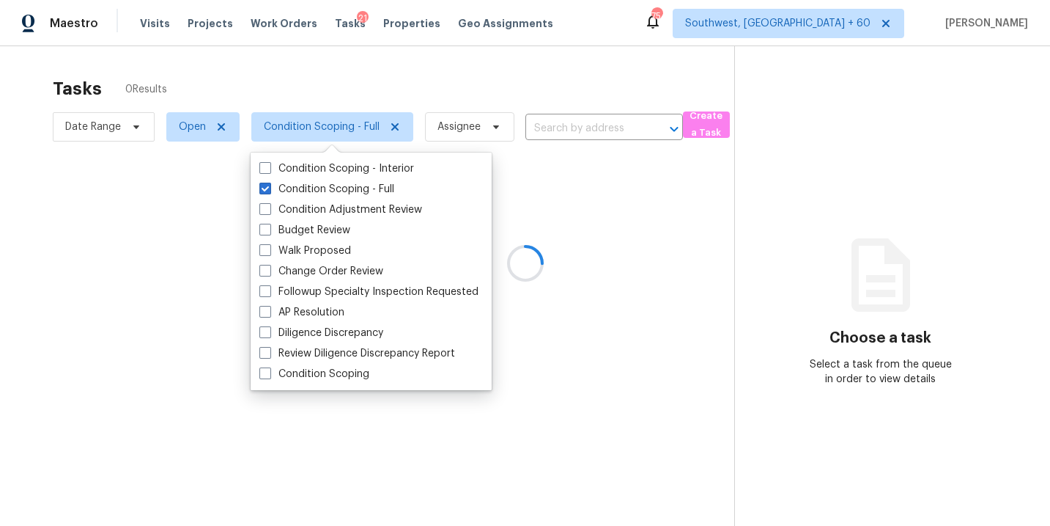
click at [474, 122] on div at bounding box center [525, 263] width 1050 height 526
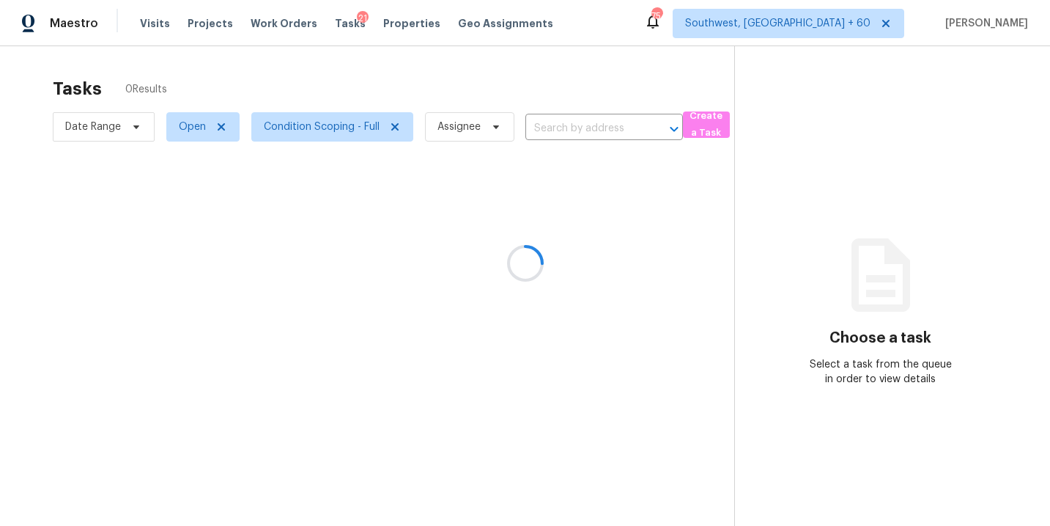
click at [474, 133] on div at bounding box center [525, 263] width 1050 height 526
click at [471, 125] on div at bounding box center [525, 263] width 1050 height 526
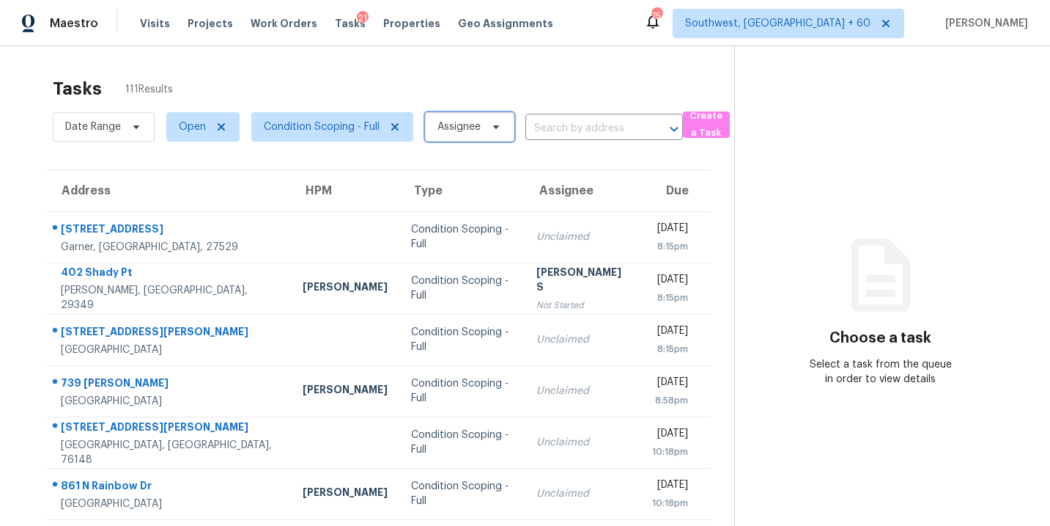
click at [471, 125] on span "Assignee" at bounding box center [459, 126] width 43 height 15
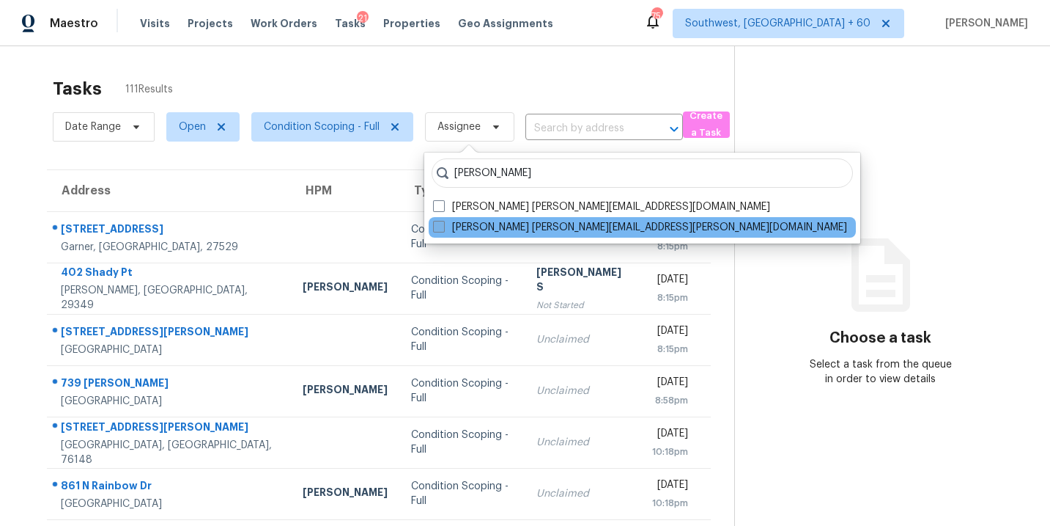
type input "sakthivel"
click at [463, 229] on label "Sakthivel Chandran sakthivel.chandran@opendoor.com" at bounding box center [640, 227] width 414 height 15
click at [443, 229] on input "Sakthivel Chandran sakthivel.chandran@opendoor.com" at bounding box center [438, 225] width 10 height 10
checkbox input "true"
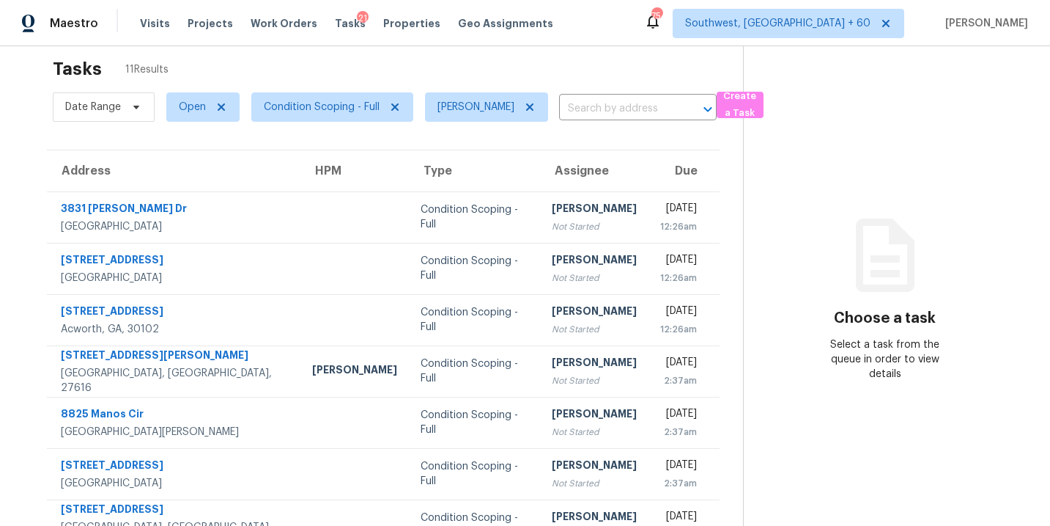
scroll to position [23, 0]
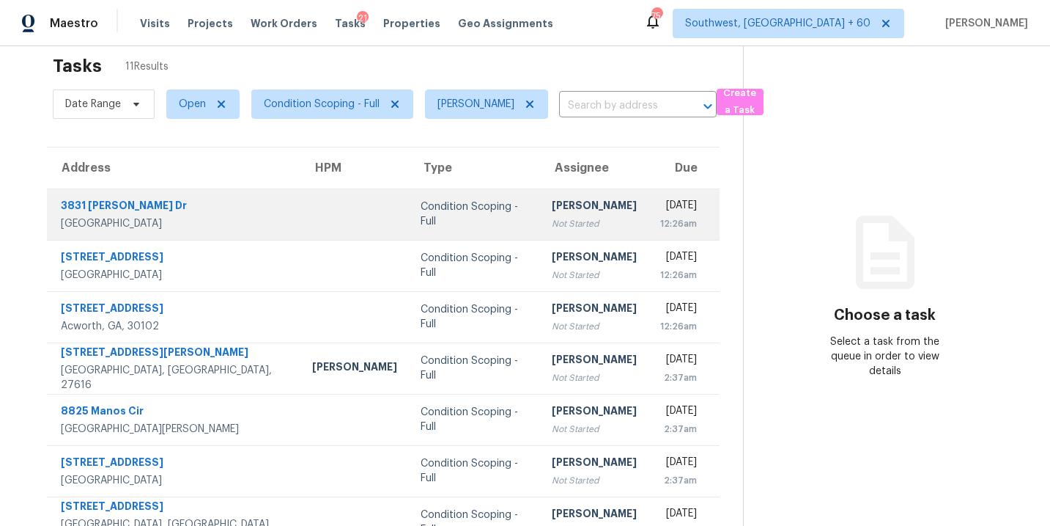
click at [540, 218] on td "Sakthivel Chandran Not Started" at bounding box center [594, 213] width 108 height 51
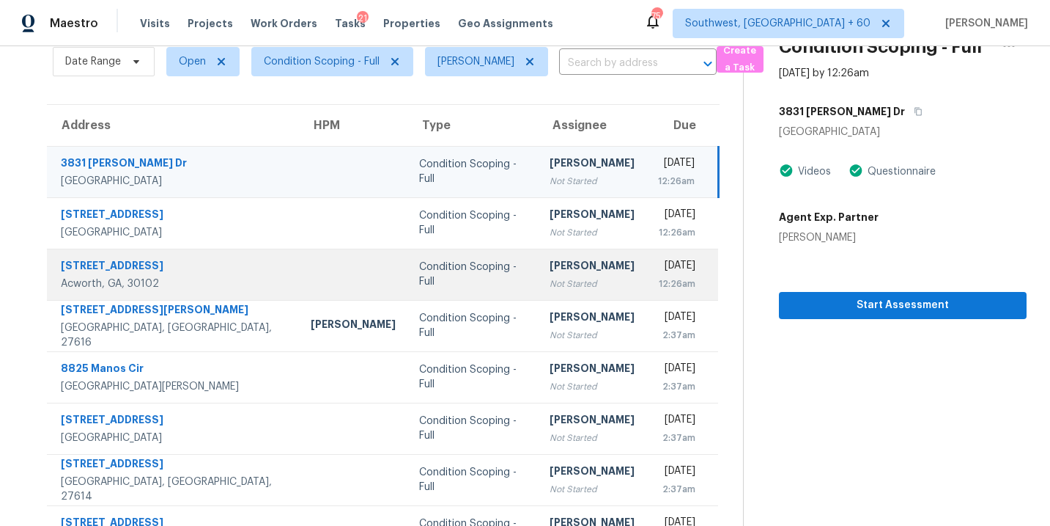
scroll to position [46, 0]
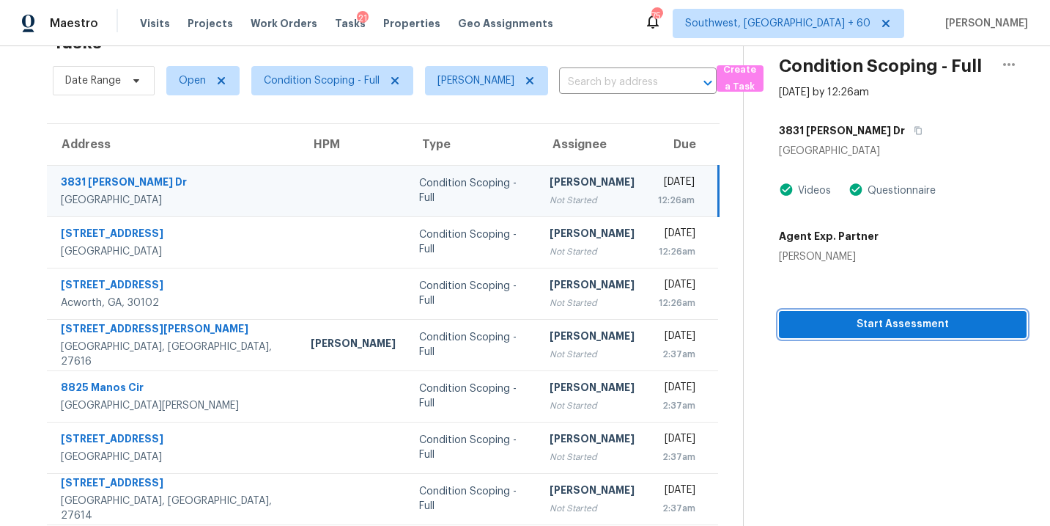
click at [822, 323] on span "Start Assessment" at bounding box center [903, 324] width 224 height 18
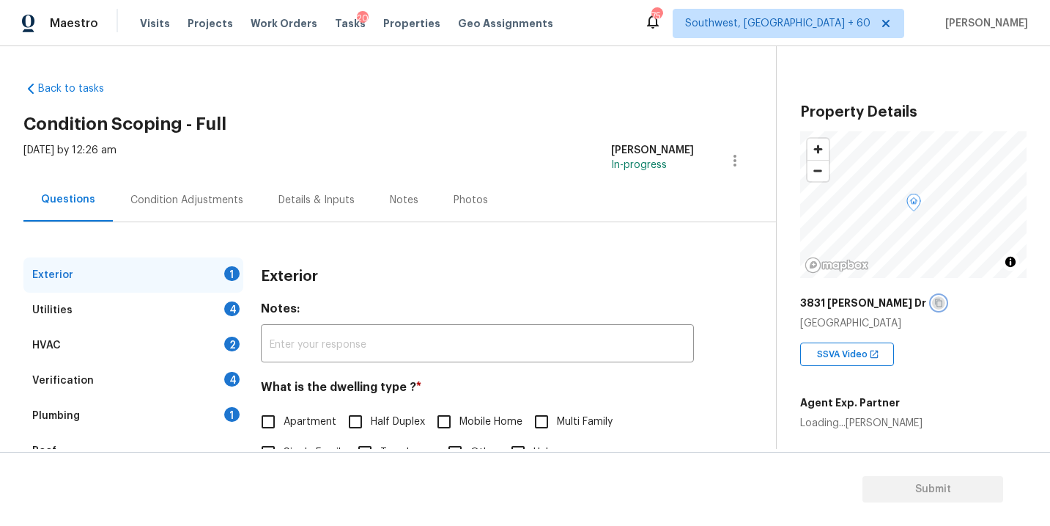
click at [935, 305] on icon "button" at bounding box center [939, 302] width 9 height 9
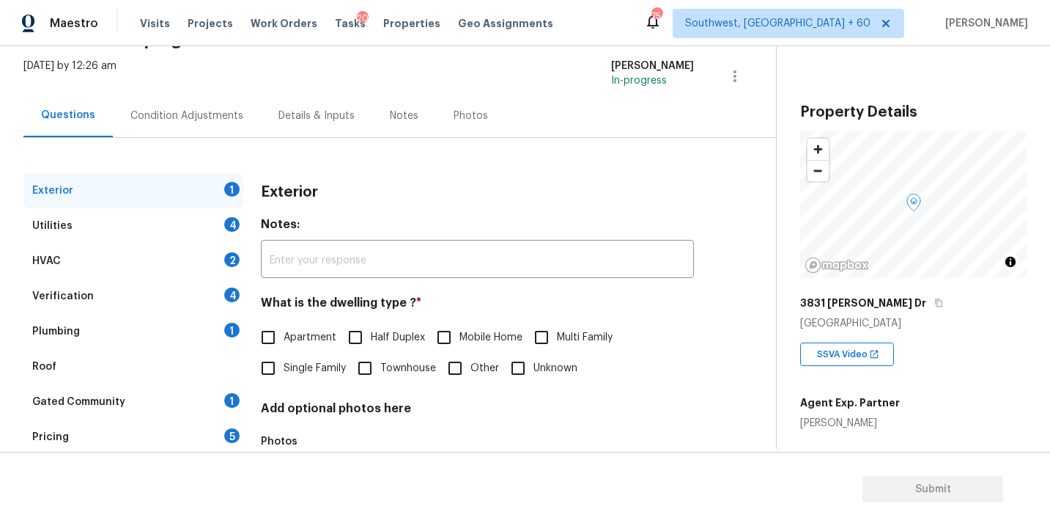
click at [295, 370] on span "Single Family" at bounding box center [315, 368] width 62 height 15
click at [284, 370] on input "Single Family" at bounding box center [268, 368] width 31 height 31
checkbox input "true"
click at [159, 237] on div "Utilities 4" at bounding box center [133, 225] width 220 height 35
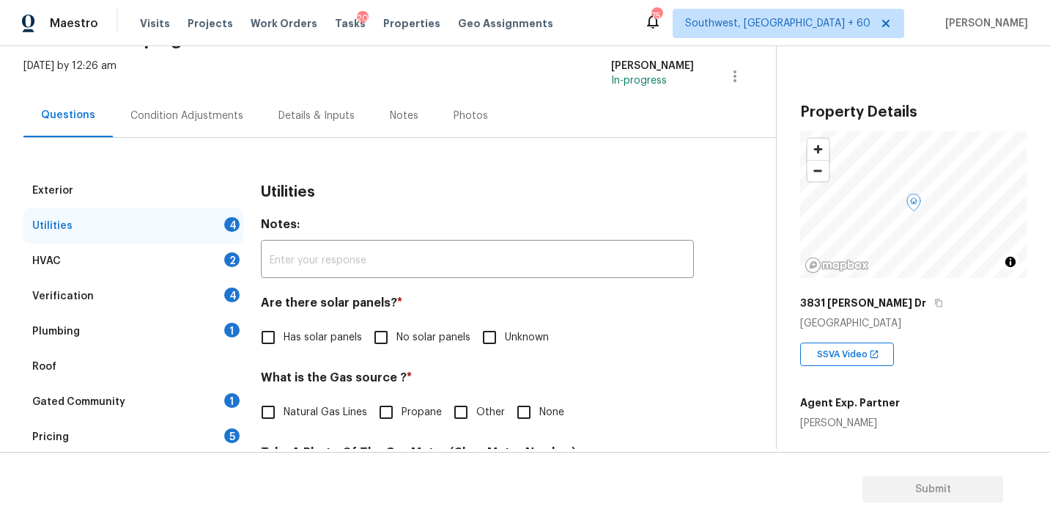
click at [430, 327] on label "No solar panels" at bounding box center [418, 337] width 105 height 31
click at [397, 327] on input "No solar panels" at bounding box center [381, 337] width 31 height 31
checkbox input "true"
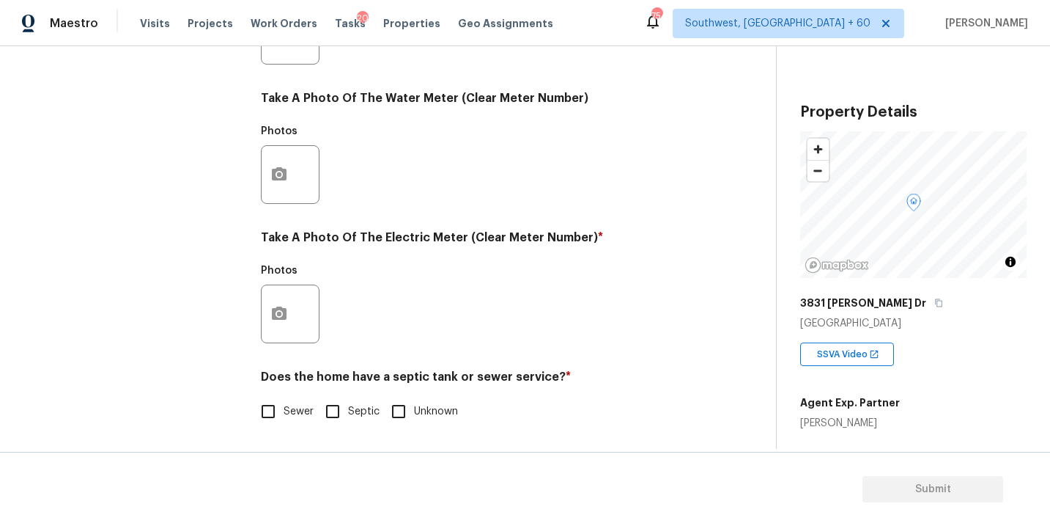
click at [284, 409] on span "Sewer" at bounding box center [299, 411] width 30 height 15
click at [284, 409] on input "Sewer" at bounding box center [268, 411] width 31 height 31
checkbox input "true"
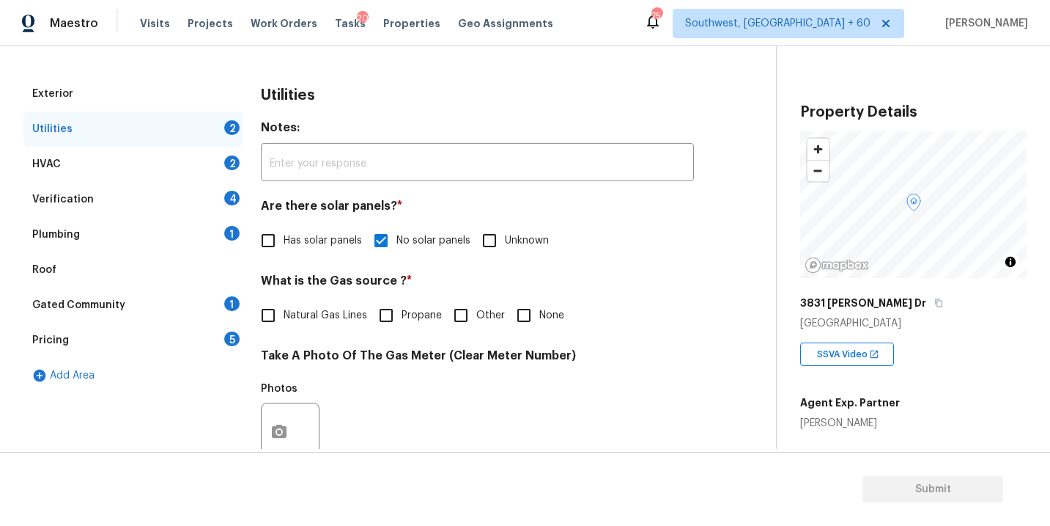
click at [135, 233] on div "Plumbing 1" at bounding box center [133, 234] width 220 height 35
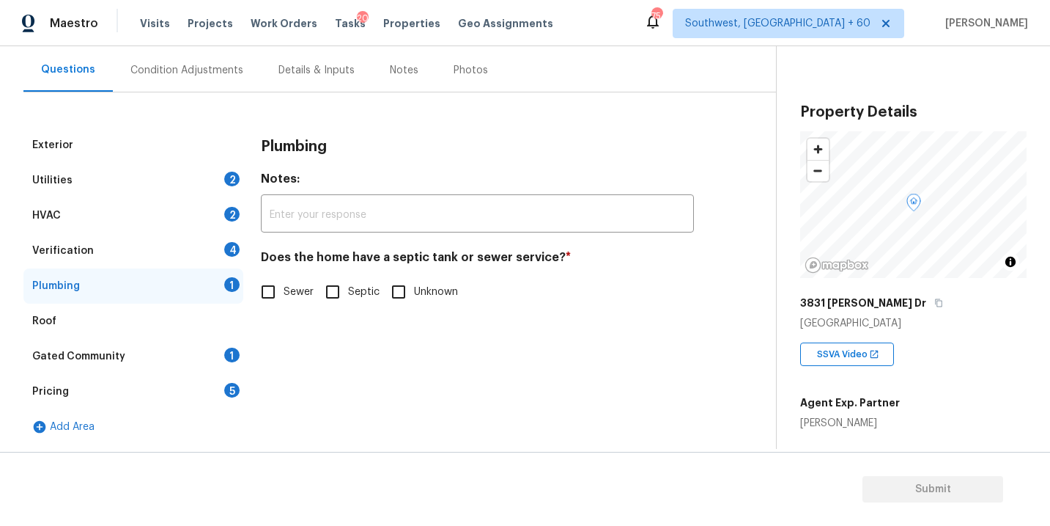
click at [277, 291] on input "Sewer" at bounding box center [268, 291] width 31 height 31
checkbox input "true"
click at [136, 345] on div "Gated Community 1" at bounding box center [133, 356] width 220 height 35
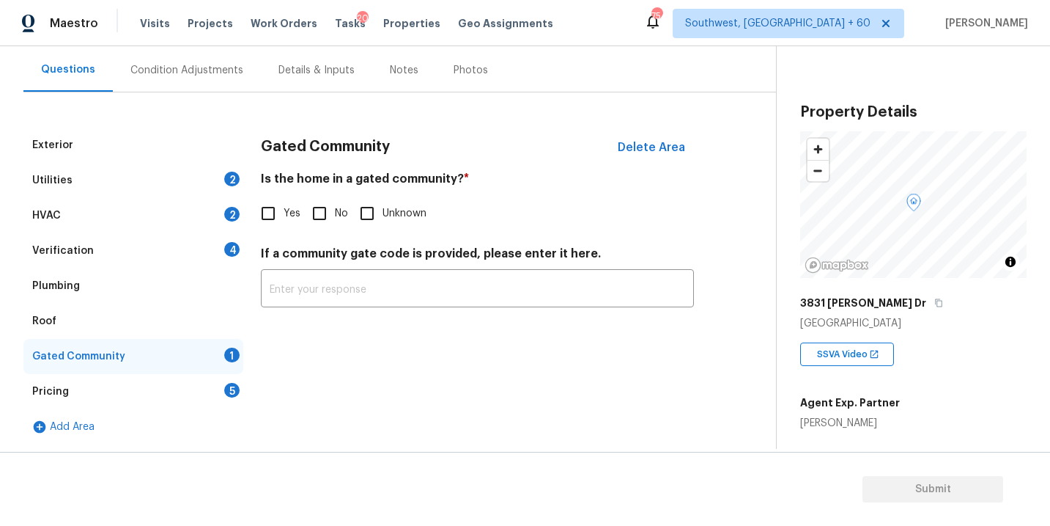
click at [325, 214] on input "No" at bounding box center [319, 213] width 31 height 31
checkbox input "true"
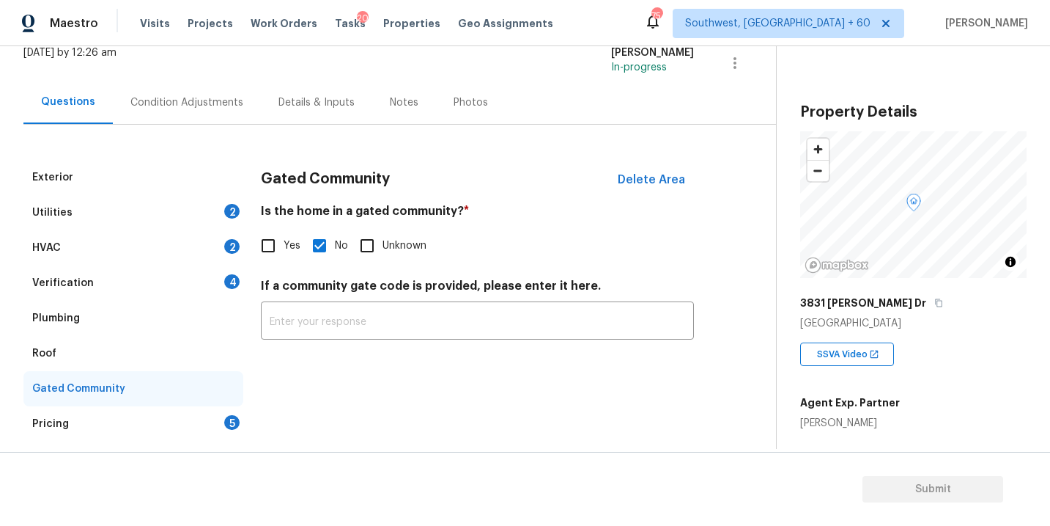
scroll to position [81, 0]
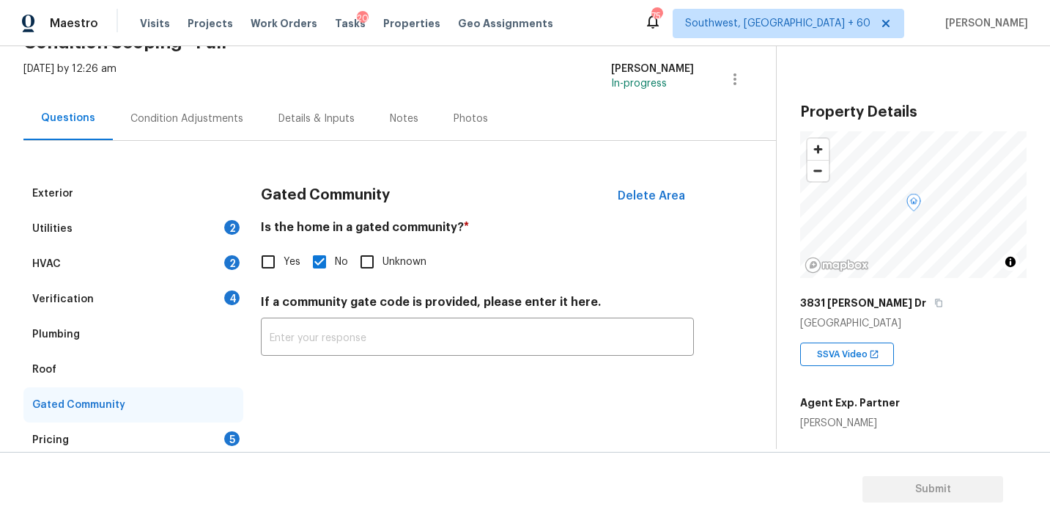
click at [208, 128] on div "Condition Adjustments" at bounding box center [187, 118] width 148 height 43
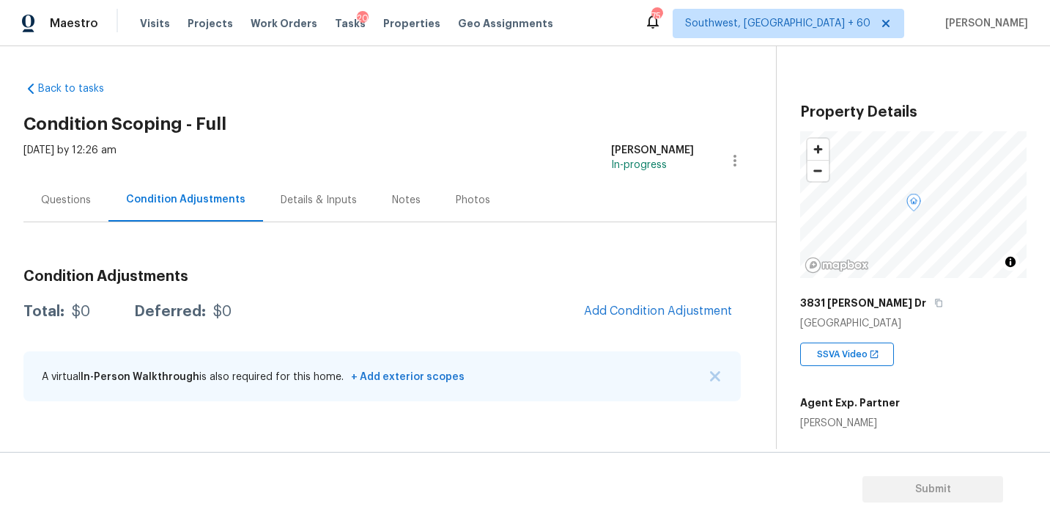
click at [512, 236] on div "Condition Adjustments Total: $0 Deferred: $0 Add Condition Adjustment A virtual…" at bounding box center [382, 318] width 718 height 192
click at [71, 202] on div "Questions" at bounding box center [66, 200] width 50 height 15
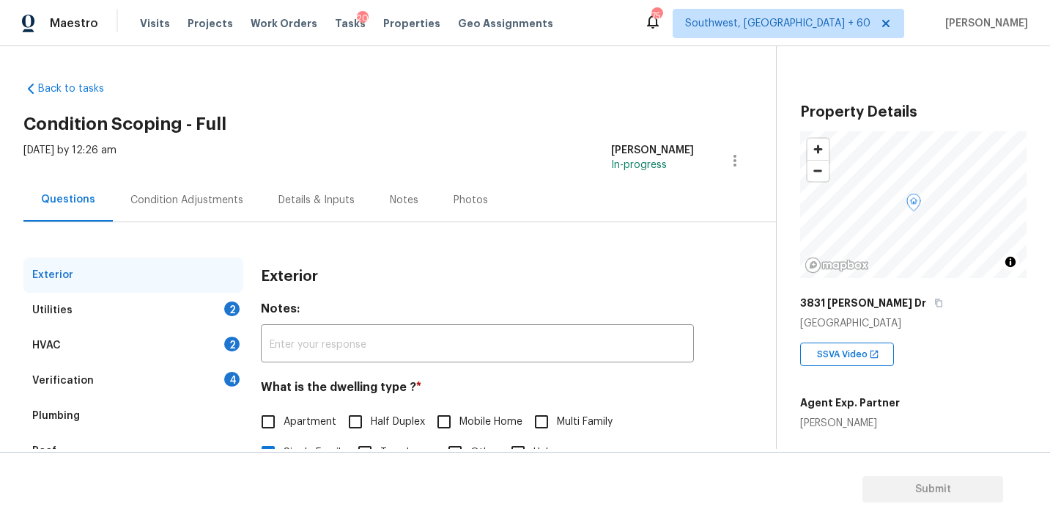
scroll to position [110, 0]
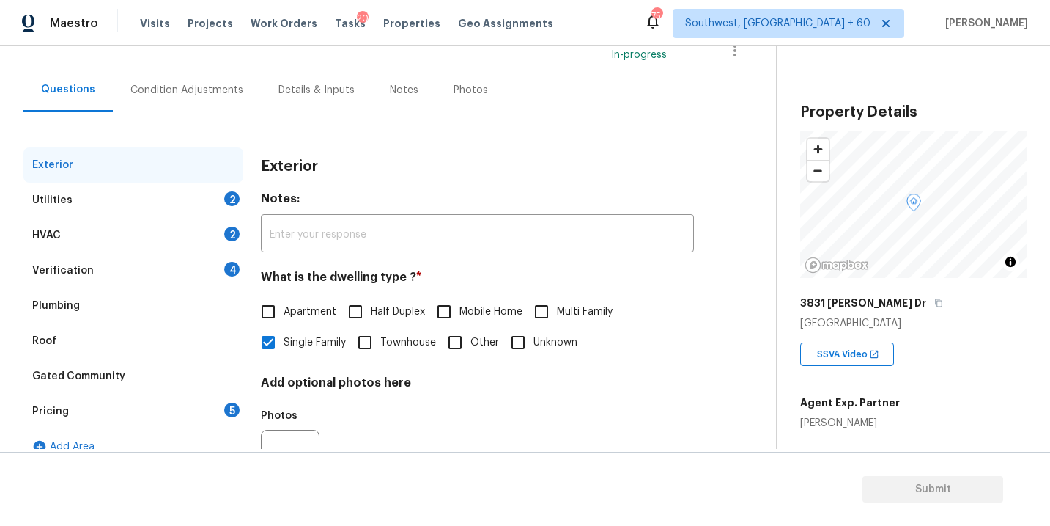
click at [177, 196] on div "Utilities 2" at bounding box center [133, 200] width 220 height 35
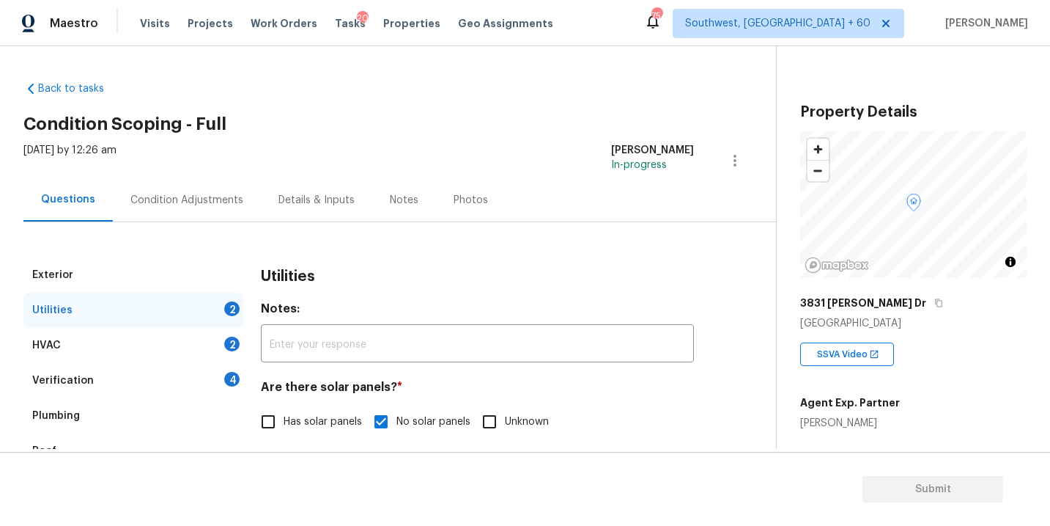
scroll to position [12, 0]
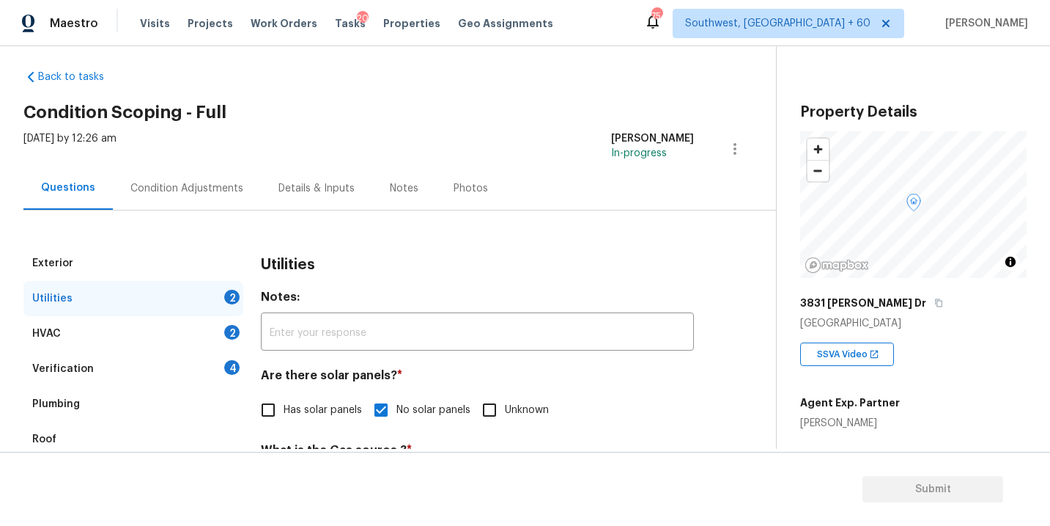
click at [218, 192] on div "Condition Adjustments" at bounding box center [186, 188] width 113 height 15
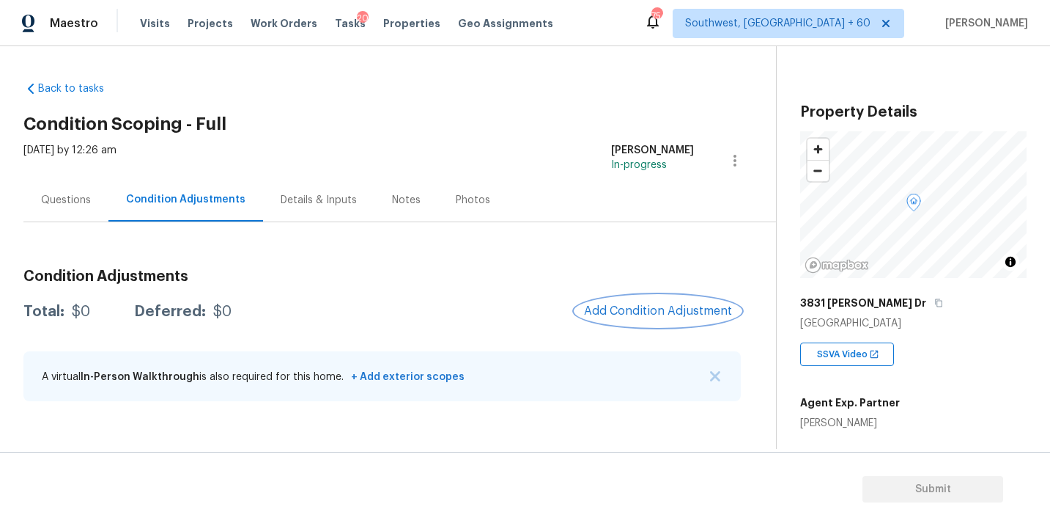
click at [610, 305] on span "Add Condition Adjustment" at bounding box center [658, 310] width 148 height 13
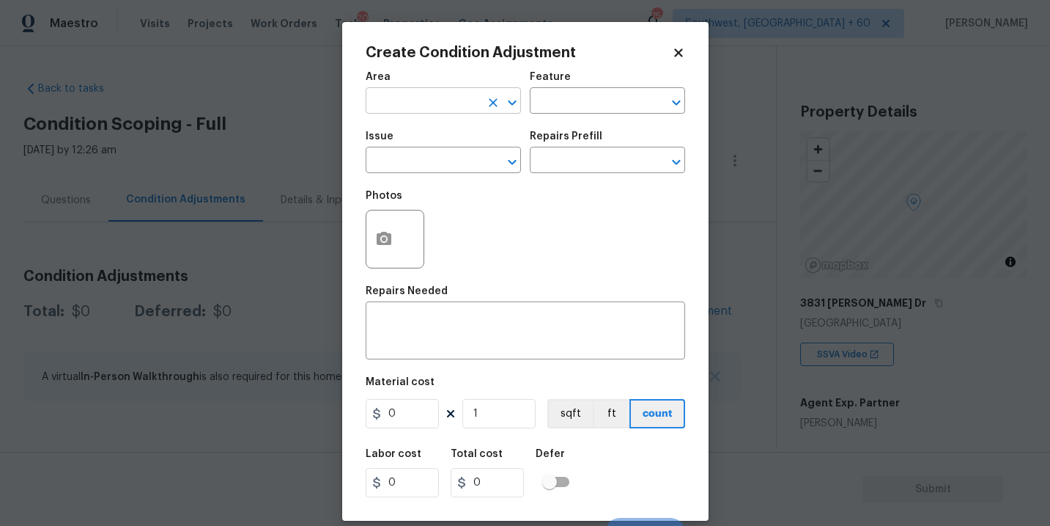
click at [427, 106] on input "text" at bounding box center [423, 102] width 114 height 23
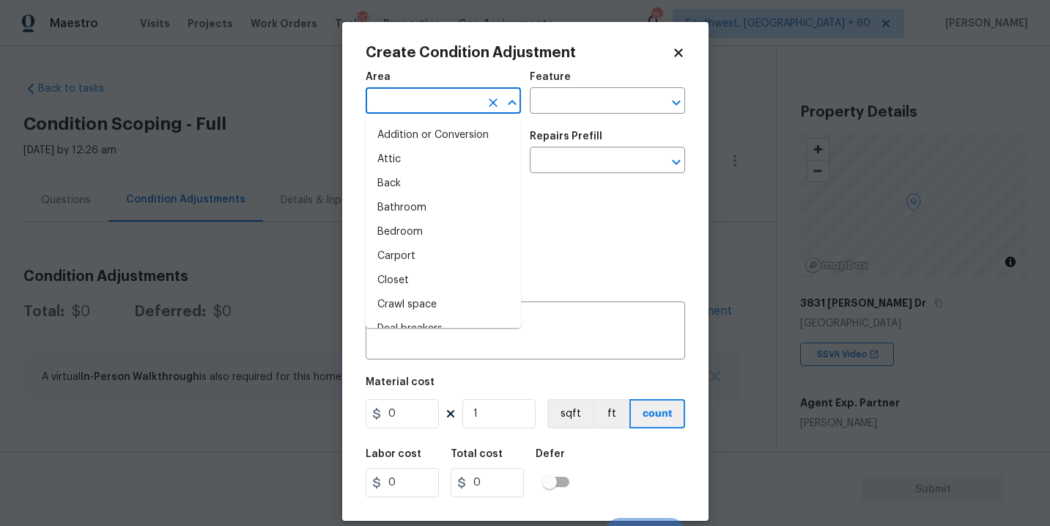
type input "k"
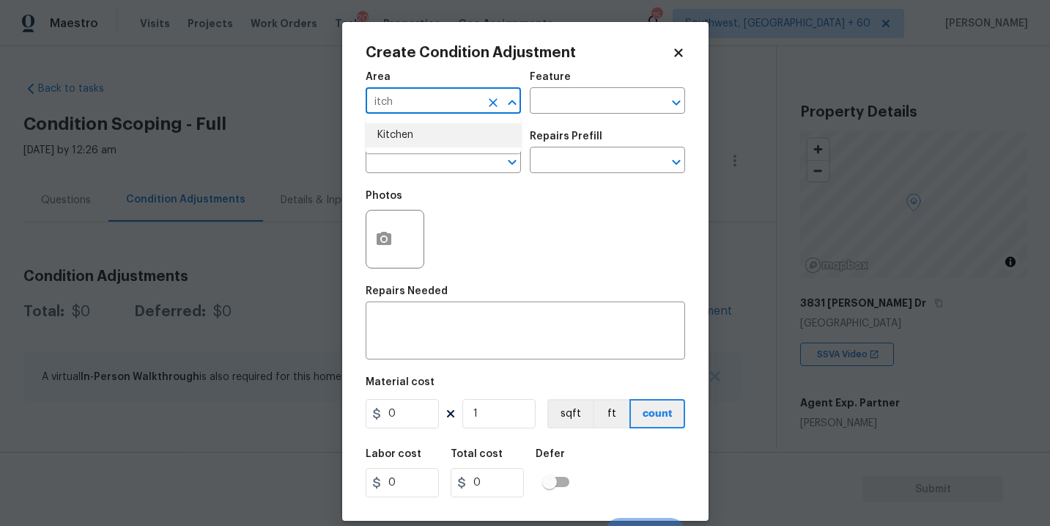
click at [425, 132] on li "Kitchen" at bounding box center [443, 135] width 155 height 24
type input "Kitchen"
click at [534, 112] on input "text" at bounding box center [587, 102] width 114 height 23
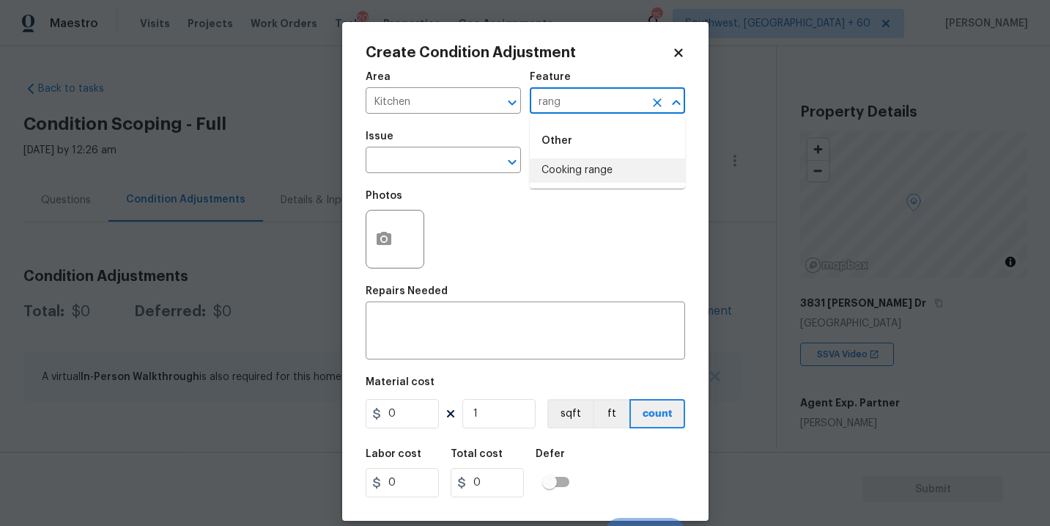
click at [558, 165] on li "Cooking range" at bounding box center [607, 170] width 155 height 24
type input "Cooking range"
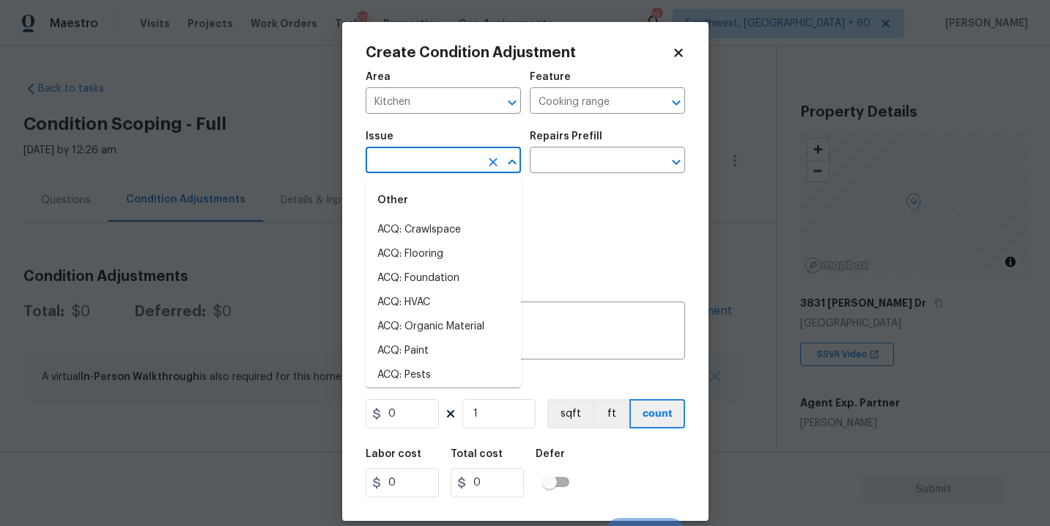
click at [452, 161] on input "text" at bounding box center [423, 161] width 114 height 23
type input "k"
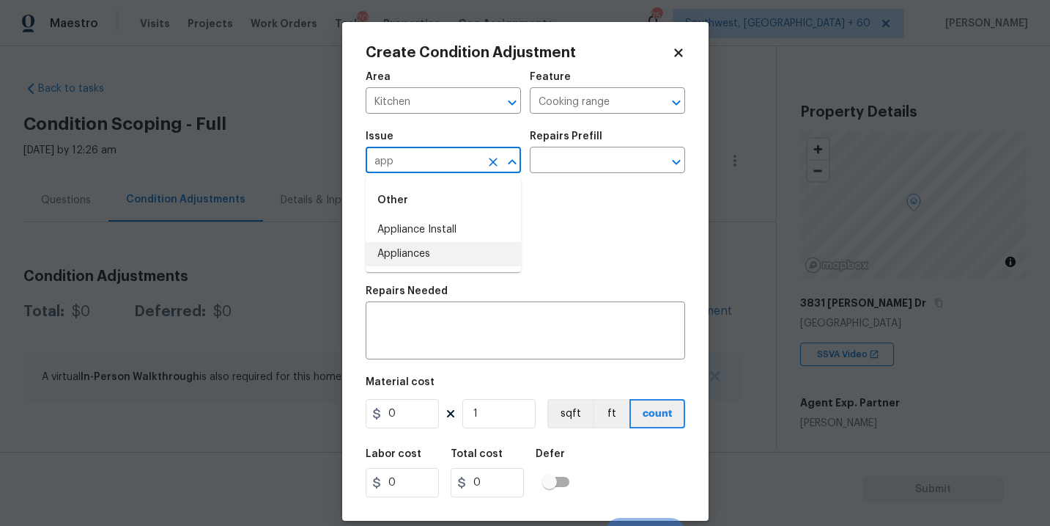
click at [471, 253] on li "Appliances" at bounding box center [443, 254] width 155 height 24
type input "Appliances"
click at [573, 172] on input "text" at bounding box center [587, 161] width 114 height 23
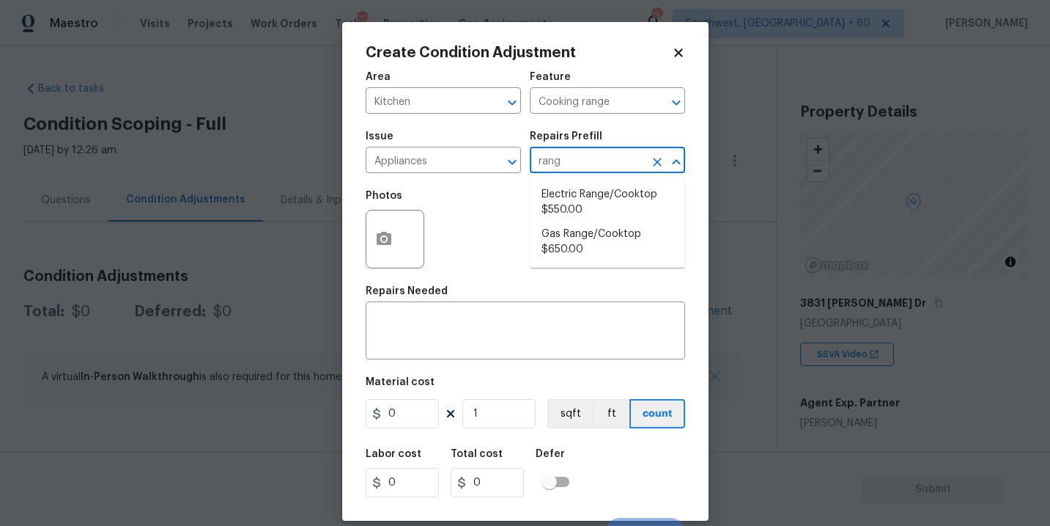
type input "range"
click at [573, 191] on li "Electric Range/Cooktop $550.00" at bounding box center [607, 203] width 155 height 40
type input "Appliances"
type textarea "Remove the existing electric range/cooktop and prep the area for a new unit. In…"
type input "550"
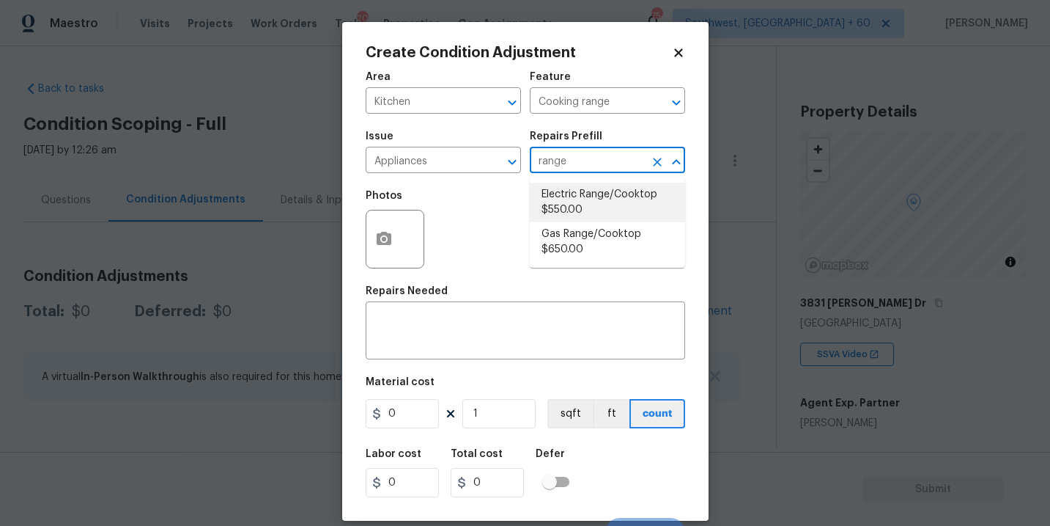
type input "550"
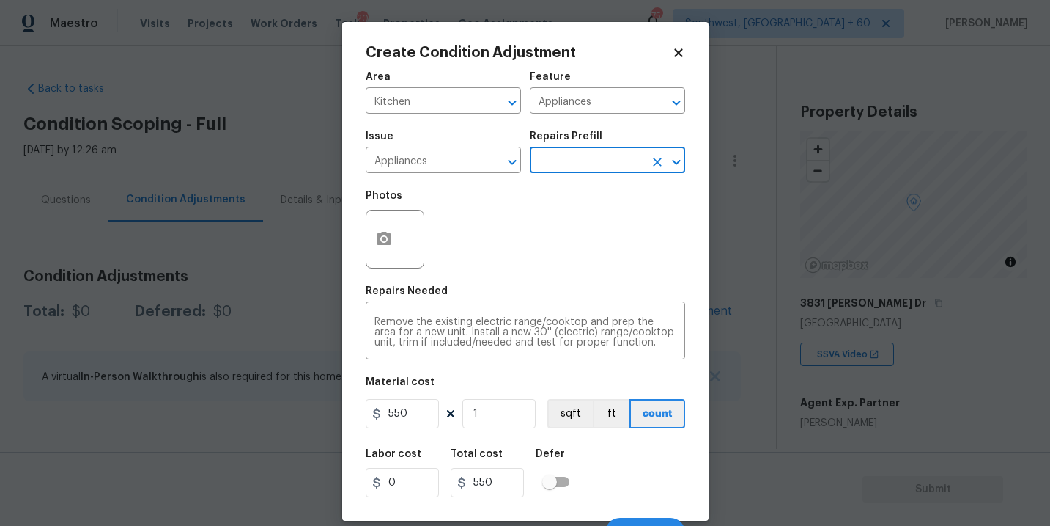
scroll to position [22, 0]
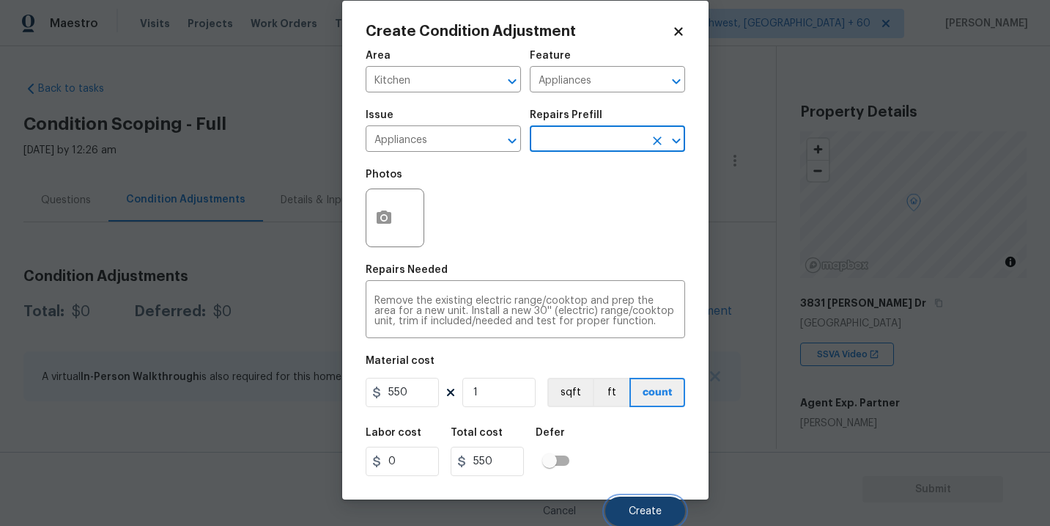
click at [642, 500] on button "Create" at bounding box center [646, 510] width 80 height 29
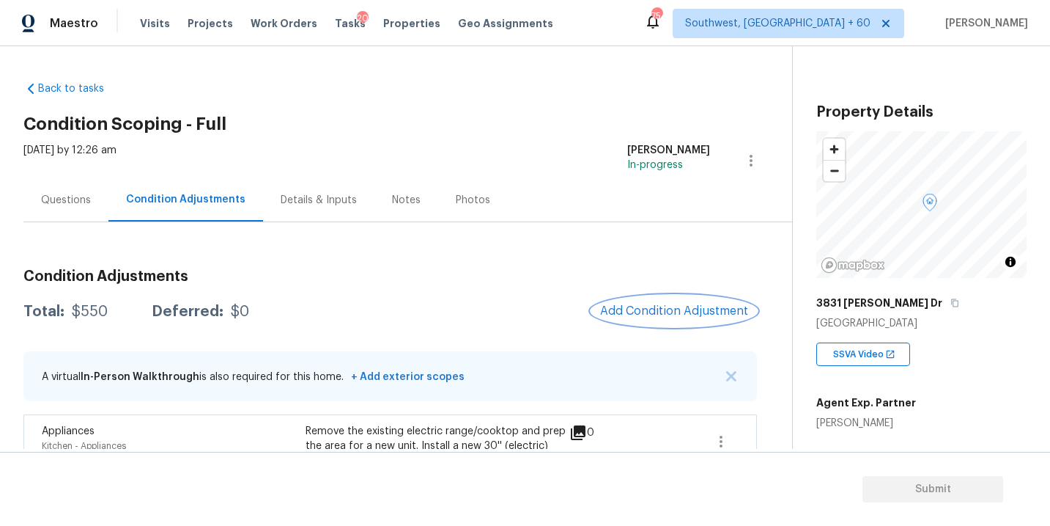
scroll to position [60, 0]
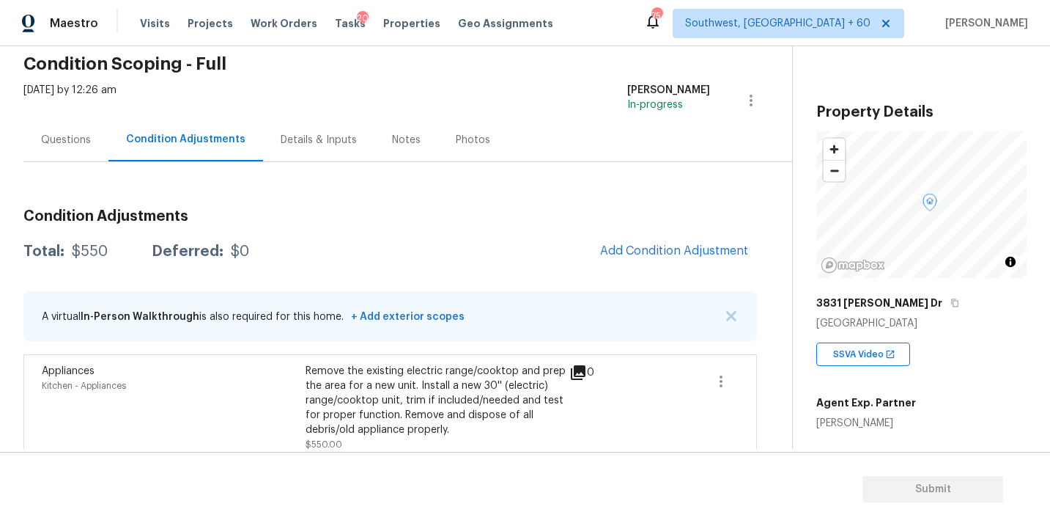
click at [631, 268] on div "Condition Adjustments Total: $550 Deferred: $0 Add Condition Adjustment A virtu…" at bounding box center [390, 329] width 734 height 264
click at [643, 250] on span "Add Condition Adjustment" at bounding box center [674, 250] width 148 height 13
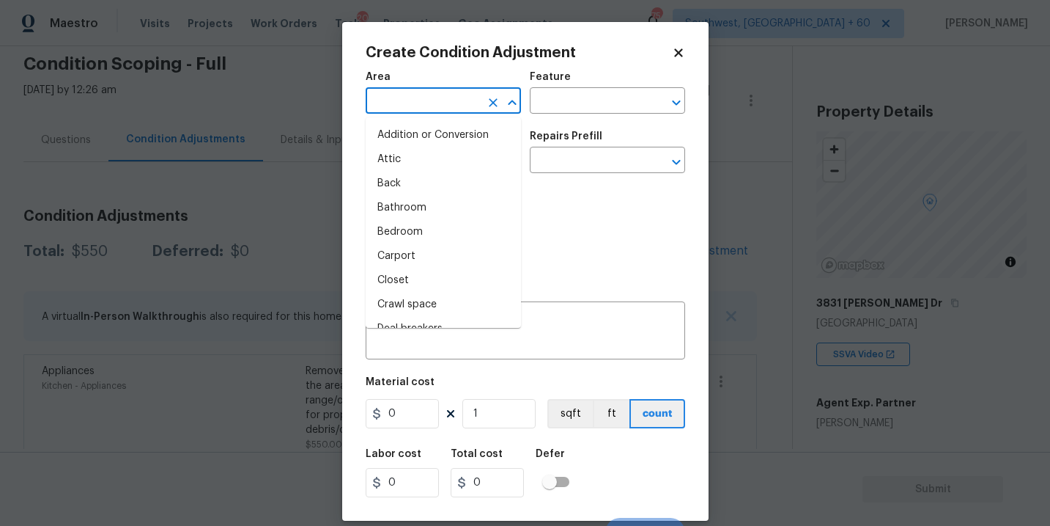
click at [415, 91] on input "text" at bounding box center [423, 102] width 114 height 23
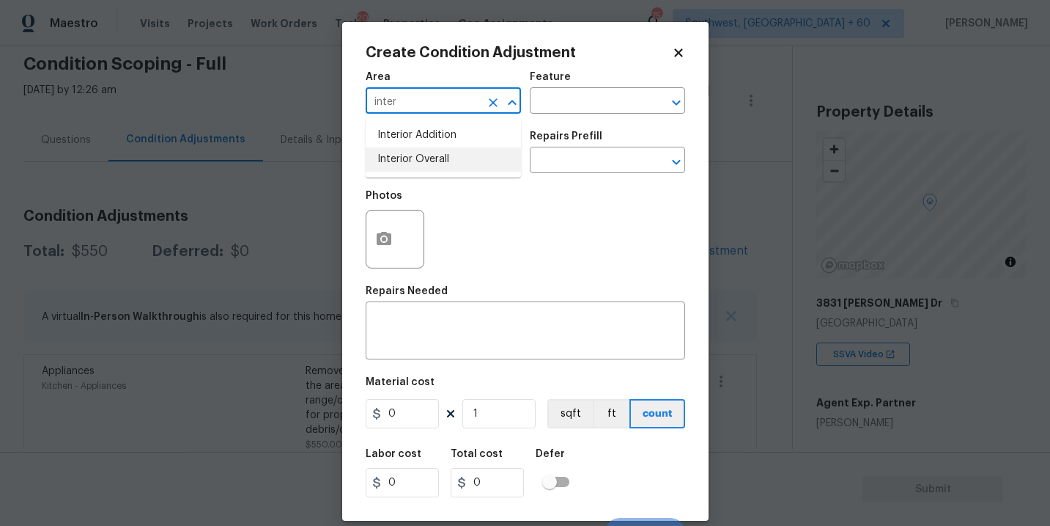
click at [424, 155] on li "Interior Overall" at bounding box center [443, 159] width 155 height 24
type input "Interior Overall"
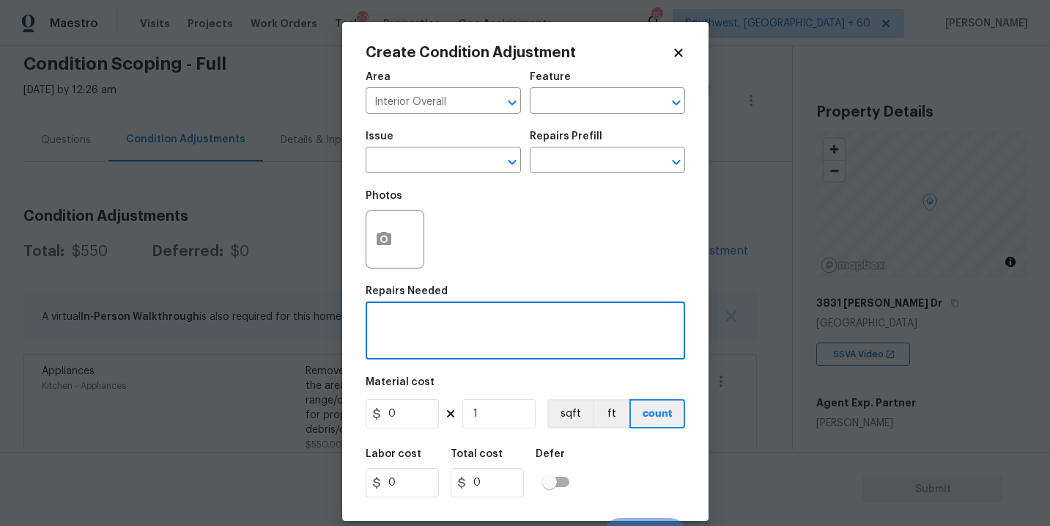
click at [451, 323] on textarea at bounding box center [526, 332] width 302 height 31
paste textarea "electrical box-$2100"
type textarea "electrical box-$2100 as per agent input"
drag, startPoint x: 404, startPoint y: 416, endPoint x: 231, endPoint y: 416, distance: 173.0
click at [231, 416] on div "Create Condition Adjustment Area Interior Overall ​ Feature ​ Issue ​ Repairs P…" at bounding box center [525, 263] width 1050 height 526
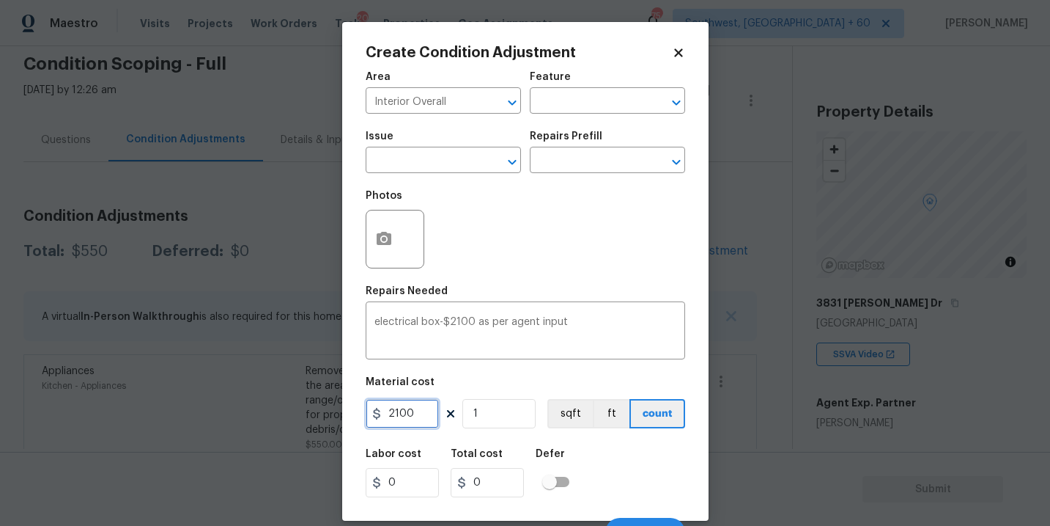
type input "2100"
click at [383, 243] on icon "button" at bounding box center [384, 239] width 18 height 18
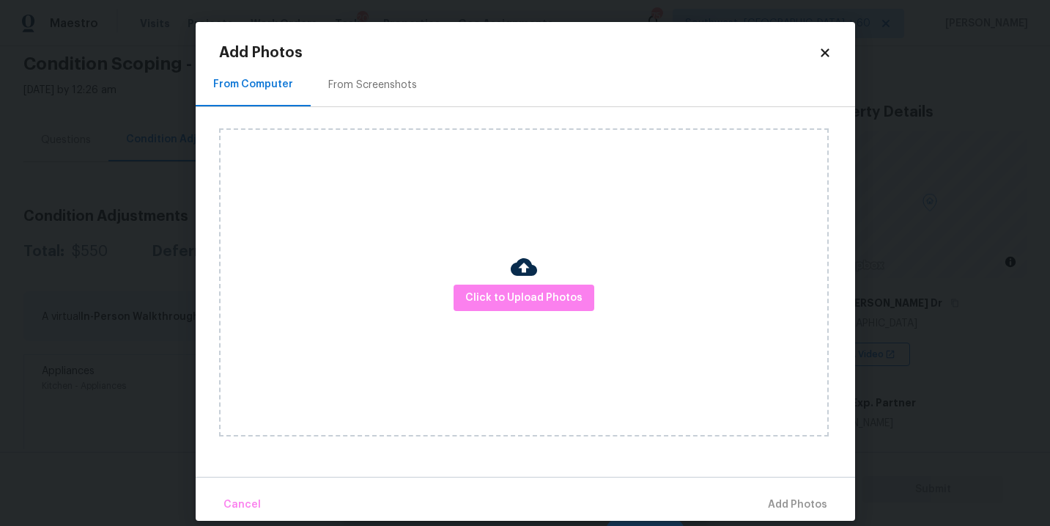
click at [507, 281] on div "Click to Upload Photos" at bounding box center [524, 282] width 610 height 308
click at [524, 290] on span "Click to Upload Photos" at bounding box center [524, 298] width 117 height 18
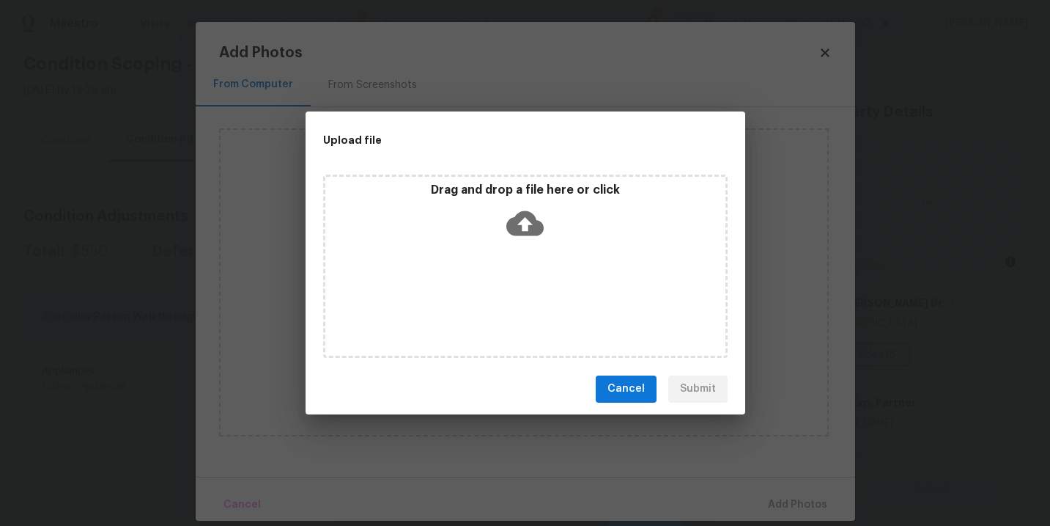
click at [526, 210] on icon at bounding box center [525, 222] width 37 height 25
click at [507, 231] on icon at bounding box center [525, 223] width 37 height 37
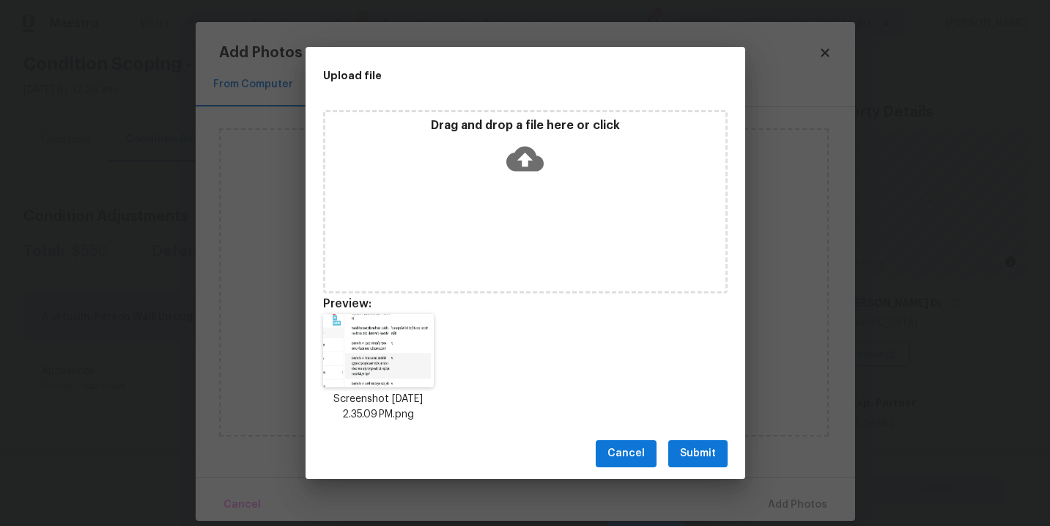
click at [692, 446] on span "Submit" at bounding box center [698, 453] width 36 height 18
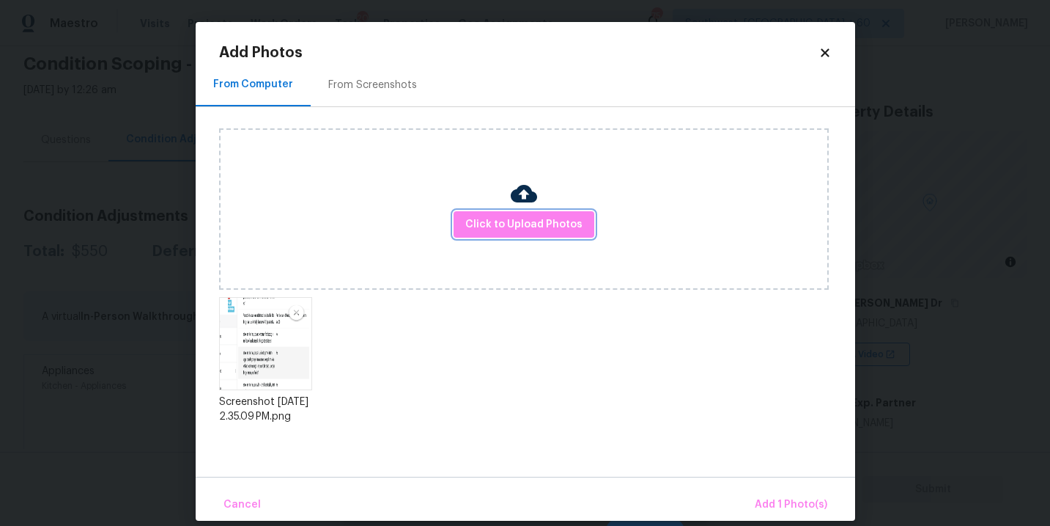
scroll to position [17, 0]
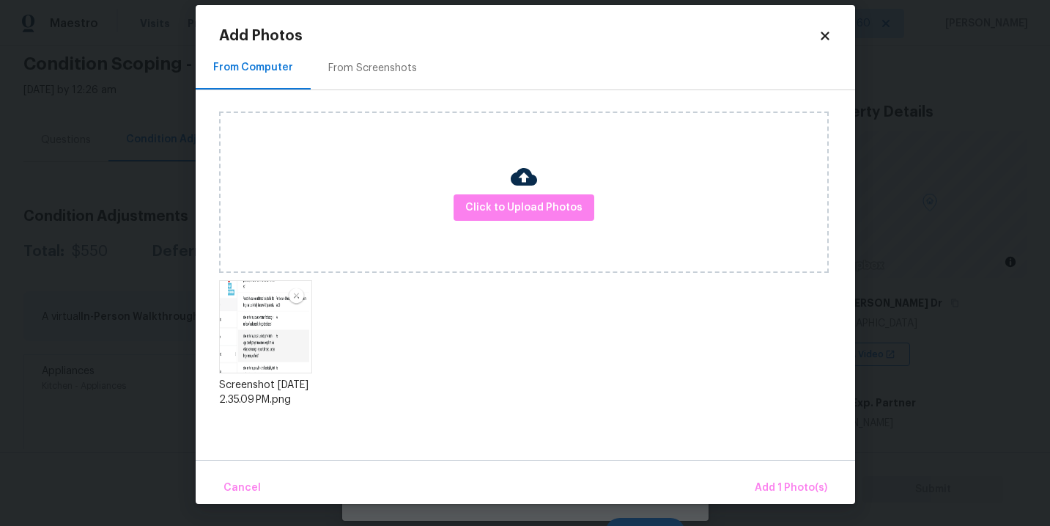
click at [762, 471] on div "Cancel Add 1 Photo(s)" at bounding box center [526, 482] width 660 height 44
click at [768, 480] on span "Add 1 Photo(s)" at bounding box center [791, 488] width 73 height 18
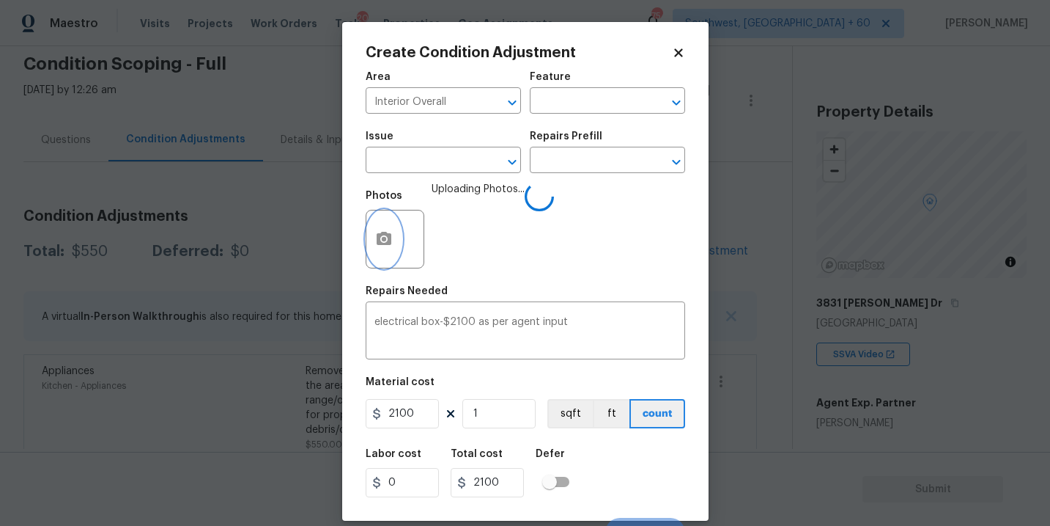
scroll to position [22, 0]
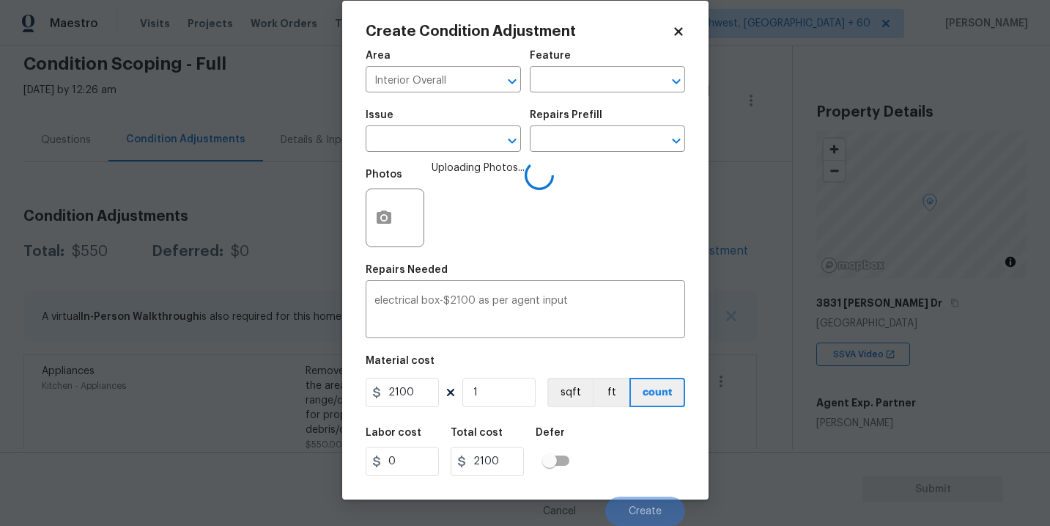
click at [606, 435] on div "Labor cost 0 Total cost 2100 Defer" at bounding box center [526, 452] width 320 height 66
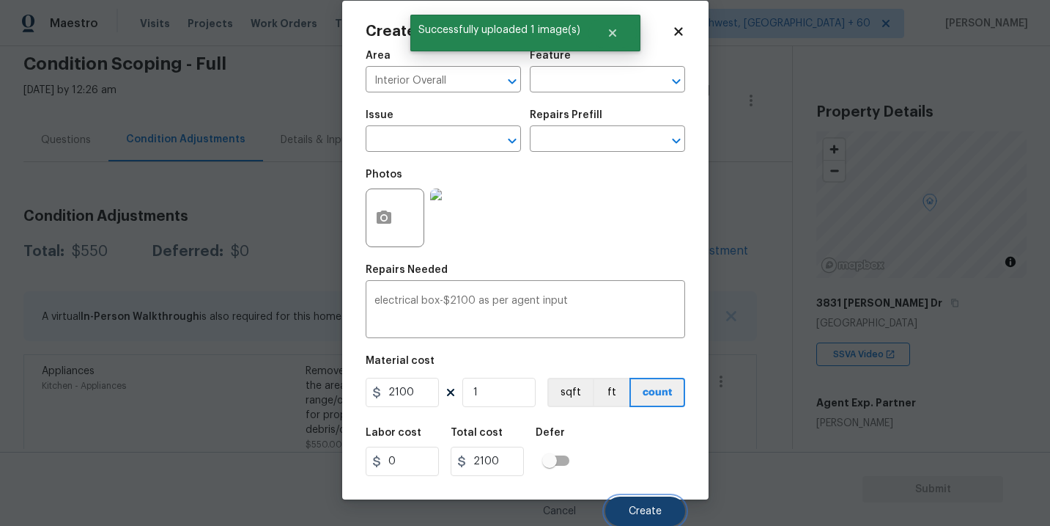
click at [630, 504] on button "Create" at bounding box center [646, 510] width 80 height 29
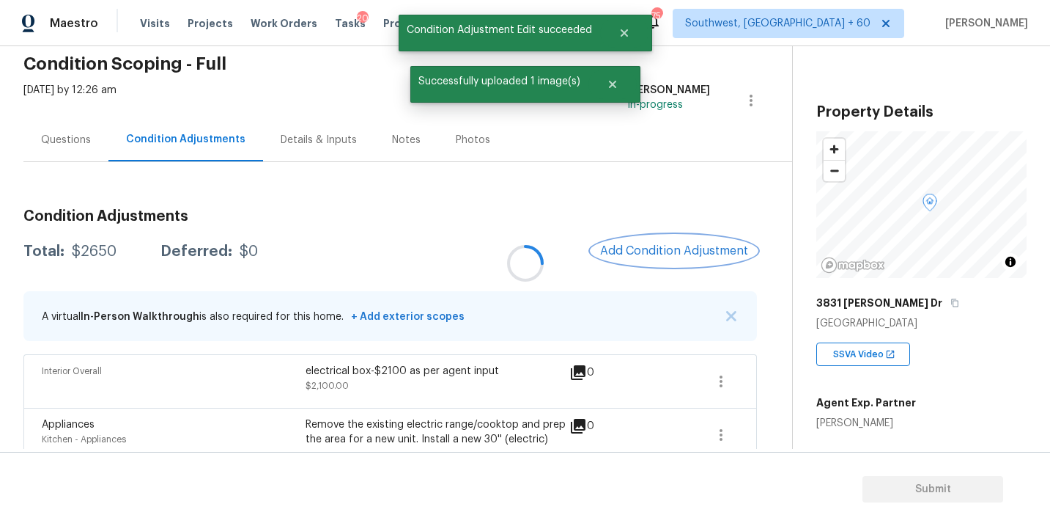
scroll to position [0, 0]
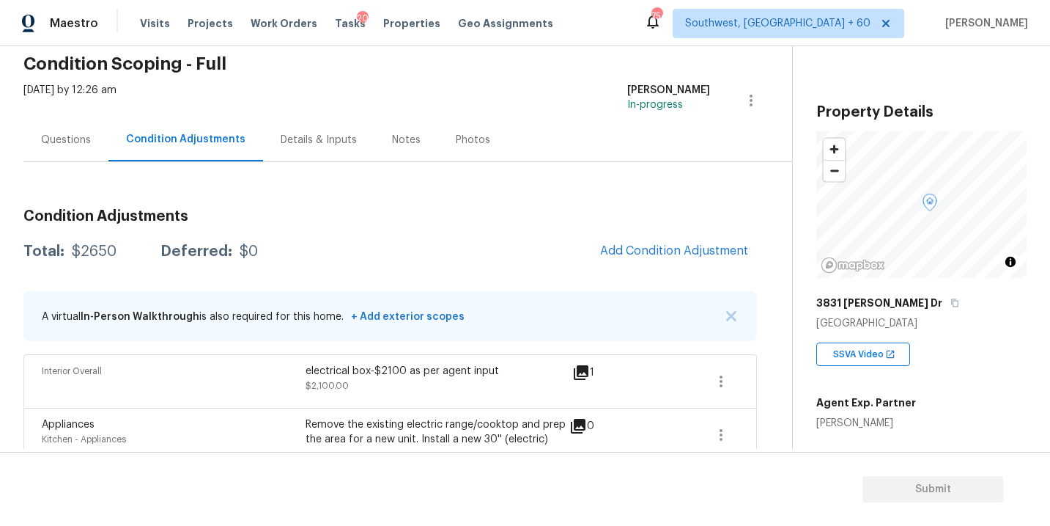
click at [55, 150] on div "Questions" at bounding box center [65, 139] width 85 height 43
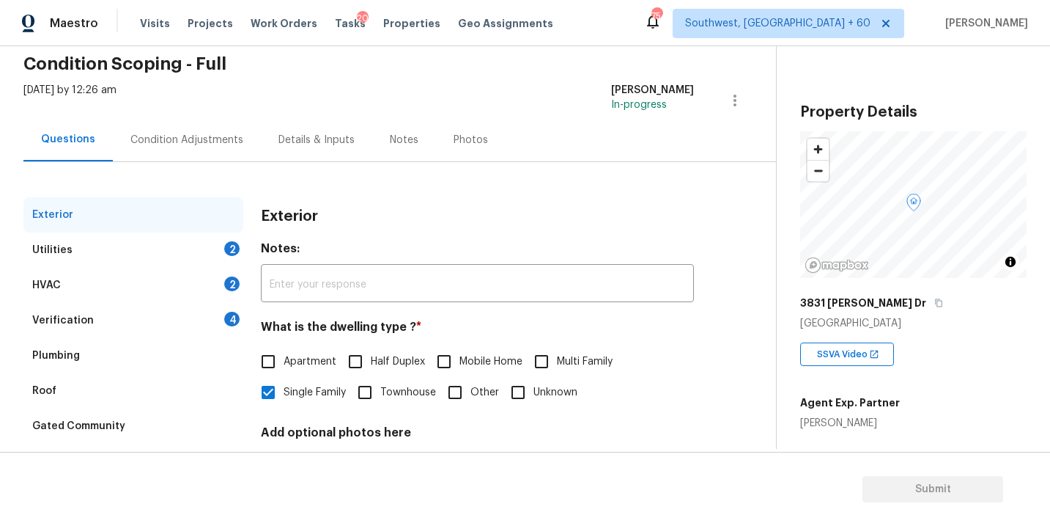
scroll to position [180, 0]
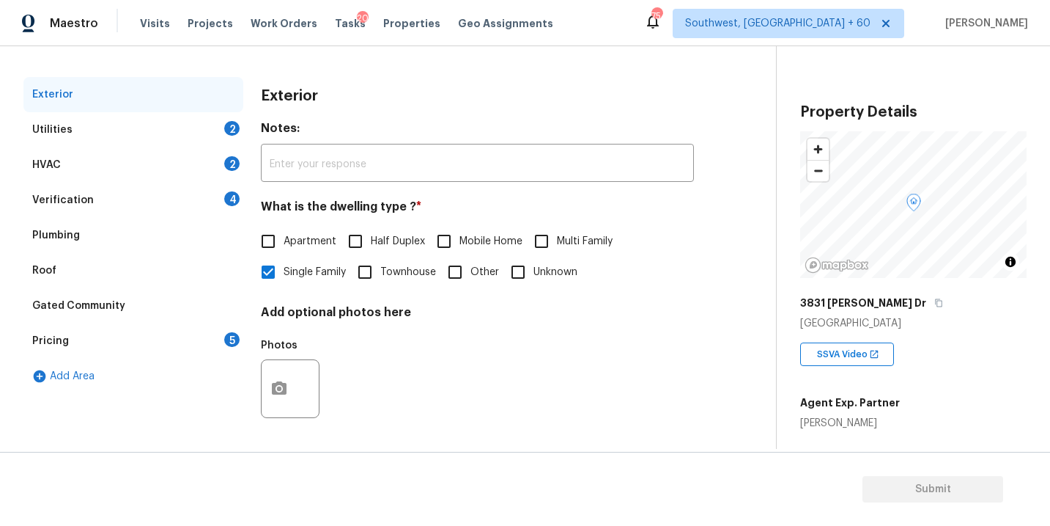
click at [97, 207] on div "Verification 4" at bounding box center [133, 200] width 220 height 35
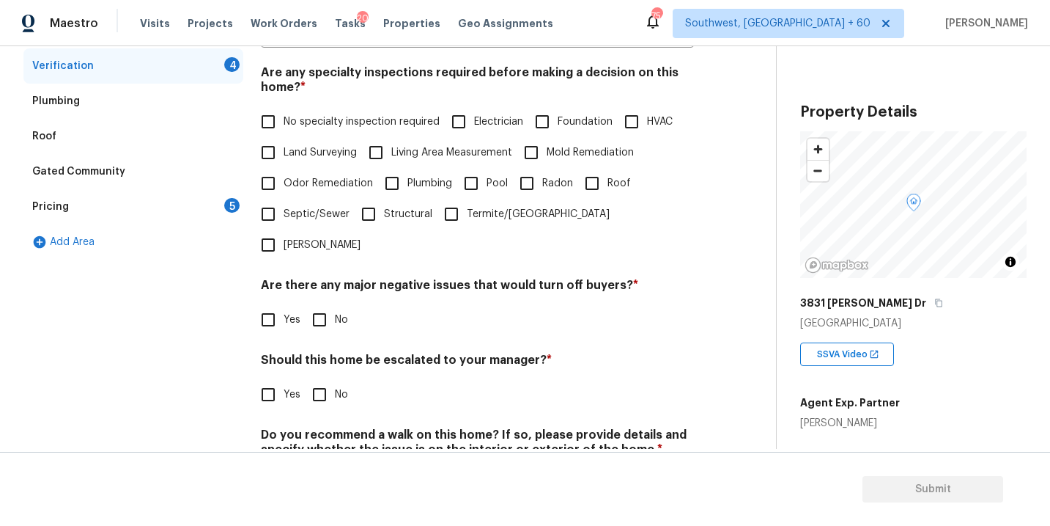
scroll to position [305, 0]
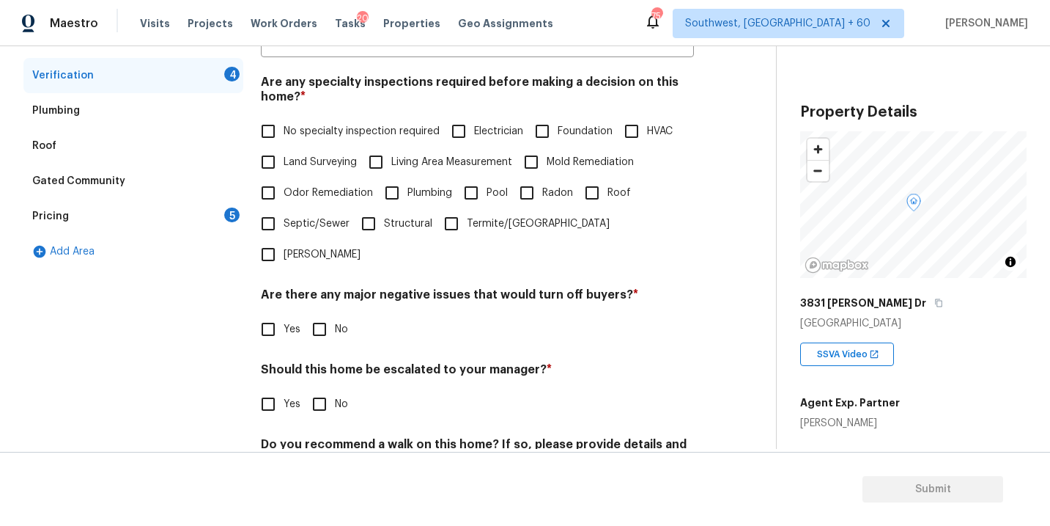
click at [287, 124] on span "No specialty inspection required" at bounding box center [362, 131] width 156 height 15
click at [284, 123] on input "No specialty inspection required" at bounding box center [268, 131] width 31 height 31
checkbox input "true"
click at [336, 322] on span "No" at bounding box center [341, 329] width 13 height 15
click at [335, 314] on input "No" at bounding box center [319, 329] width 31 height 31
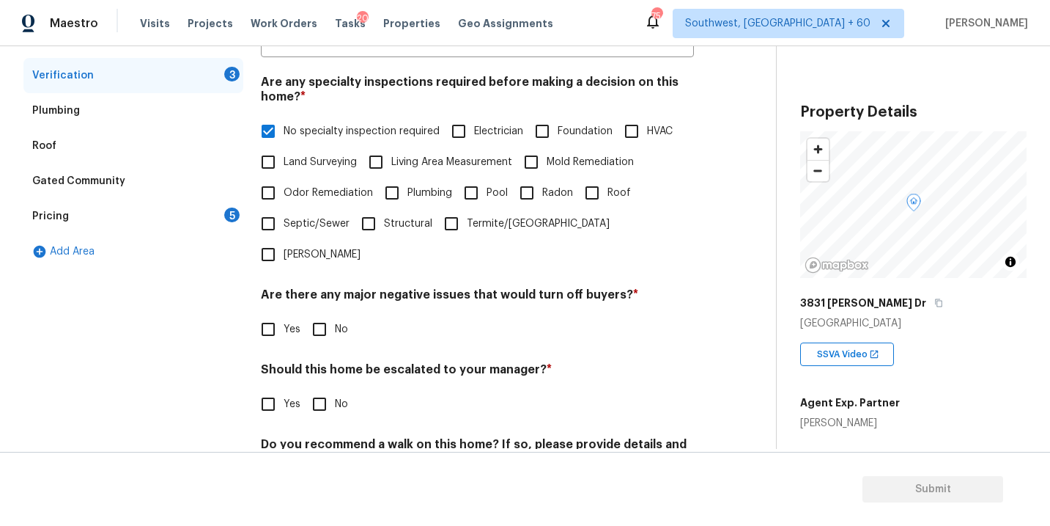
checkbox input "true"
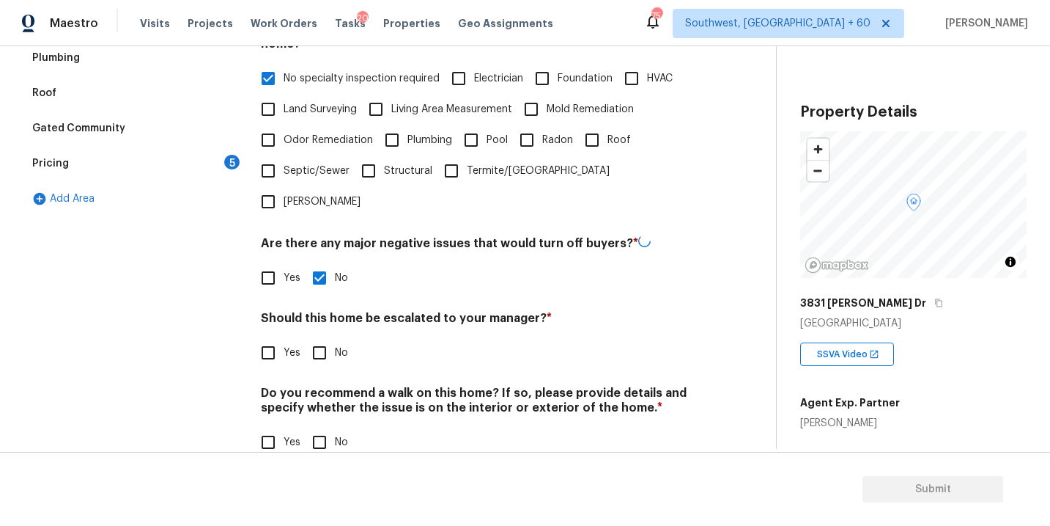
scroll to position [356, 0]
click at [319, 394] on div "Do you recommend a walk on this home? If so, please provide details and specify…" at bounding box center [477, 422] width 433 height 72
click at [321, 427] on input "No" at bounding box center [319, 442] width 31 height 31
checkbox input "true"
click at [546, 72] on input "Foundation" at bounding box center [542, 80] width 31 height 31
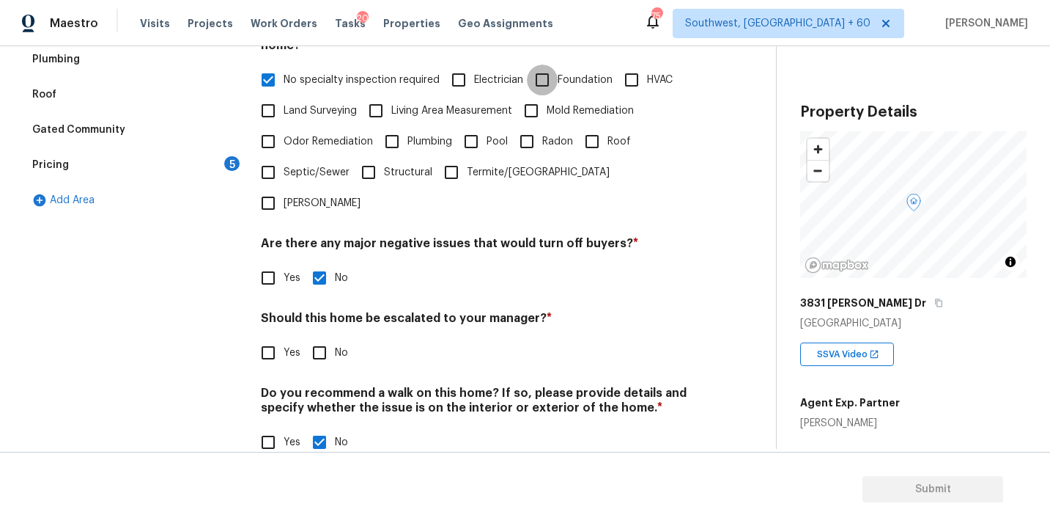
checkbox input "true"
click at [284, 73] on span "No specialty inspection required" at bounding box center [362, 80] width 156 height 15
click at [284, 73] on input "No specialty inspection required" at bounding box center [268, 80] width 31 height 31
checkbox input "false"
click at [280, 337] on input "Yes" at bounding box center [268, 352] width 31 height 31
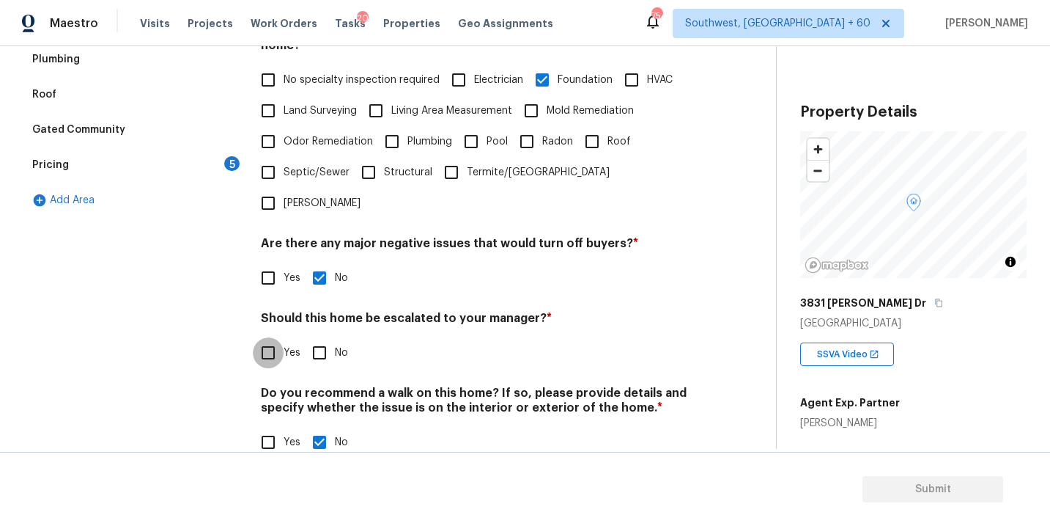
checkbox input "true"
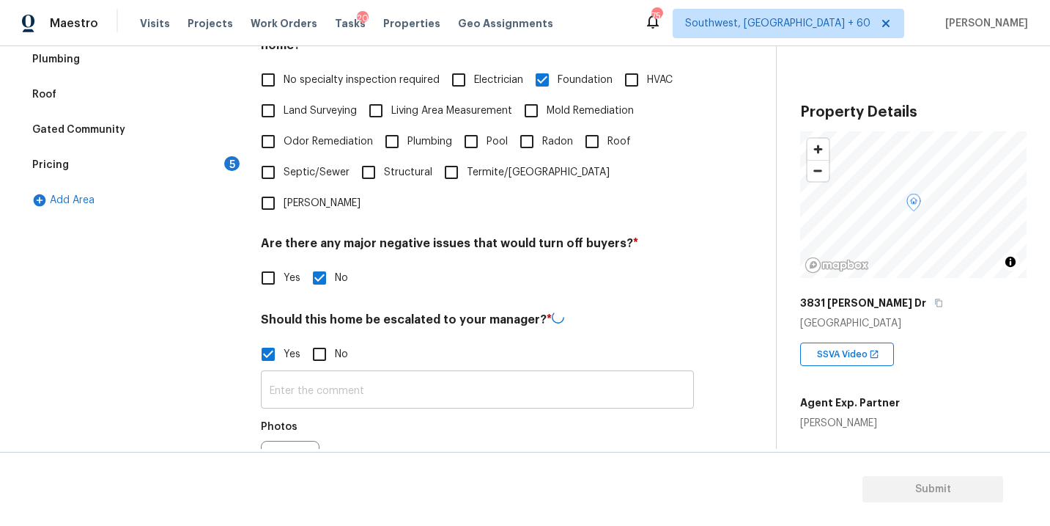
click at [327, 374] on input "text" at bounding box center [477, 391] width 433 height 34
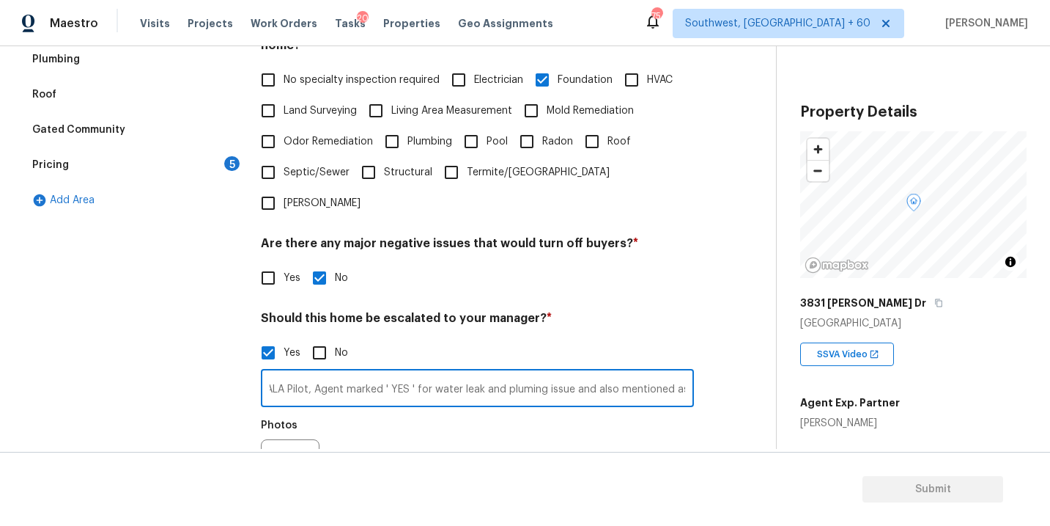
paste input "Foundation repaired-$6000 electrical box-$2100 water leaks under kitchen sink-$…"
type input "ALA Pilot, Agent marked ' YES ' for water leak and pluming issue and also menti…"
click at [683, 311] on div "Should this home be escalated to your manager? * Yes No ALA Pilot, Agent marked…" at bounding box center [477, 409] width 433 height 196
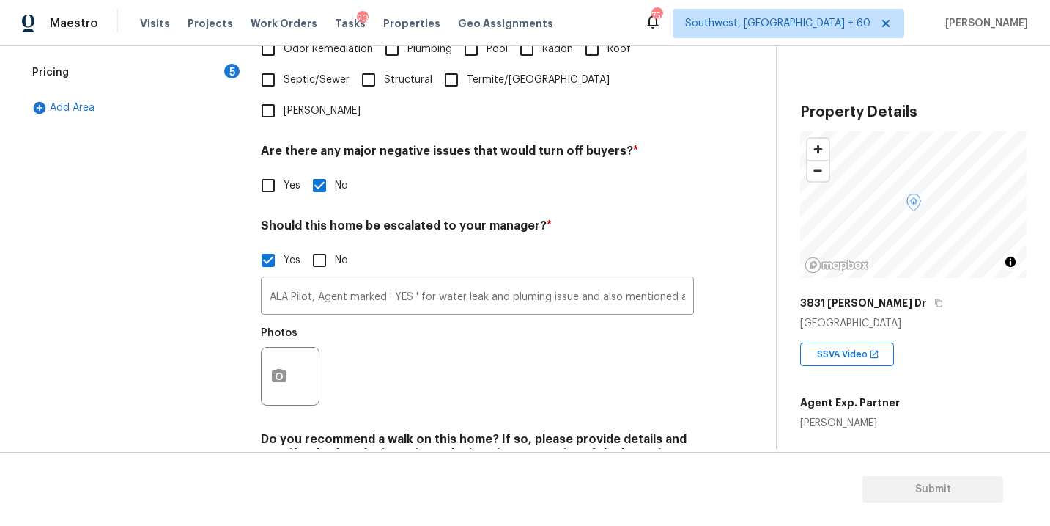
scroll to position [496, 0]
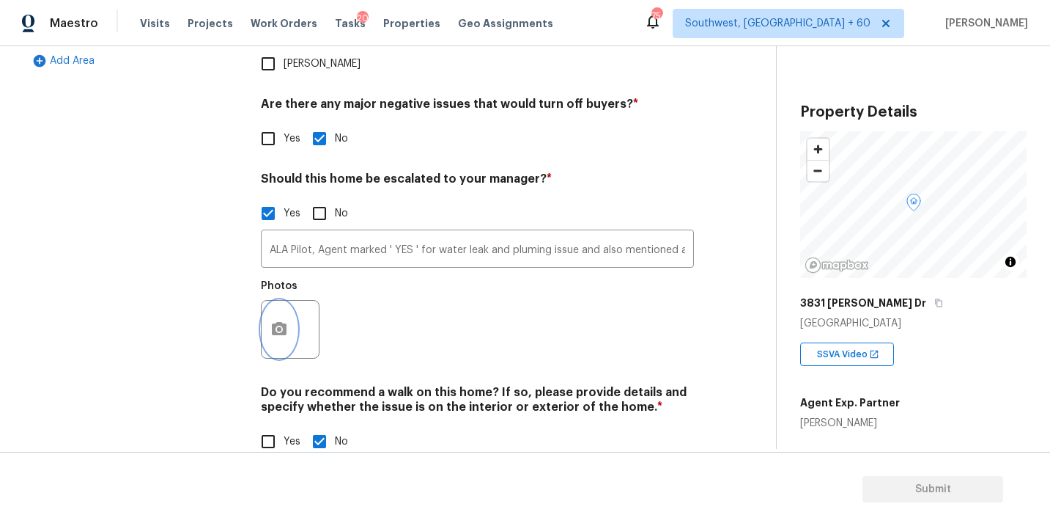
click at [283, 322] on icon "button" at bounding box center [279, 328] width 15 height 13
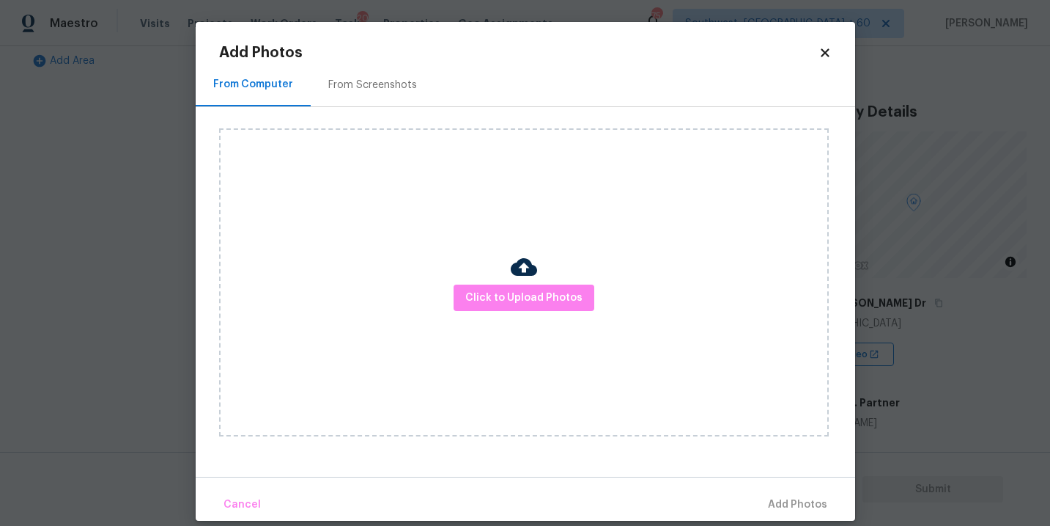
click at [544, 328] on div "Click to Upload Photos" at bounding box center [524, 282] width 610 height 308
click at [548, 296] on span "Click to Upload Photos" at bounding box center [524, 298] width 117 height 18
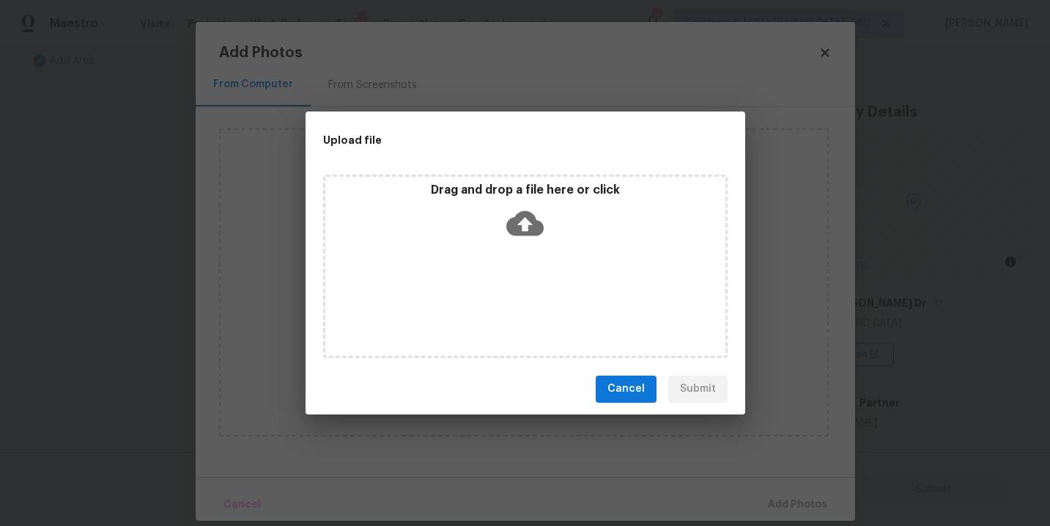
click at [540, 246] on div "Drag and drop a file here or click" at bounding box center [525, 265] width 405 height 183
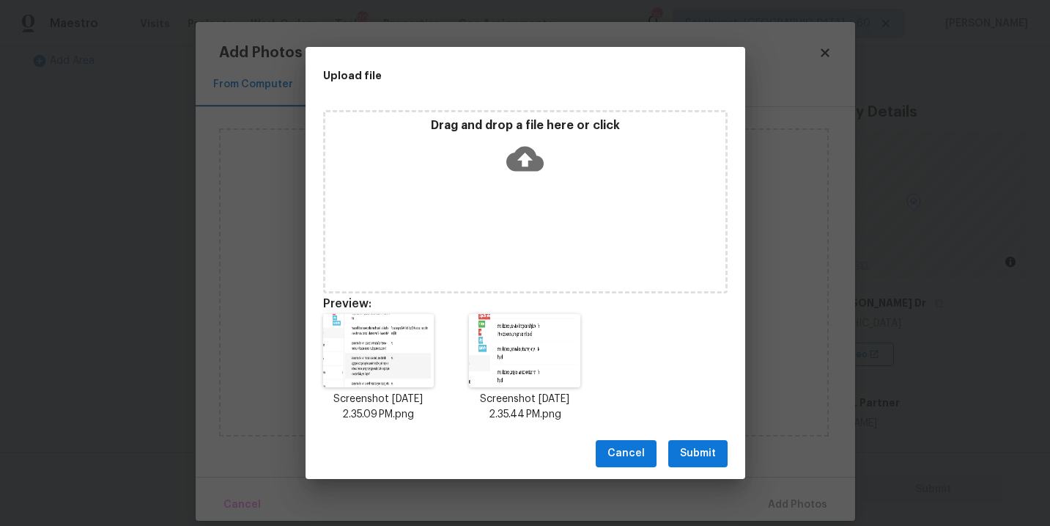
click at [684, 461] on span "Submit" at bounding box center [698, 453] width 36 height 18
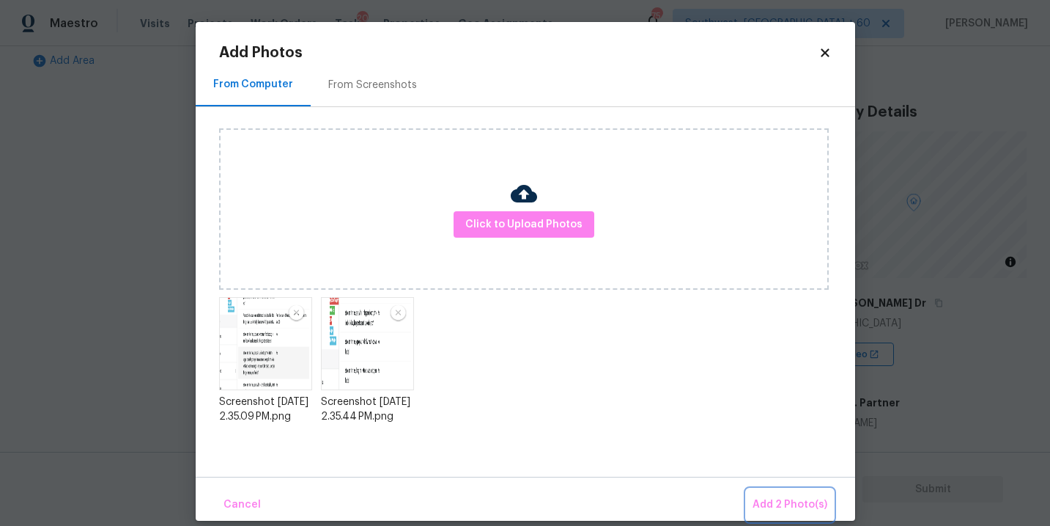
click at [801, 496] on span "Add 2 Photo(s)" at bounding box center [790, 505] width 75 height 18
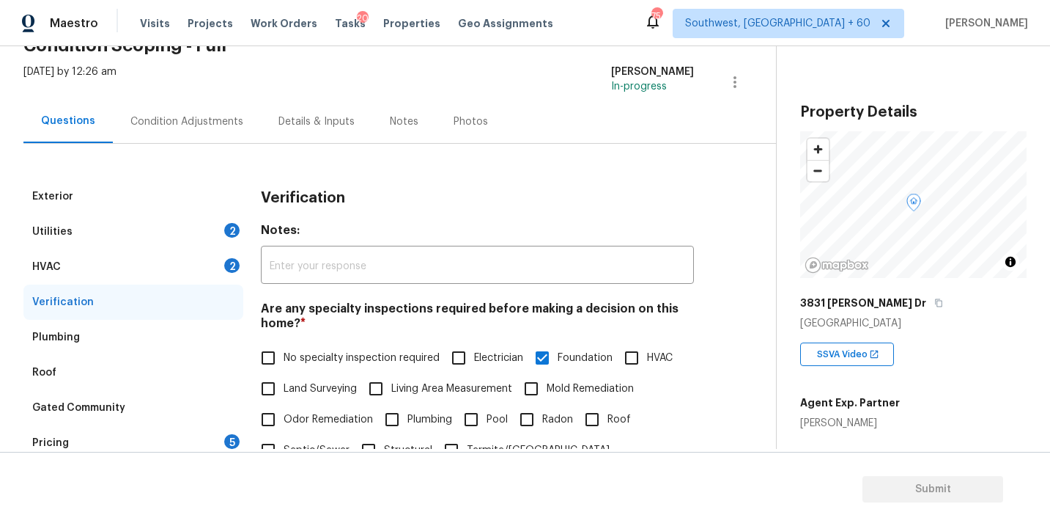
scroll to position [40, 0]
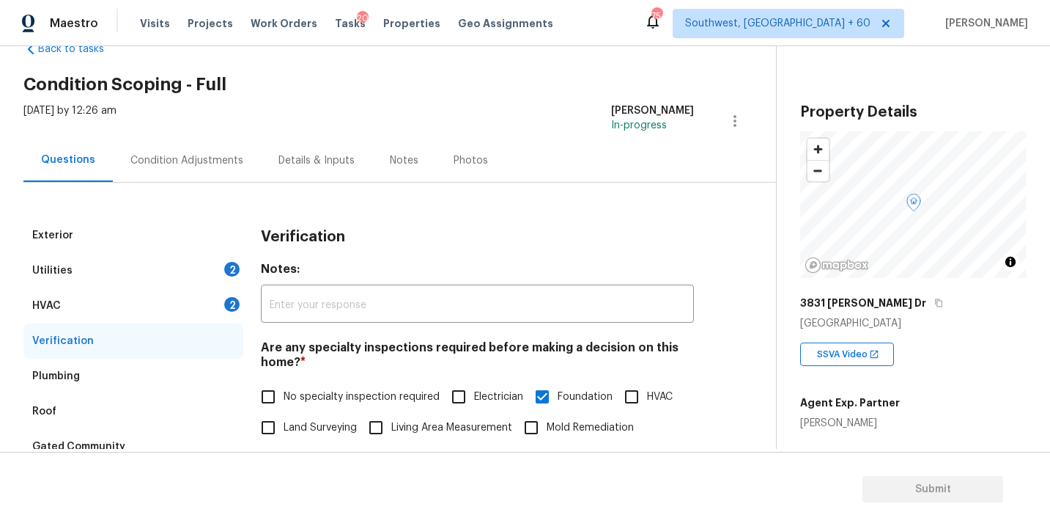
click at [196, 147] on div "Condition Adjustments" at bounding box center [187, 160] width 148 height 43
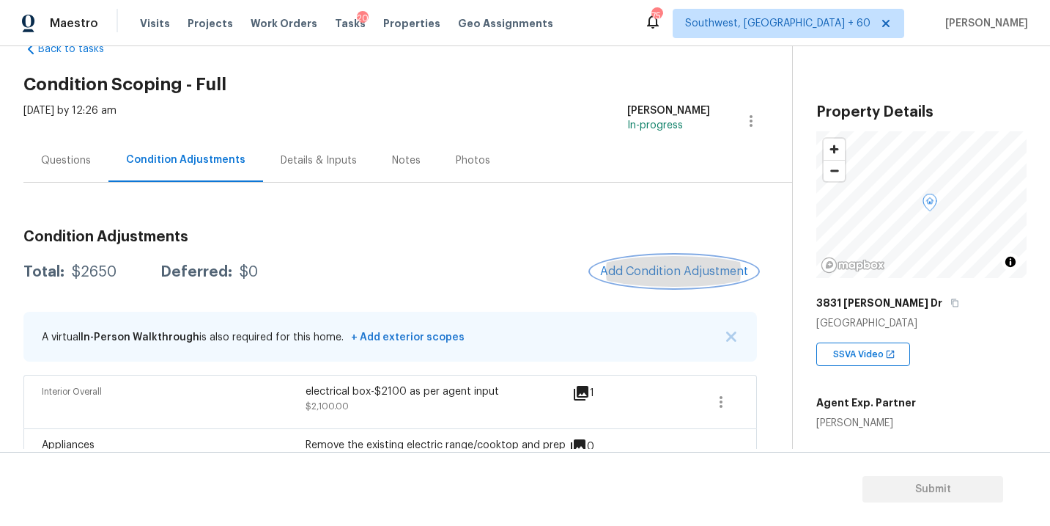
click at [669, 275] on span "Add Condition Adjustment" at bounding box center [674, 271] width 148 height 13
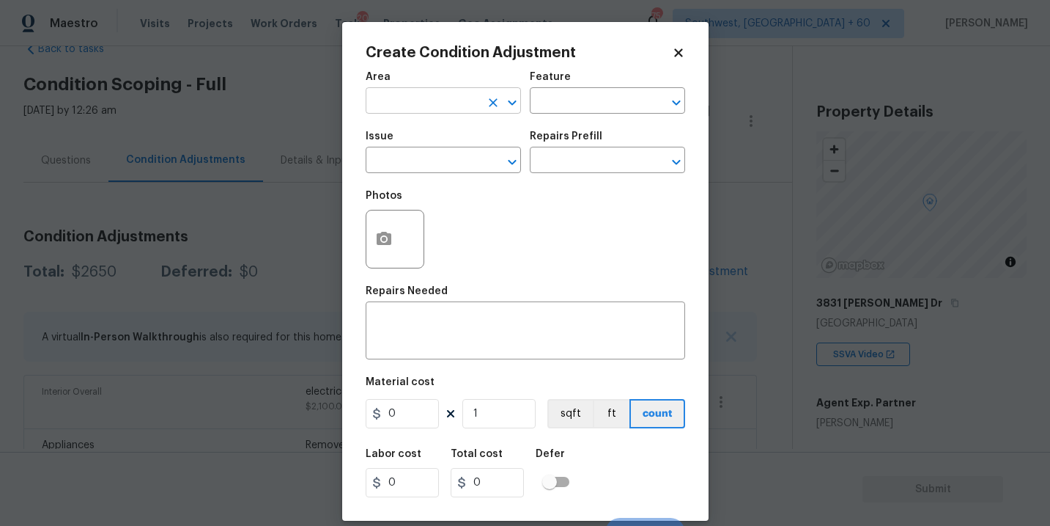
click at [400, 102] on input "text" at bounding box center [423, 102] width 114 height 23
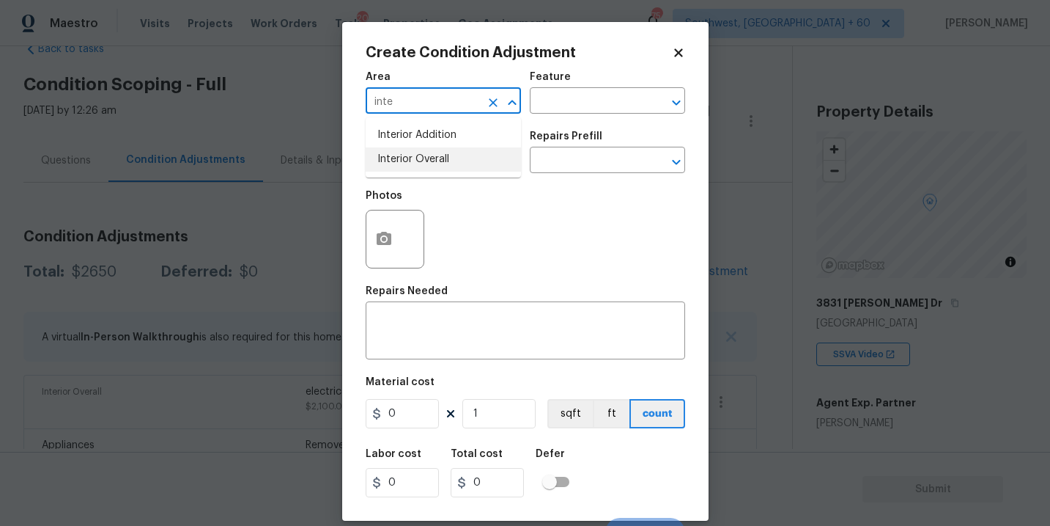
click at [438, 158] on li "Interior Overall" at bounding box center [443, 159] width 155 height 24
type input "Interior Overall"
click at [438, 158] on input "text" at bounding box center [423, 161] width 114 height 23
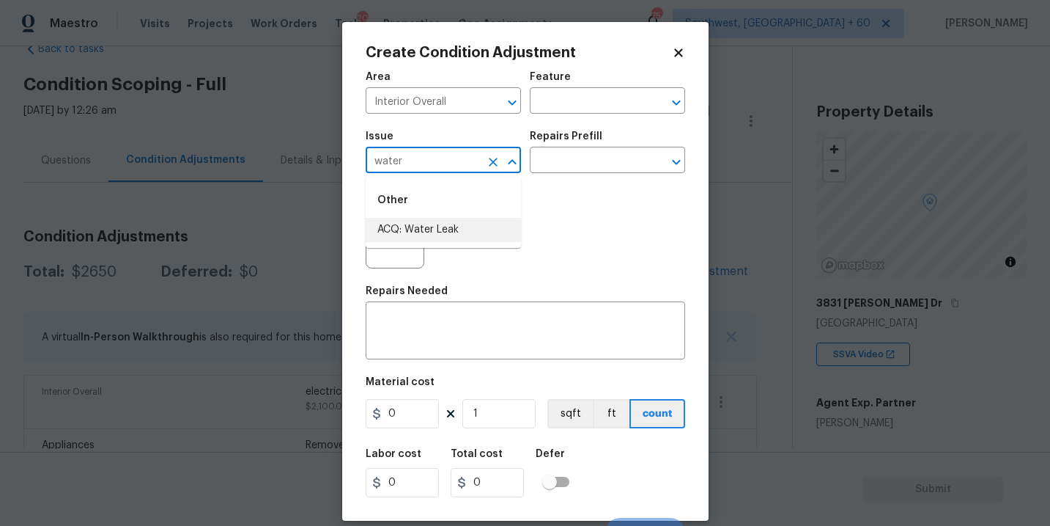
click at [438, 224] on li "ACQ: Water Leak" at bounding box center [443, 230] width 155 height 24
type input "ACQ: Water Leak"
click at [543, 174] on div "Issue ACQ: Water Leak ​ Repairs Prefill ​" at bounding box center [526, 151] width 320 height 59
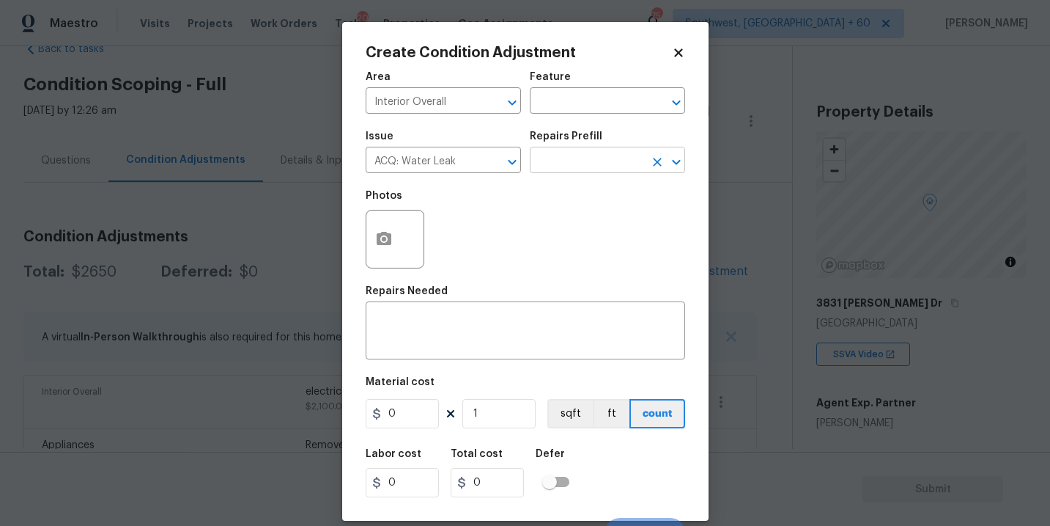
click at [570, 161] on input "text" at bounding box center [587, 161] width 114 height 23
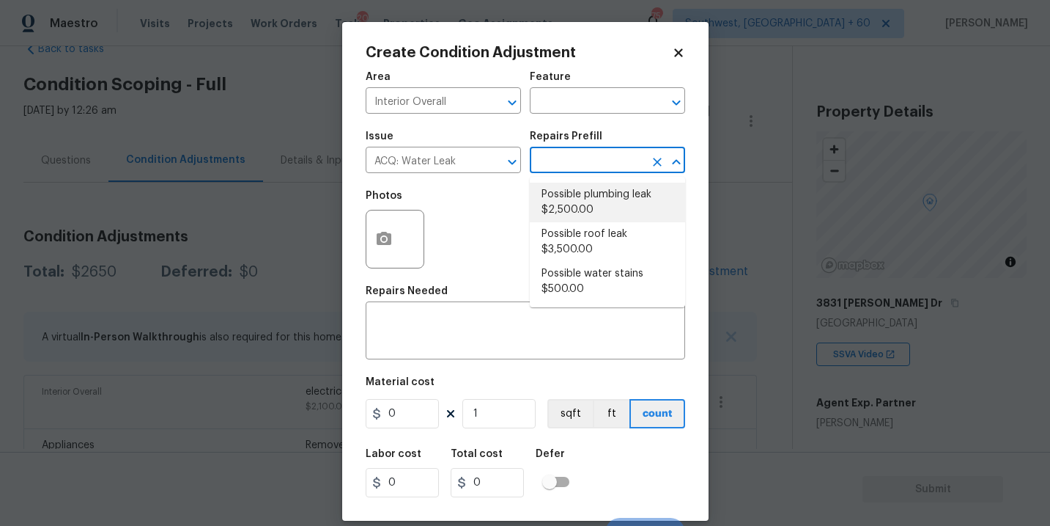
click at [575, 206] on li "Possible plumbing leak $2,500.00" at bounding box center [607, 203] width 155 height 40
type input "Acquisition"
type textarea "Acquisition Scope: Possible plumbing leak"
type input "2500"
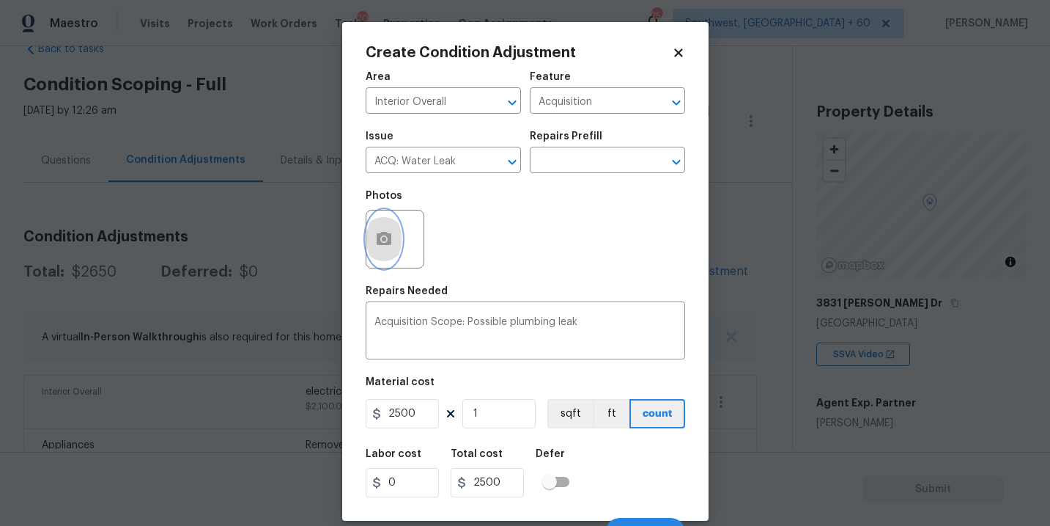
click at [389, 242] on icon "button" at bounding box center [384, 238] width 15 height 13
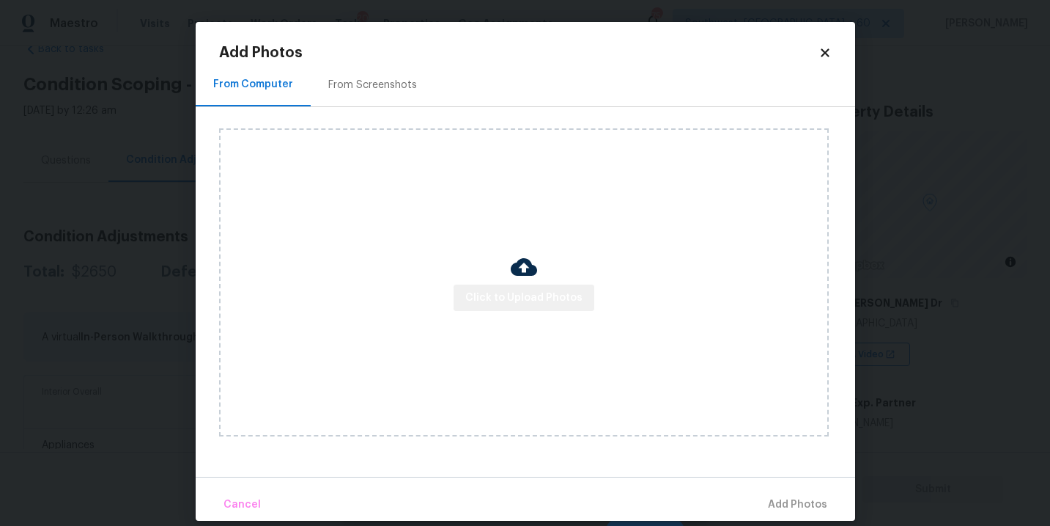
click at [534, 297] on span "Click to Upload Photos" at bounding box center [524, 298] width 117 height 18
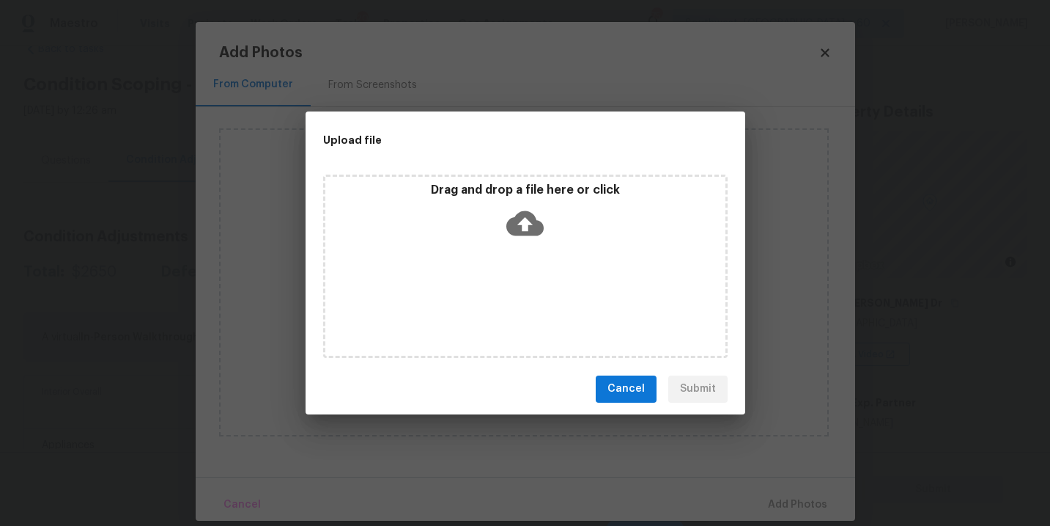
click at [534, 229] on icon at bounding box center [525, 222] width 37 height 25
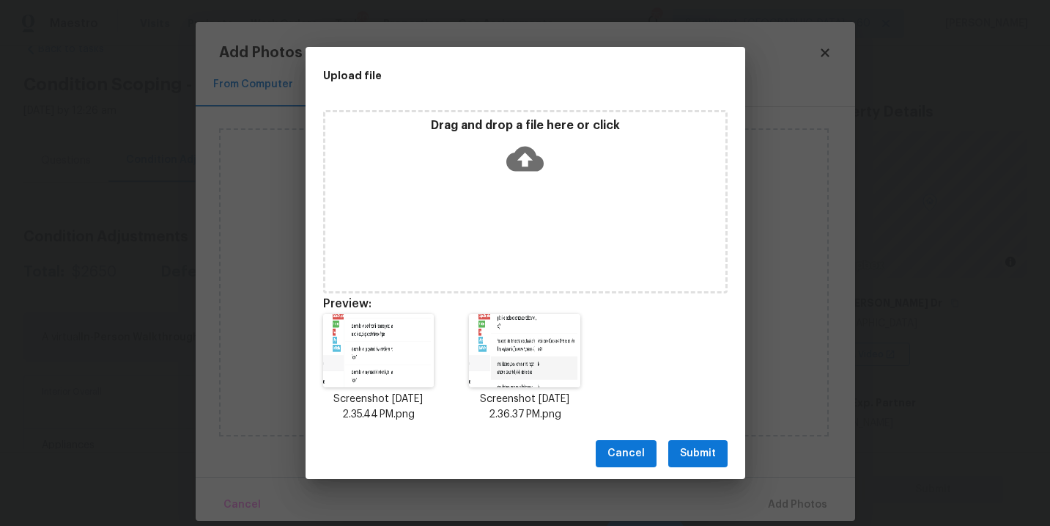
click at [711, 451] on span "Submit" at bounding box center [698, 453] width 36 height 18
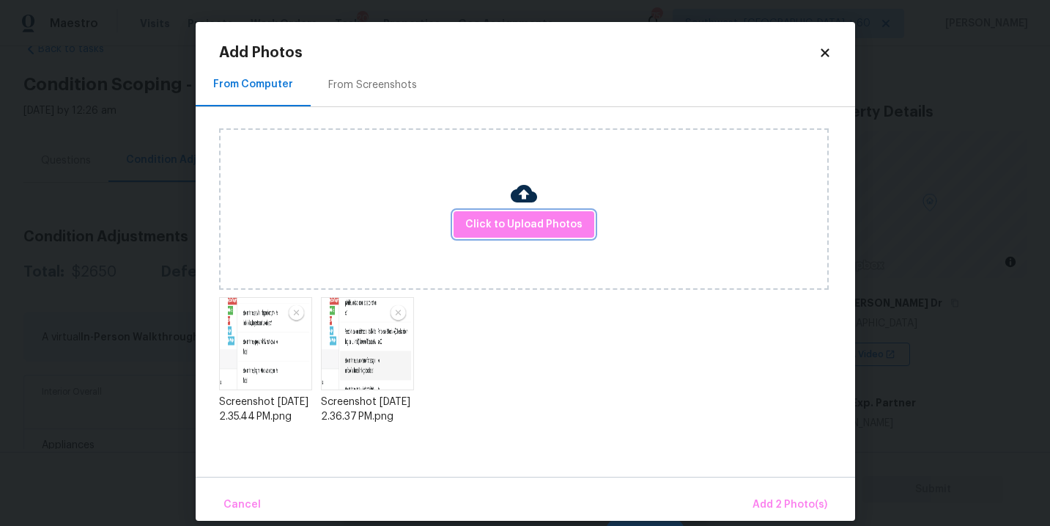
scroll to position [17, 0]
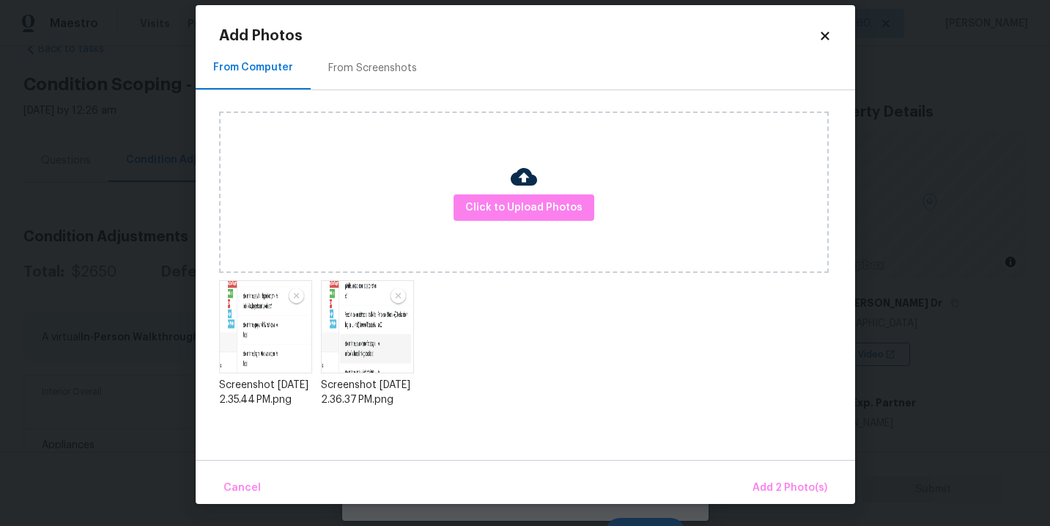
click at [776, 471] on div "Cancel Add 2 Photo(s)" at bounding box center [526, 482] width 660 height 44
click at [776, 477] on button "Add 2 Photo(s)" at bounding box center [790, 488] width 87 height 32
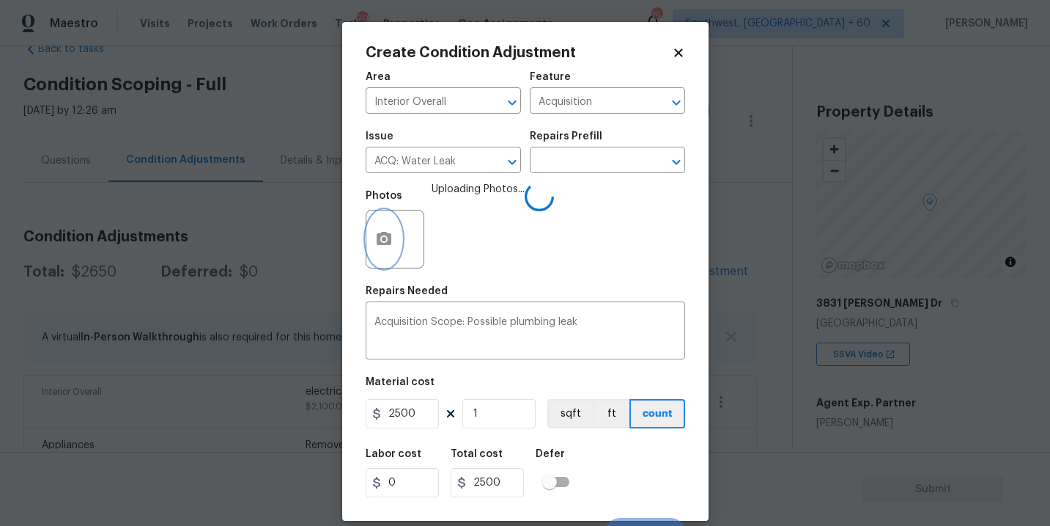
scroll to position [0, 0]
click at [644, 456] on div "Labor cost 0 Total cost 2500 Defer" at bounding box center [526, 473] width 320 height 66
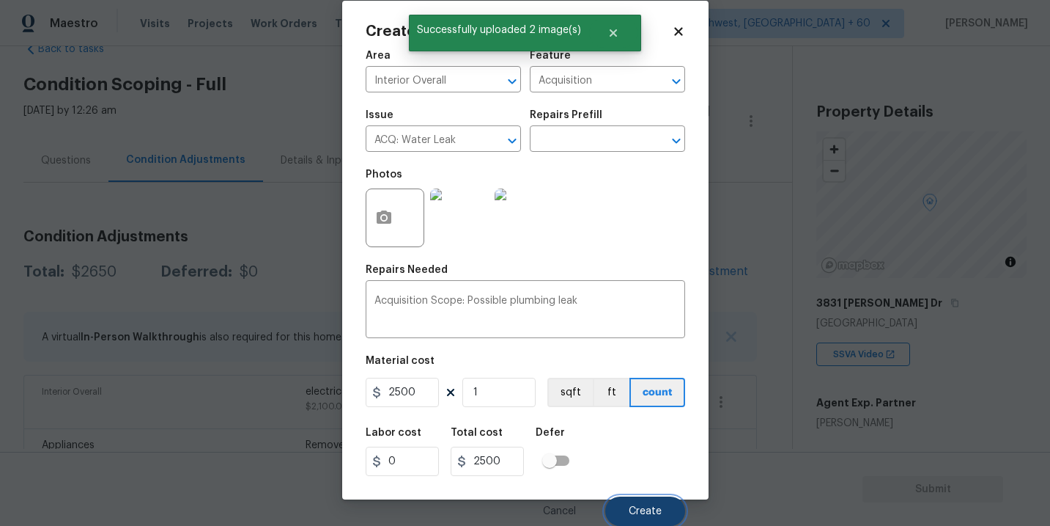
click at [629, 509] on span "Create" at bounding box center [645, 511] width 33 height 11
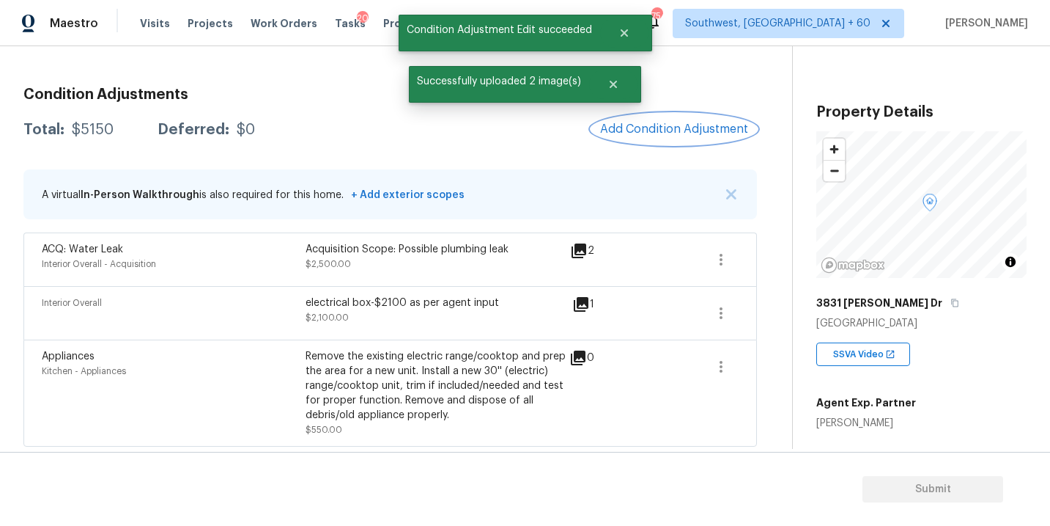
scroll to position [184, 0]
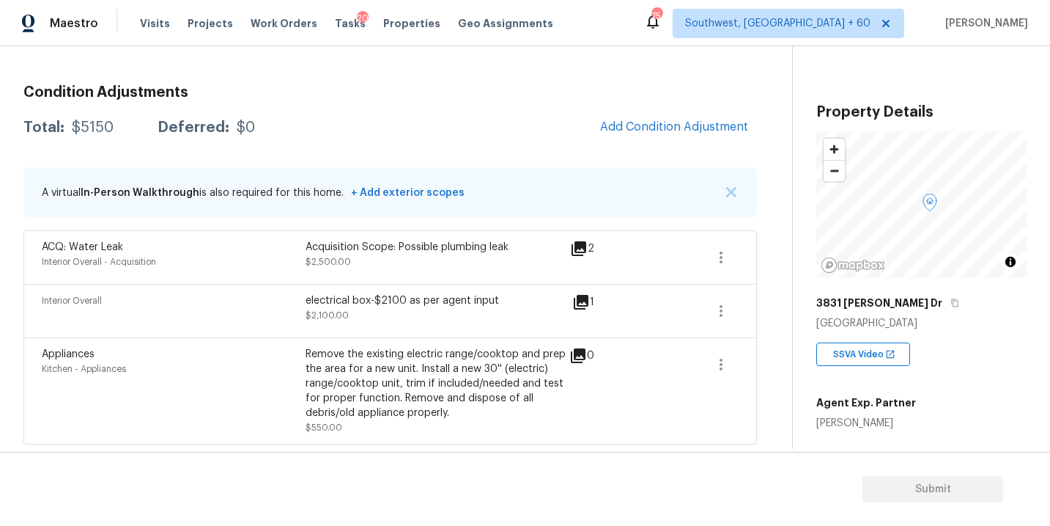
click at [633, 147] on div "Condition Adjustments Total: $5150 Deferred: $0 Add Condition Adjustment A virt…" at bounding box center [390, 258] width 734 height 371
click at [645, 135] on button "Add Condition Adjustment" at bounding box center [675, 126] width 166 height 31
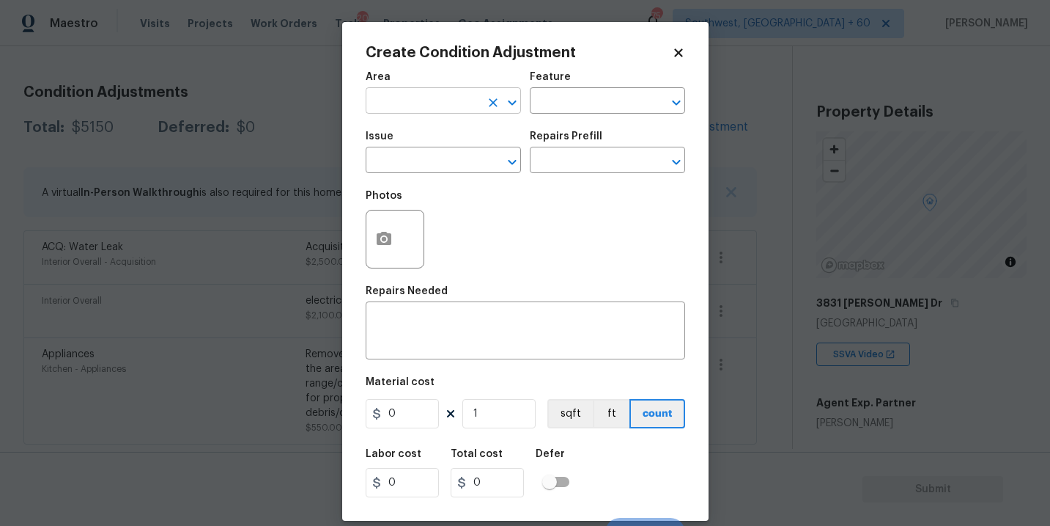
click at [426, 91] on input "text" at bounding box center [423, 102] width 114 height 23
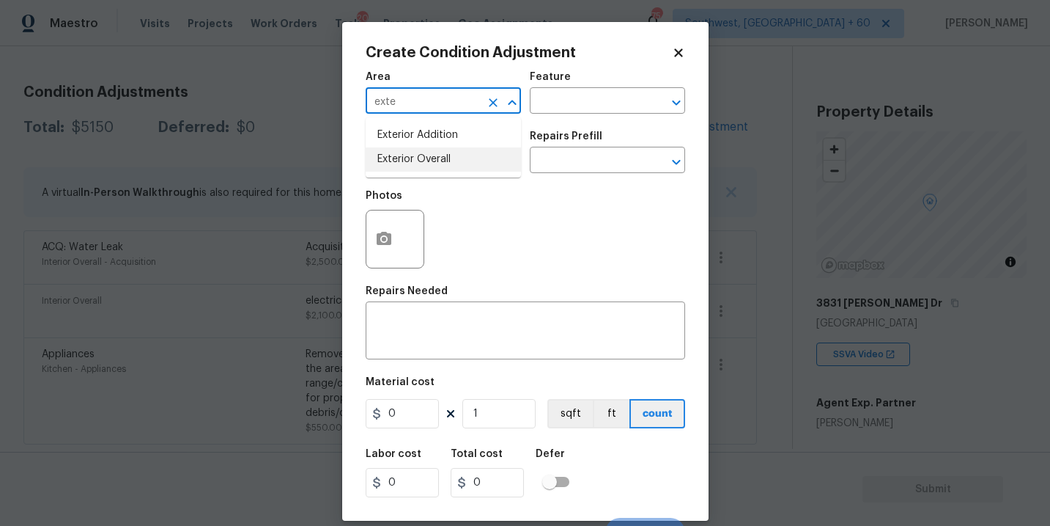
click at [436, 155] on li "Exterior Overall" at bounding box center [443, 159] width 155 height 24
type input "Exterior Overall"
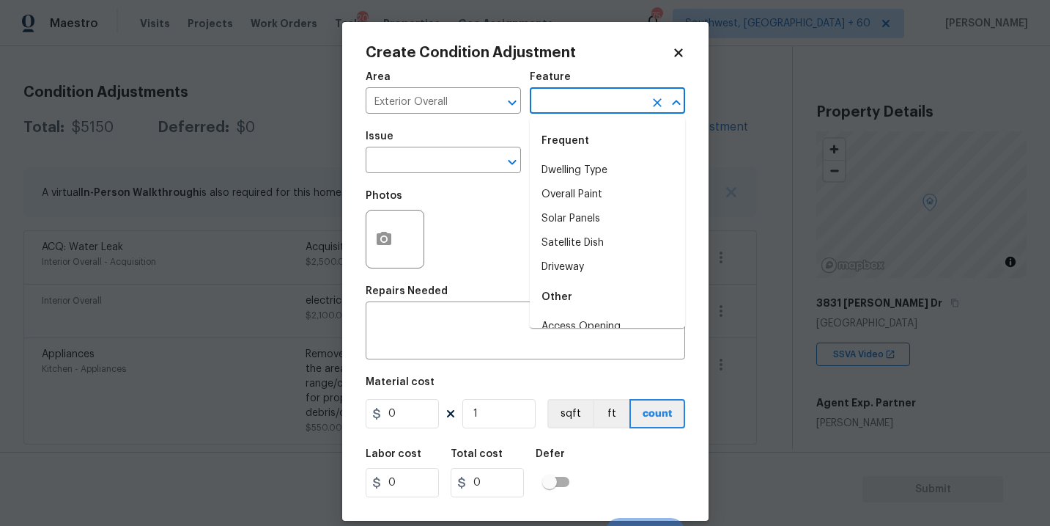
click at [566, 100] on input "text" at bounding box center [587, 102] width 114 height 23
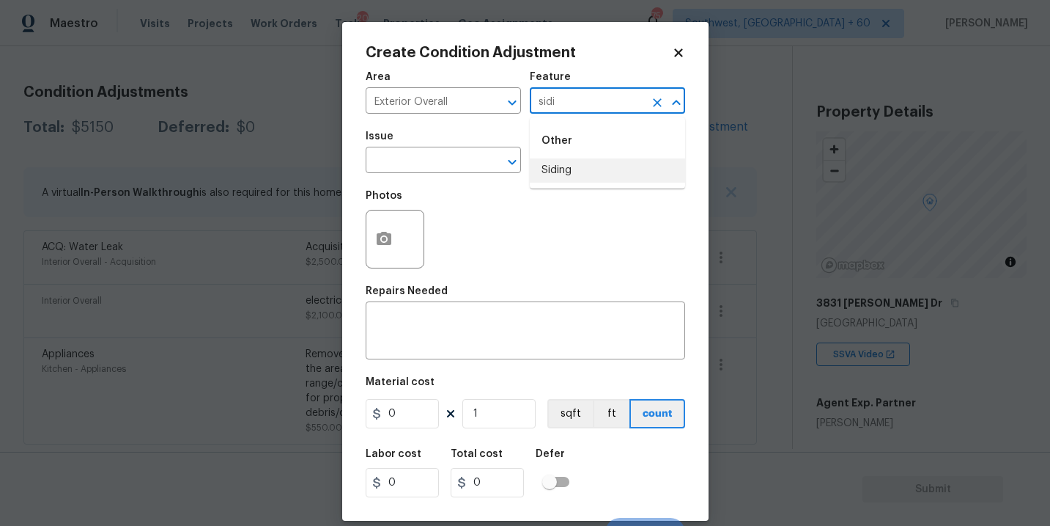
click at [567, 162] on li "Siding" at bounding box center [607, 170] width 155 height 24
type input "Siding"
click at [438, 161] on input "text" at bounding box center [423, 161] width 114 height 23
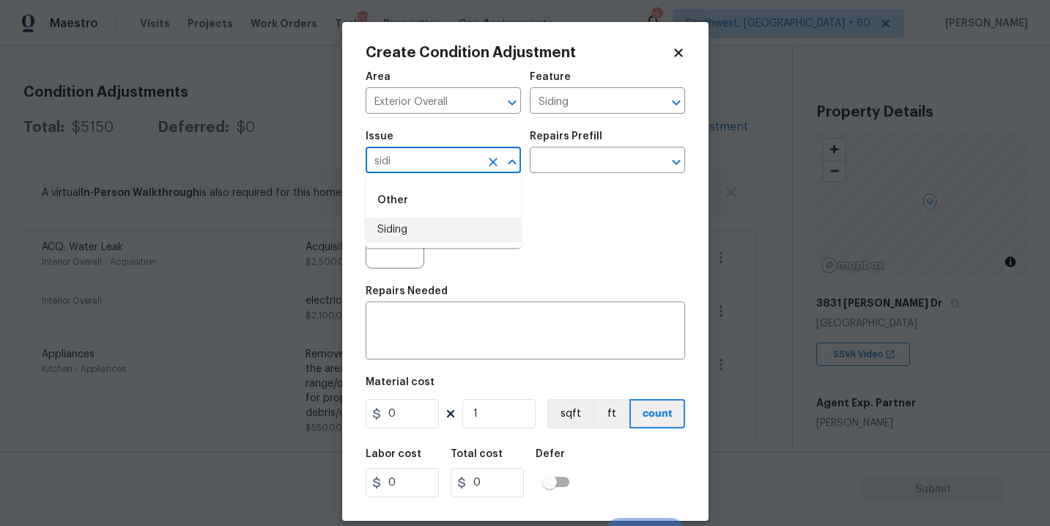
click at [425, 224] on li "Siding" at bounding box center [443, 230] width 155 height 24
type input "Siding"
click at [430, 312] on div "x ​" at bounding box center [526, 332] width 320 height 54
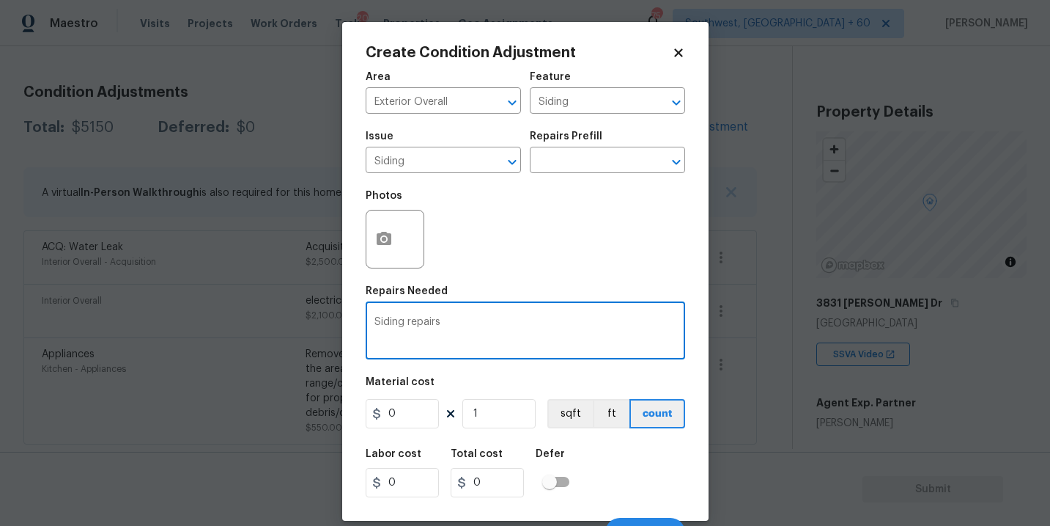
type textarea "Siding repairs"
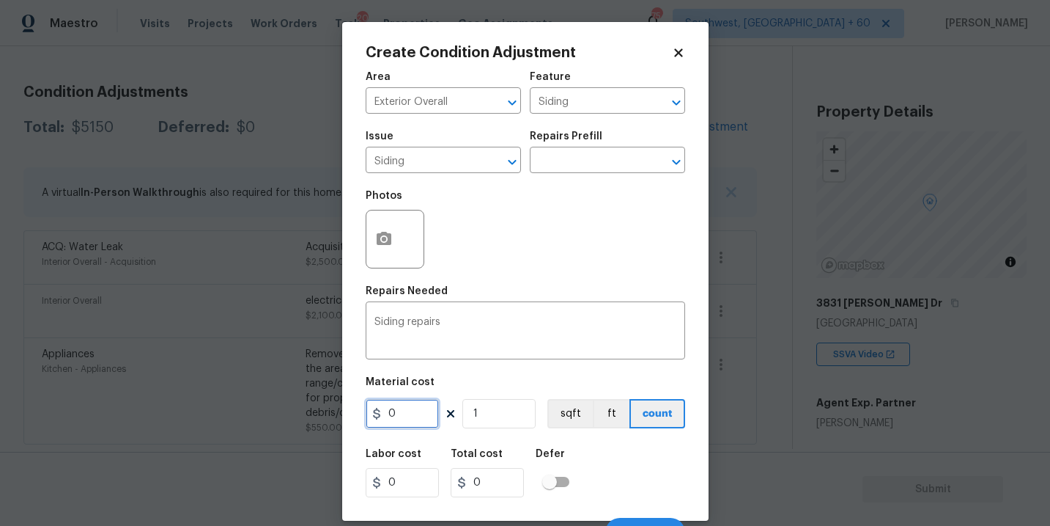
drag, startPoint x: 402, startPoint y: 417, endPoint x: 305, endPoint y: 414, distance: 96.8
click at [305, 414] on div "Create Condition Adjustment Area Exterior Overall ​ Feature Siding ​ Issue Sidi…" at bounding box center [525, 263] width 1050 height 526
type input "575"
click at [389, 240] on icon "button" at bounding box center [384, 238] width 15 height 13
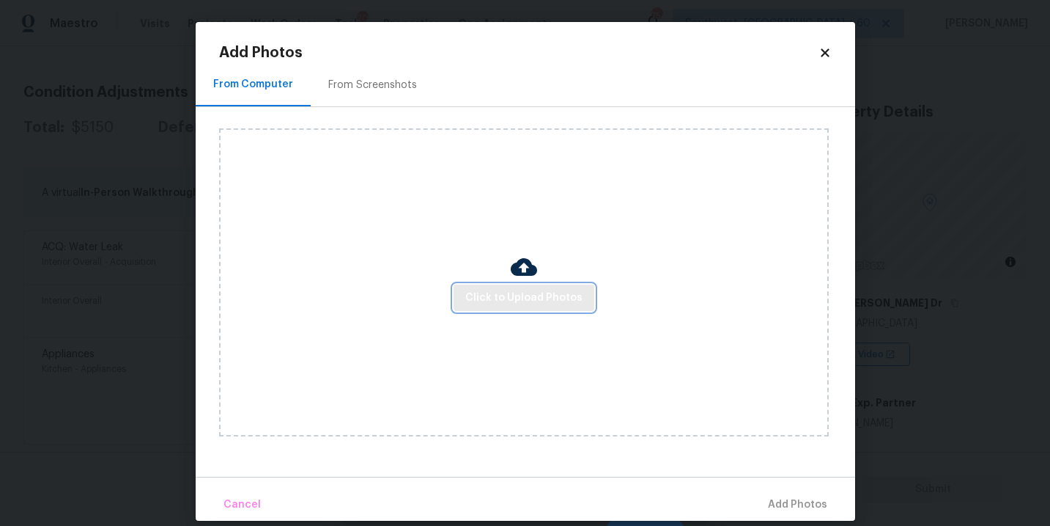
click at [509, 301] on span "Click to Upload Photos" at bounding box center [524, 298] width 117 height 18
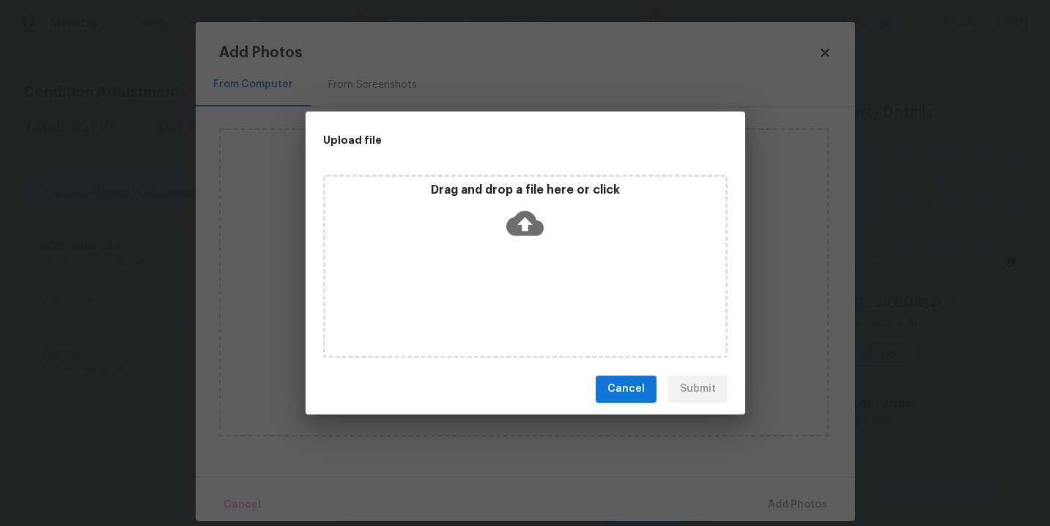
click at [527, 248] on div "Drag and drop a file here or click" at bounding box center [525, 265] width 405 height 183
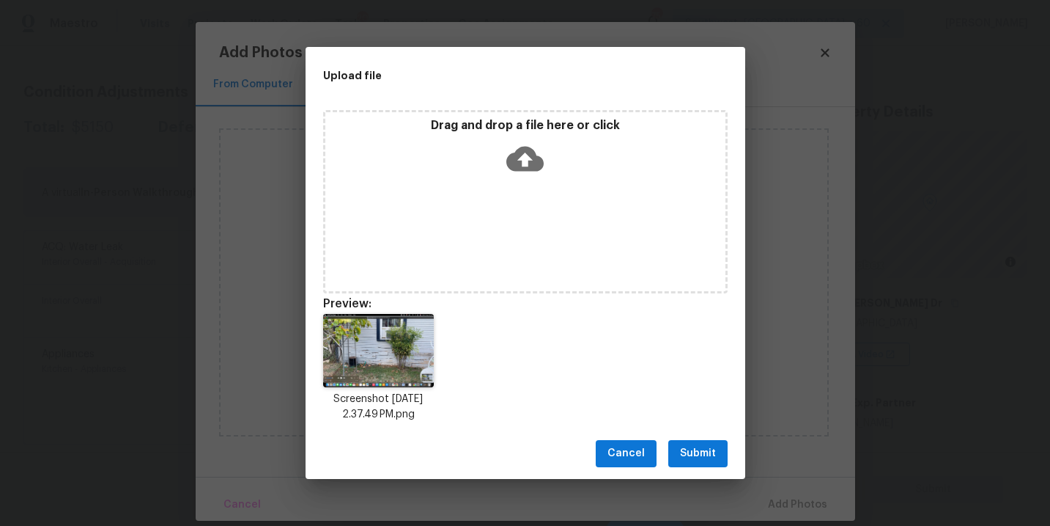
click at [705, 457] on span "Submit" at bounding box center [698, 453] width 36 height 18
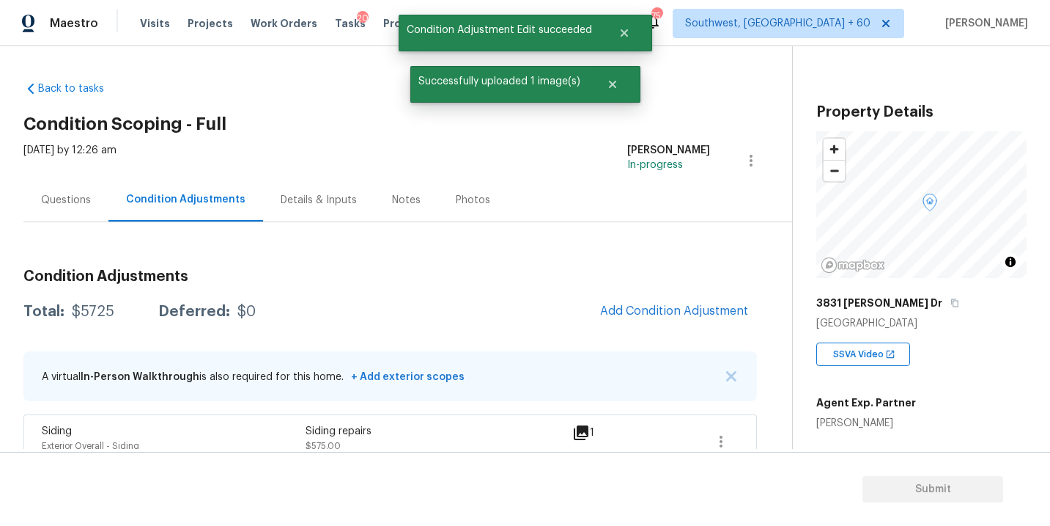
scroll to position [184, 0]
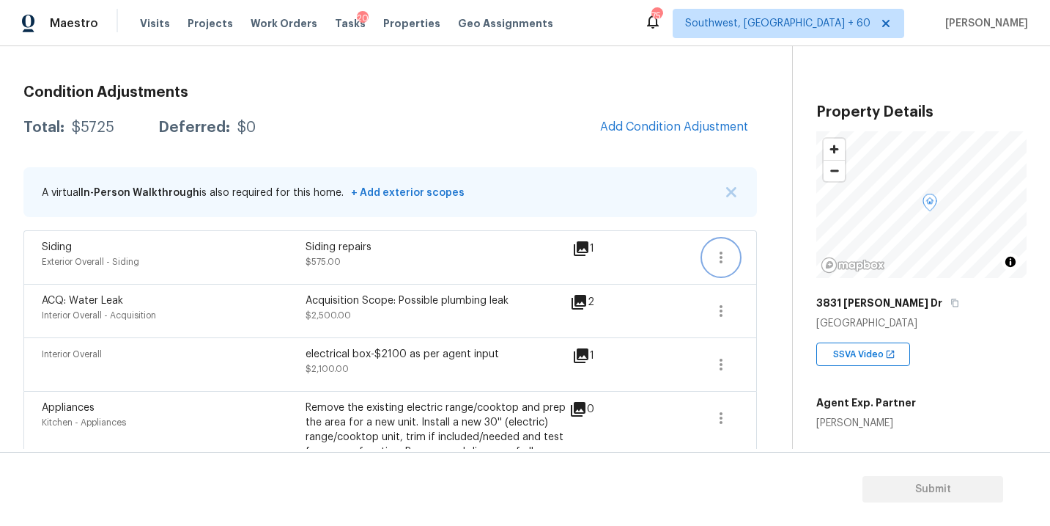
click at [724, 256] on icon "button" at bounding box center [722, 258] width 18 height 18
click at [759, 256] on div "Edit" at bounding box center [805, 254] width 114 height 15
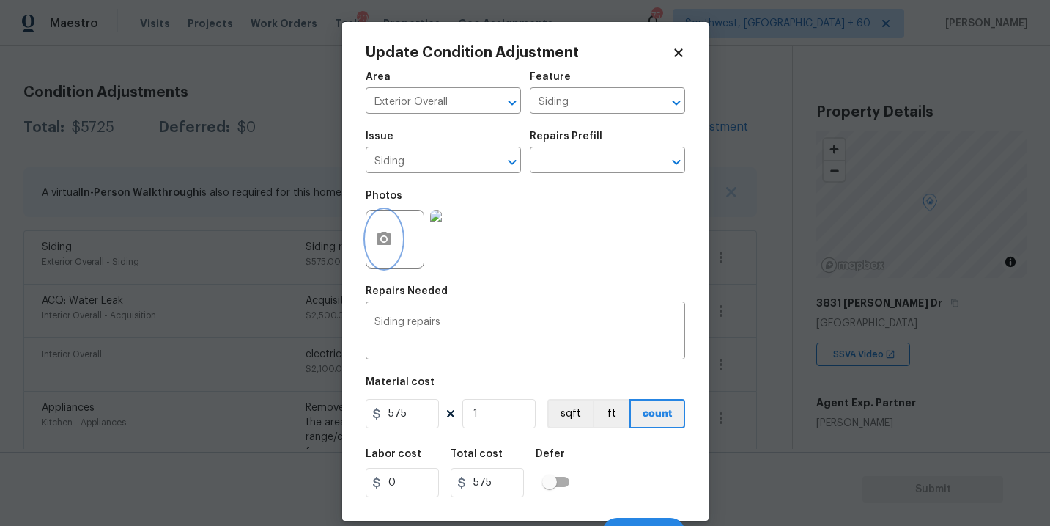
click at [388, 246] on icon "button" at bounding box center [384, 239] width 18 height 18
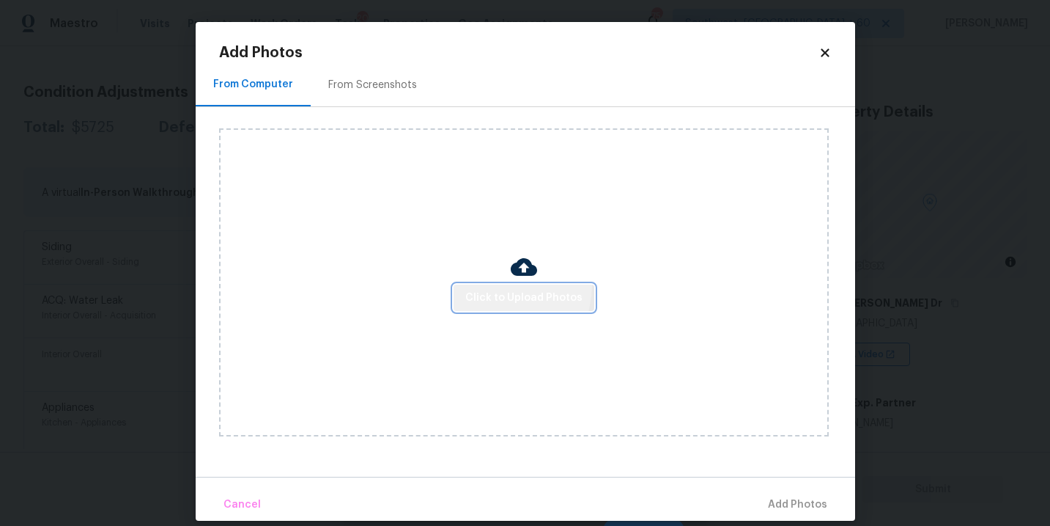
click at [483, 284] on button "Click to Upload Photos" at bounding box center [524, 297] width 141 height 27
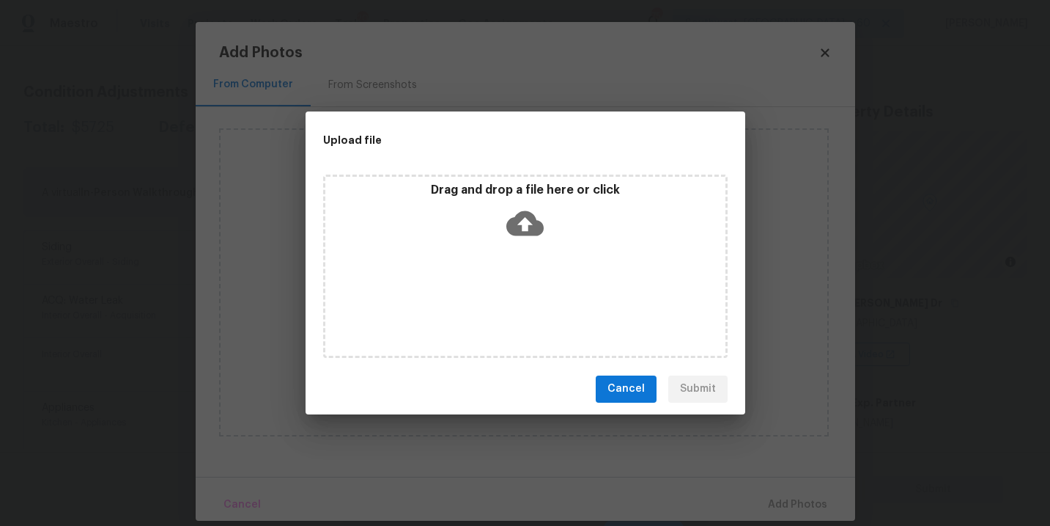
click at [529, 228] on icon at bounding box center [525, 222] width 37 height 25
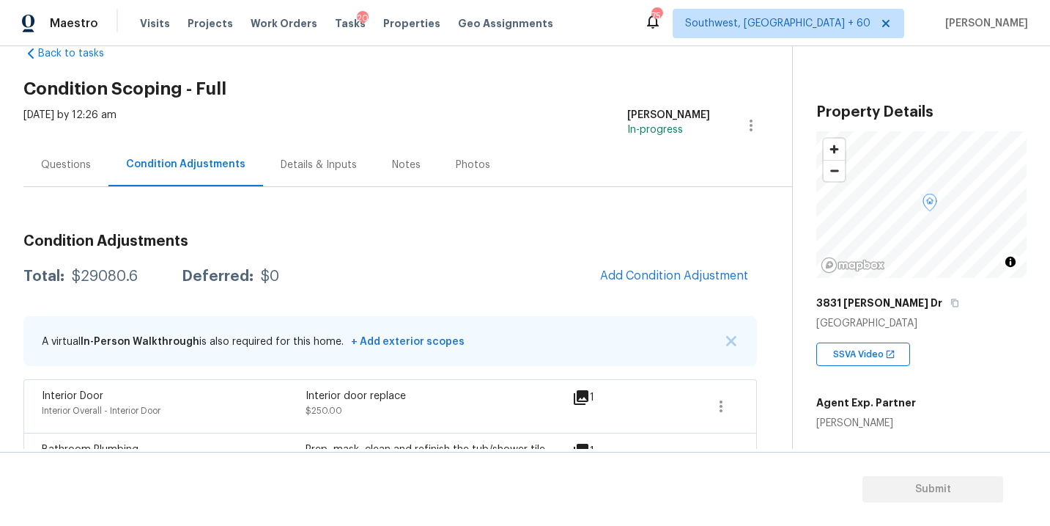
scroll to position [92, 0]
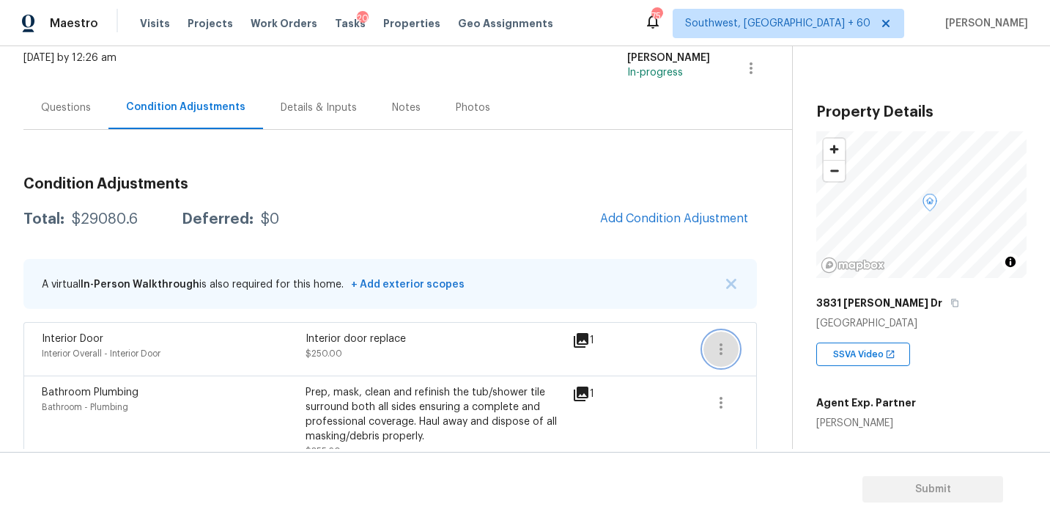
click at [722, 349] on icon "button" at bounding box center [722, 349] width 18 height 18
click at [770, 344] on div "Edit" at bounding box center [805, 346] width 114 height 15
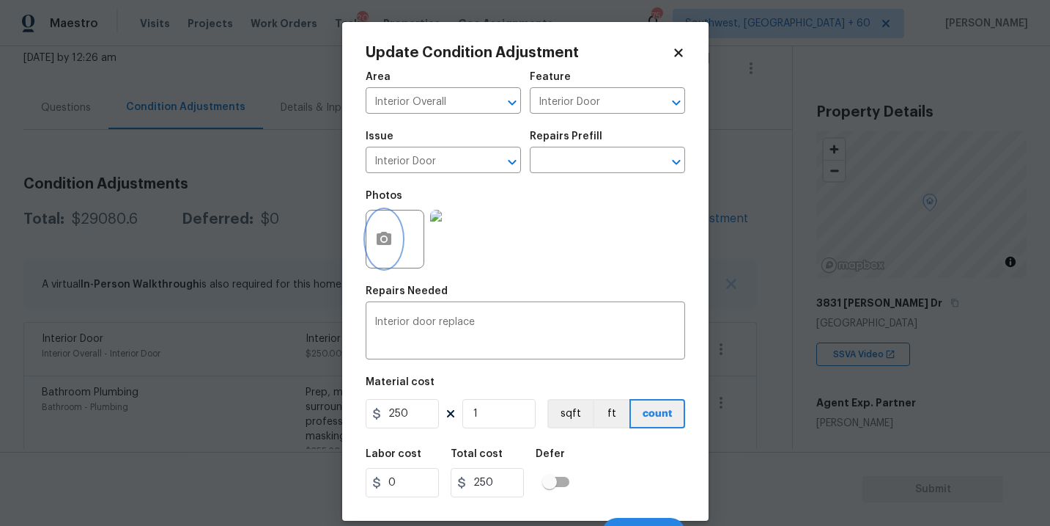
click at [388, 239] on icon "button" at bounding box center [384, 238] width 15 height 13
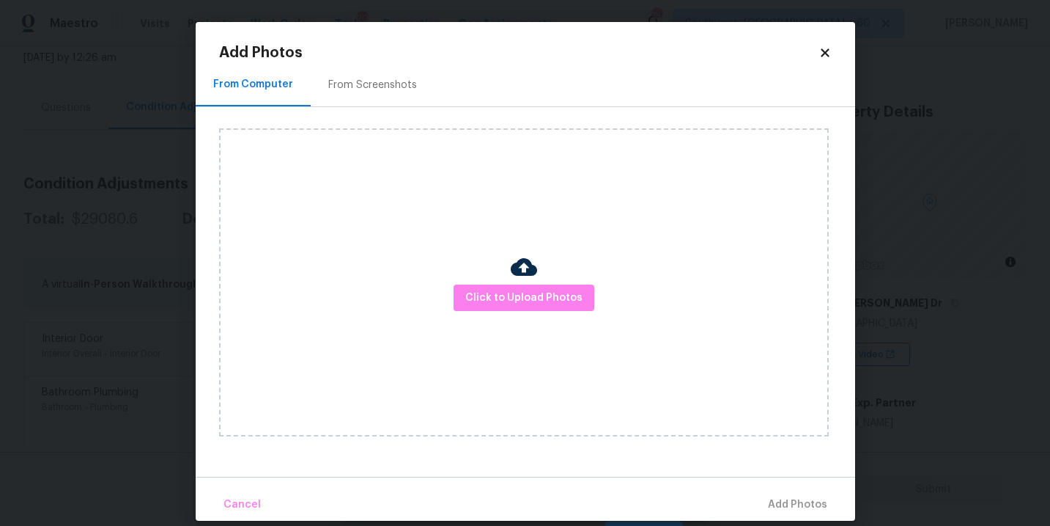
click at [512, 282] on div at bounding box center [524, 269] width 26 height 31
click at [520, 301] on span "Click to Upload Photos" at bounding box center [524, 298] width 117 height 18
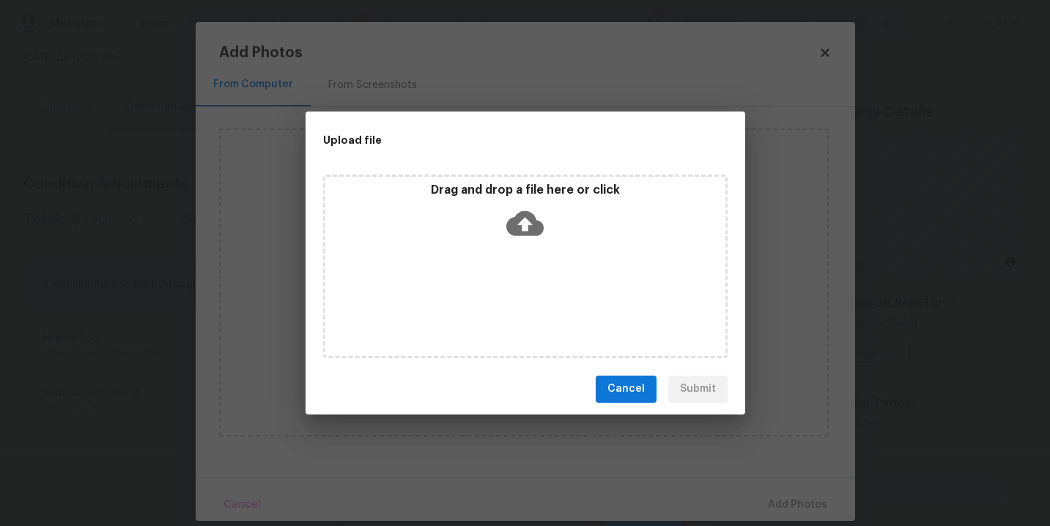
click at [520, 265] on div "Drag and drop a file here or click" at bounding box center [525, 265] width 405 height 183
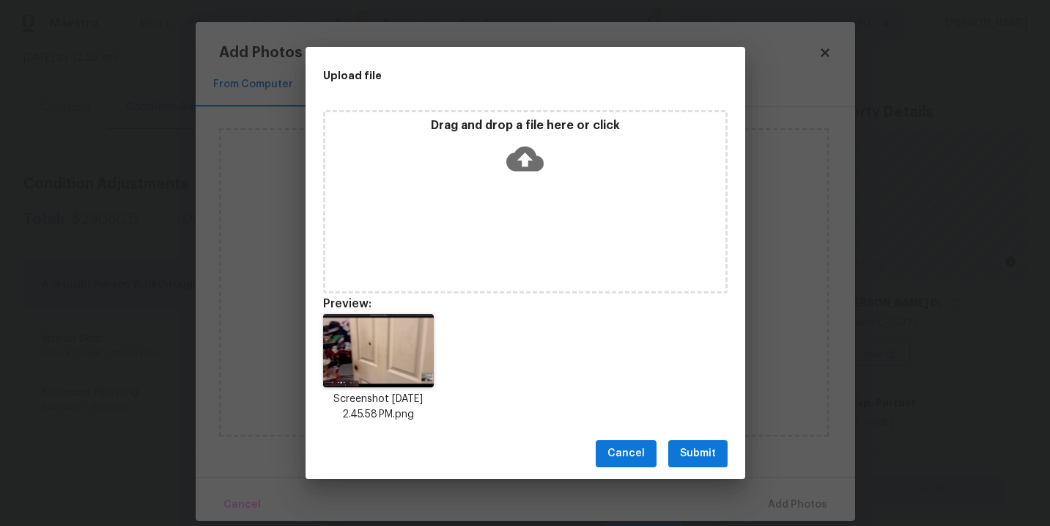
click at [705, 439] on div "Cancel Submit" at bounding box center [526, 453] width 440 height 51
click at [710, 456] on span "Submit" at bounding box center [698, 453] width 36 height 18
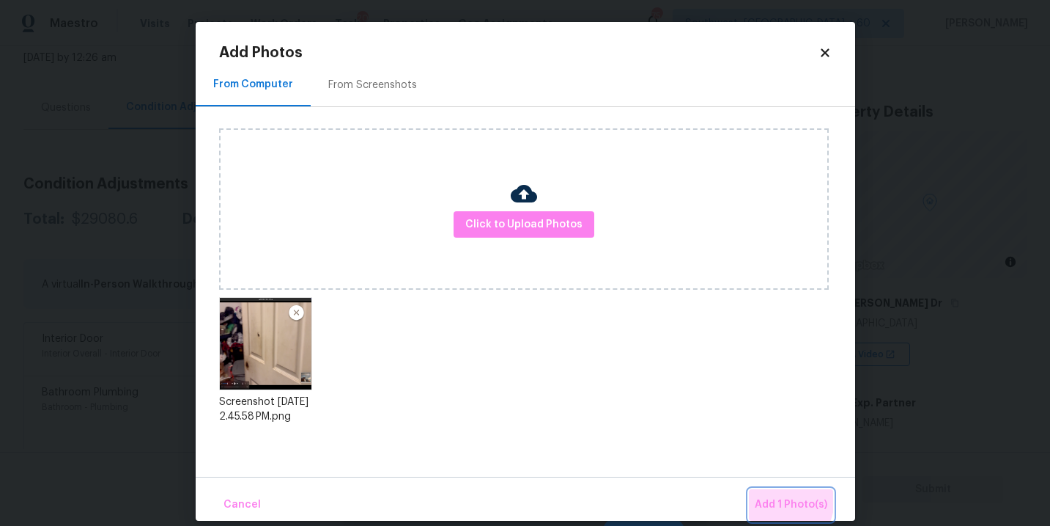
click at [773, 498] on span "Add 1 Photo(s)" at bounding box center [791, 505] width 73 height 18
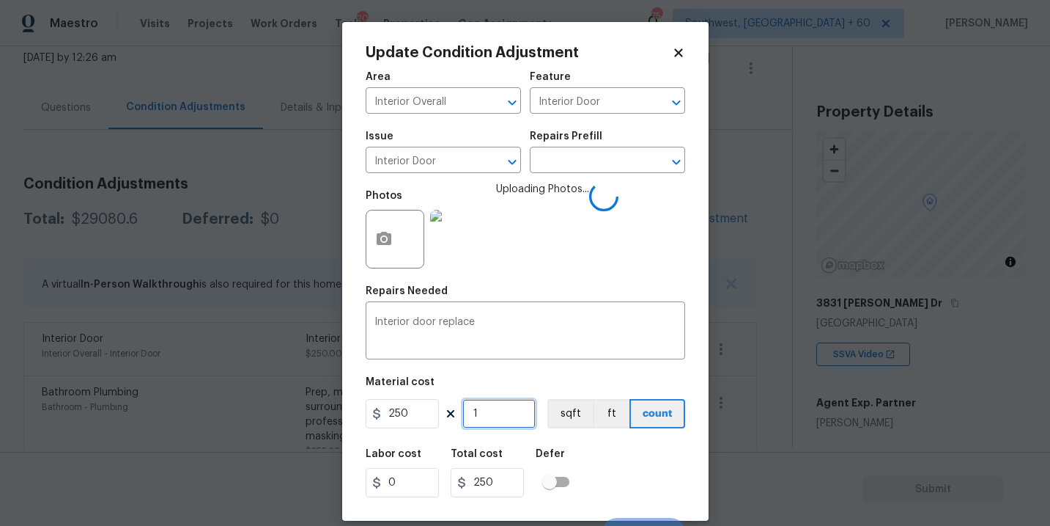
click at [512, 411] on input "1" at bounding box center [499, 413] width 73 height 29
type input "0"
type input "2"
type input "500"
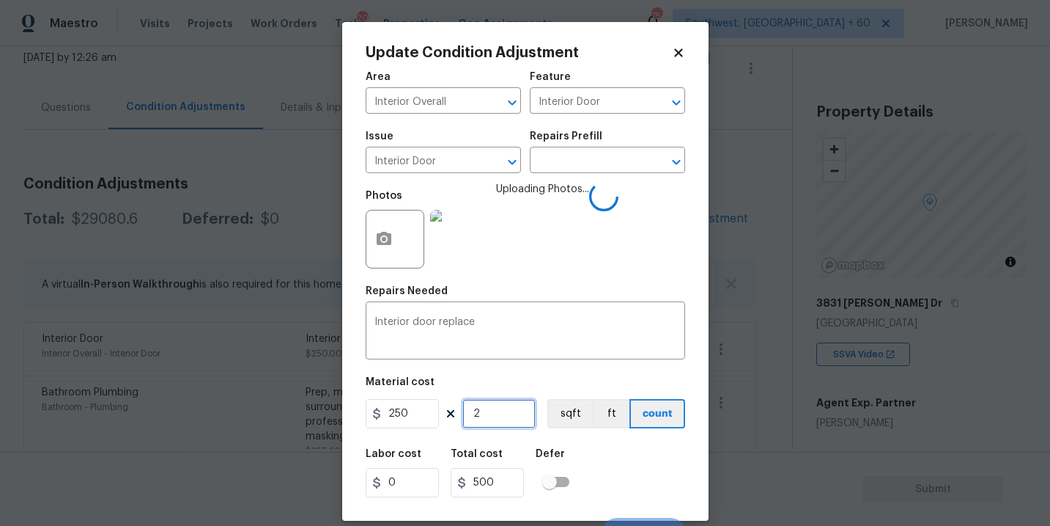
type input "2"
click at [621, 459] on div "Labor cost 0 Total cost 500 Defer" at bounding box center [526, 473] width 320 height 66
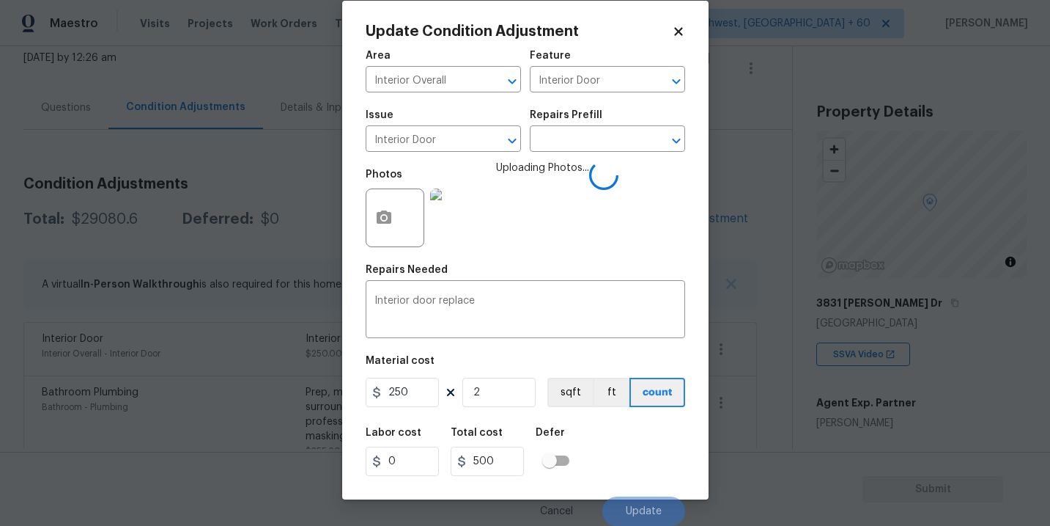
click at [621, 459] on div "Labor cost 0 Total cost 500 Defer" at bounding box center [526, 452] width 320 height 66
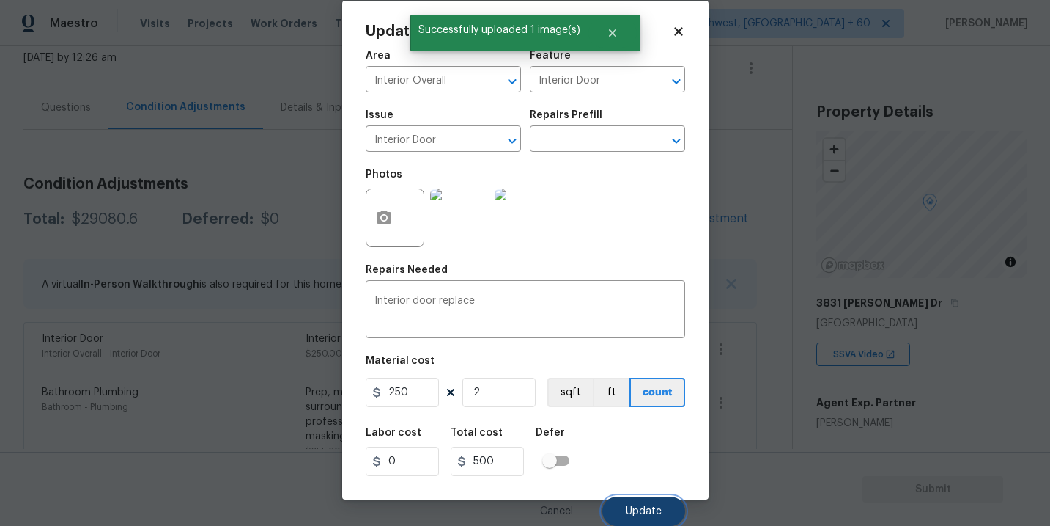
click at [633, 504] on button "Update" at bounding box center [644, 510] width 83 height 29
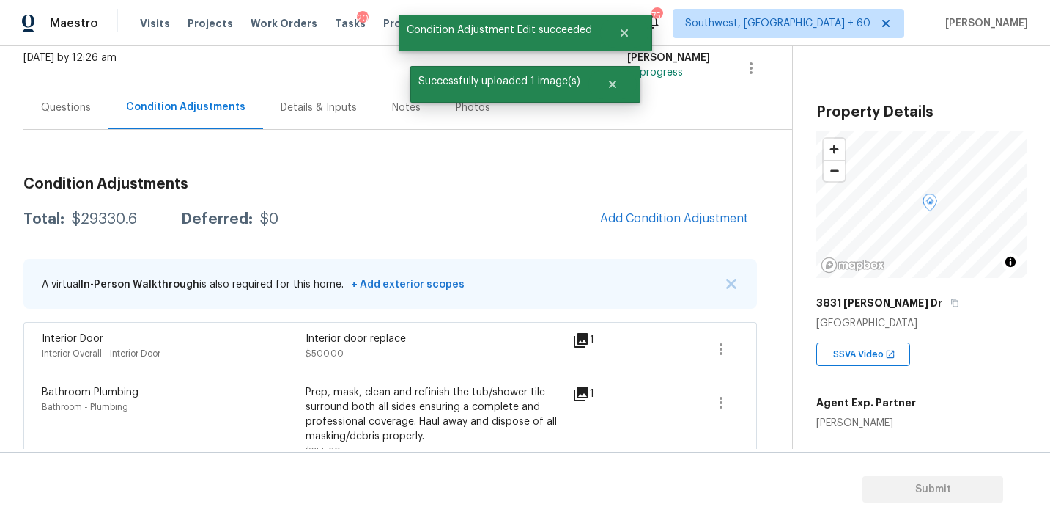
scroll to position [0, 0]
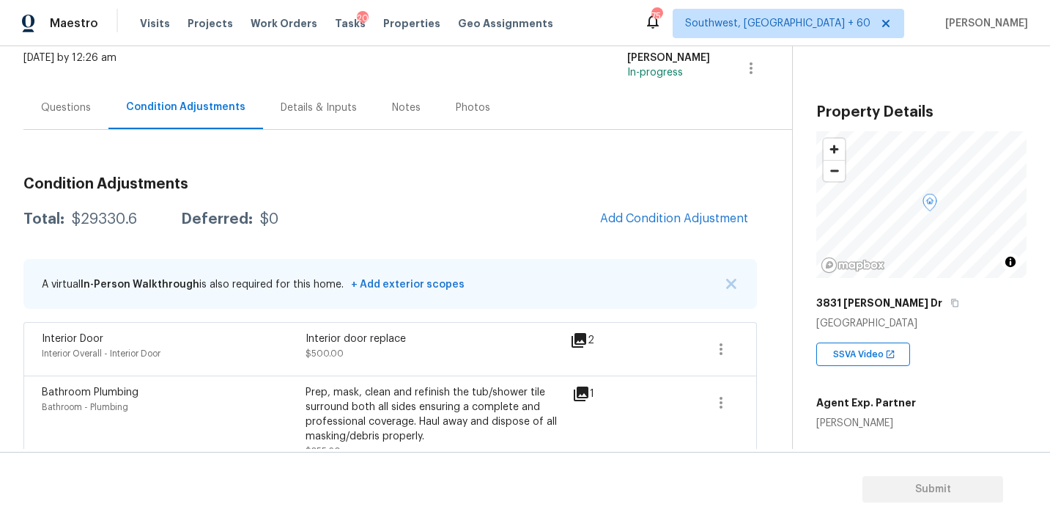
click at [65, 103] on div "Questions" at bounding box center [66, 107] width 50 height 15
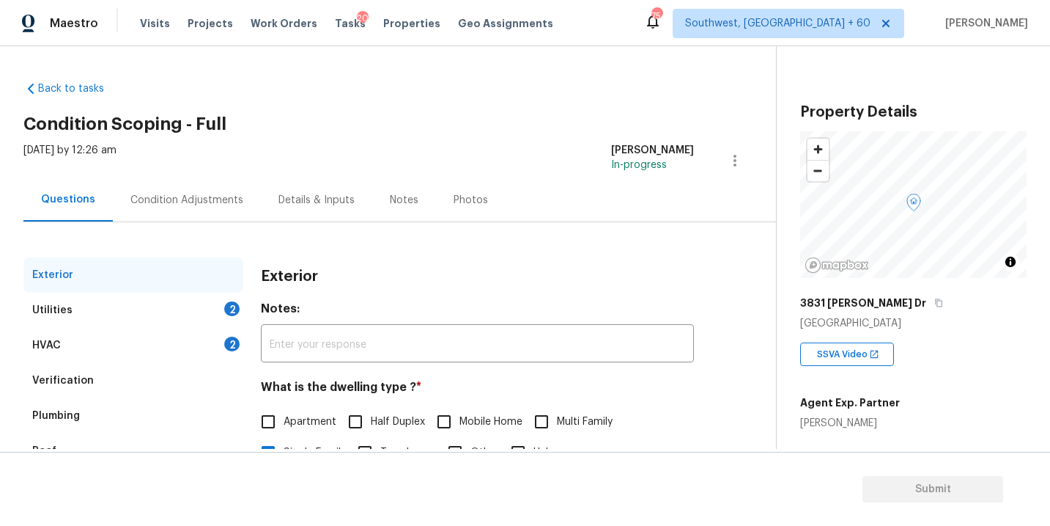
click at [78, 380] on div "Verification" at bounding box center [63, 380] width 62 height 15
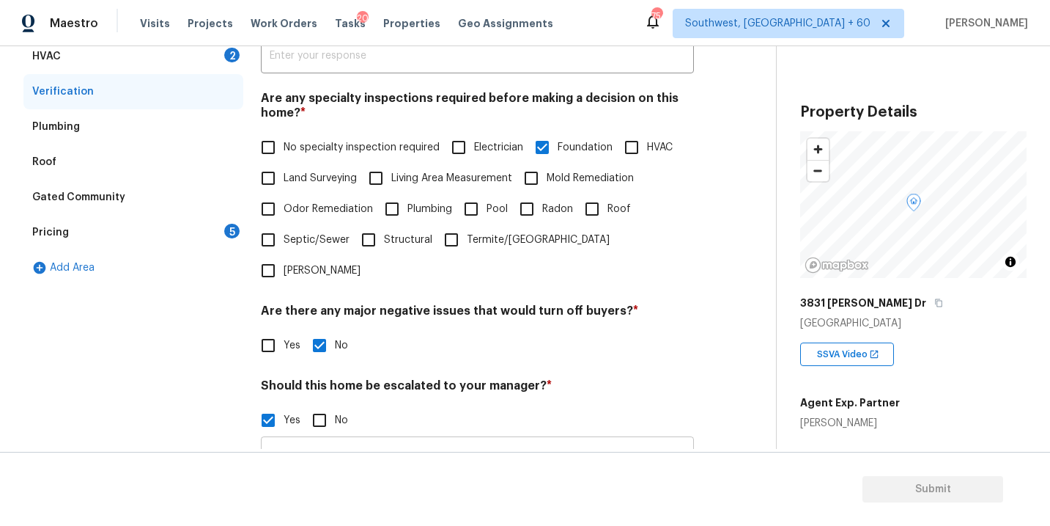
scroll to position [375, 0]
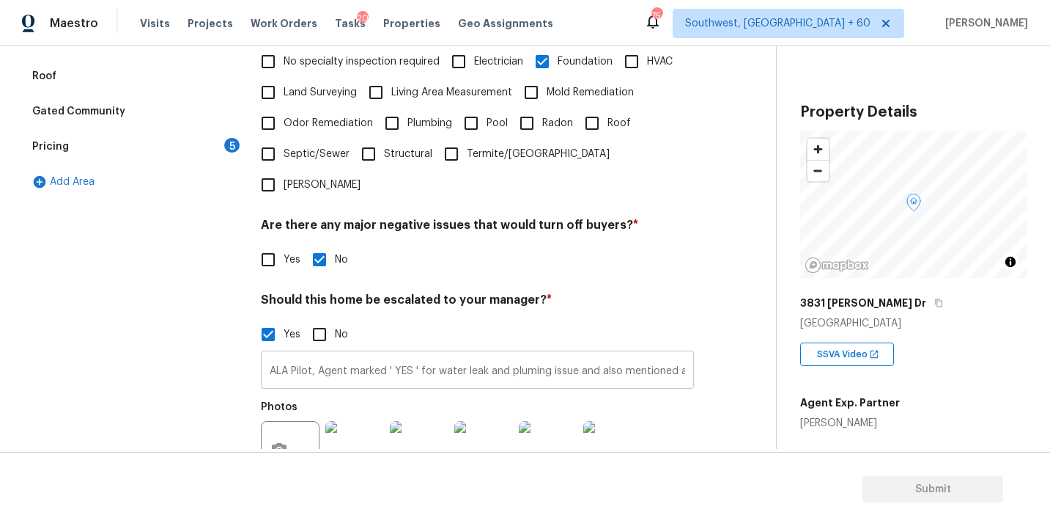
click at [661, 354] on input "ALA Pilot, Agent marked ' YES ' for water leak and pluming issue and also menti…" at bounding box center [477, 371] width 433 height 34
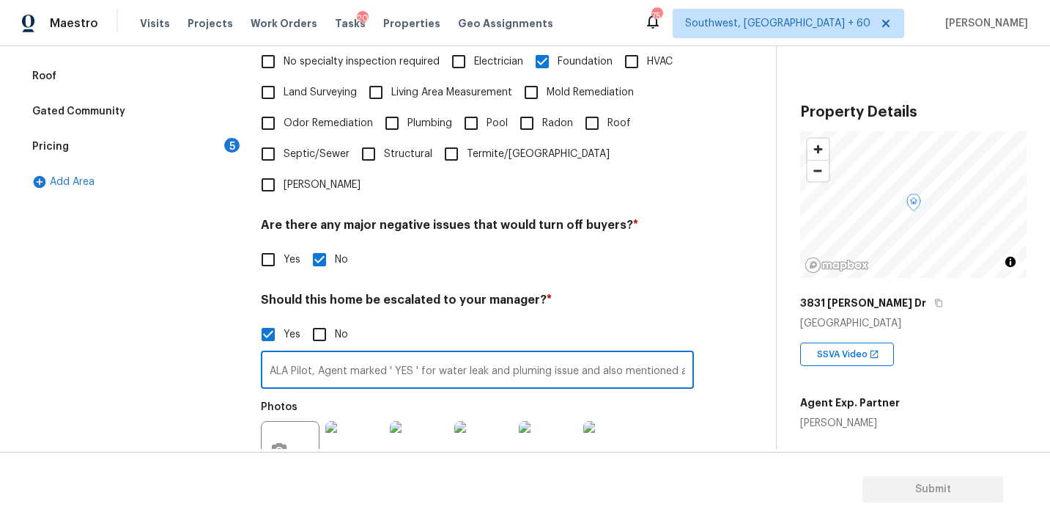
click at [638, 354] on input "ALA Pilot, Agent marked ' YES ' for water leak and pluming issue and also menti…" at bounding box center [477, 371] width 433 height 34
click at [636, 354] on input "ALA Pilot, Agent marked ' YES ' for water leak and pluming issue and also menti…" at bounding box center [477, 371] width 433 height 34
type input "ALA Pilot, Agent marked ' YES ' for water leak and pluming issue and also menti…"
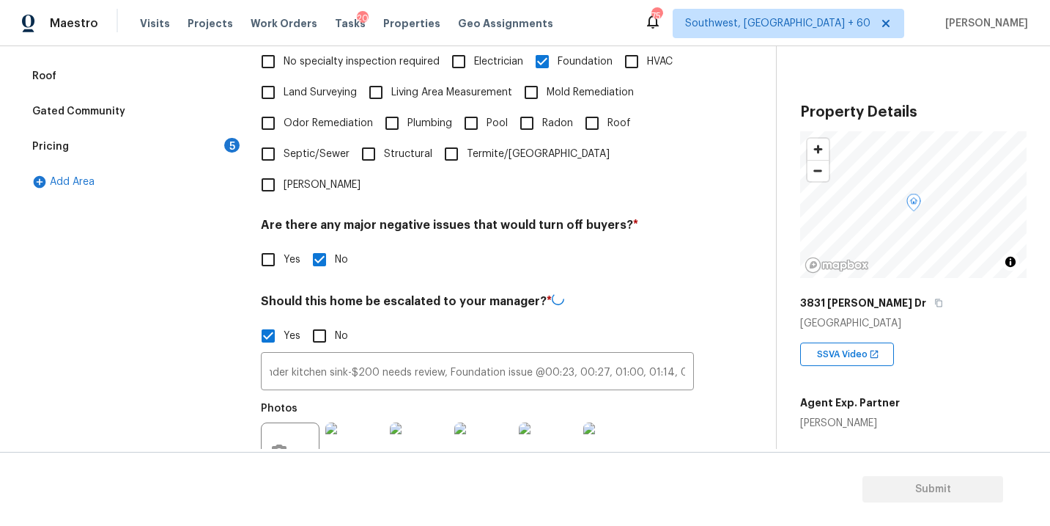
click at [682, 394] on div "Photos +1" at bounding box center [477, 441] width 433 height 95
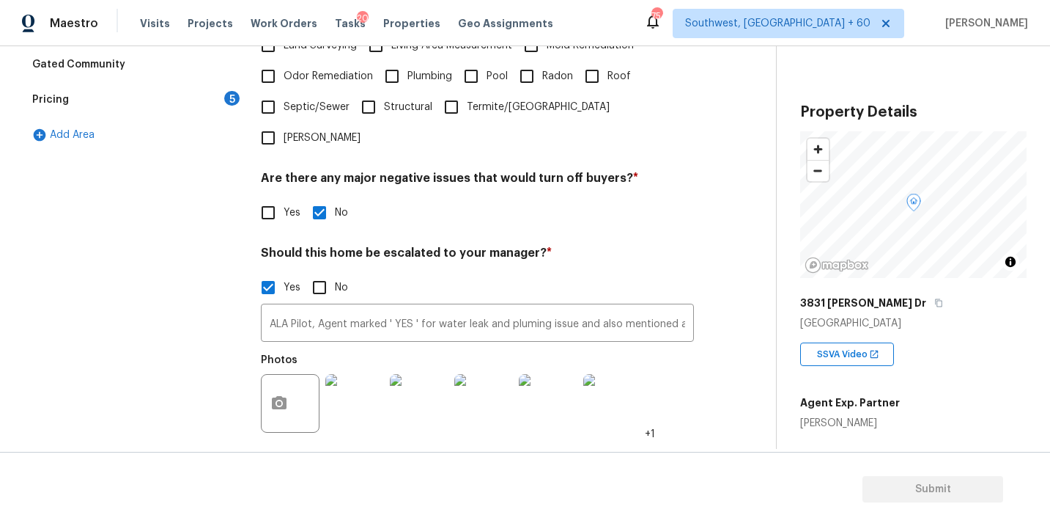
scroll to position [465, 0]
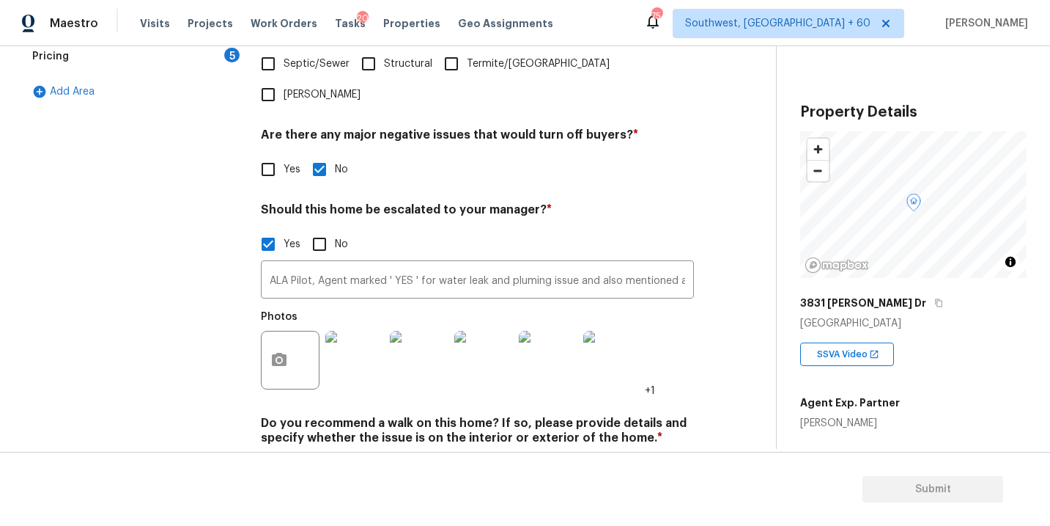
click at [297, 331] on div at bounding box center [290, 360] width 59 height 59
click at [281, 353] on icon "button" at bounding box center [279, 359] width 15 height 13
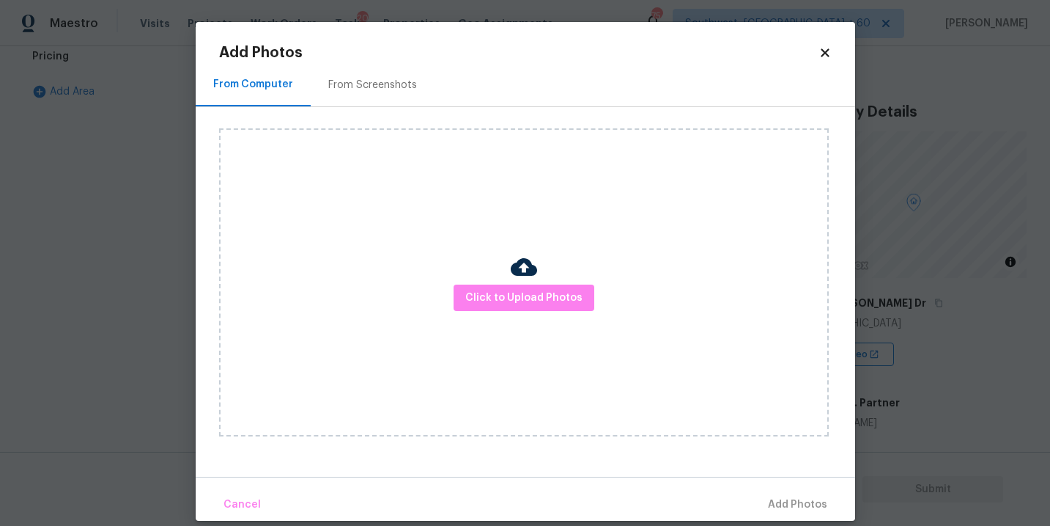
click at [503, 314] on div "Click to Upload Photos" at bounding box center [524, 282] width 610 height 308
click at [516, 296] on span "Click to Upload Photos" at bounding box center [524, 298] width 117 height 18
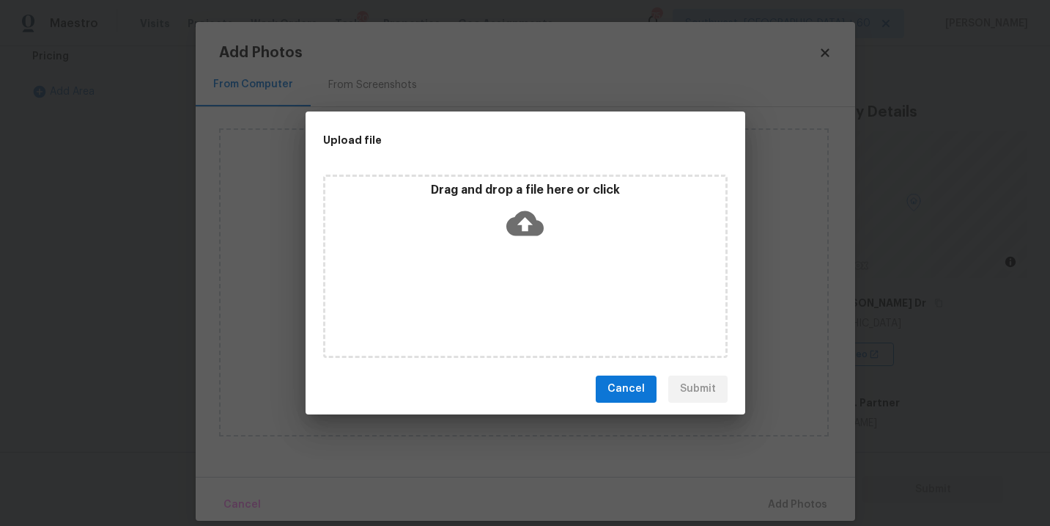
click at [522, 249] on div "Drag and drop a file here or click" at bounding box center [525, 265] width 405 height 183
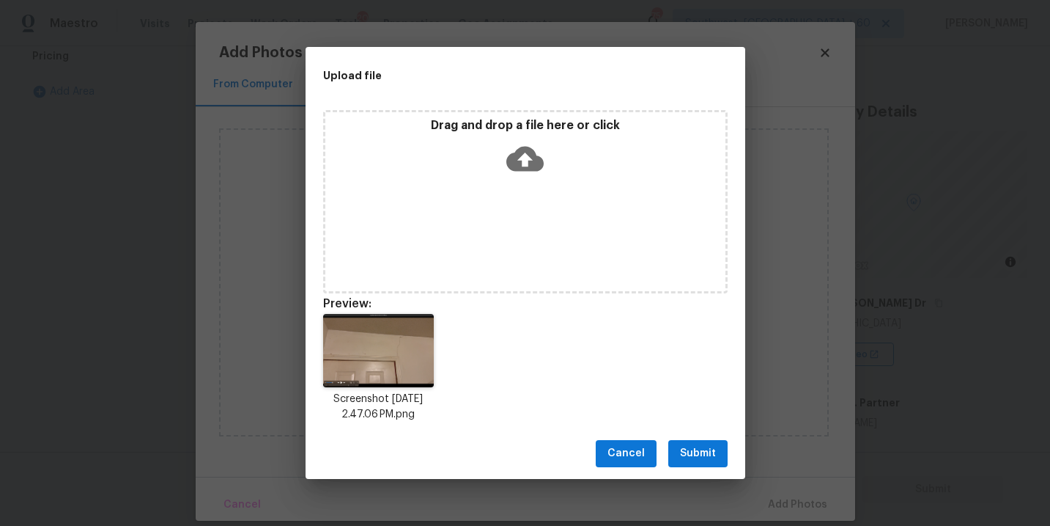
click at [700, 440] on button "Submit" at bounding box center [698, 453] width 59 height 27
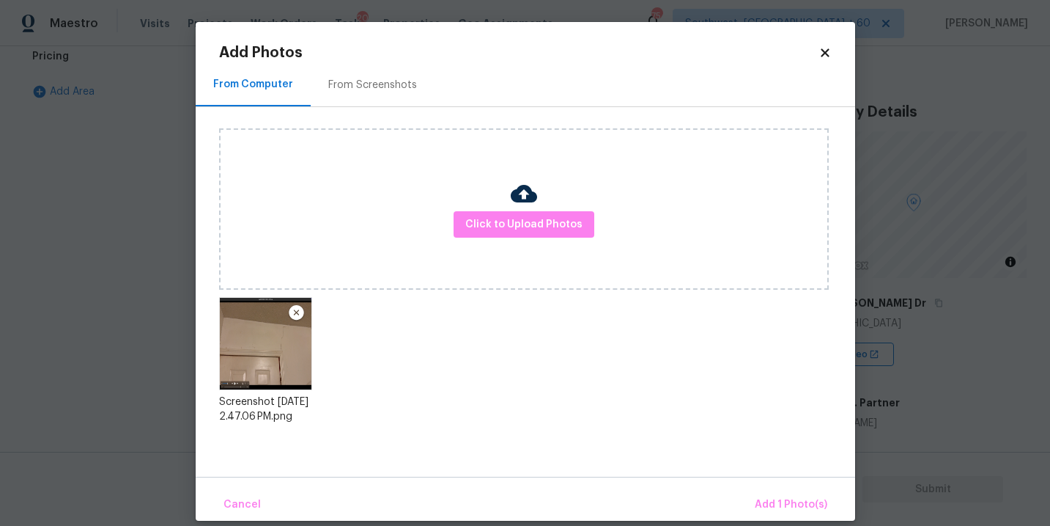
click at [699, 446] on div "Click to Upload Photos Screenshot [DATE] 2.47.06 PM.png" at bounding box center [537, 282] width 636 height 350
click at [772, 483] on div "Cancel Add 1 Photo(s)" at bounding box center [526, 498] width 660 height 44
click at [772, 494] on button "Add 1 Photo(s)" at bounding box center [791, 505] width 84 height 32
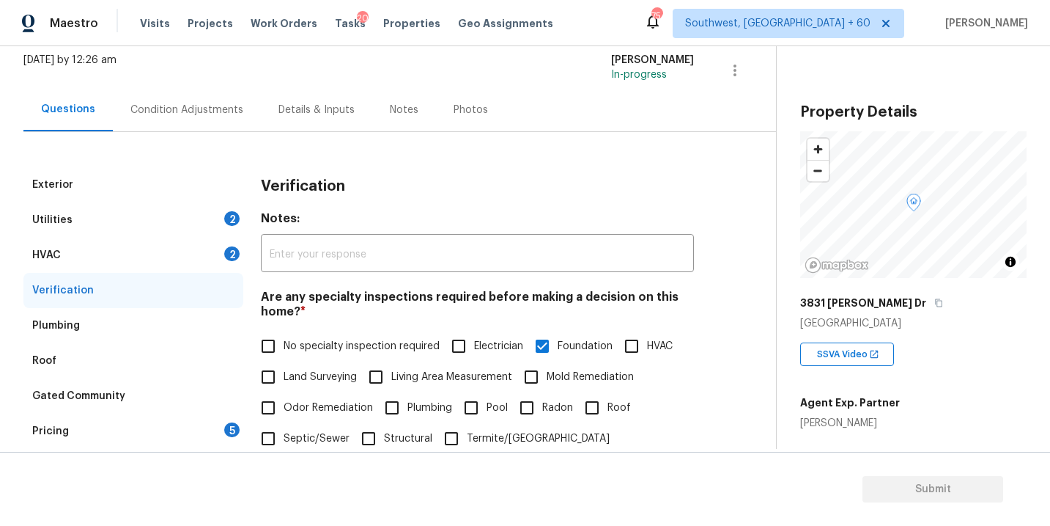
scroll to position [25, 0]
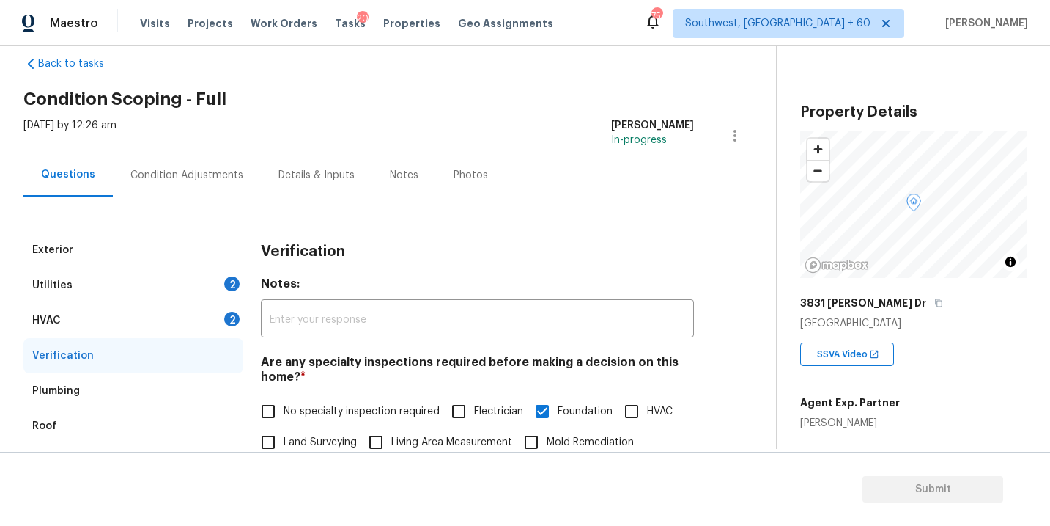
click at [183, 166] on div "Condition Adjustments" at bounding box center [187, 174] width 148 height 43
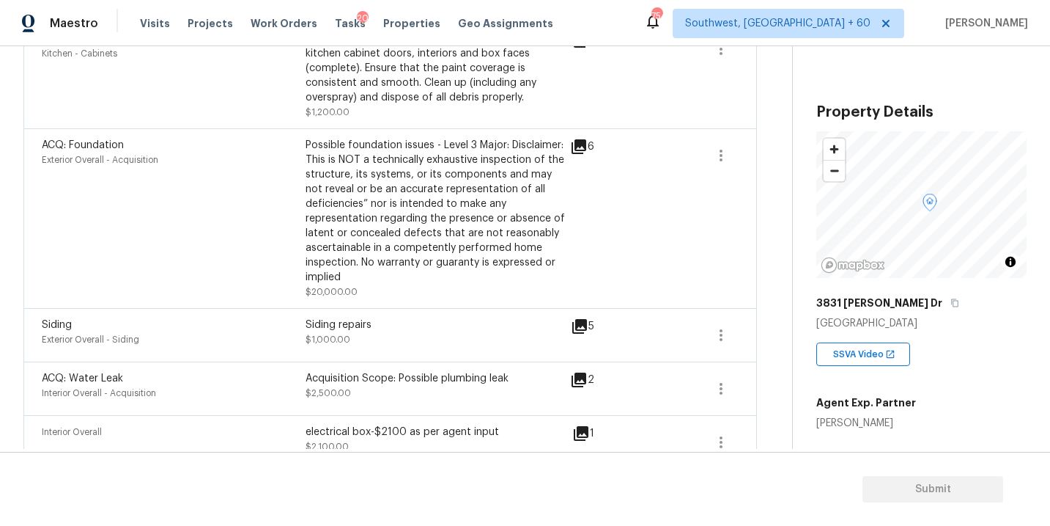
scroll to position [804, 0]
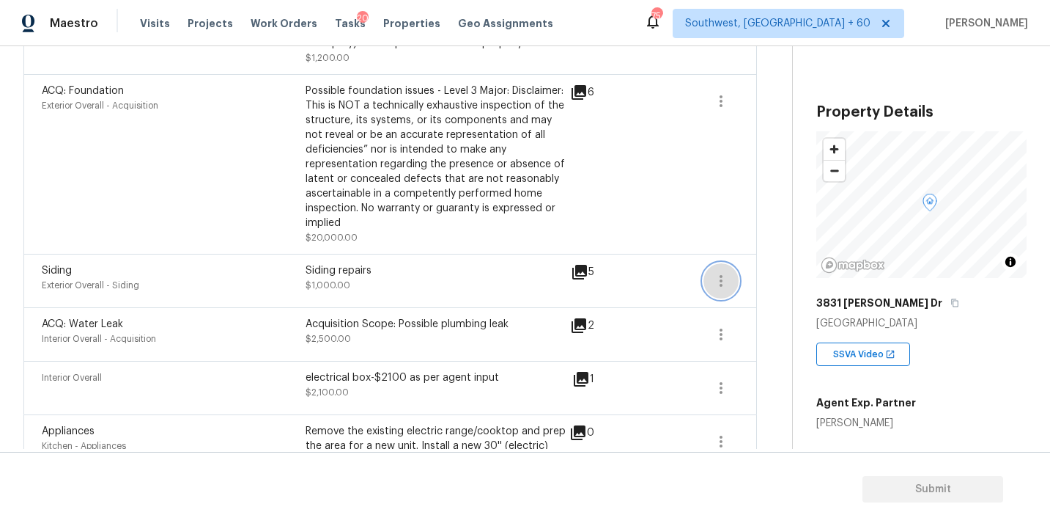
click at [724, 283] on icon "button" at bounding box center [722, 281] width 18 height 18
click at [762, 278] on div "Edit" at bounding box center [805, 280] width 114 height 15
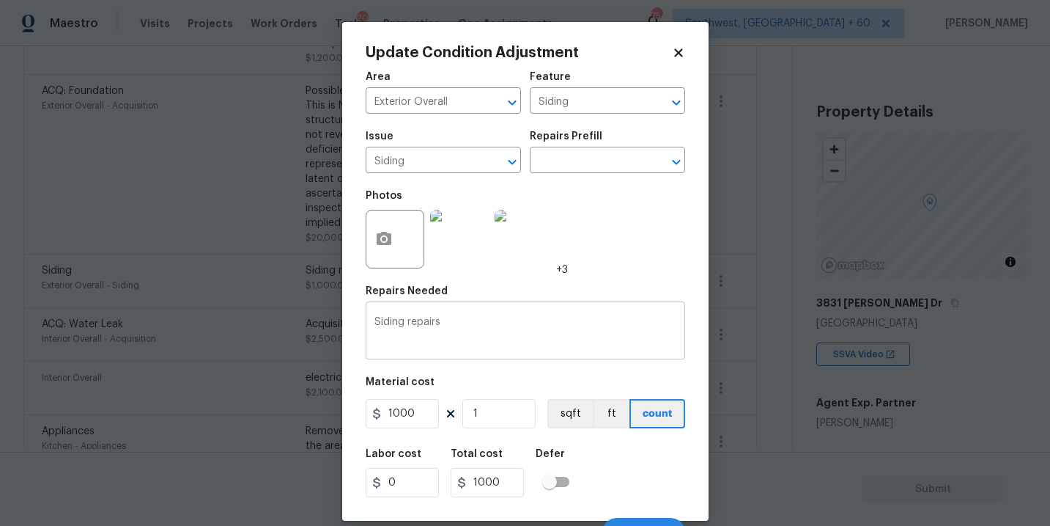
click at [370, 320] on div "Siding repairs x ​" at bounding box center [526, 332] width 320 height 54
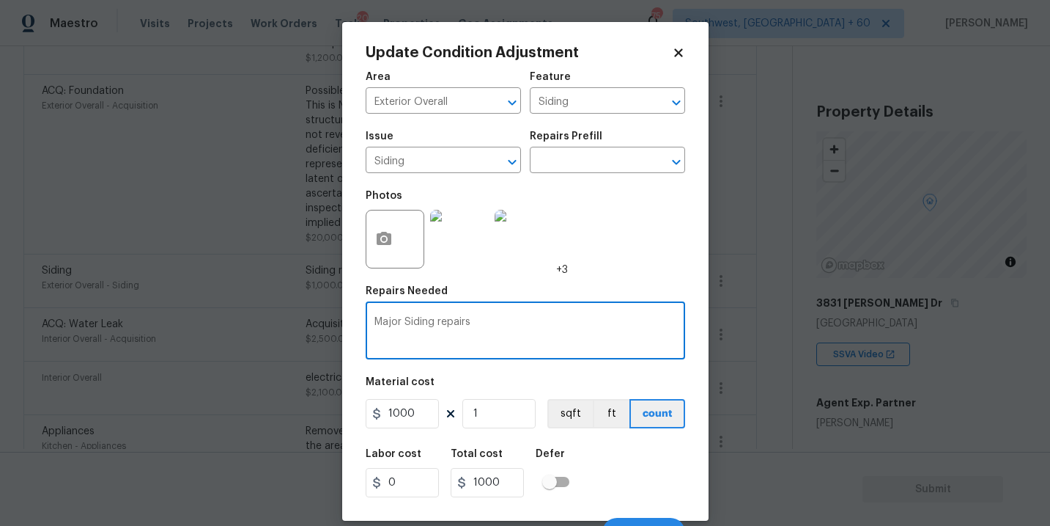
click at [409, 320] on textarea "Major Siding repairs" at bounding box center [526, 332] width 302 height 31
type textarea "Major siding repairs"
drag, startPoint x: 421, startPoint y: 410, endPoint x: 284, endPoint y: 408, distance: 136.4
click at [286, 410] on div "Update Condition Adjustment Area Exterior Overall ​ Feature Siding ​ Issue Sidi…" at bounding box center [525, 263] width 1050 height 526
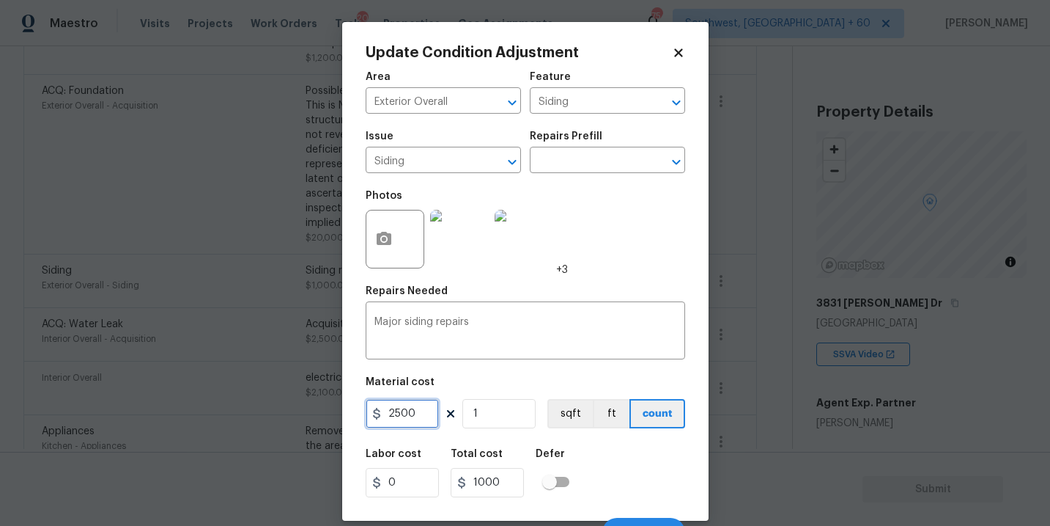
type input "2500"
click at [617, 476] on div "Labor cost 0 Total cost 2500 Defer" at bounding box center [526, 473] width 320 height 66
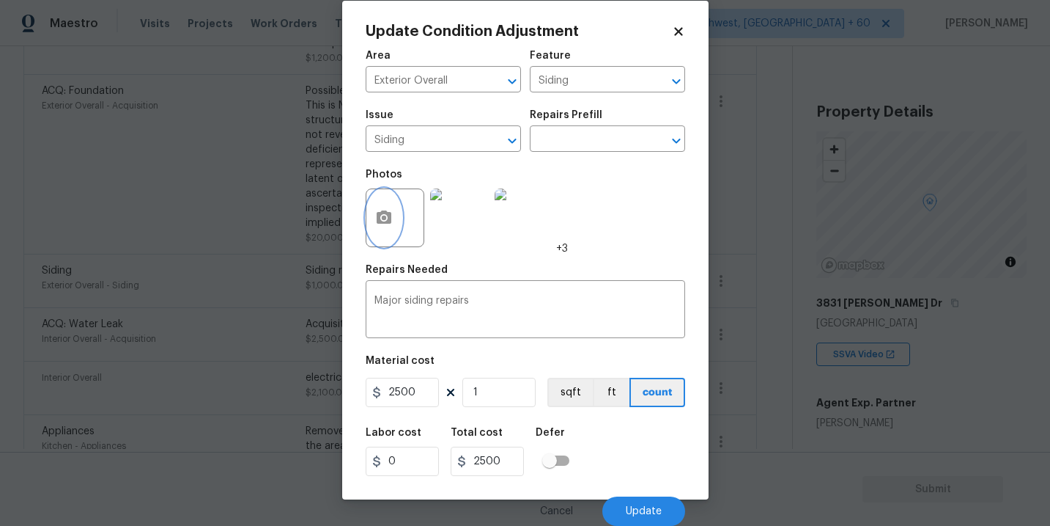
click at [380, 218] on icon "button" at bounding box center [384, 216] width 15 height 13
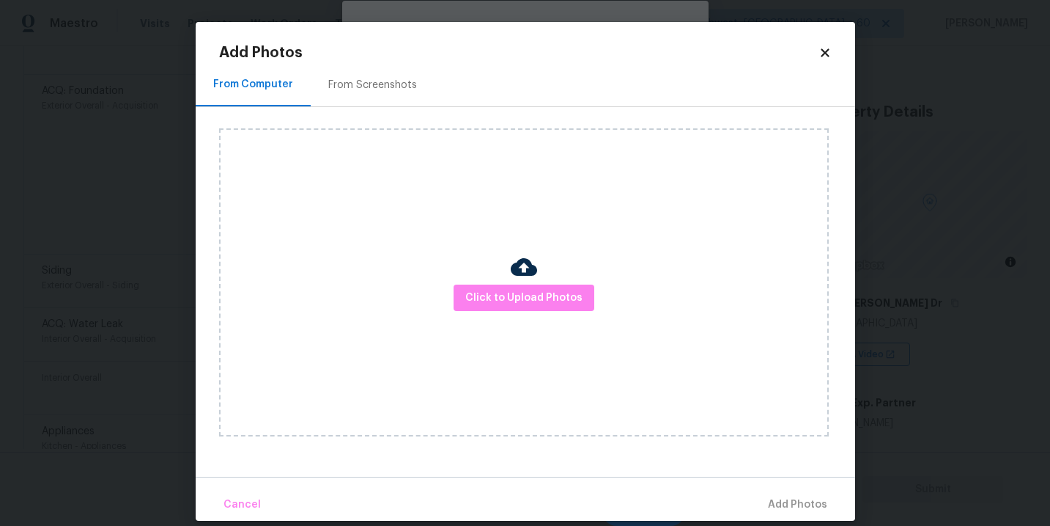
click at [492, 269] on div "Click to Upload Photos" at bounding box center [524, 282] width 610 height 308
click at [501, 282] on div "Click to Upload Photos" at bounding box center [524, 282] width 610 height 308
click at [520, 301] on span "Click to Upload Photos" at bounding box center [524, 298] width 117 height 18
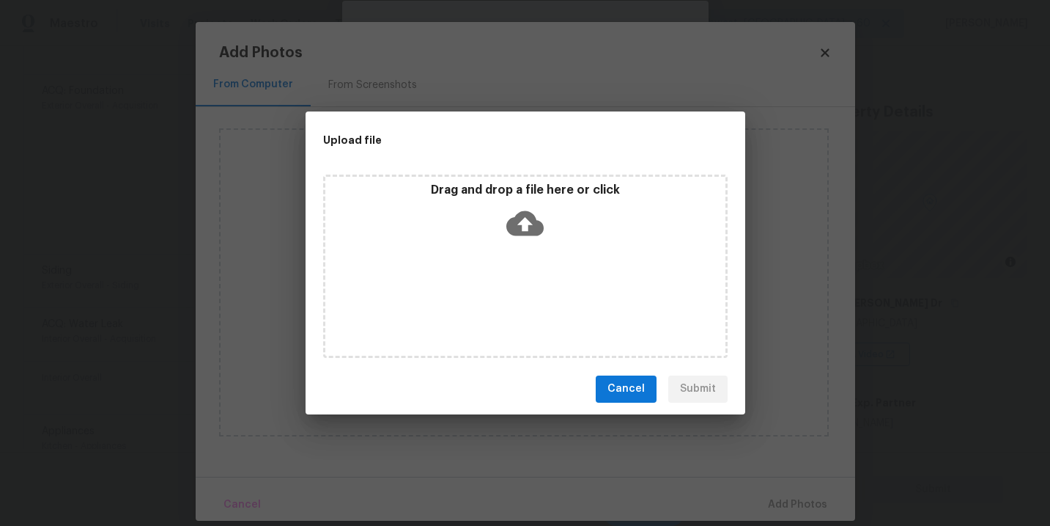
click at [526, 273] on div "Drag and drop a file here or click" at bounding box center [525, 265] width 405 height 183
